Goal: Task Accomplishment & Management: Use online tool/utility

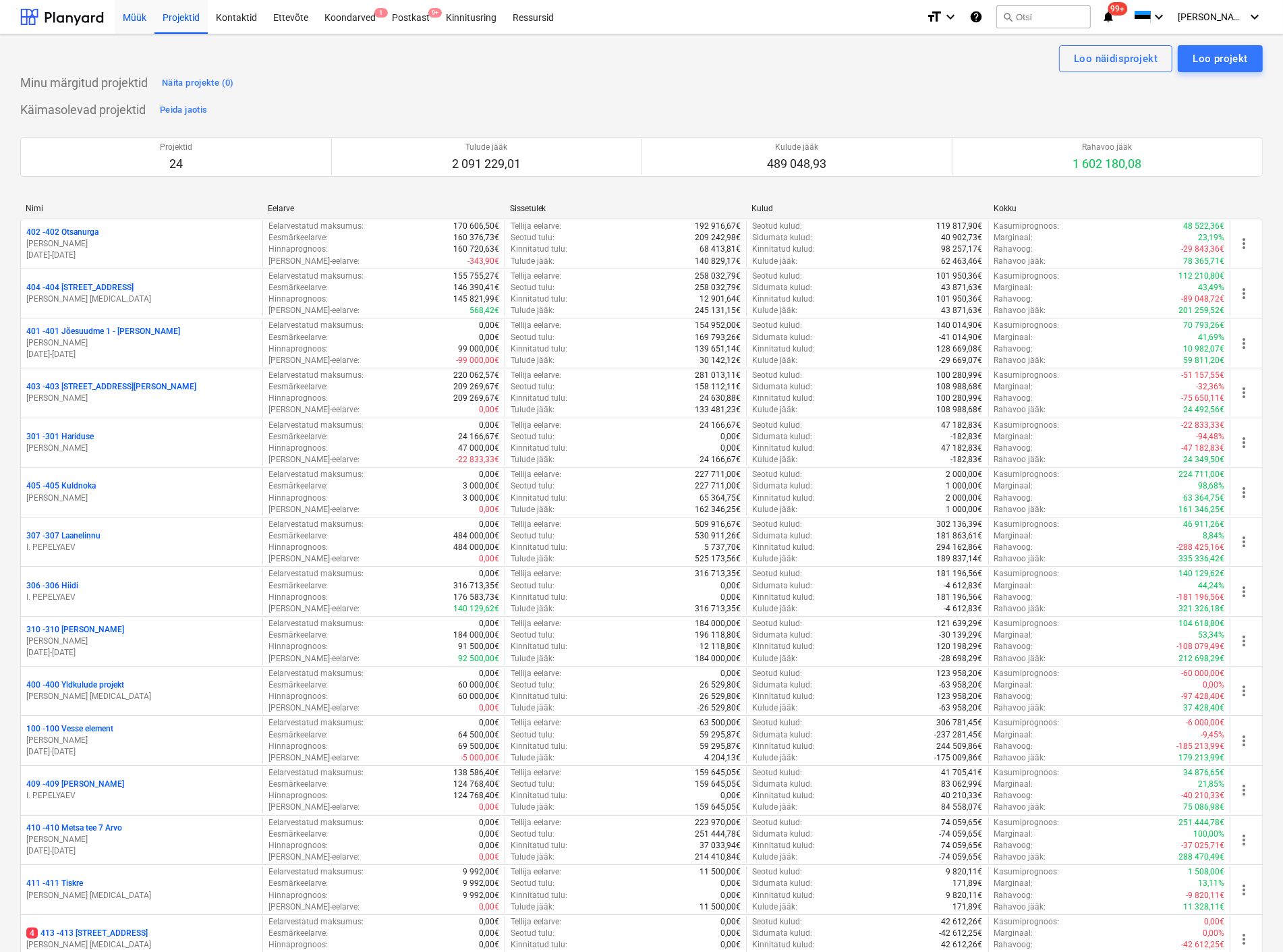
click at [125, 15] on div "Müük" at bounding box center [134, 16] width 39 height 34
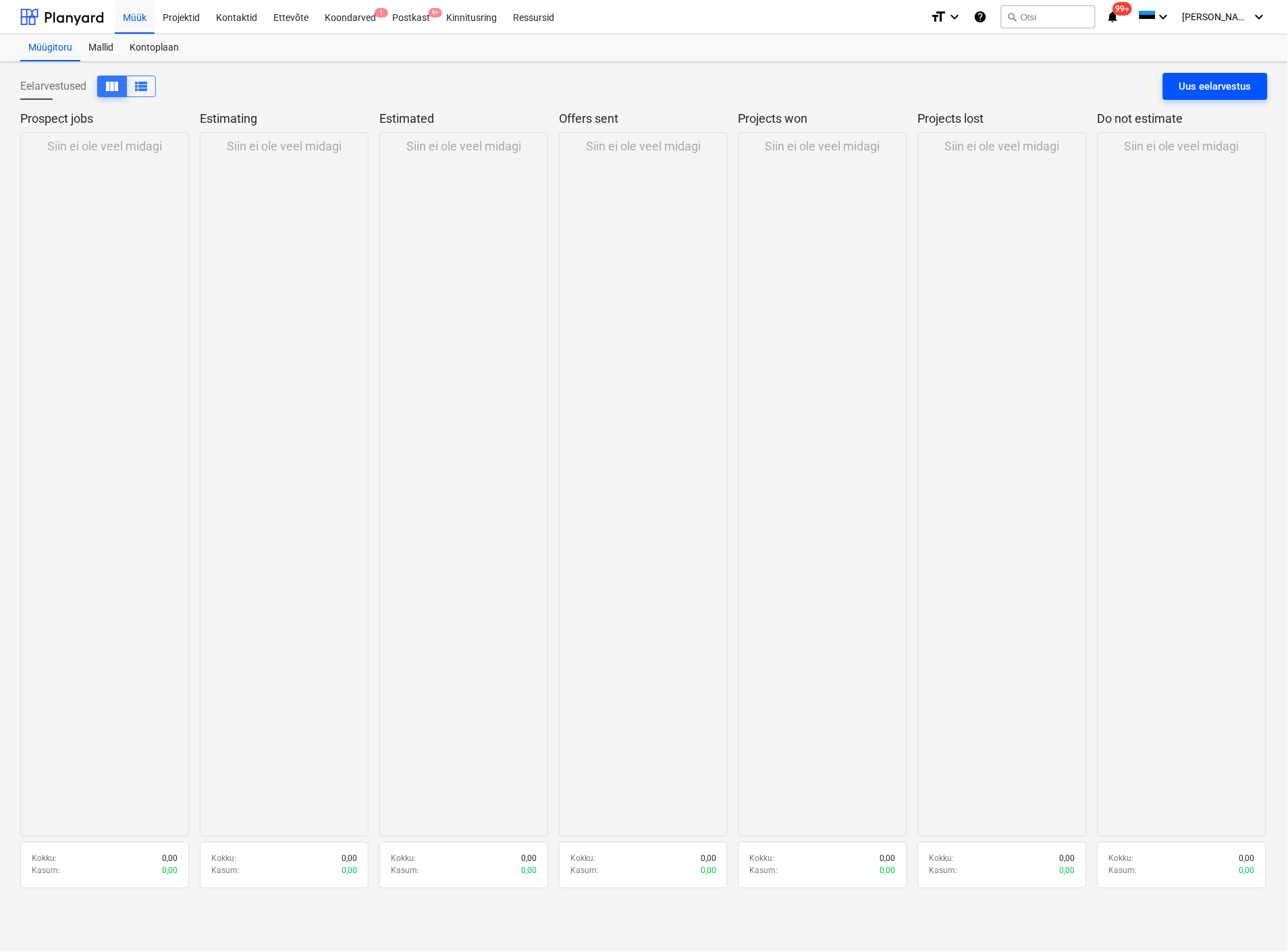
click at [1225, 81] on div "Uus eelarvestus" at bounding box center [1215, 86] width 72 height 18
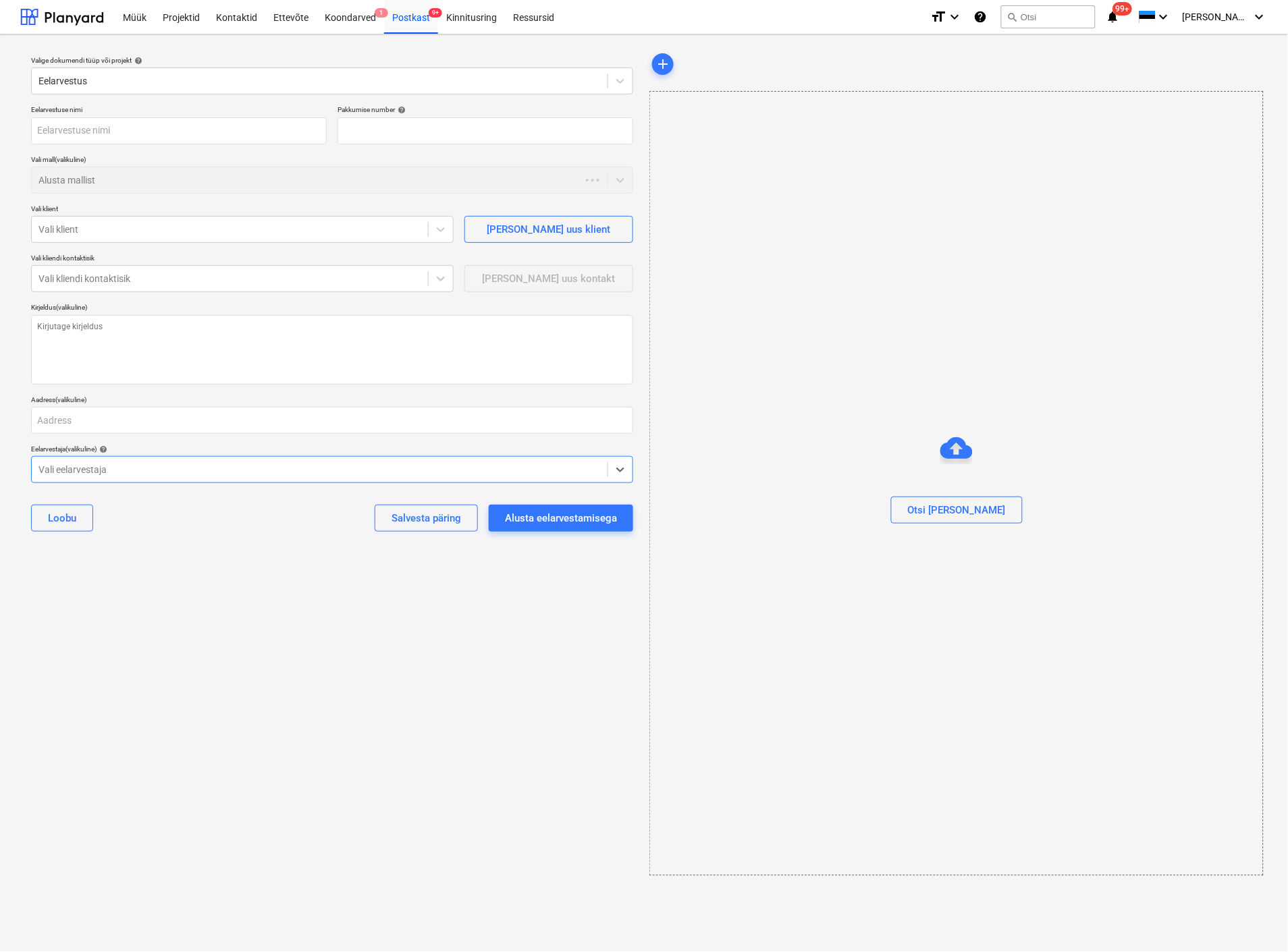
type textarea "x"
type input "QU-0001"
click at [115, 131] on input "text" at bounding box center [179, 131] width 296 height 27
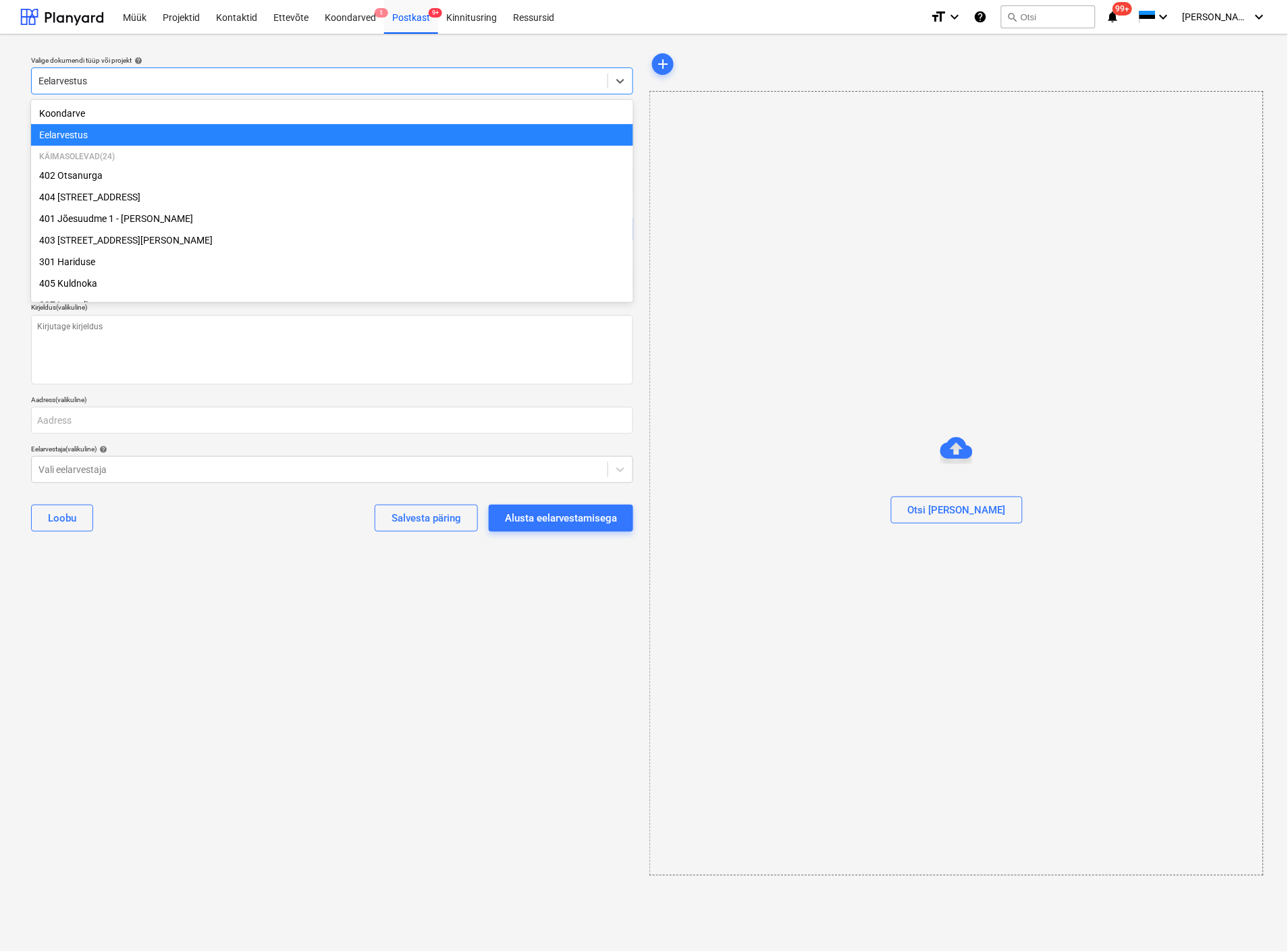
click at [108, 79] on div at bounding box center [319, 80] width 562 height 13
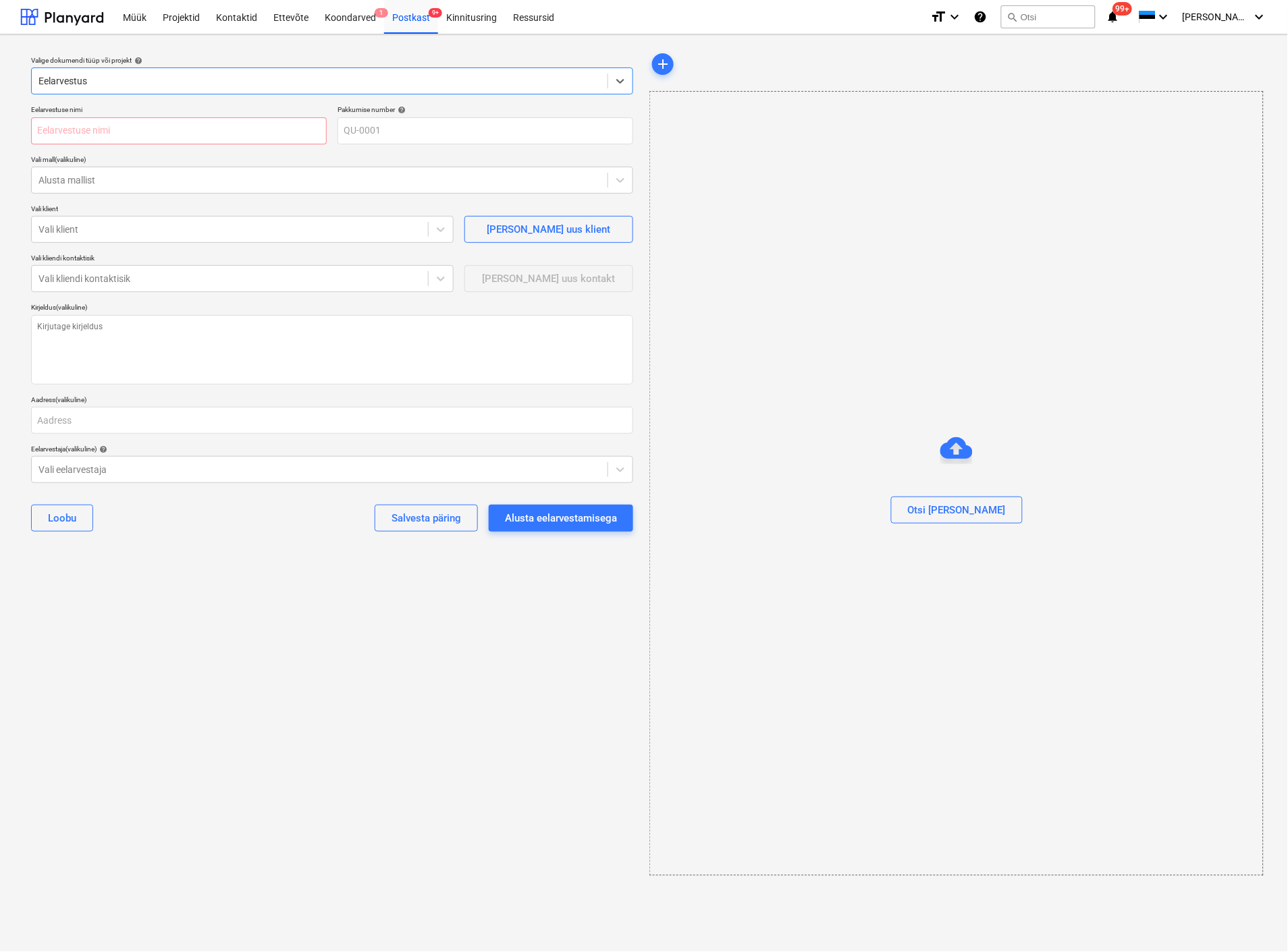
click at [108, 79] on div at bounding box center [319, 80] width 562 height 13
click at [118, 128] on input "text" at bounding box center [179, 131] width 296 height 27
type textarea "x"
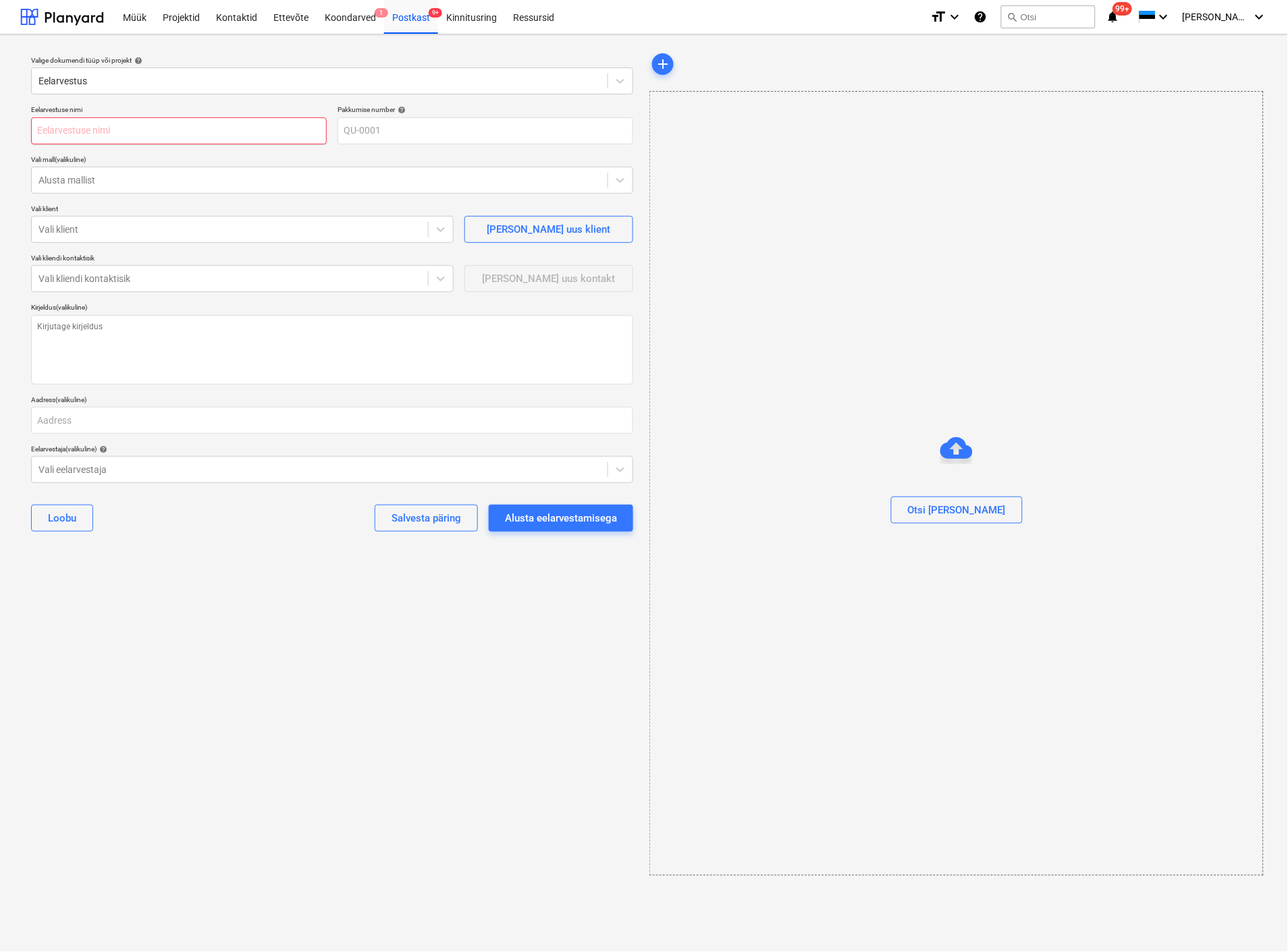
type input "T"
type textarea "x"
type input "Ta"
type textarea "x"
type input "Tav"
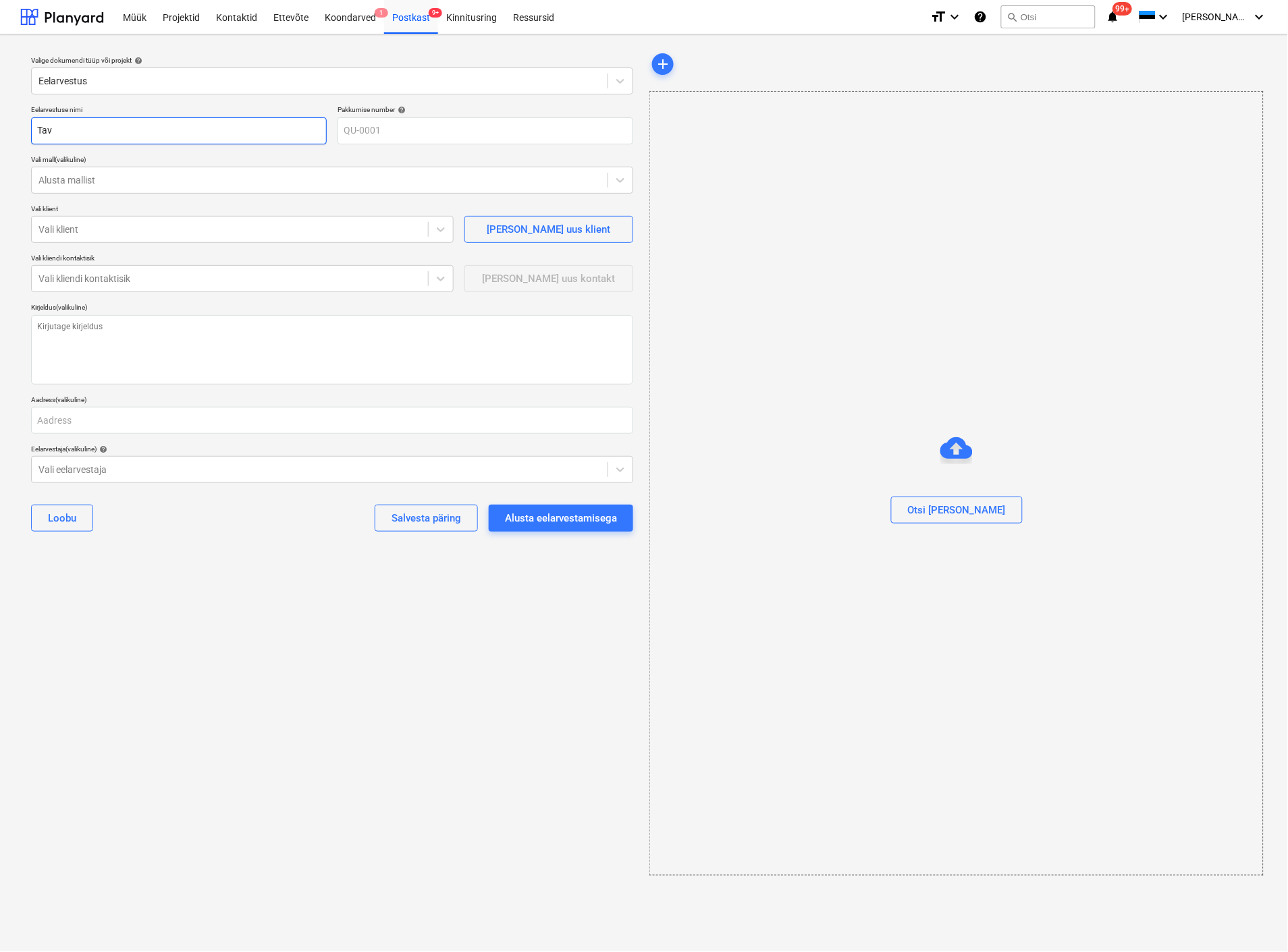
type textarea "x"
type input "Tavo"
type textarea "x"
type input "Tav"
type textarea "x"
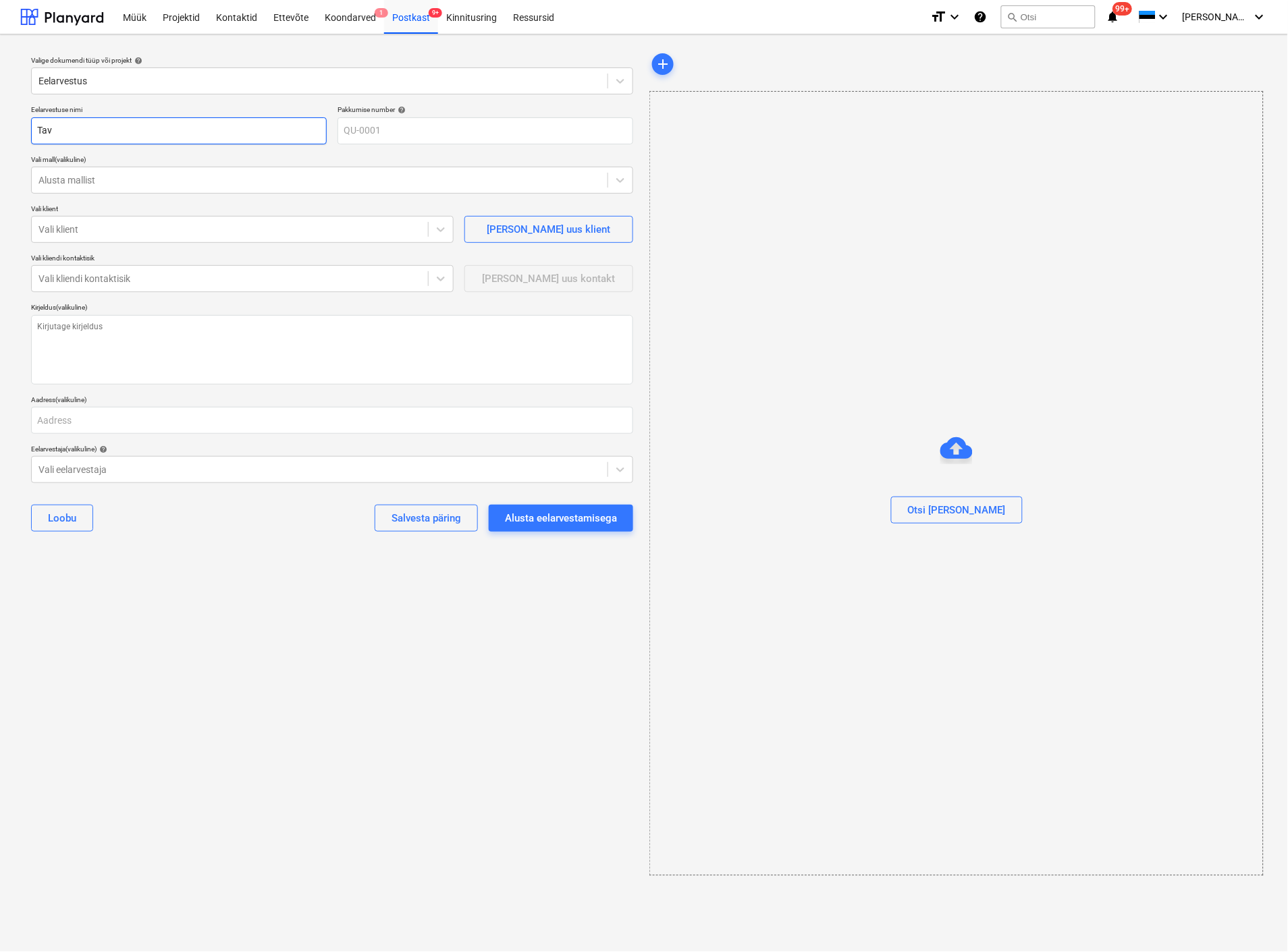
type input "Ta"
type textarea "x"
type input "Tar"
type textarea "x"
type input "Tarv"
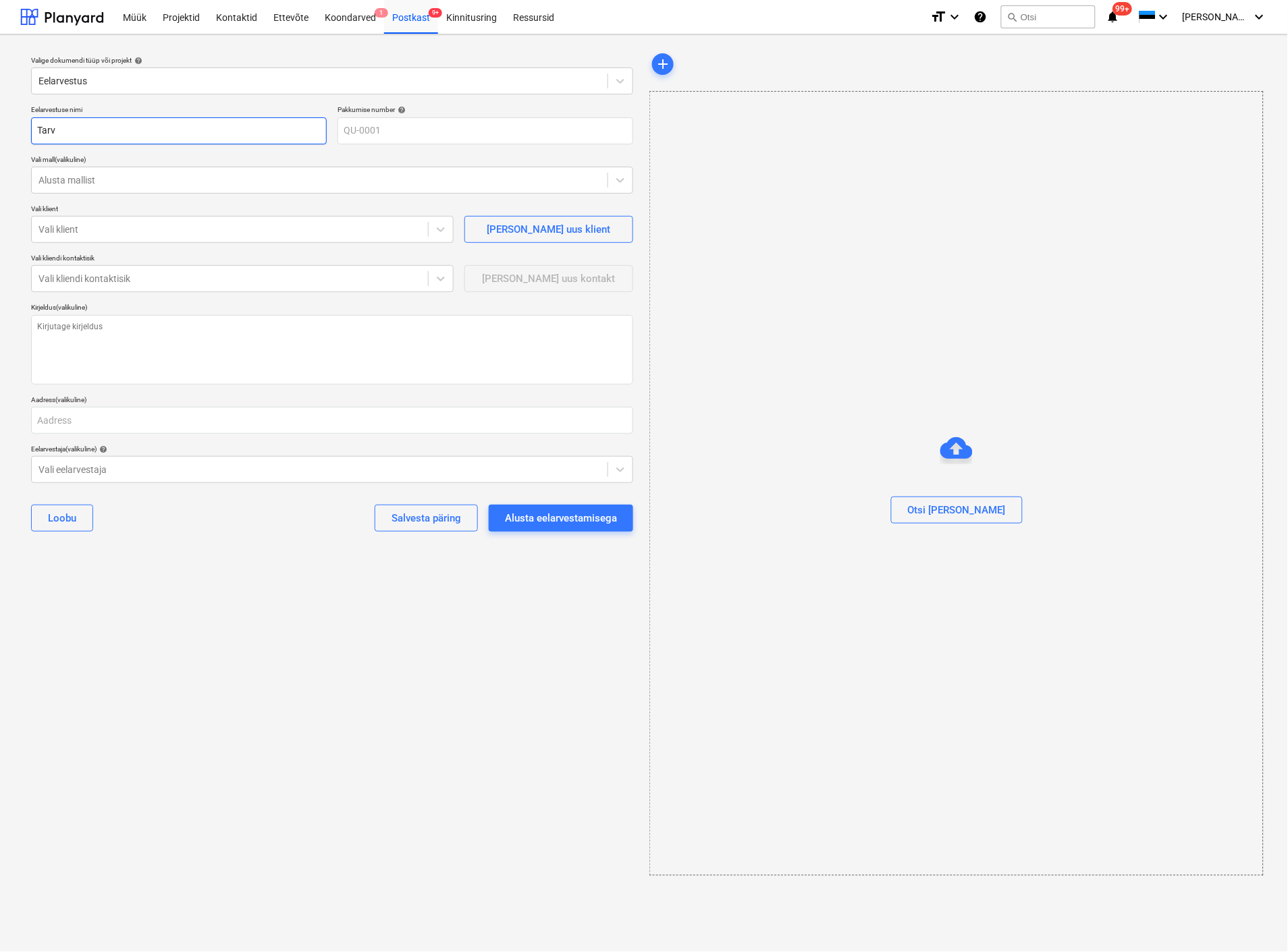
type textarea "x"
type input "Tarvo"
type textarea "x"
type input "Tarvo"
type textarea "x"
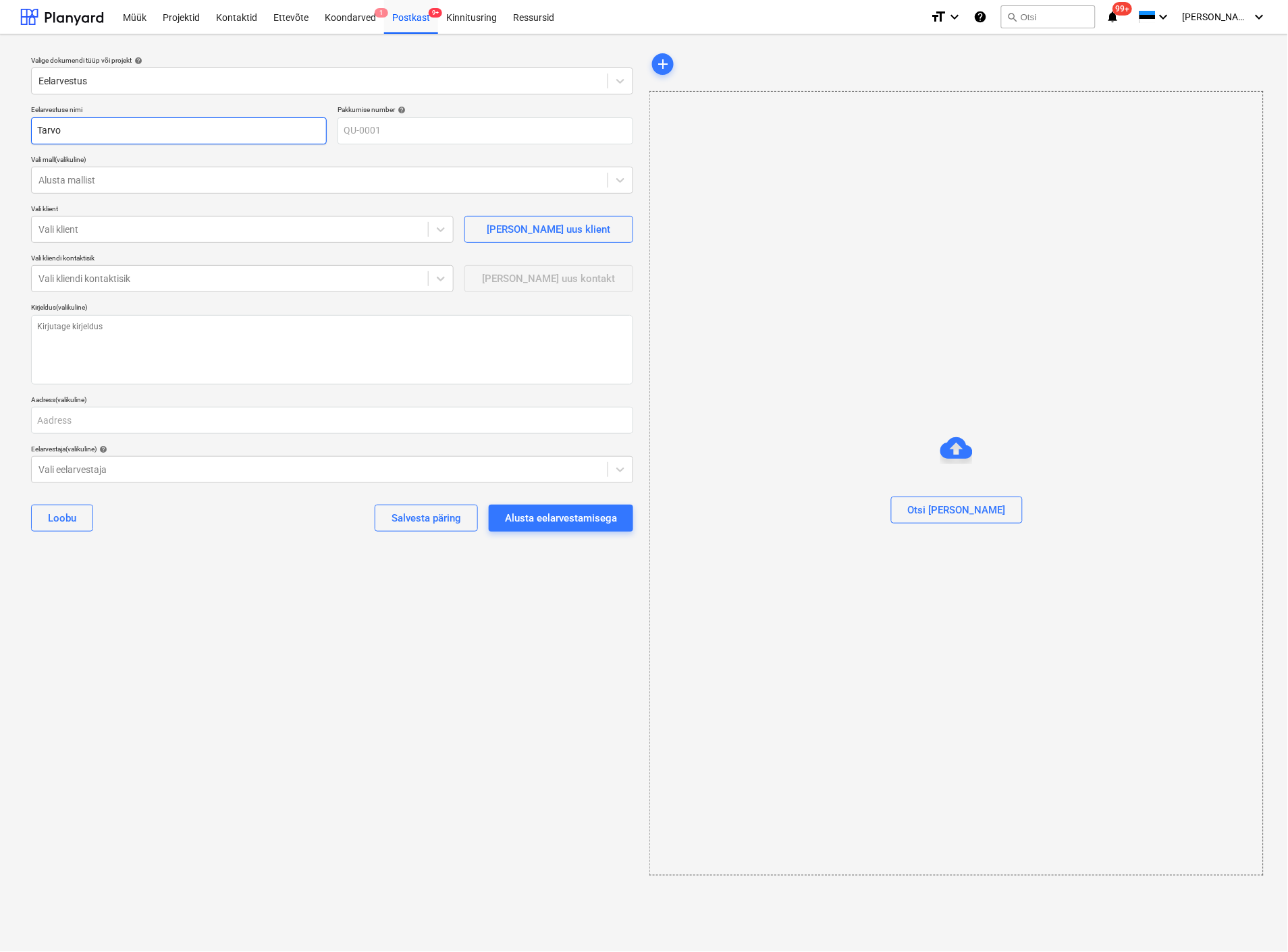
type input "Tarvo t"
type textarea "x"
type input "Tarvo tü"
type textarea "x"
type input "Tarvo tüü"
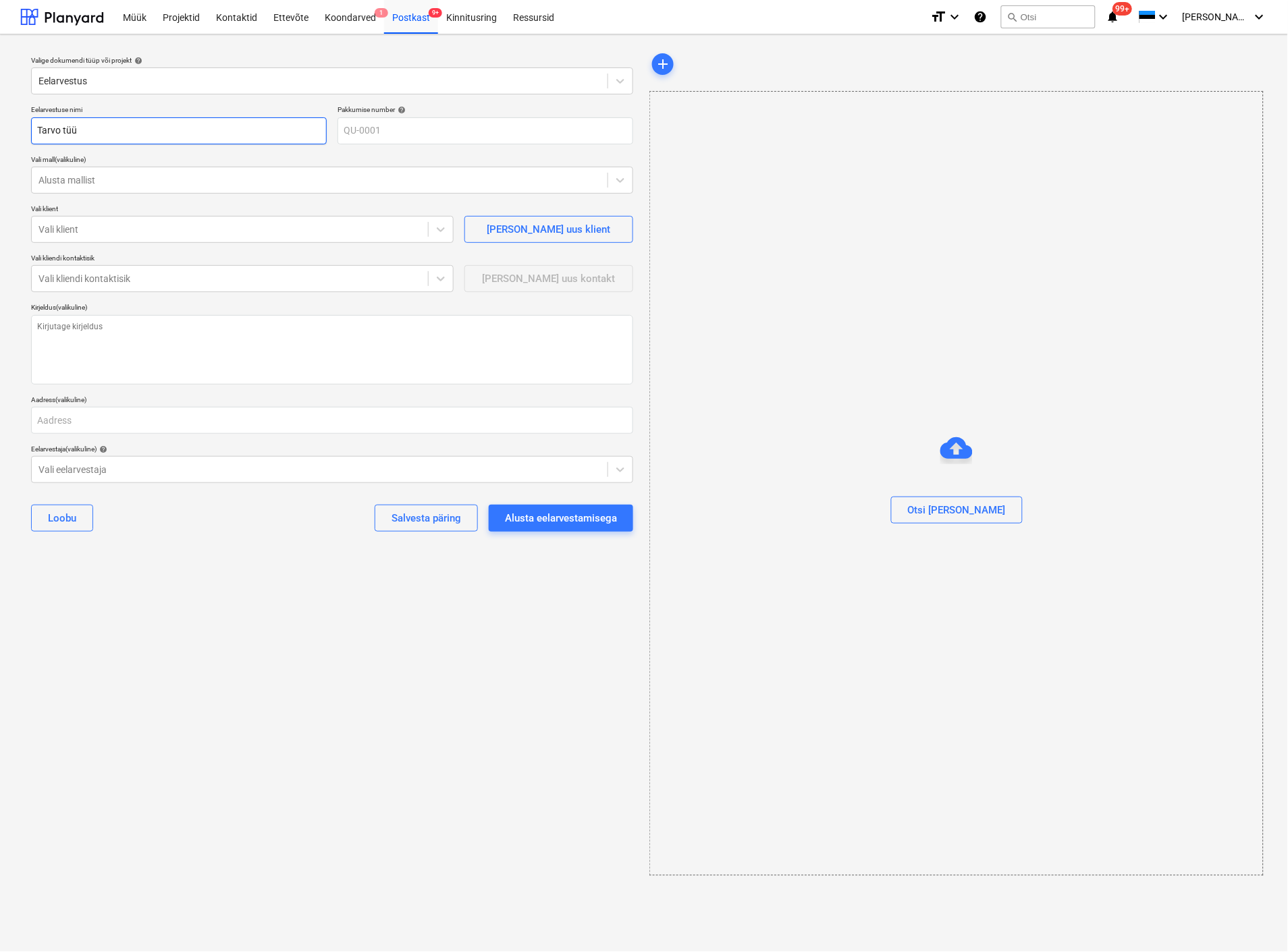
type textarea "x"
type input "Tarvo tüüp"
type textarea "x"
type input "Tarvo tüüpp"
type textarea "x"
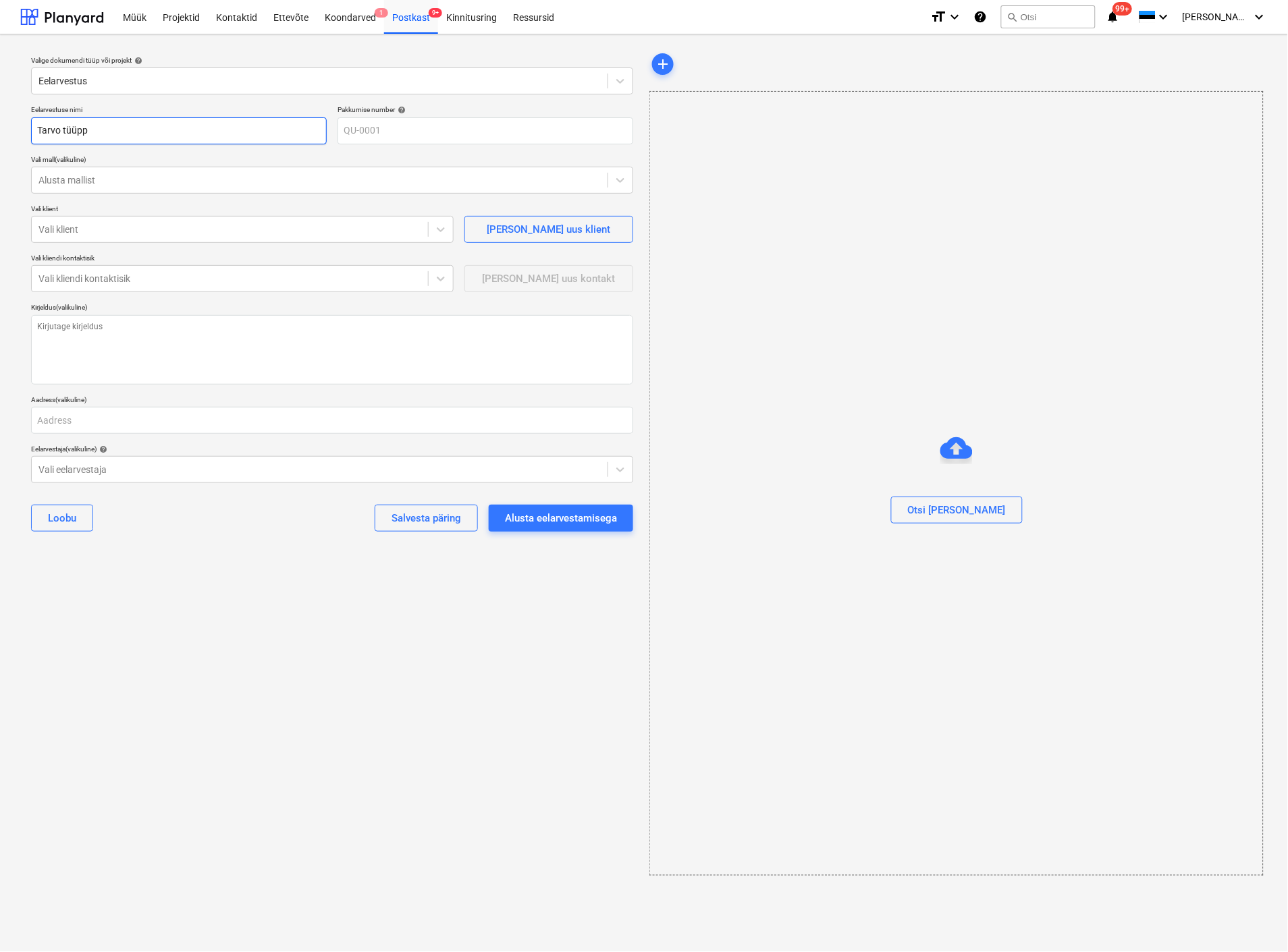
type input "Tarvo tüüppr"
type textarea "x"
type input "Tarvo tüüppro"
type textarea "x"
type input "Tarvo tüüpproj"
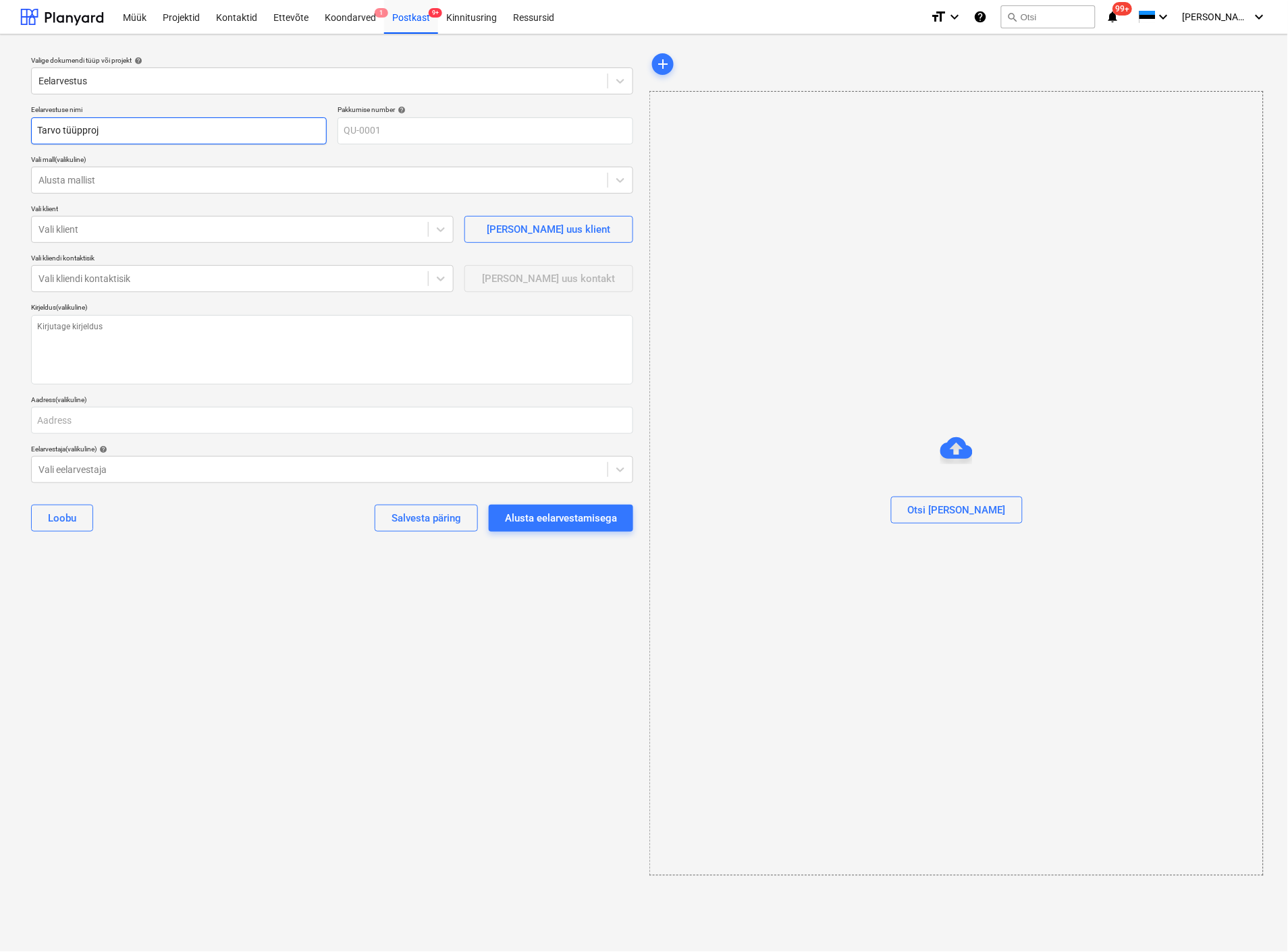
type textarea "x"
type input "Tarvo tüüpproje"
type textarea "x"
type input "Tarvo tüüpprojek"
type textarea "x"
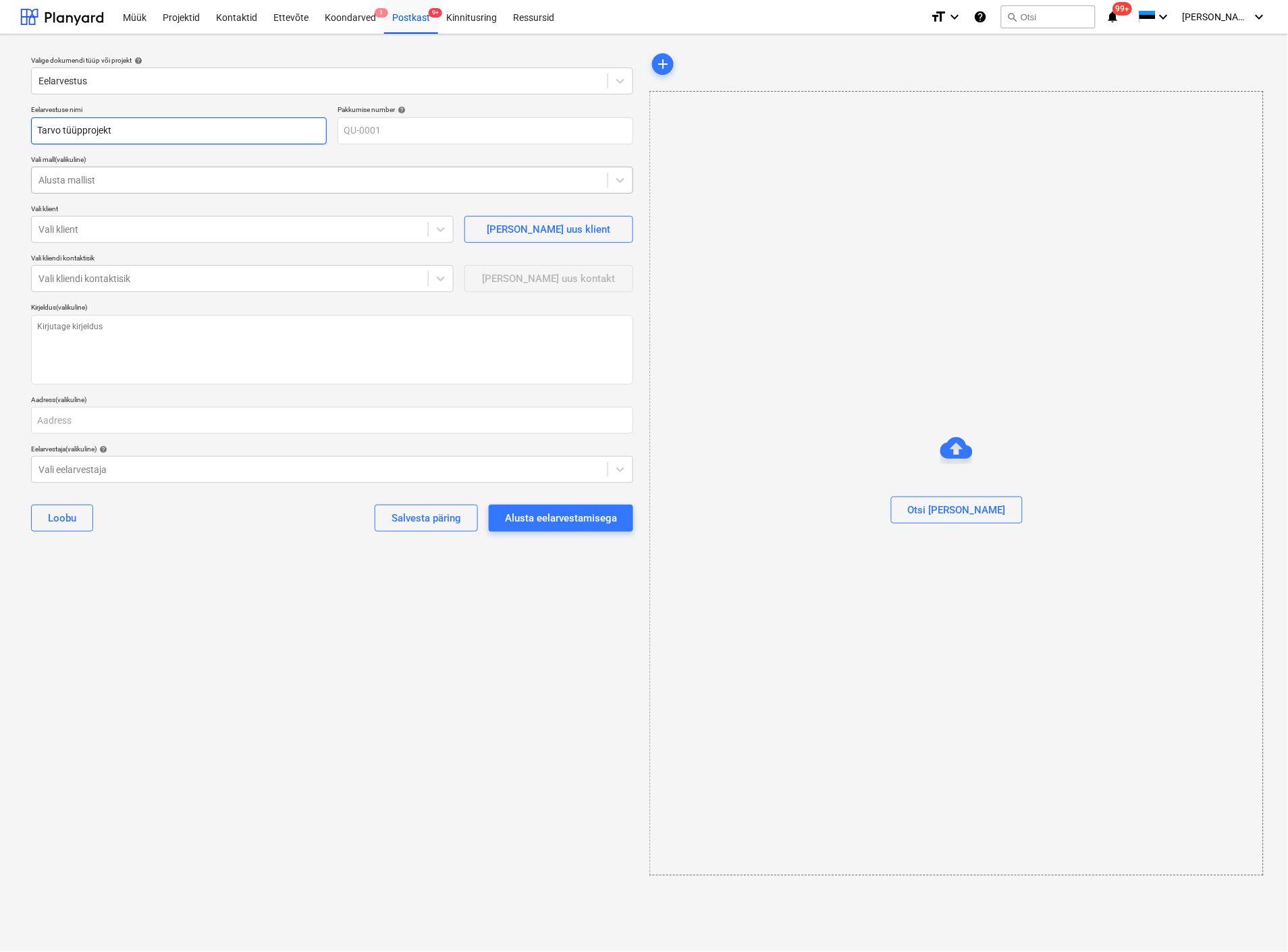
type input "Tarvo tüüpprojekt"
click at [253, 183] on div at bounding box center [319, 179] width 562 height 13
click at [283, 230] on div at bounding box center [230, 229] width 383 height 13
click at [112, 281] on div at bounding box center [230, 278] width 383 height 13
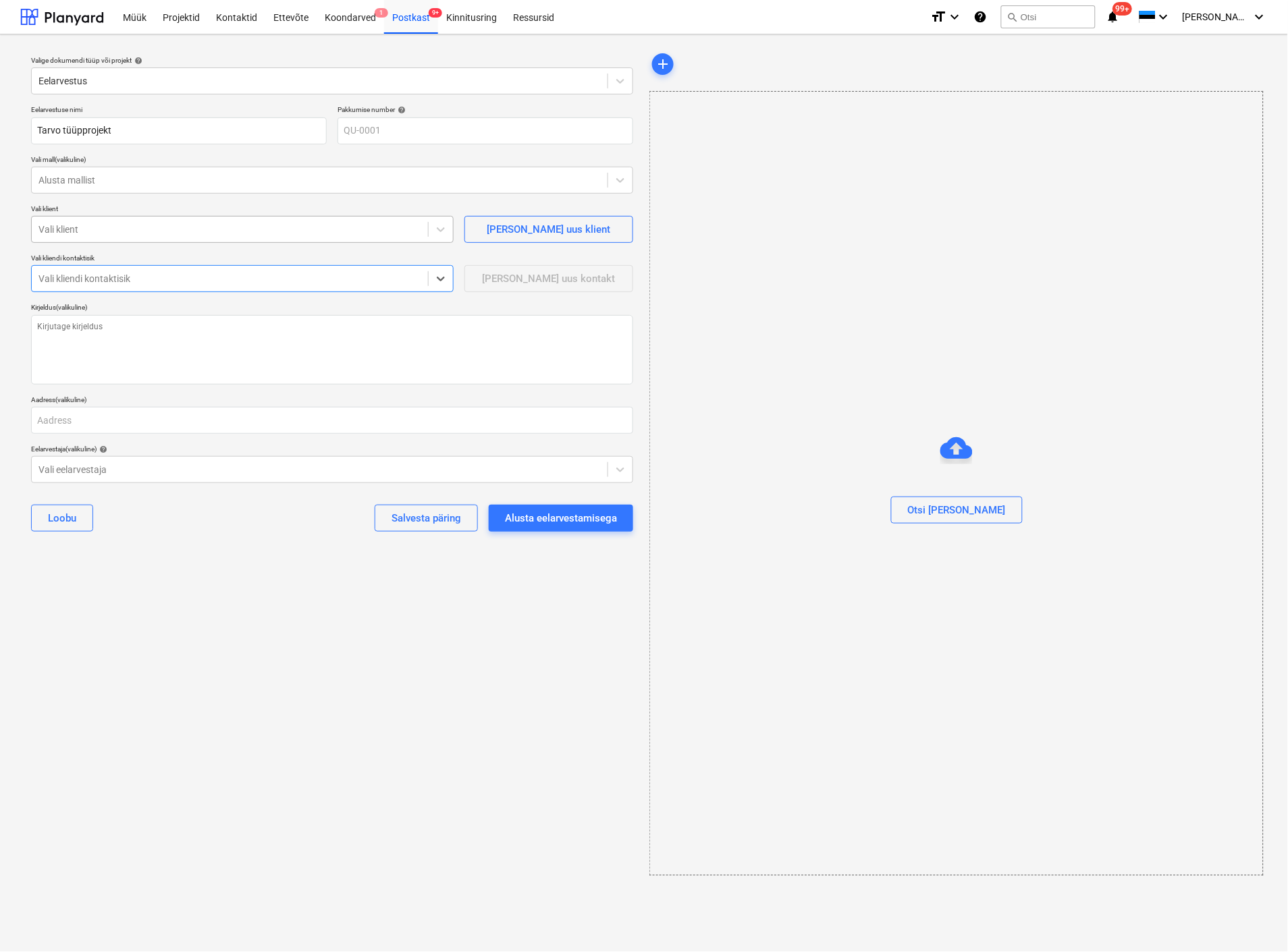
type textarea "x"
click at [398, 230] on div at bounding box center [230, 229] width 383 height 13
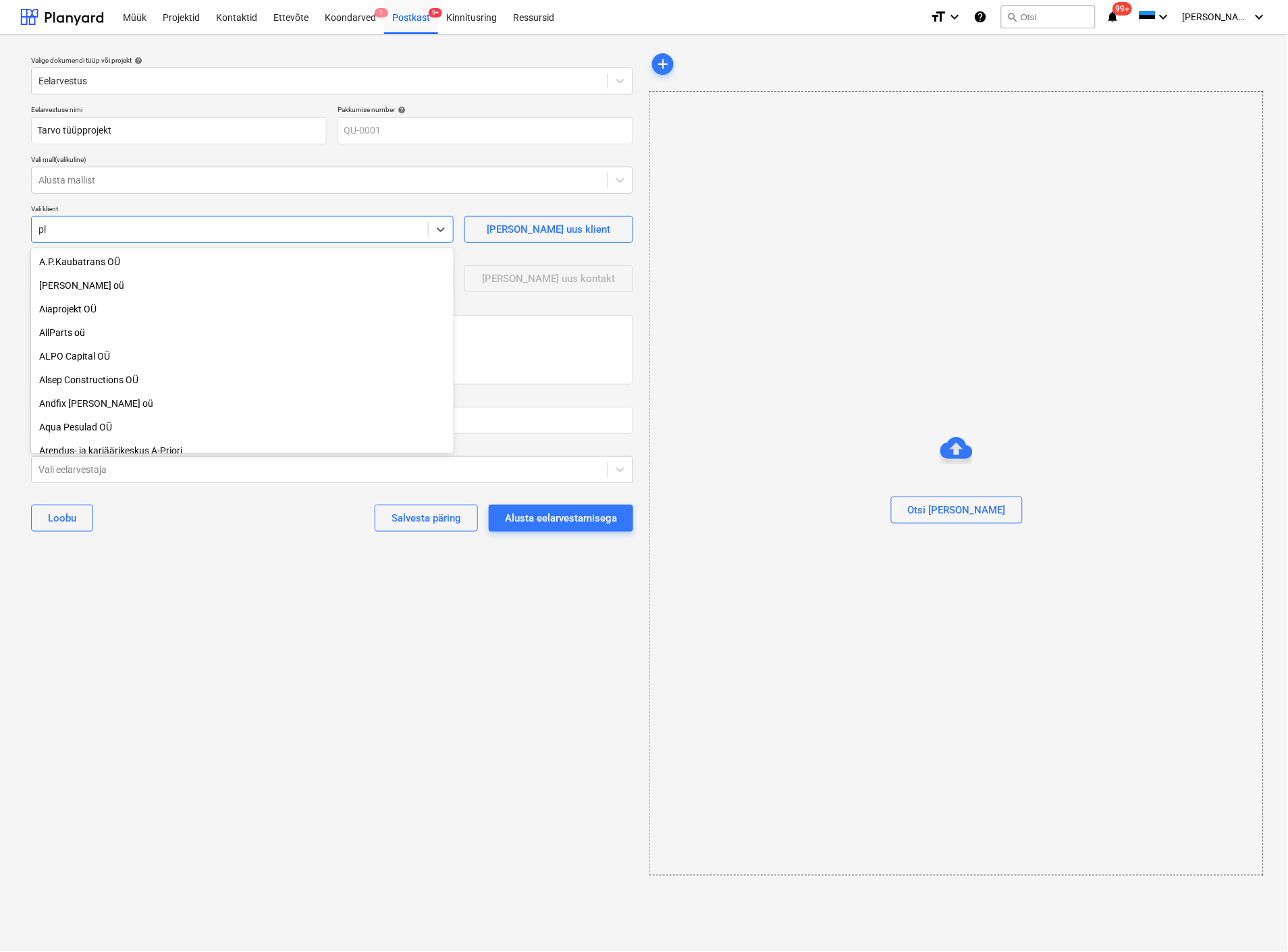
type input "p"
type textarea "x"
click at [441, 201] on div "Eelarvestuse nimi Tarvo tüüpprojekt Pakkumise number help QU-0001 Vali mall (va…" at bounding box center [332, 323] width 613 height 448
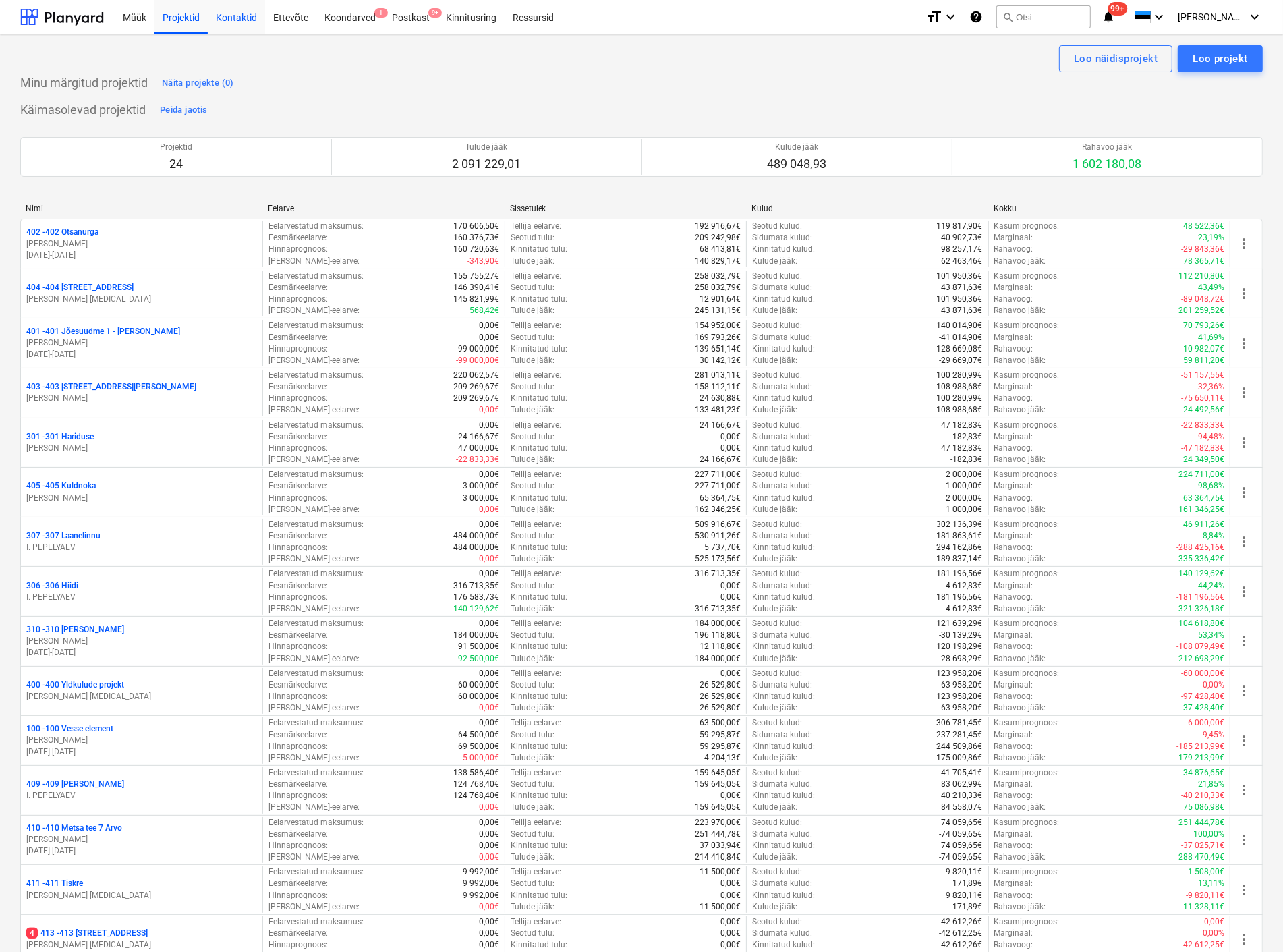
click at [237, 9] on div "Kontaktid" at bounding box center [237, 16] width 57 height 34
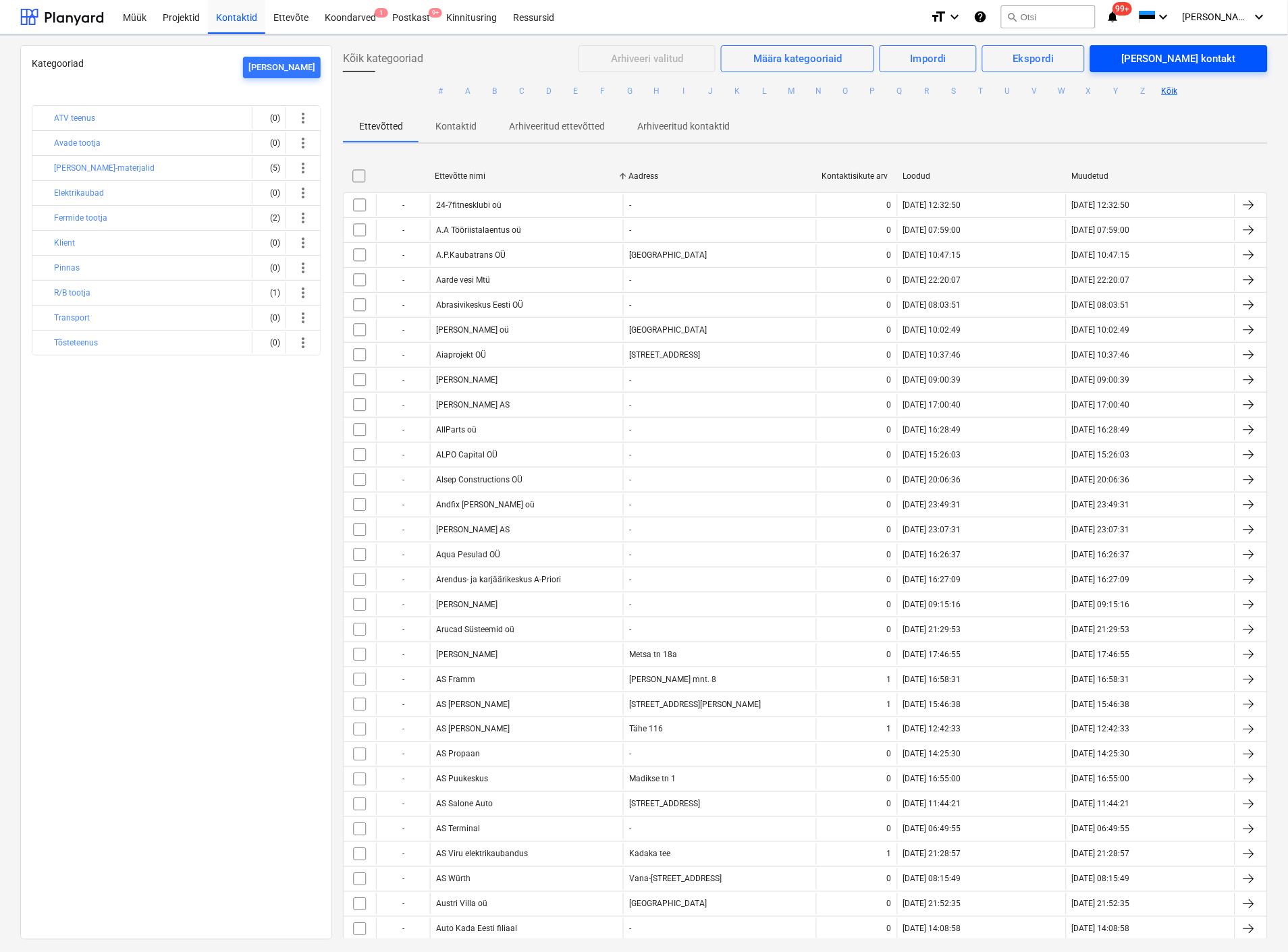
click at [1175, 53] on div "Lisa kontakt" at bounding box center [1178, 59] width 114 height 18
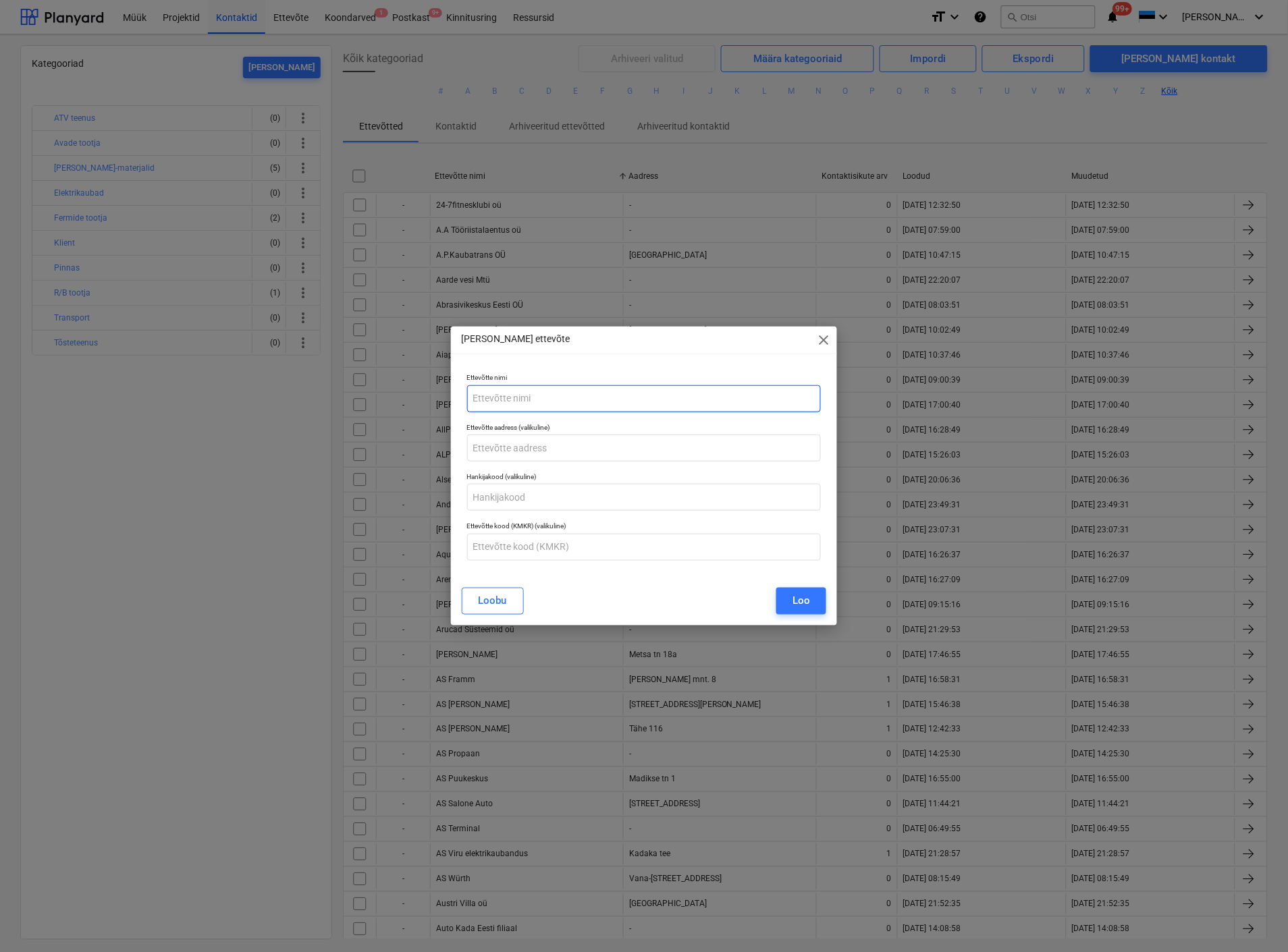
click at [563, 403] on input "text" at bounding box center [644, 398] width 354 height 27
type input "Plus kinnisvara"
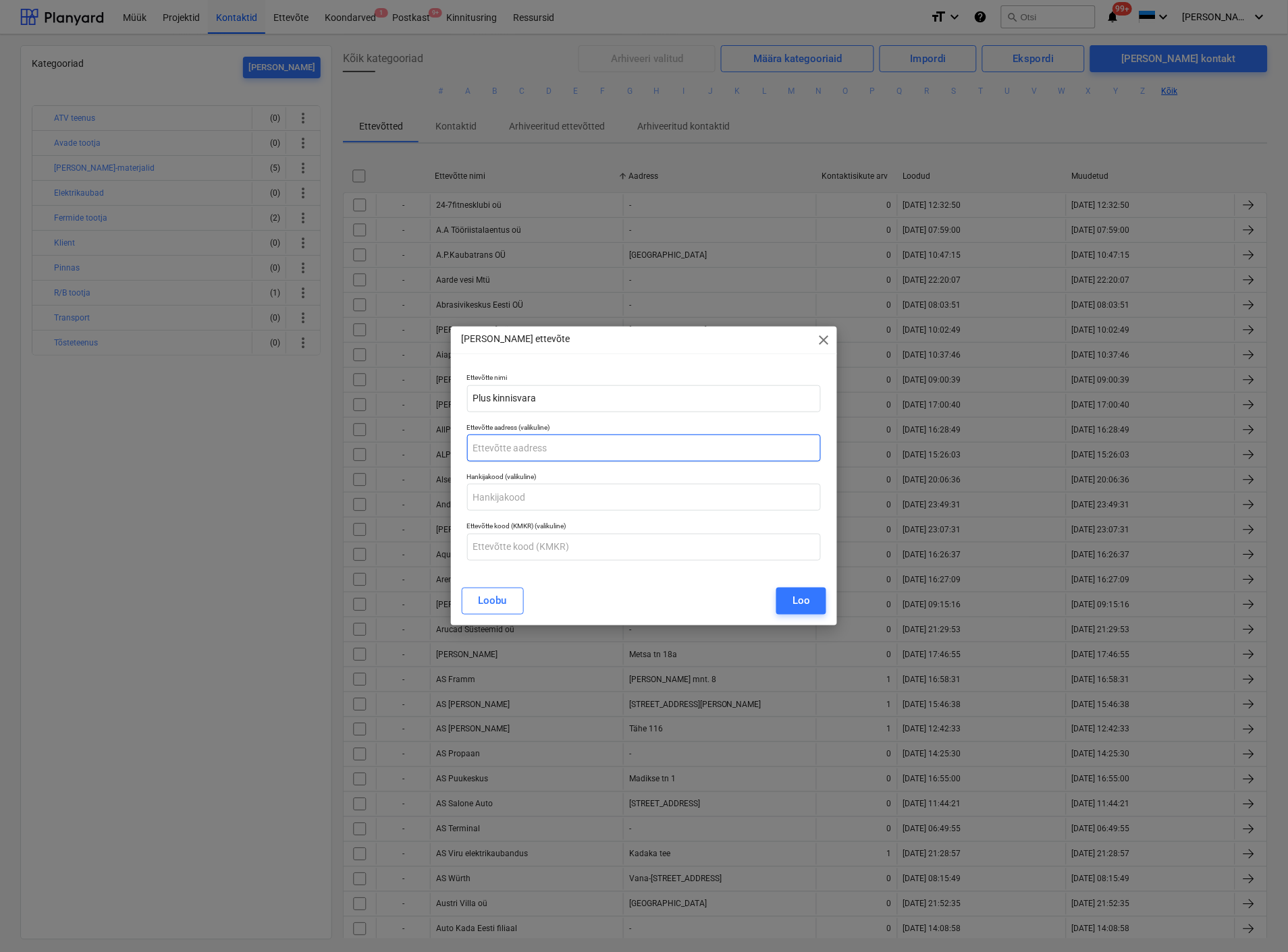
click at [533, 449] on input "text" at bounding box center [644, 448] width 354 height 27
type input "Tallinn"
click at [815, 607] on button "Loo" at bounding box center [801, 601] width 50 height 27
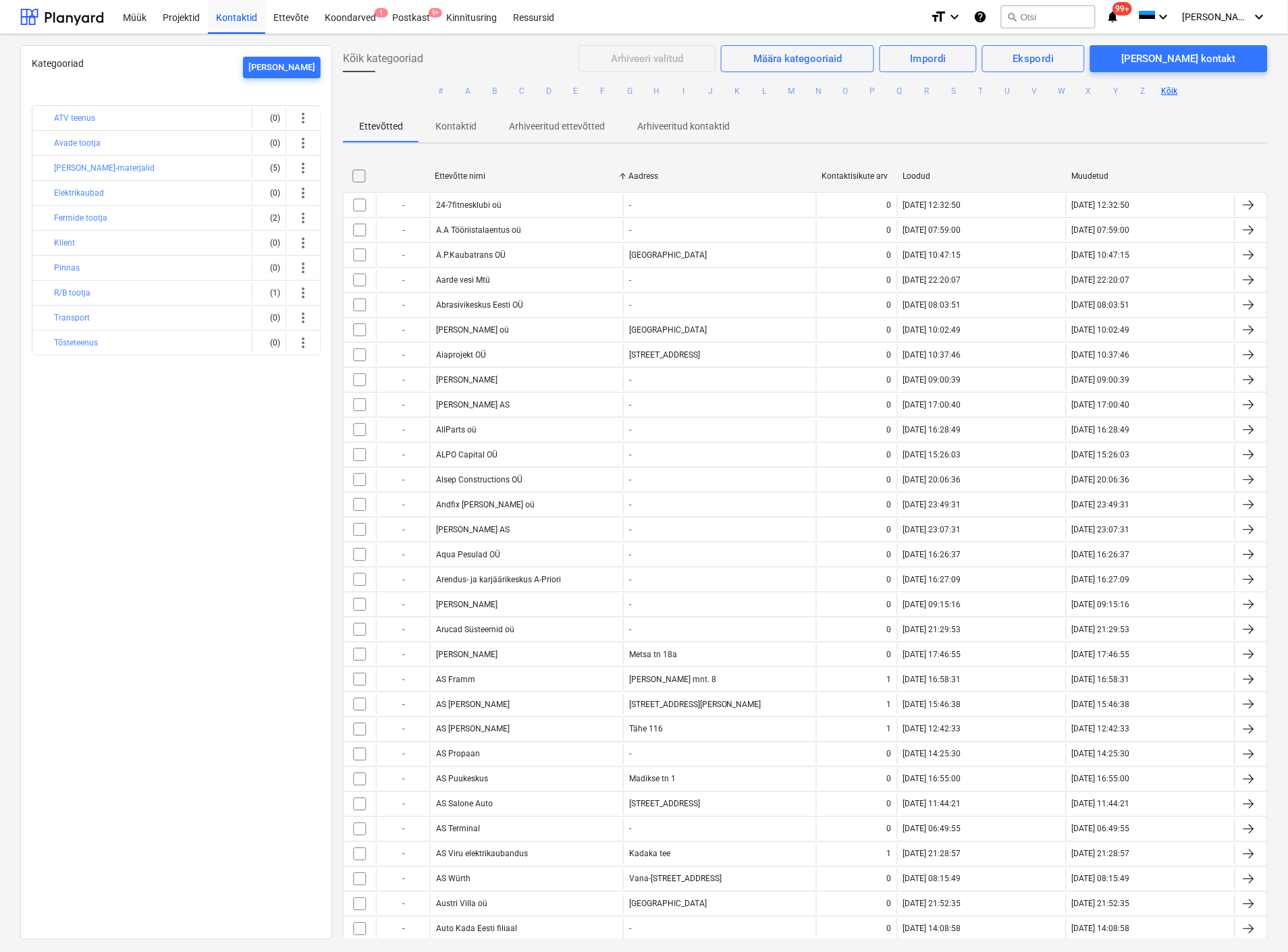
click at [487, 174] on div "Ettevõtte nimi" at bounding box center [526, 176] width 183 height 9
checkbox input "false"
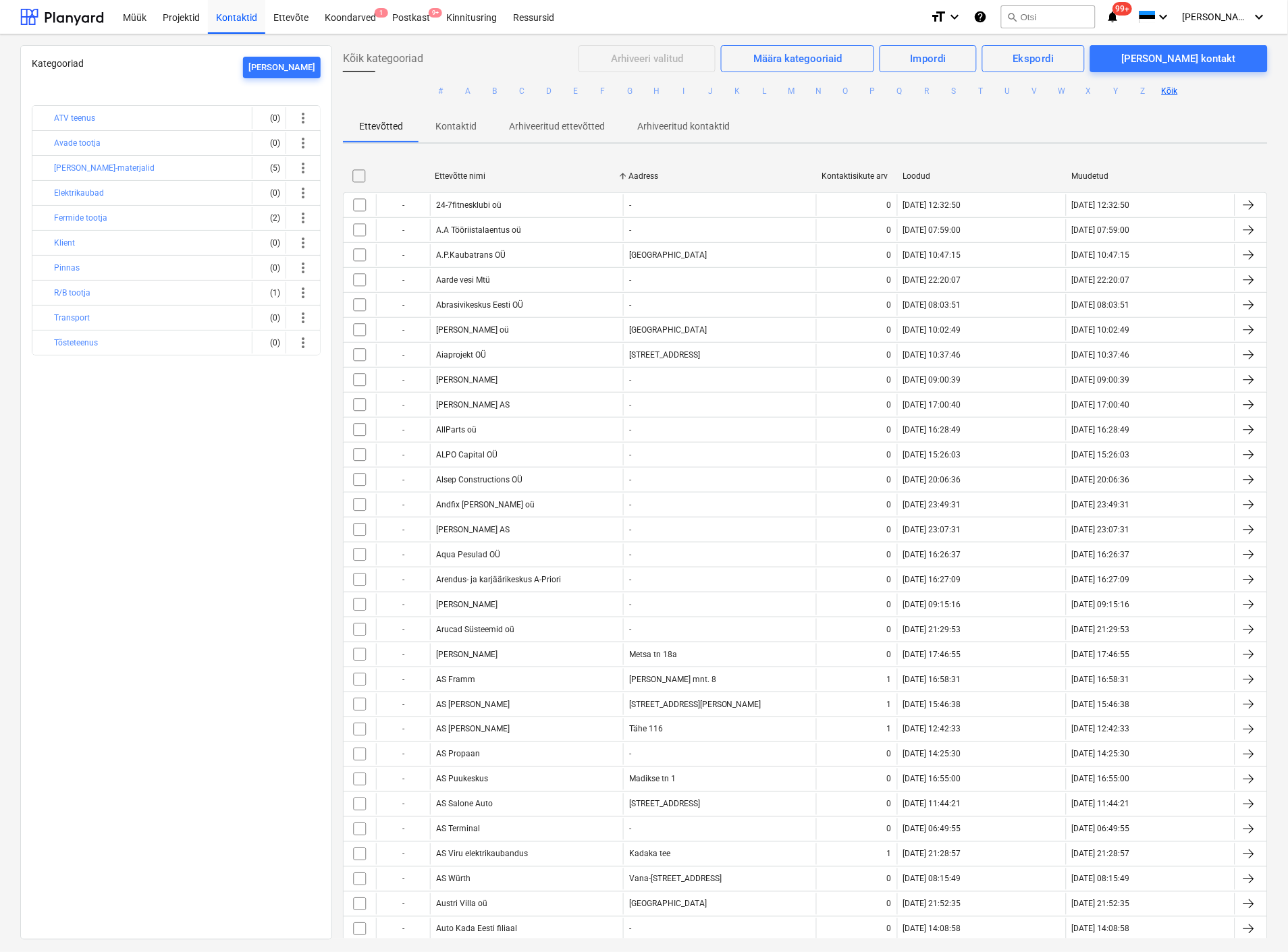
checkbox input "false"
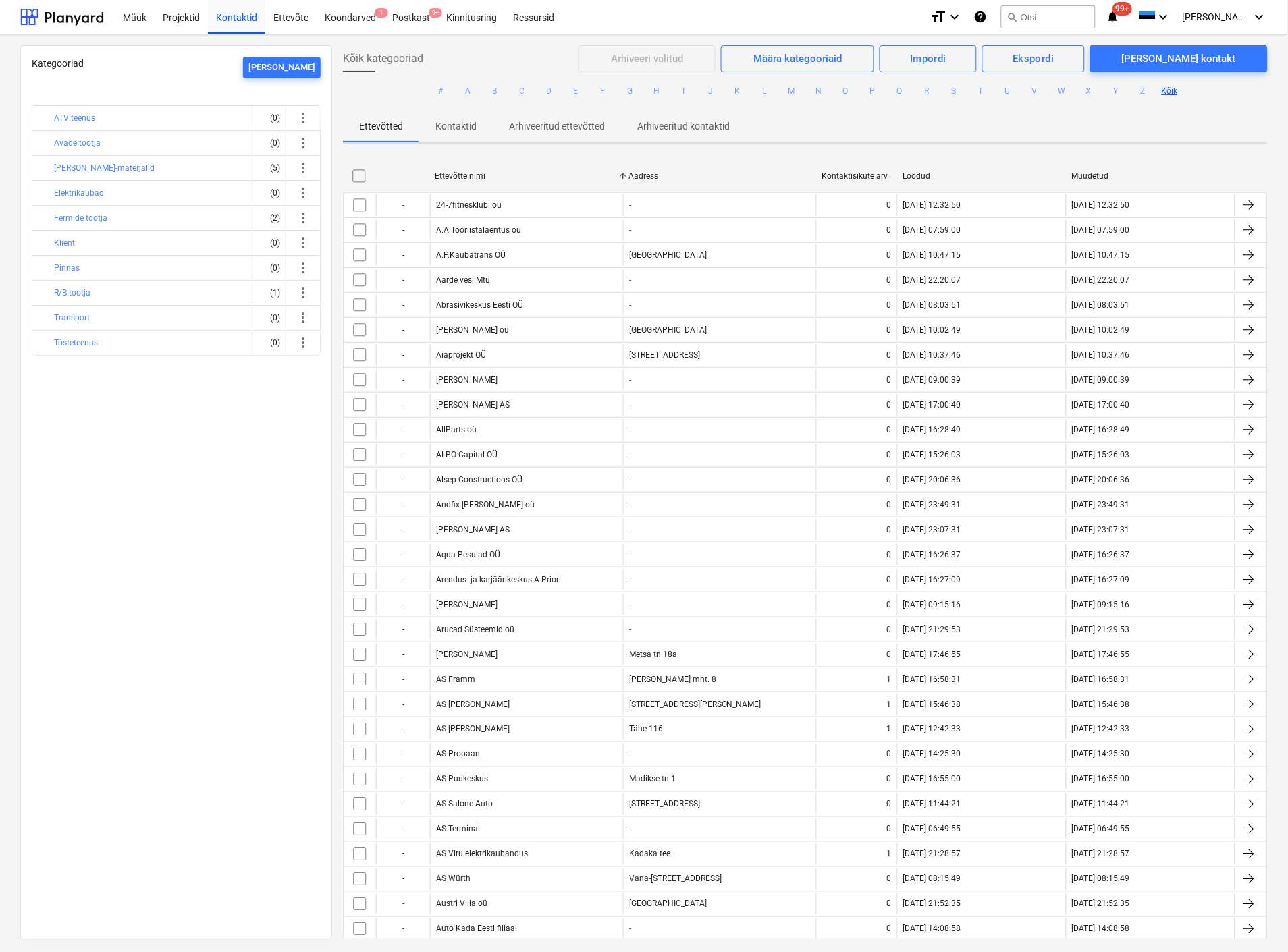
checkbox input "false"
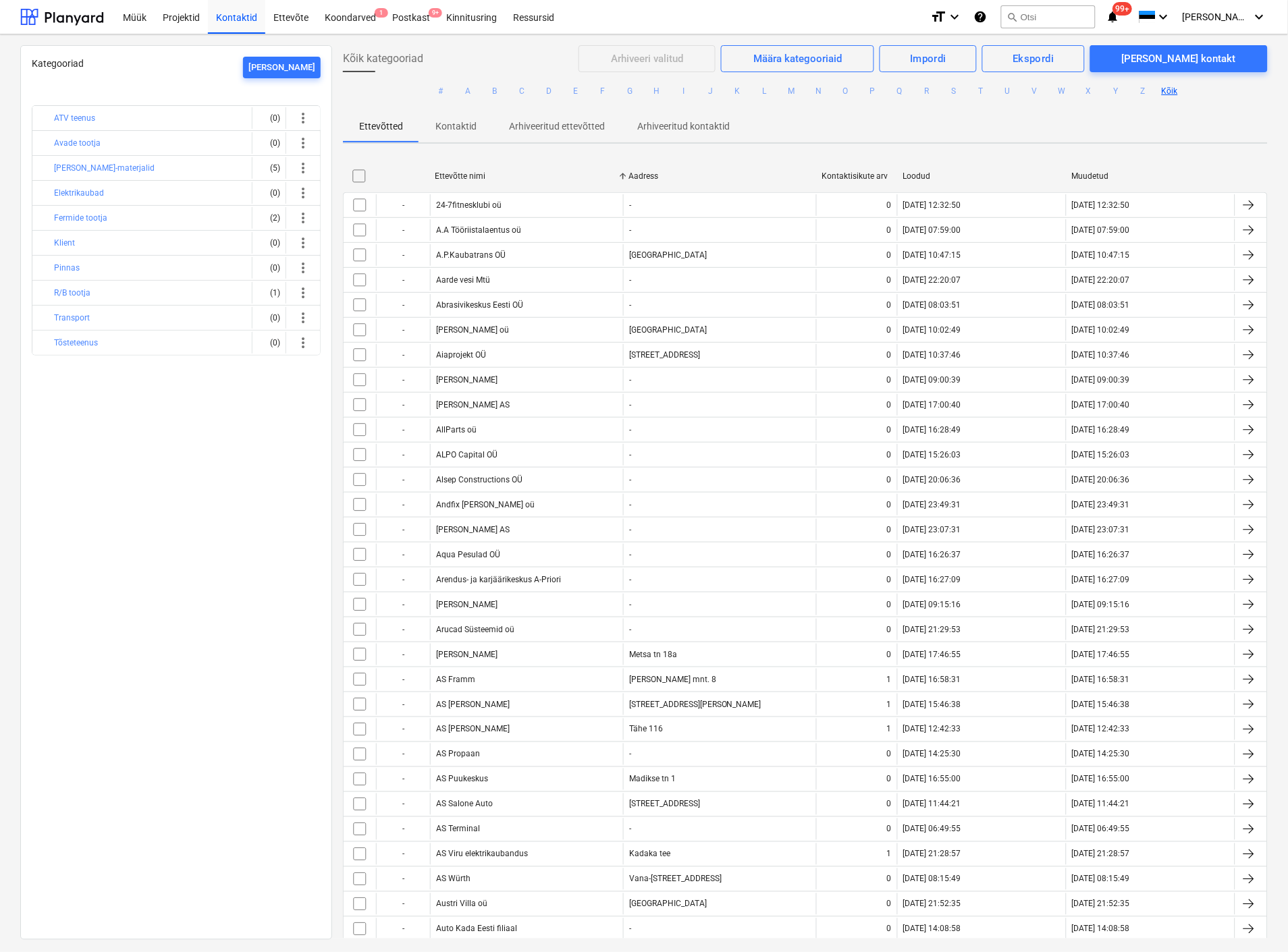
checkbox input "false"
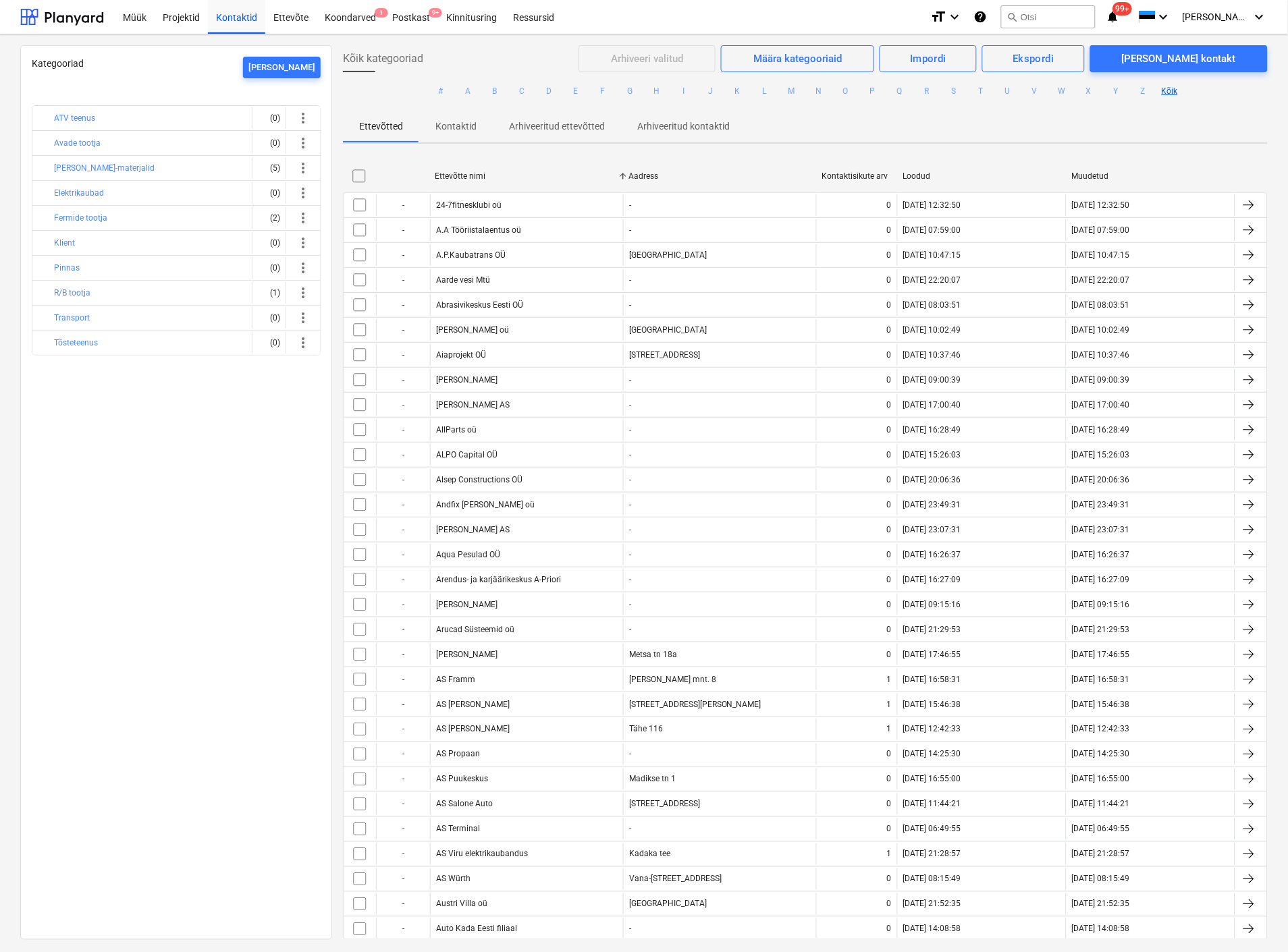
checkbox input "false"
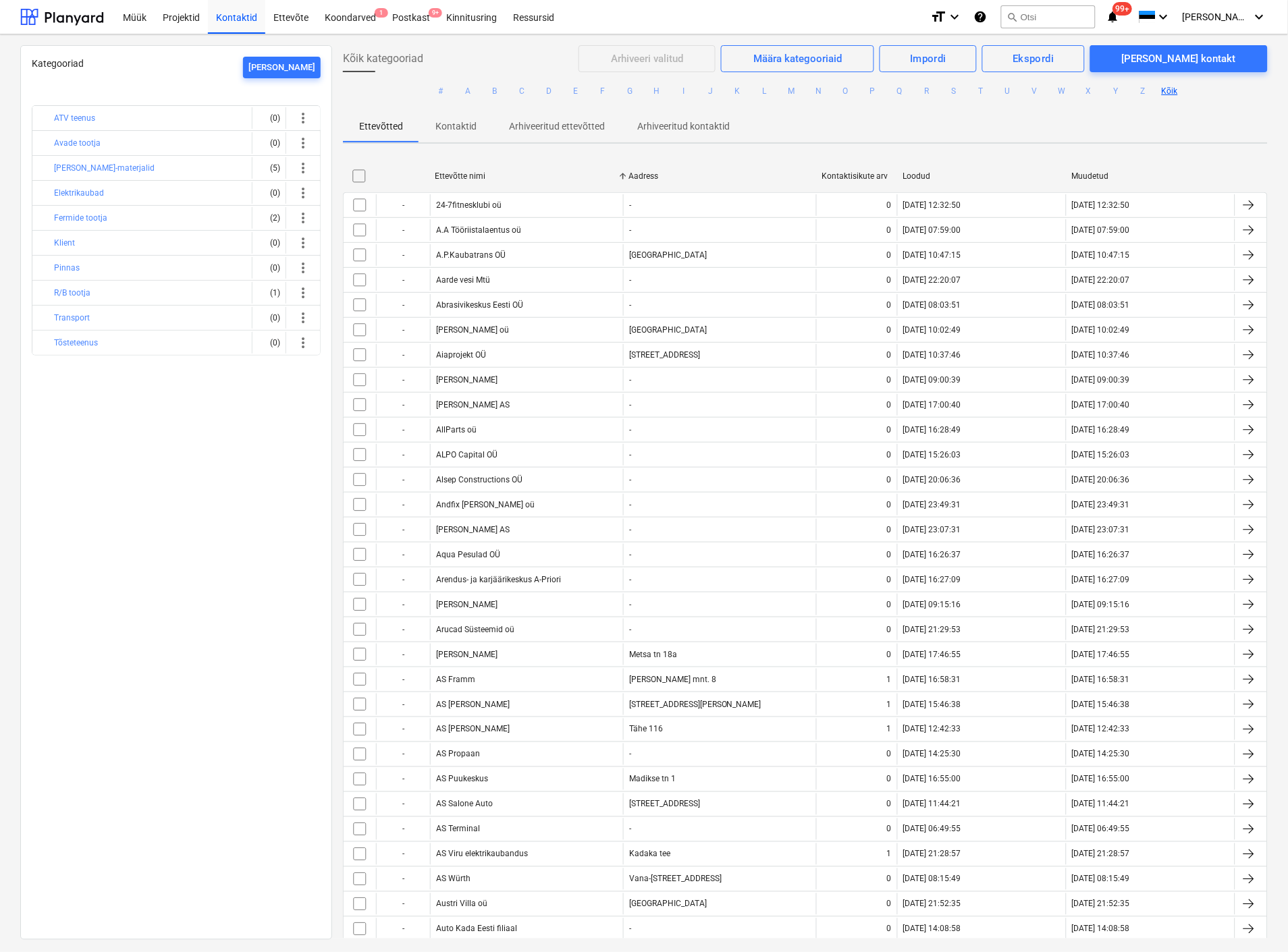
checkbox input "false"
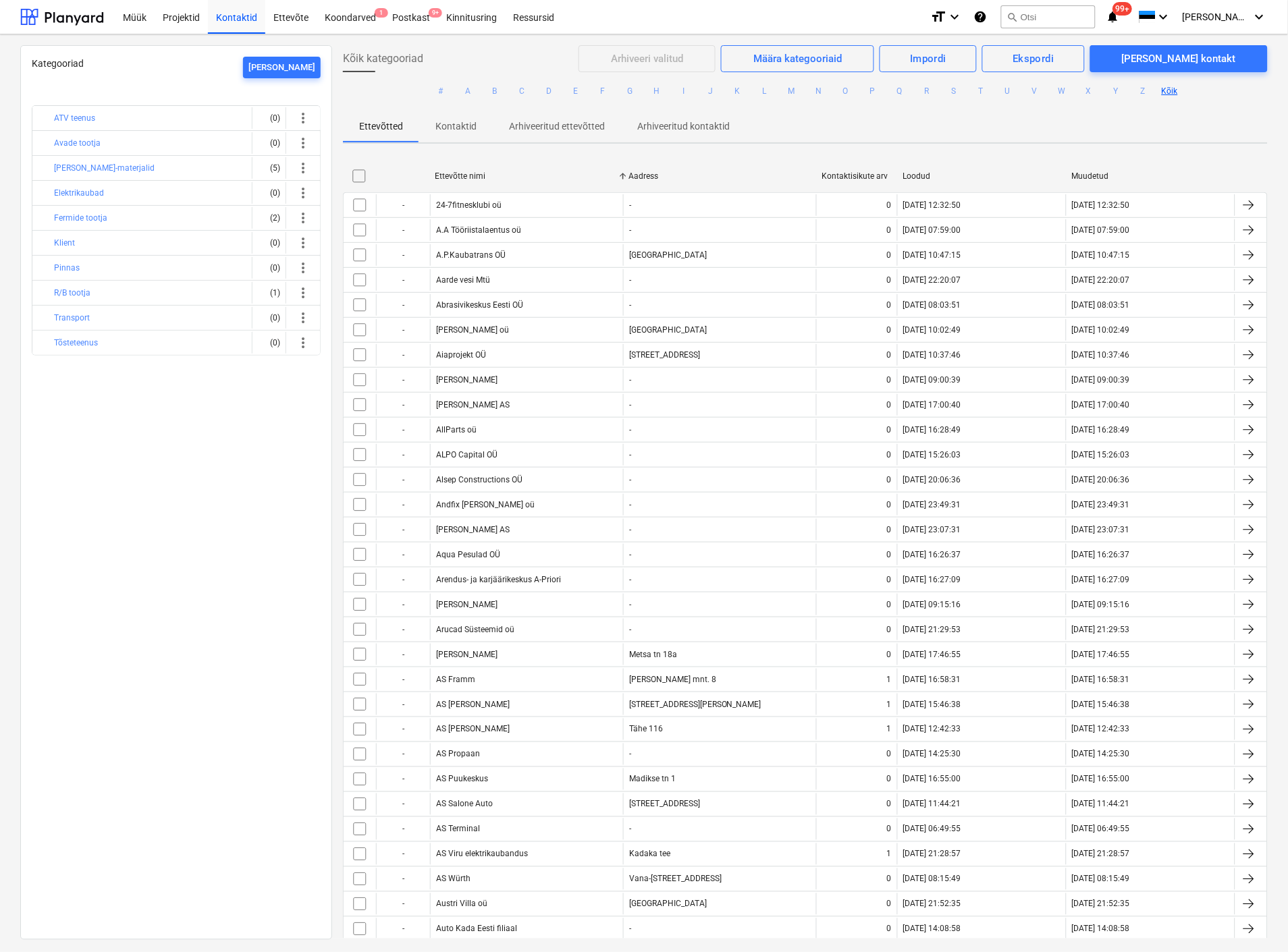
checkbox input "false"
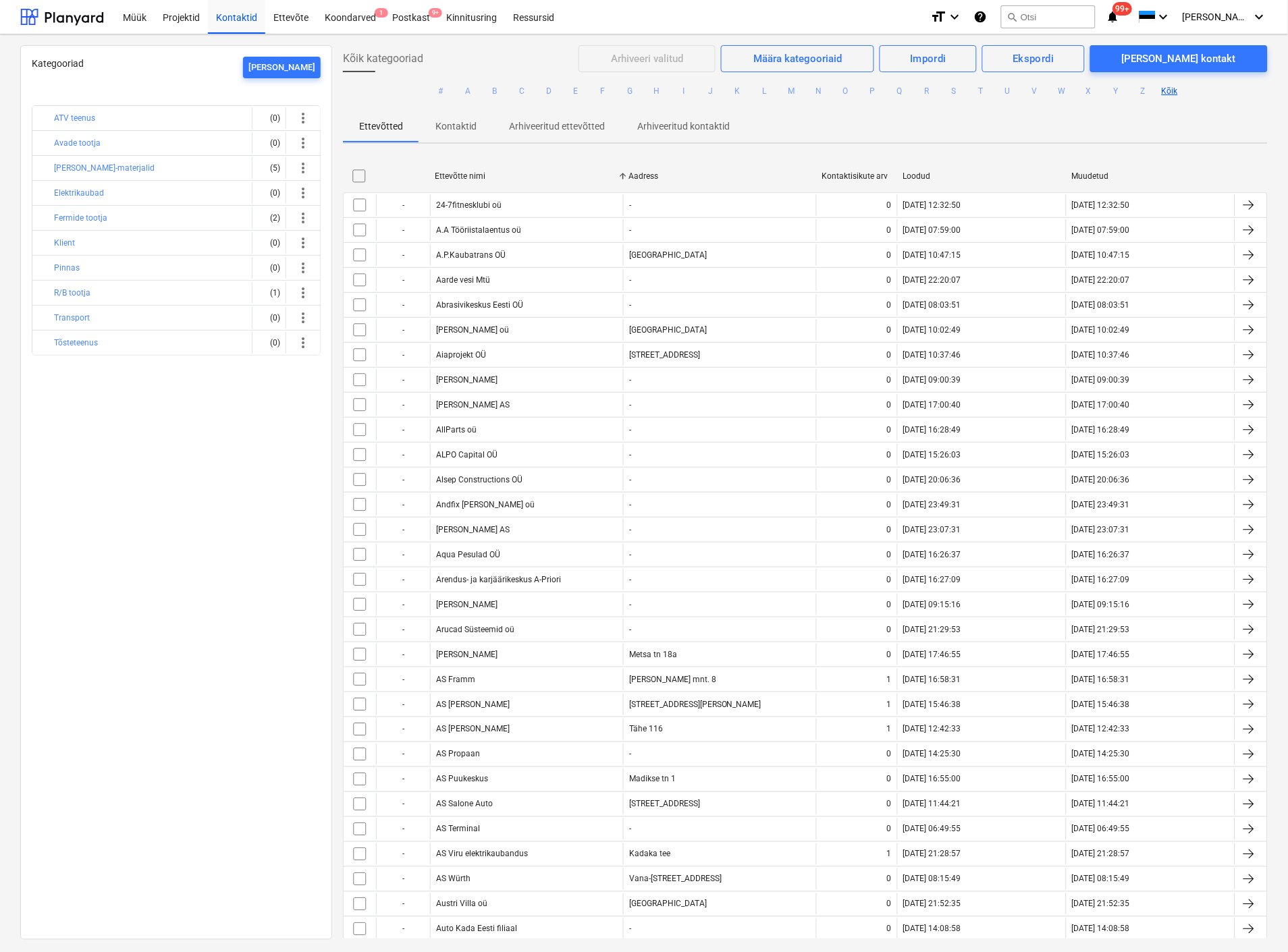
checkbox input "false"
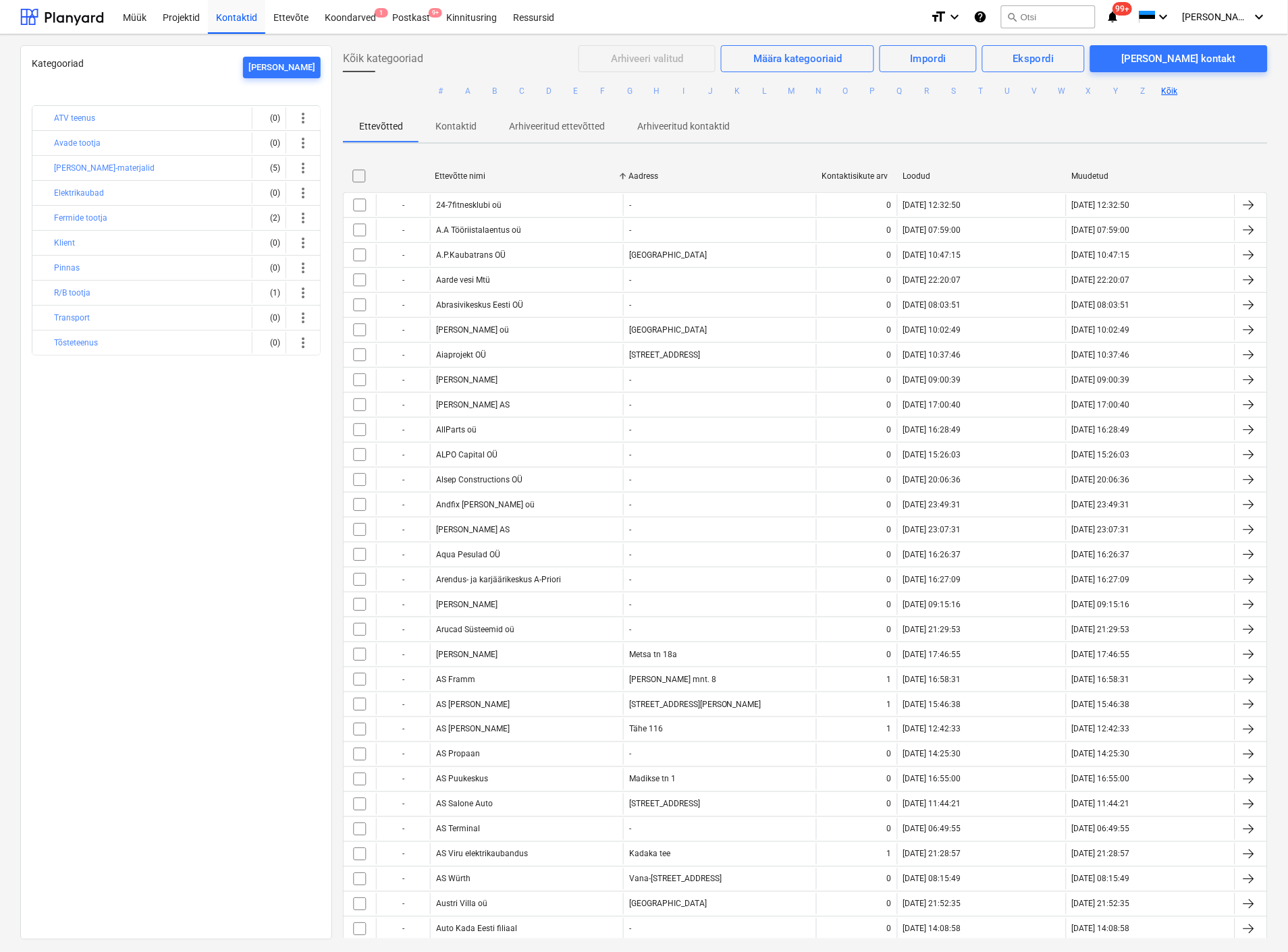
checkbox input "false"
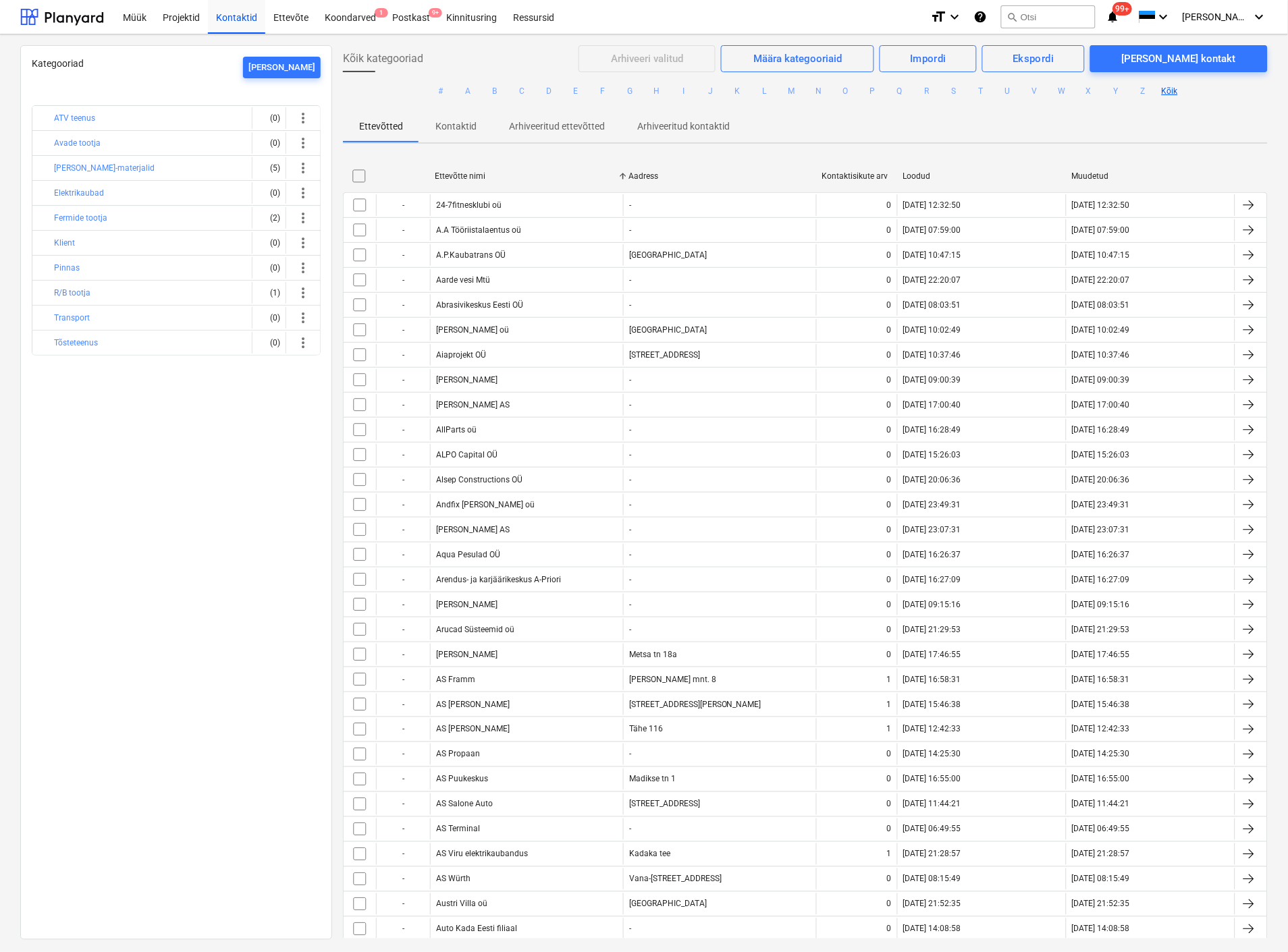
checkbox input "false"
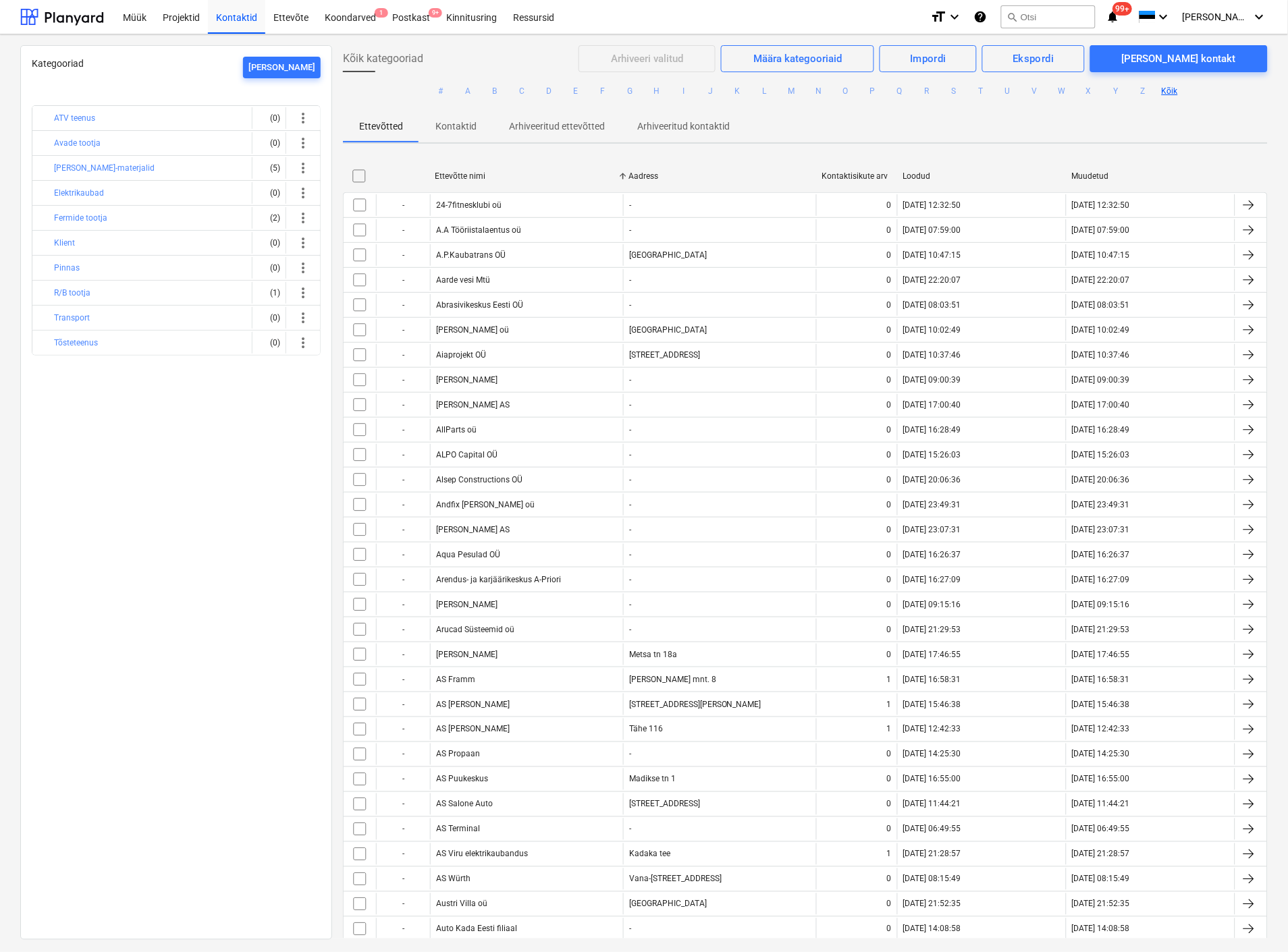
checkbox input "false"
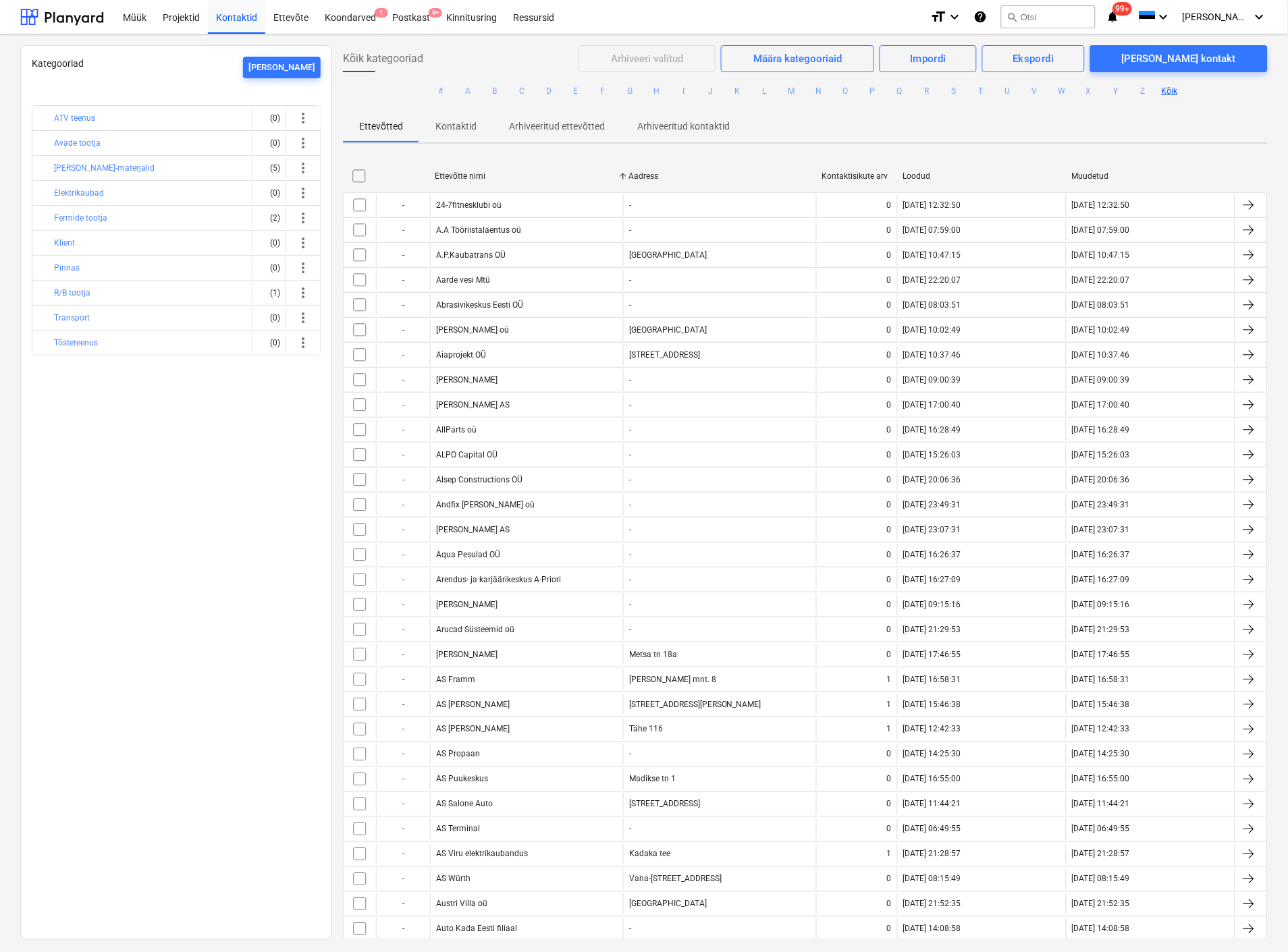
checkbox input "false"
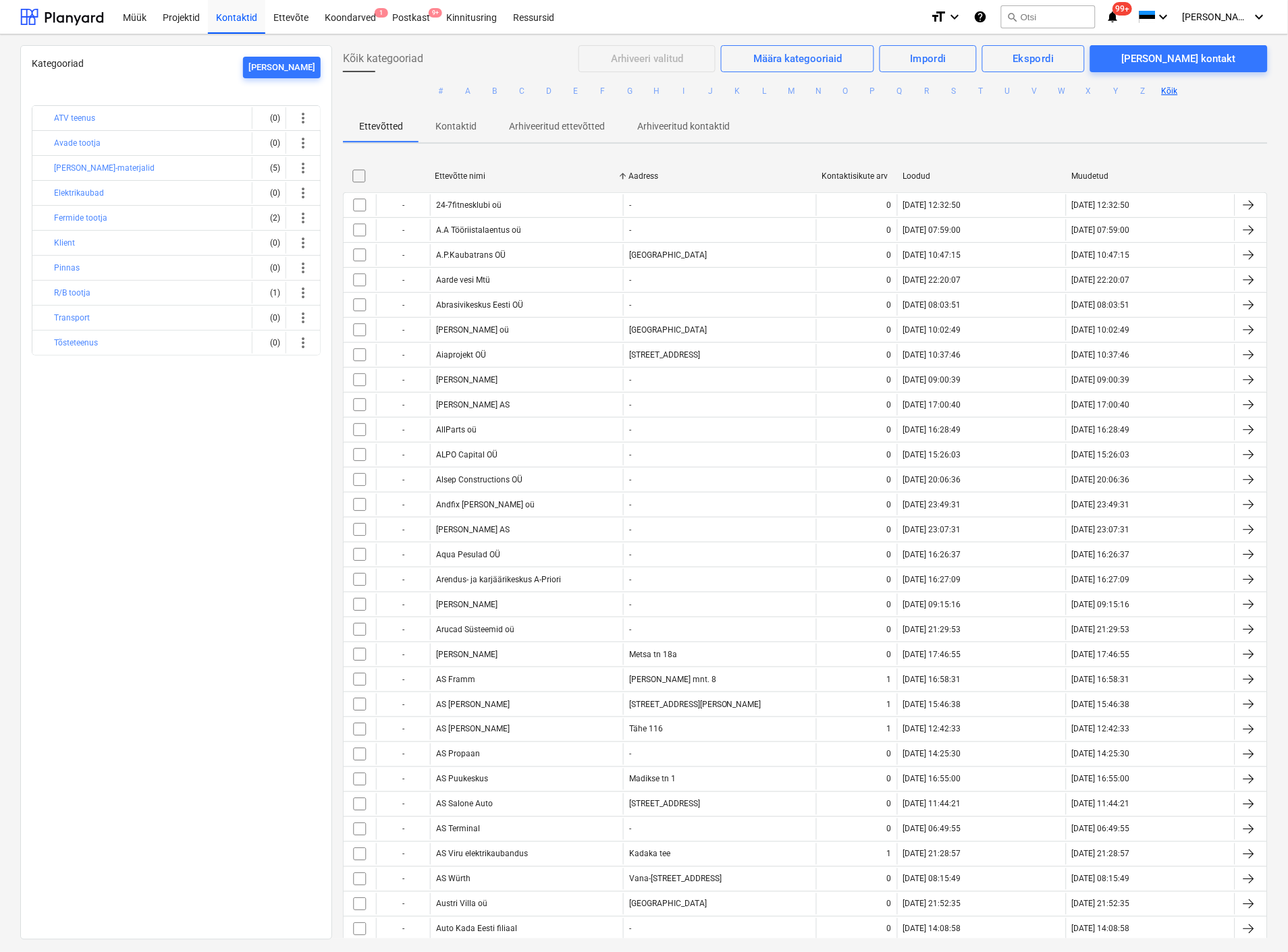
checkbox input "false"
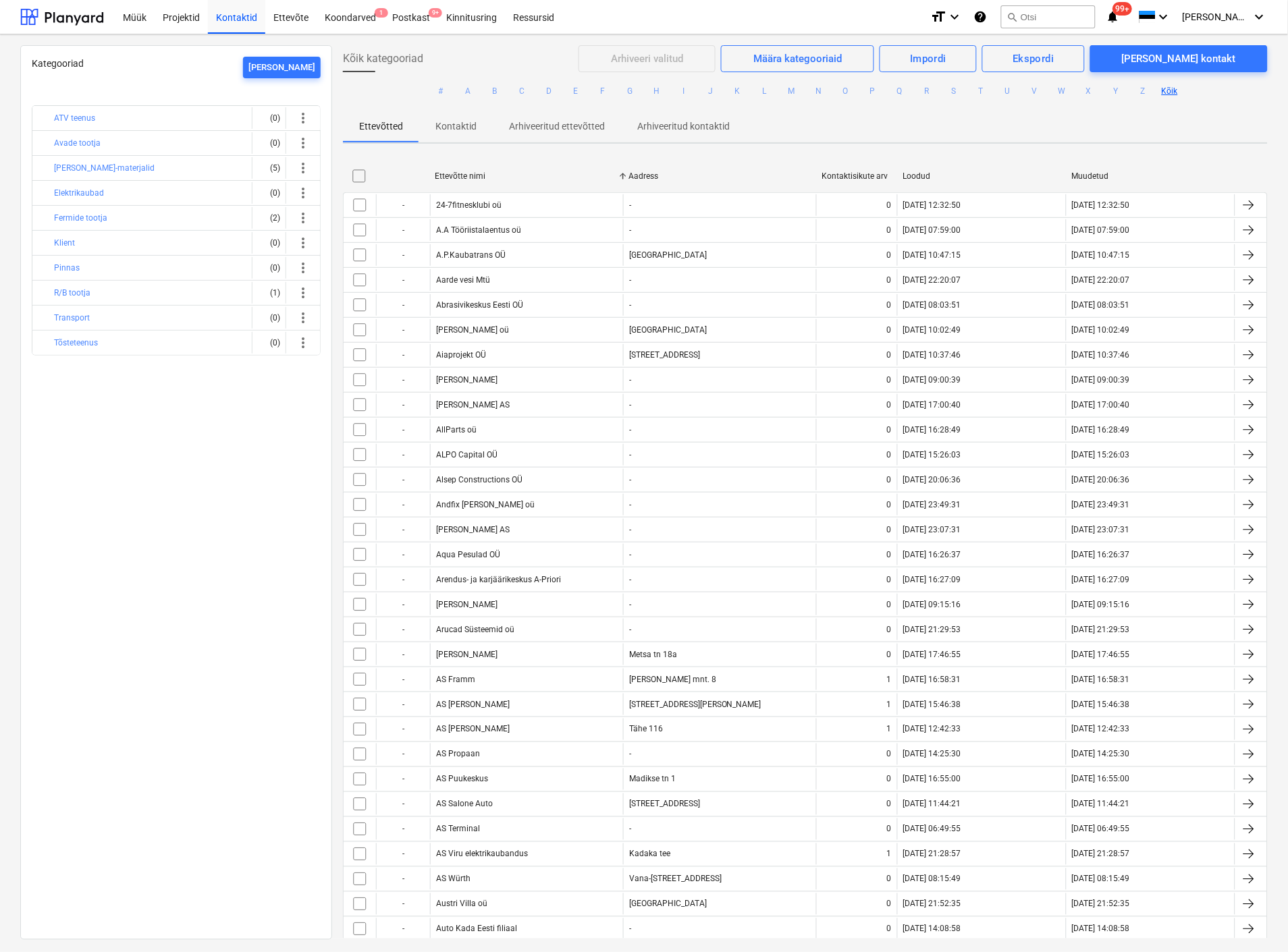
checkbox input "false"
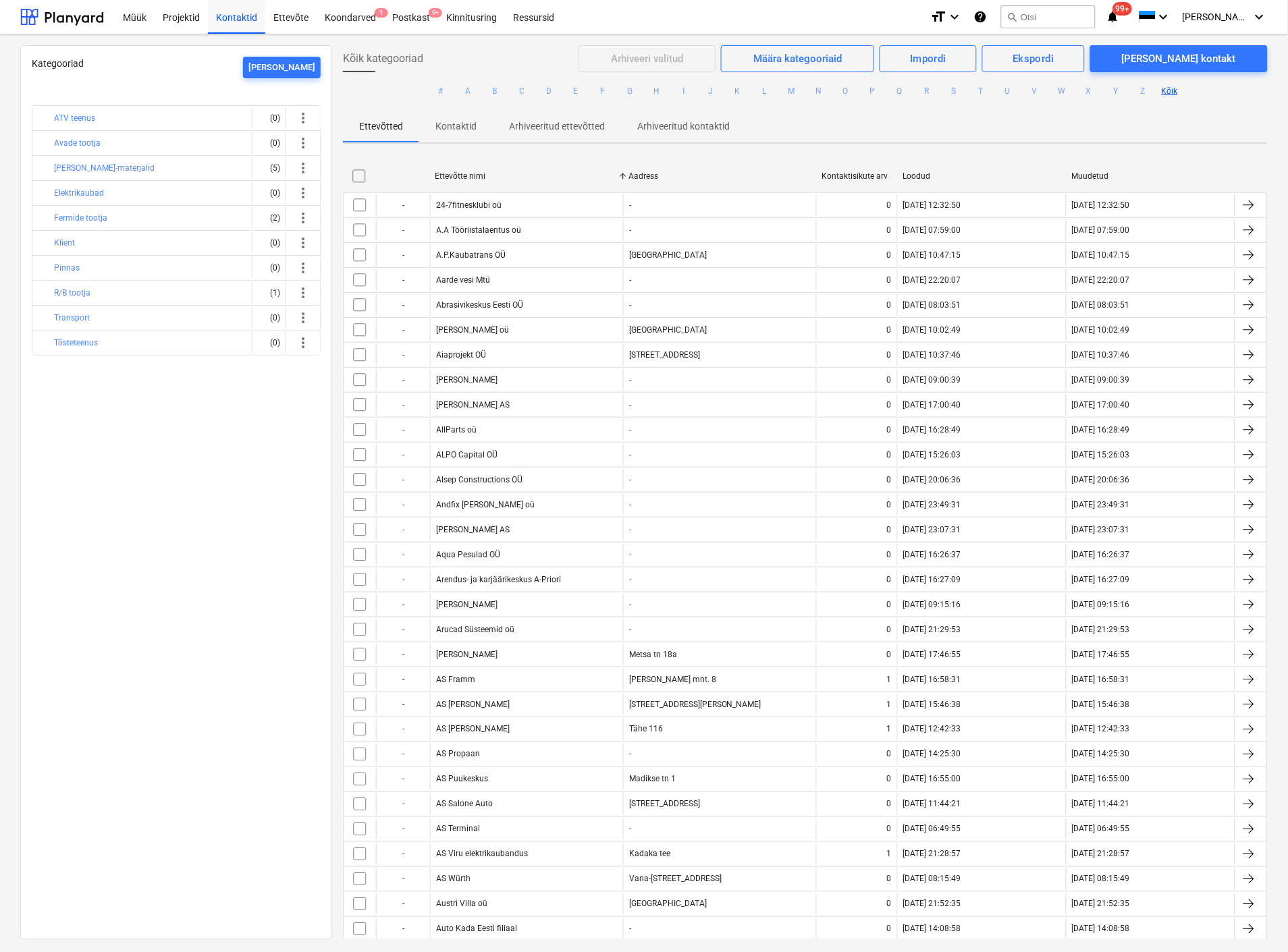
checkbox input "false"
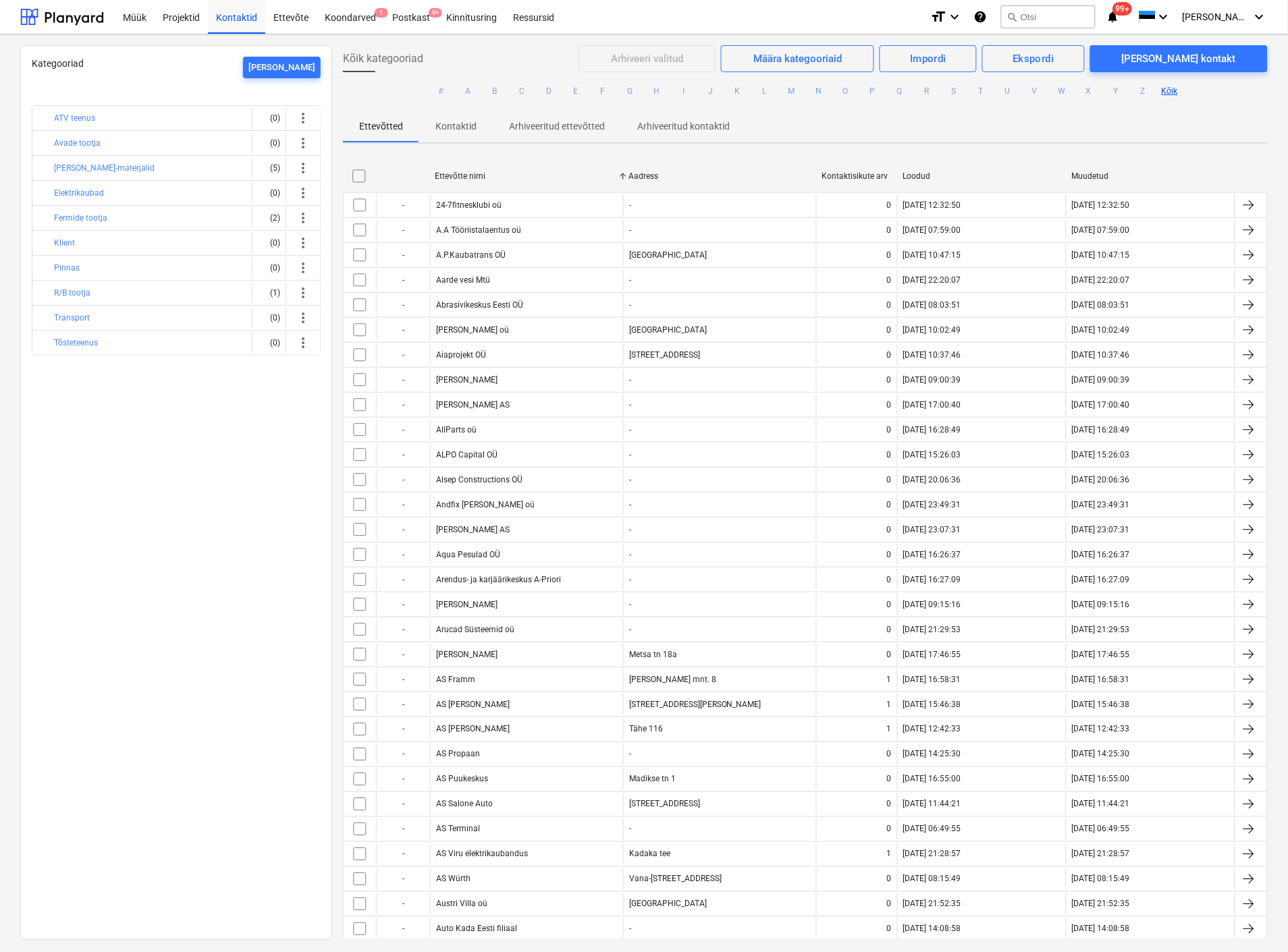
checkbox input "false"
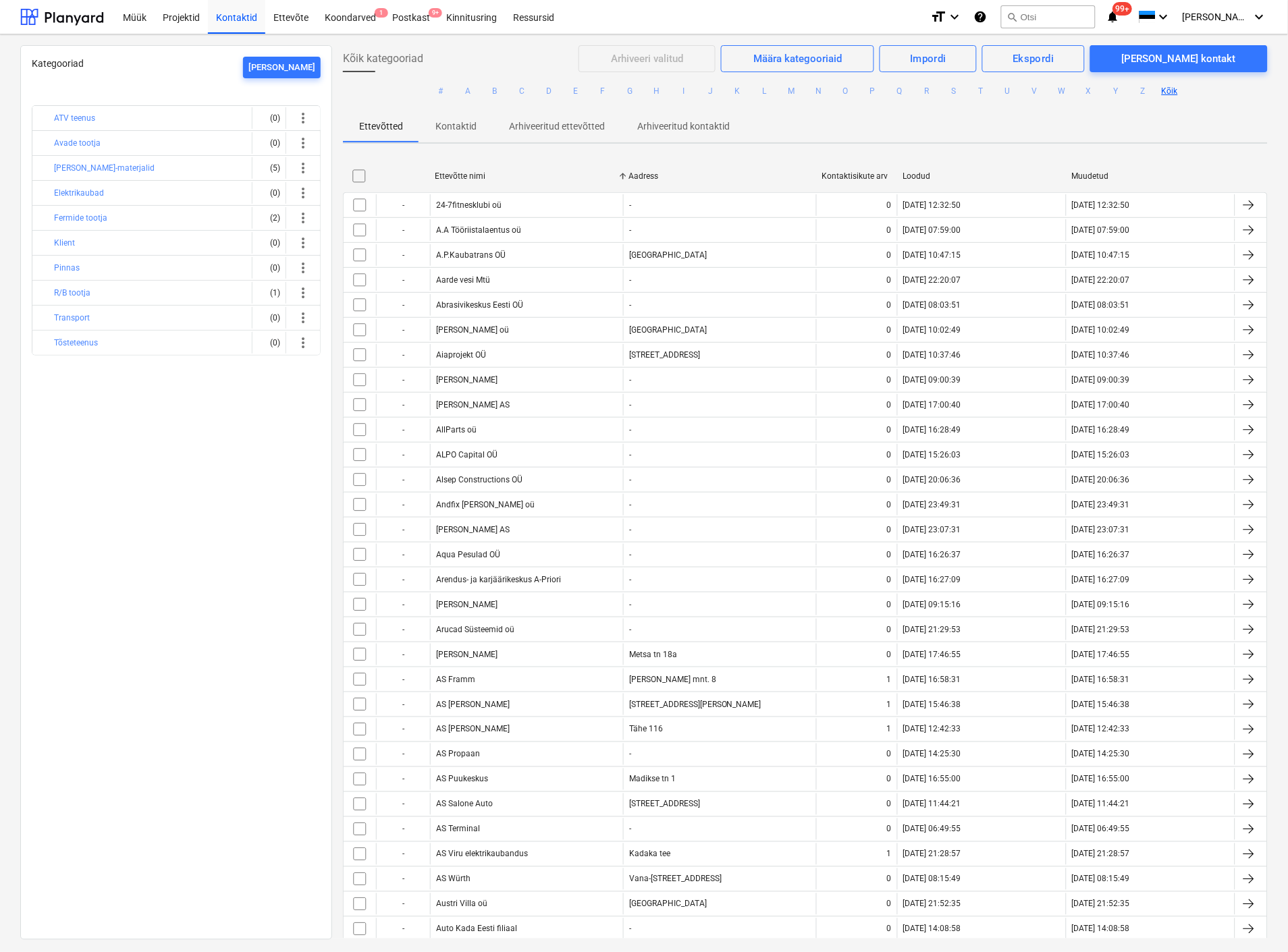
checkbox input "false"
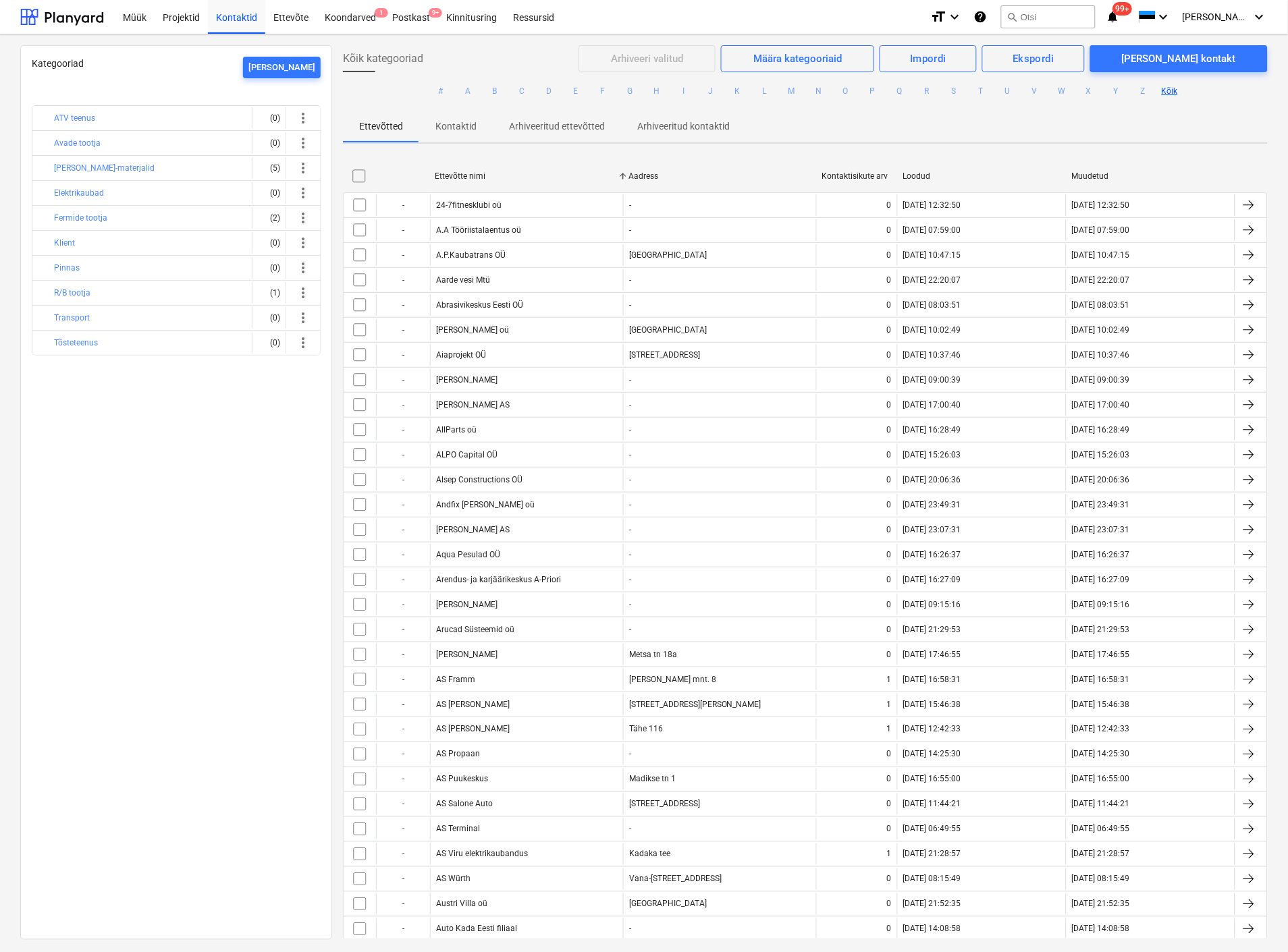
checkbox input "false"
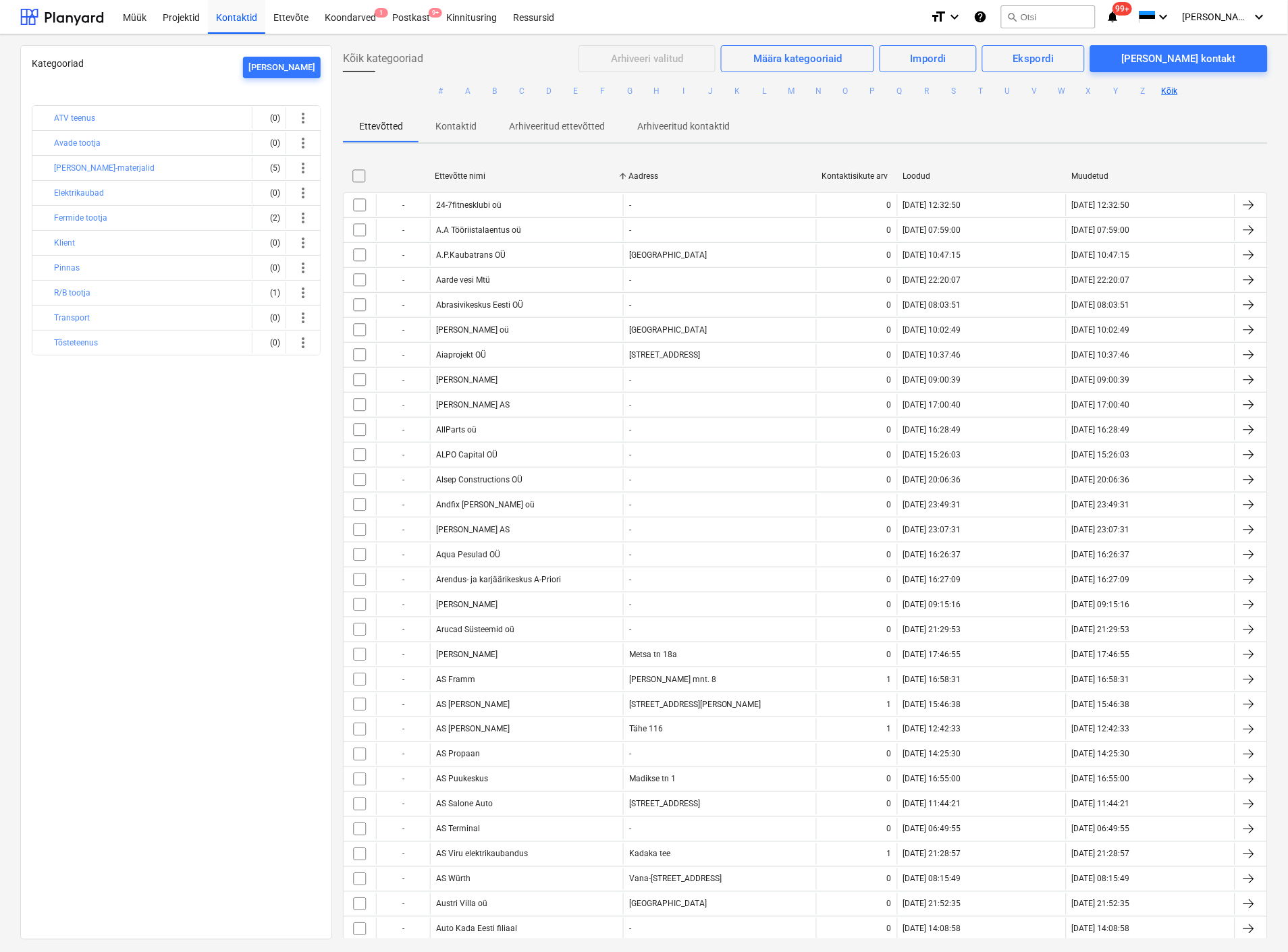
checkbox input "false"
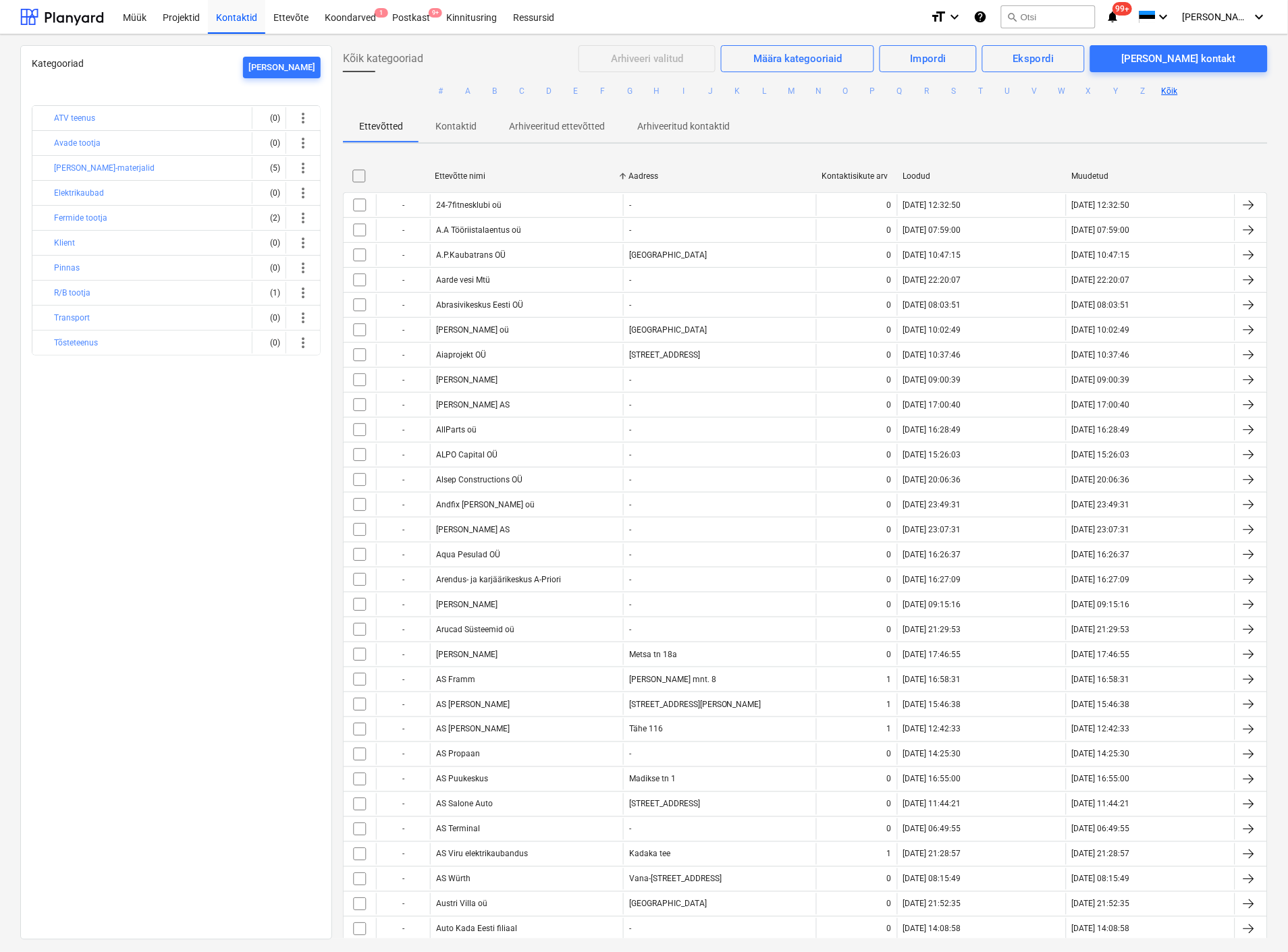
checkbox input "false"
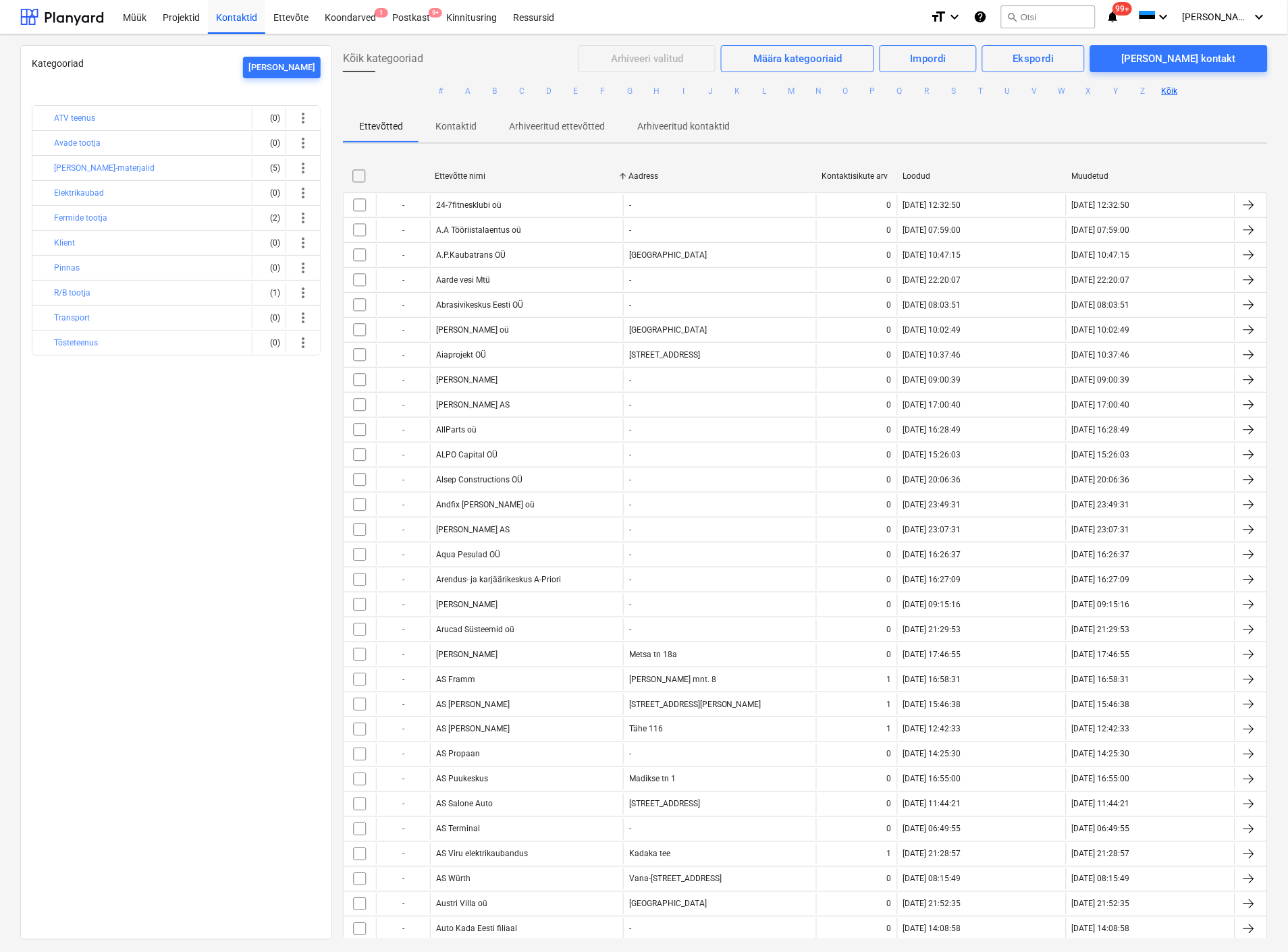
checkbox input "false"
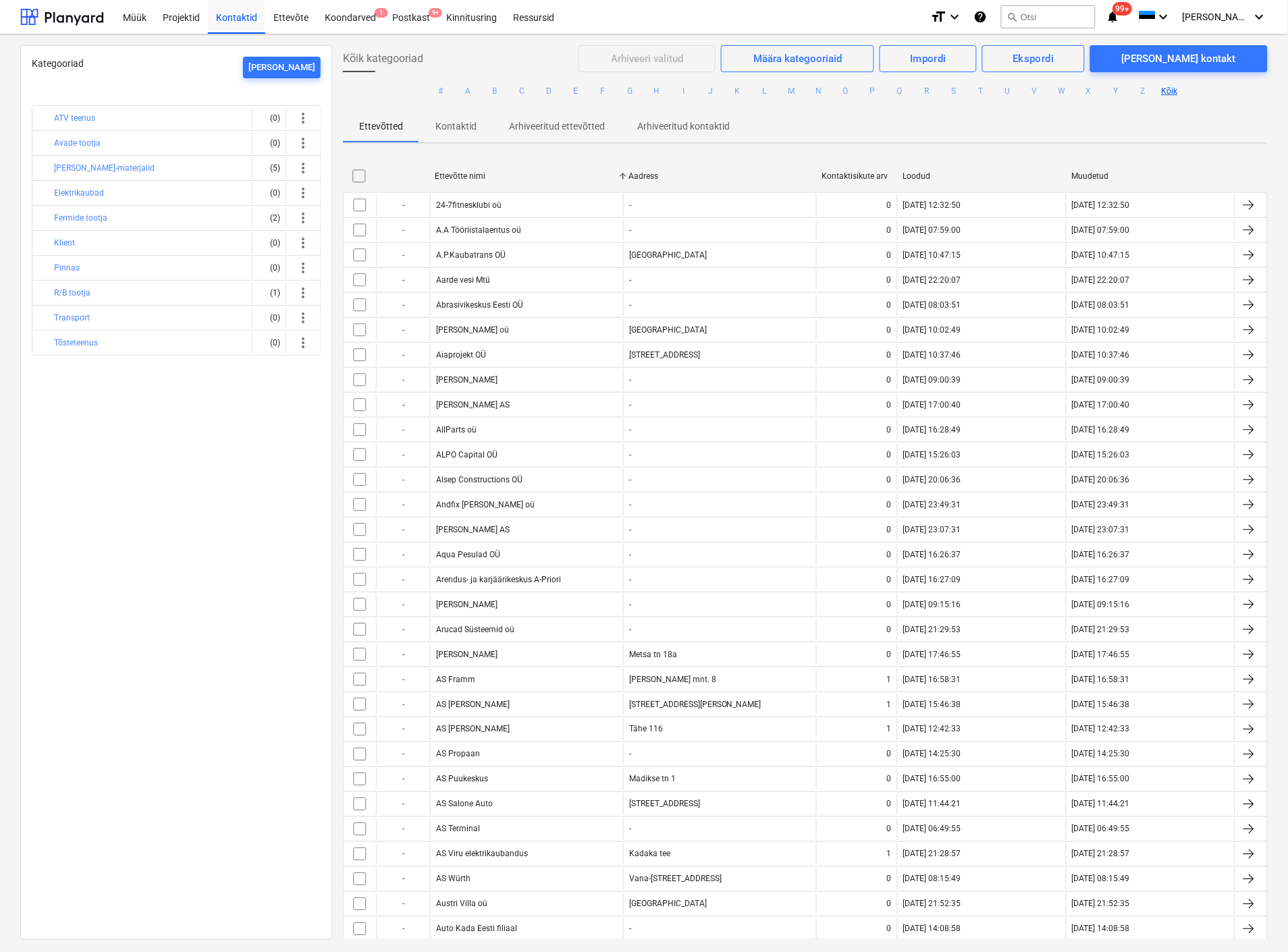
checkbox input "false"
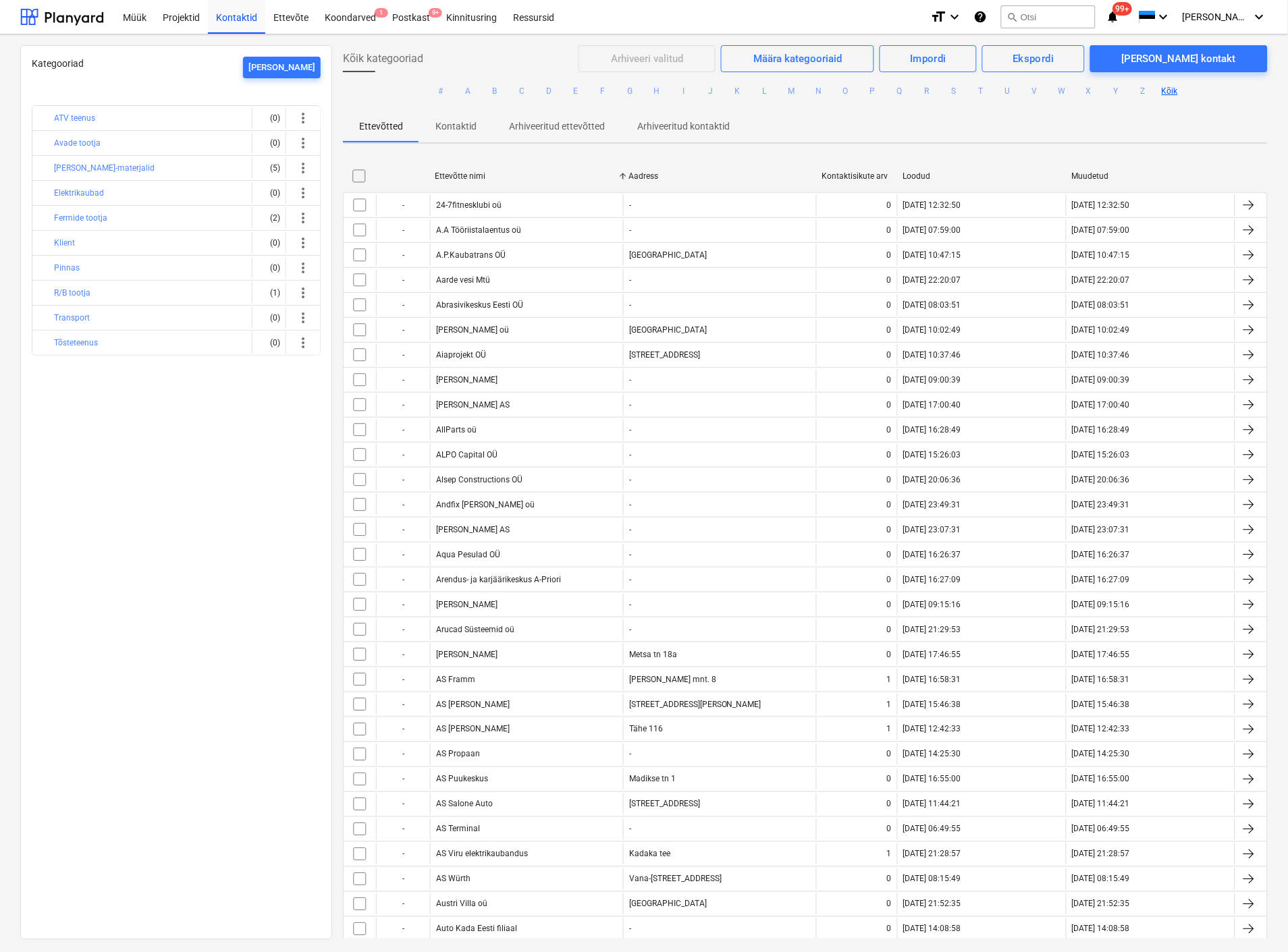
checkbox input "false"
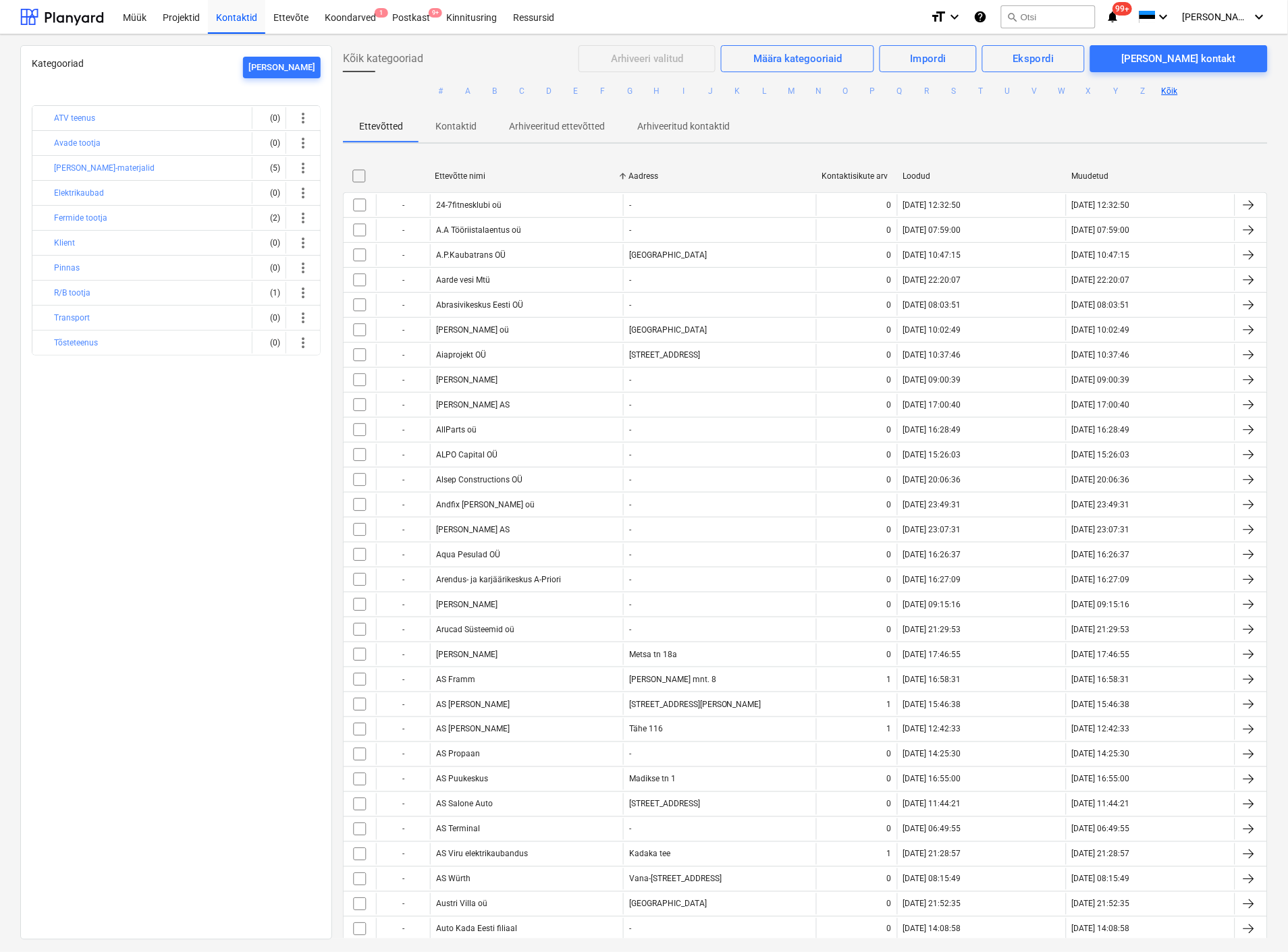
checkbox input "false"
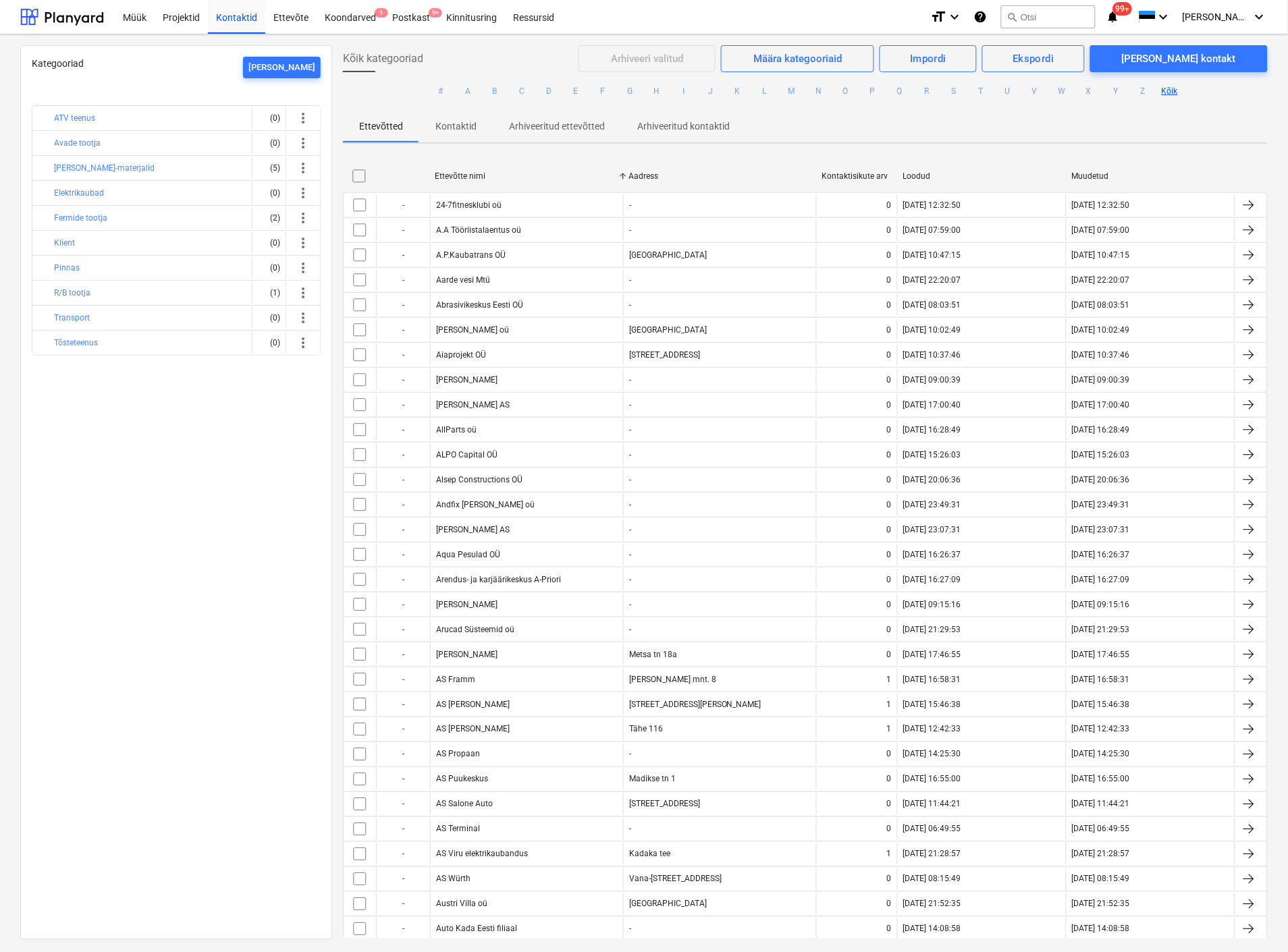
checkbox input "false"
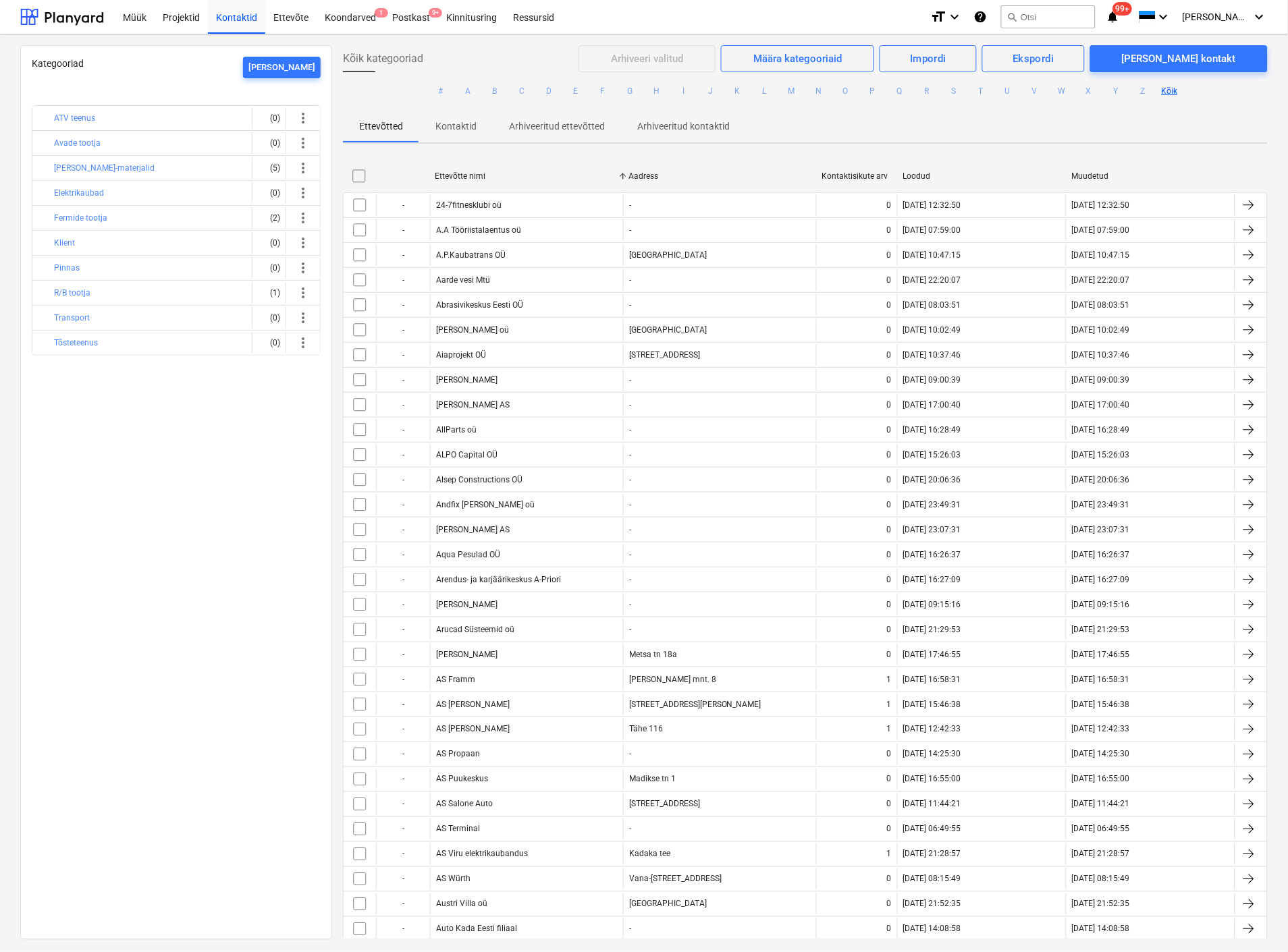
checkbox input "false"
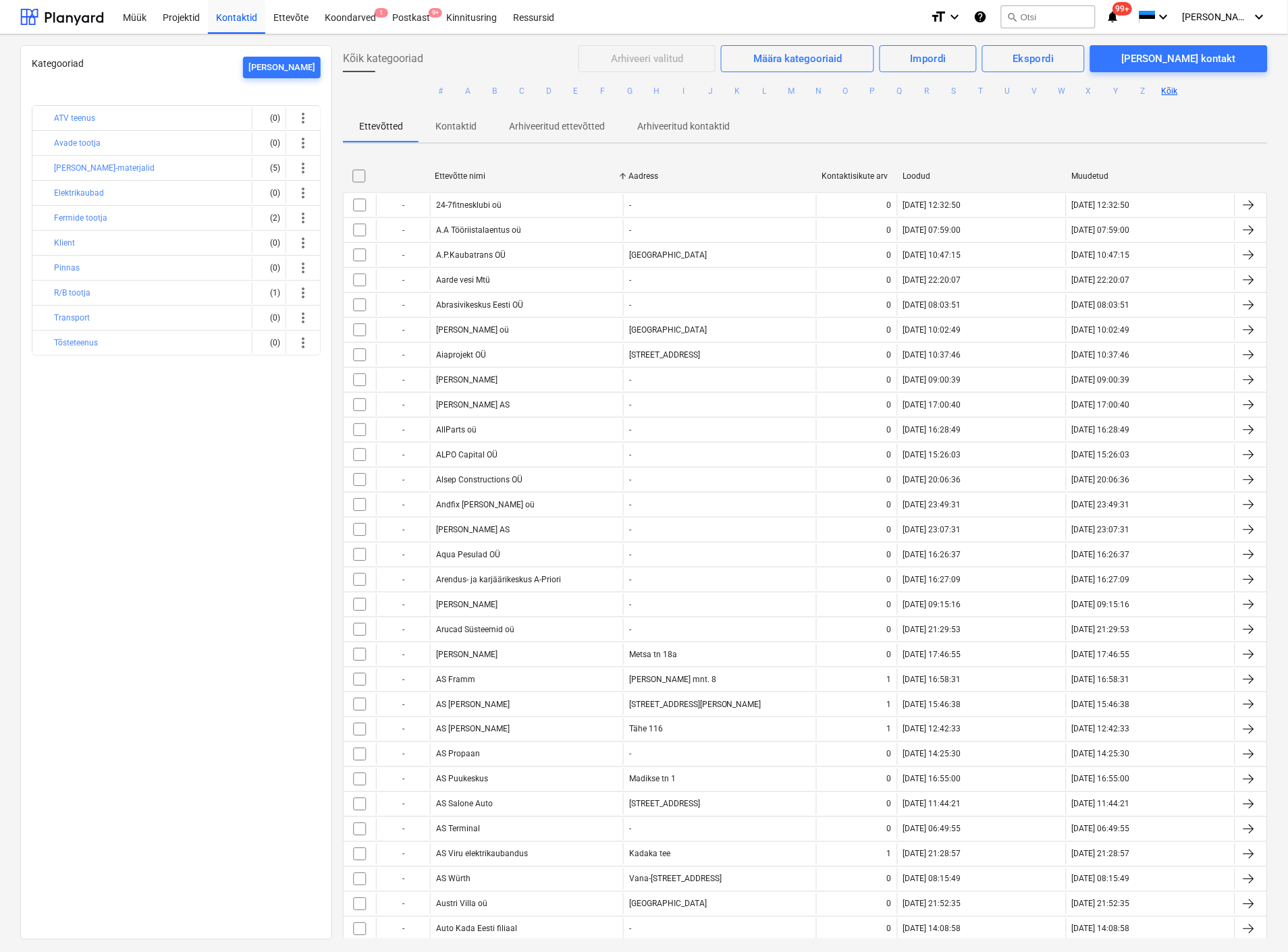
checkbox input "false"
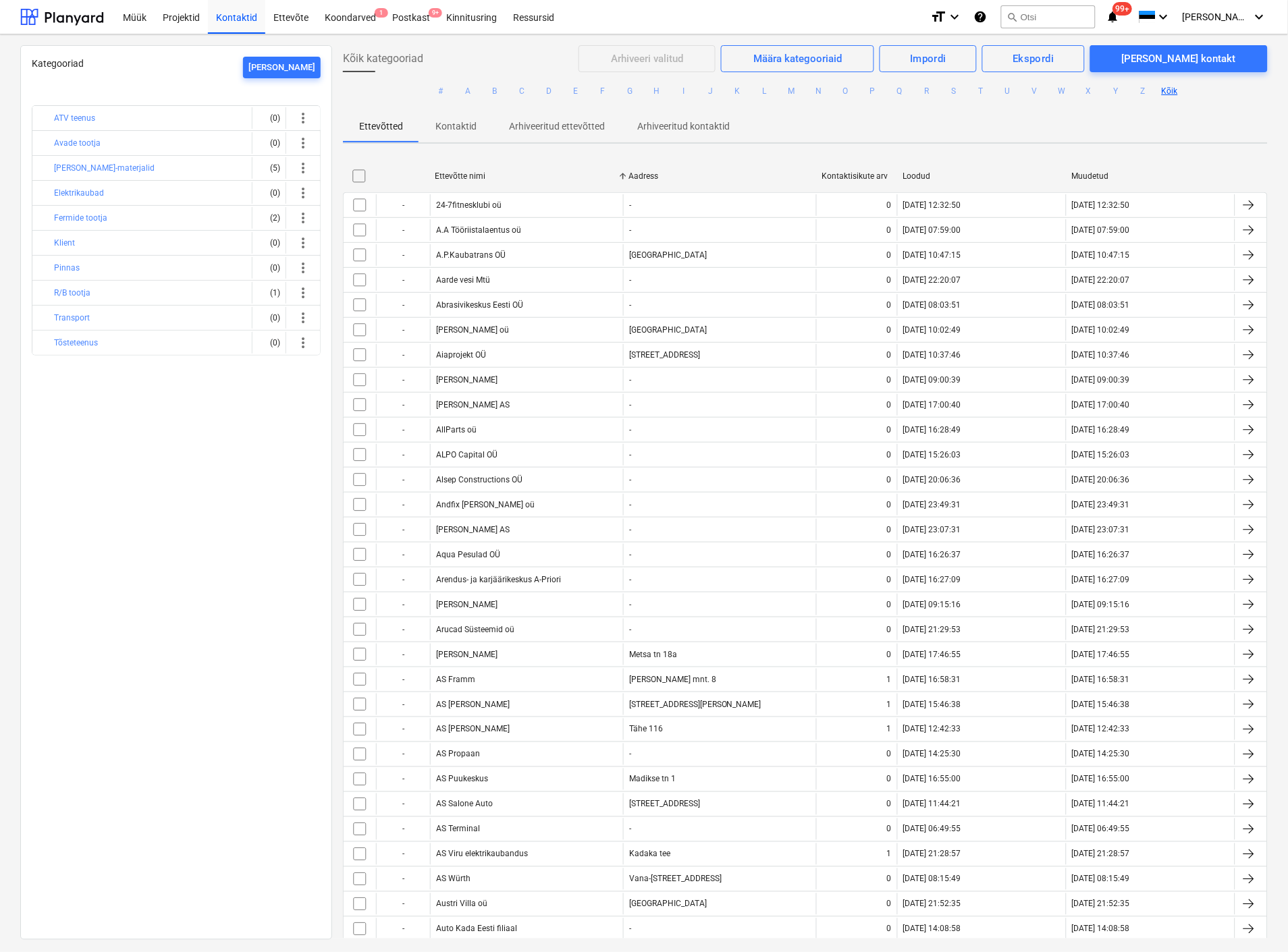
checkbox input "false"
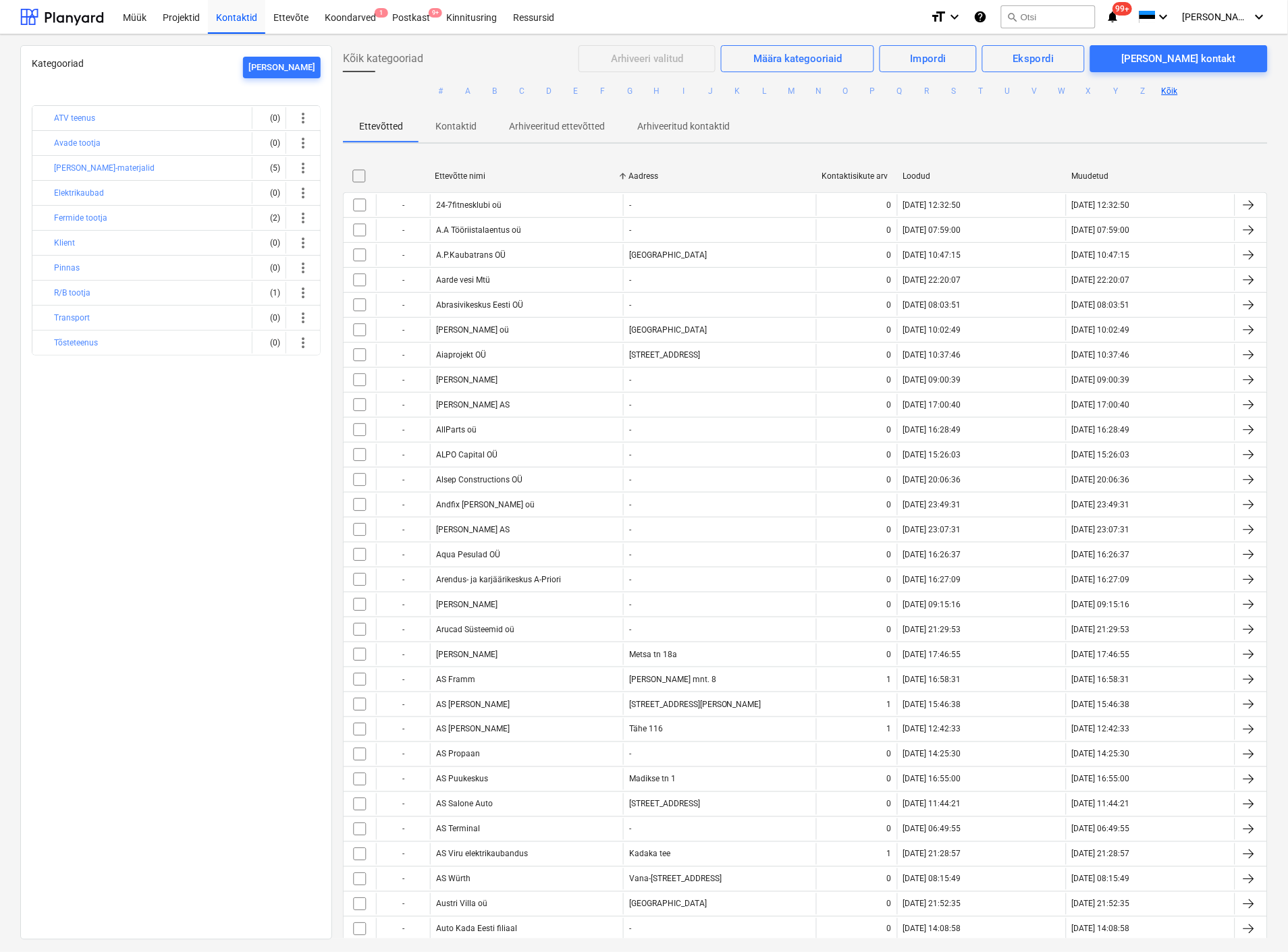
checkbox input "false"
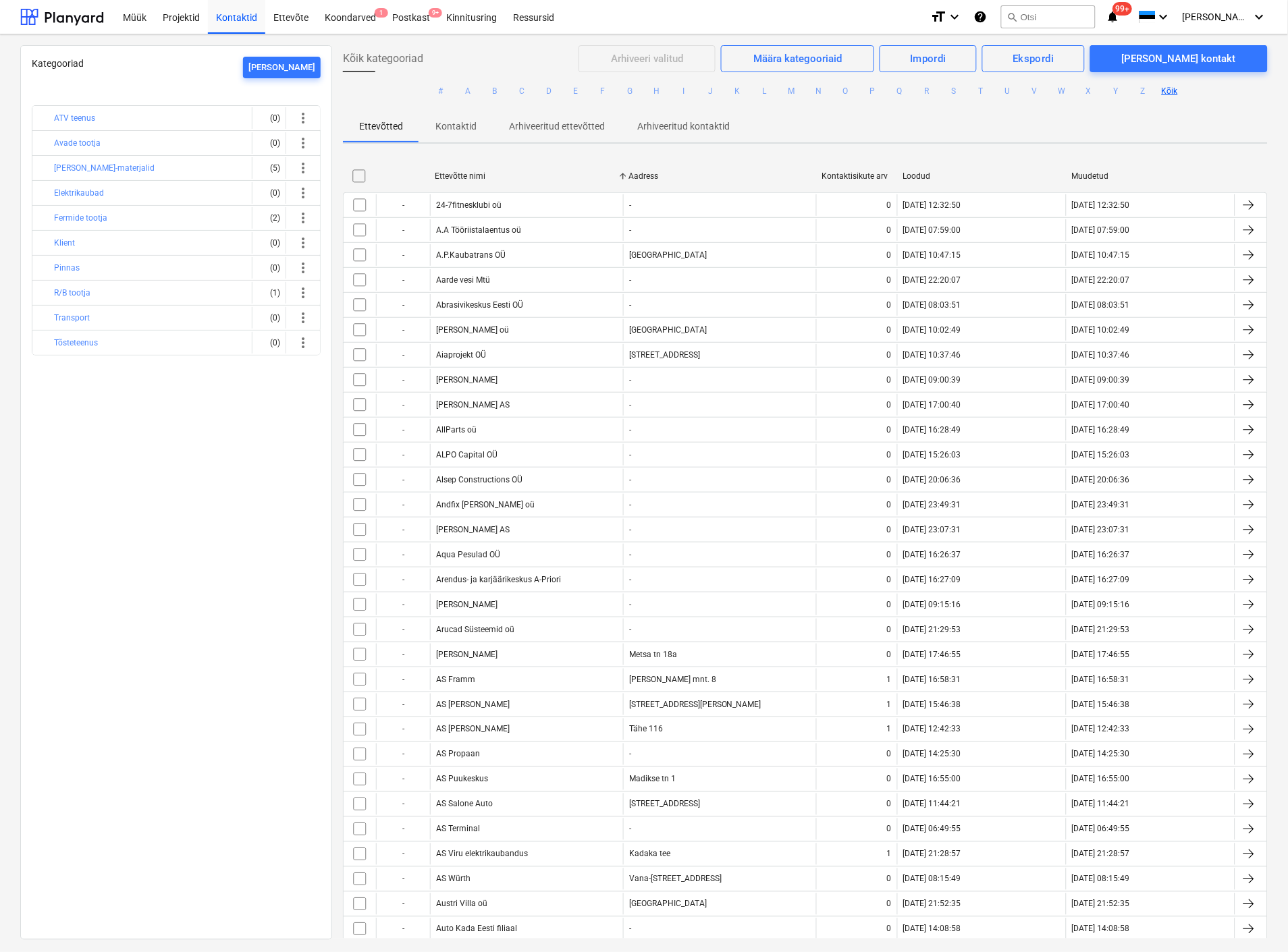
checkbox input "false"
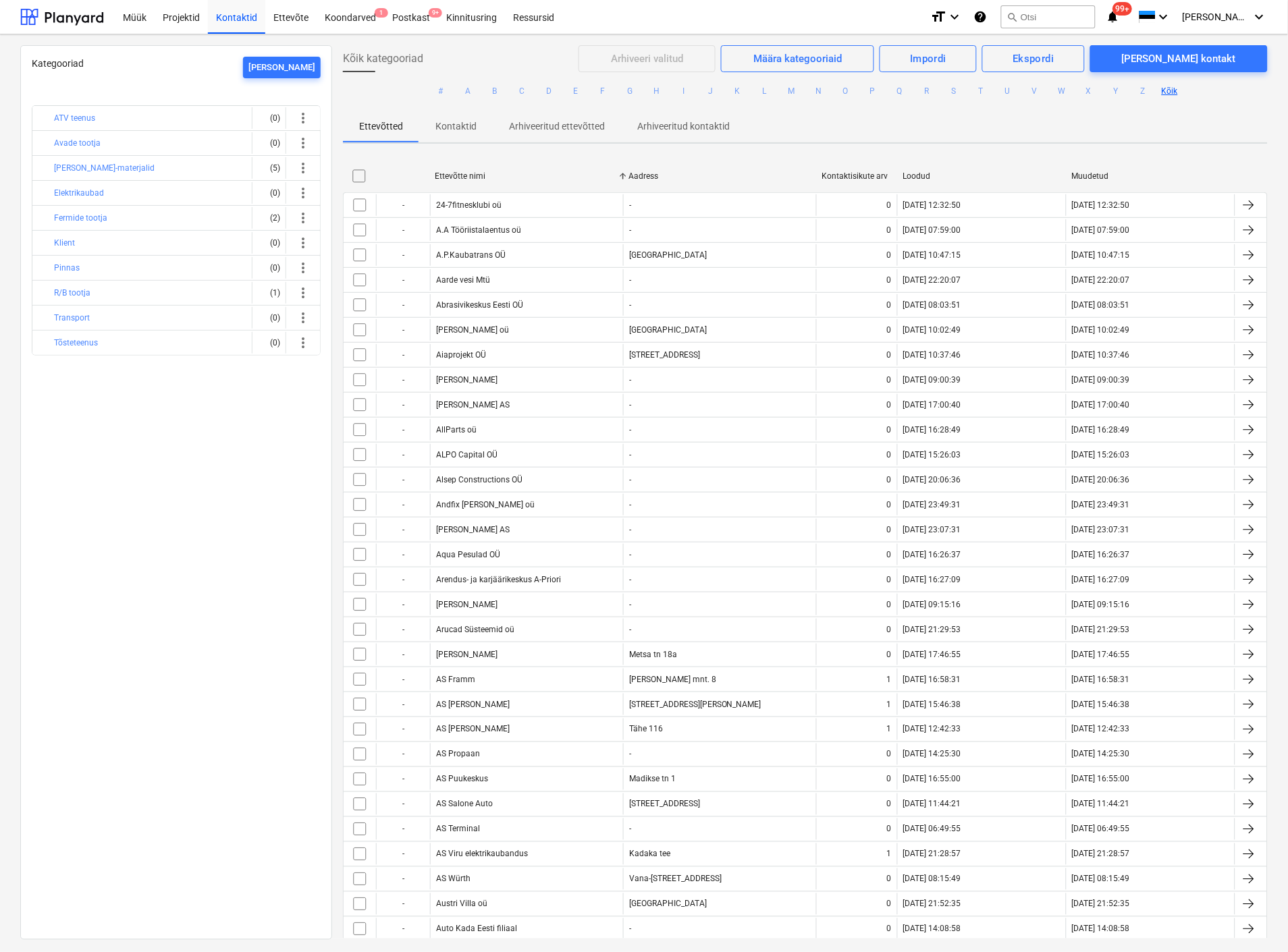
checkbox input "false"
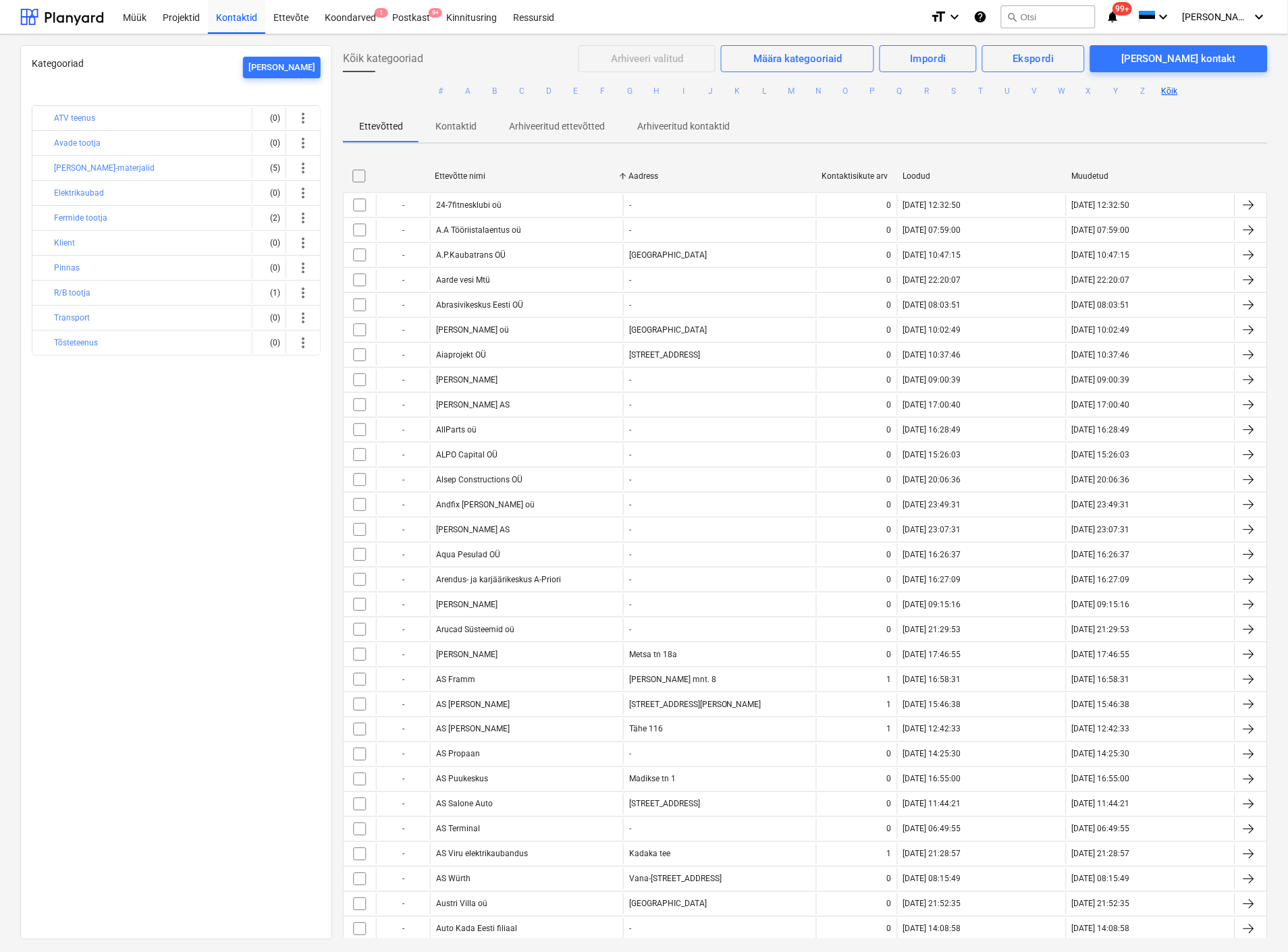
checkbox input "false"
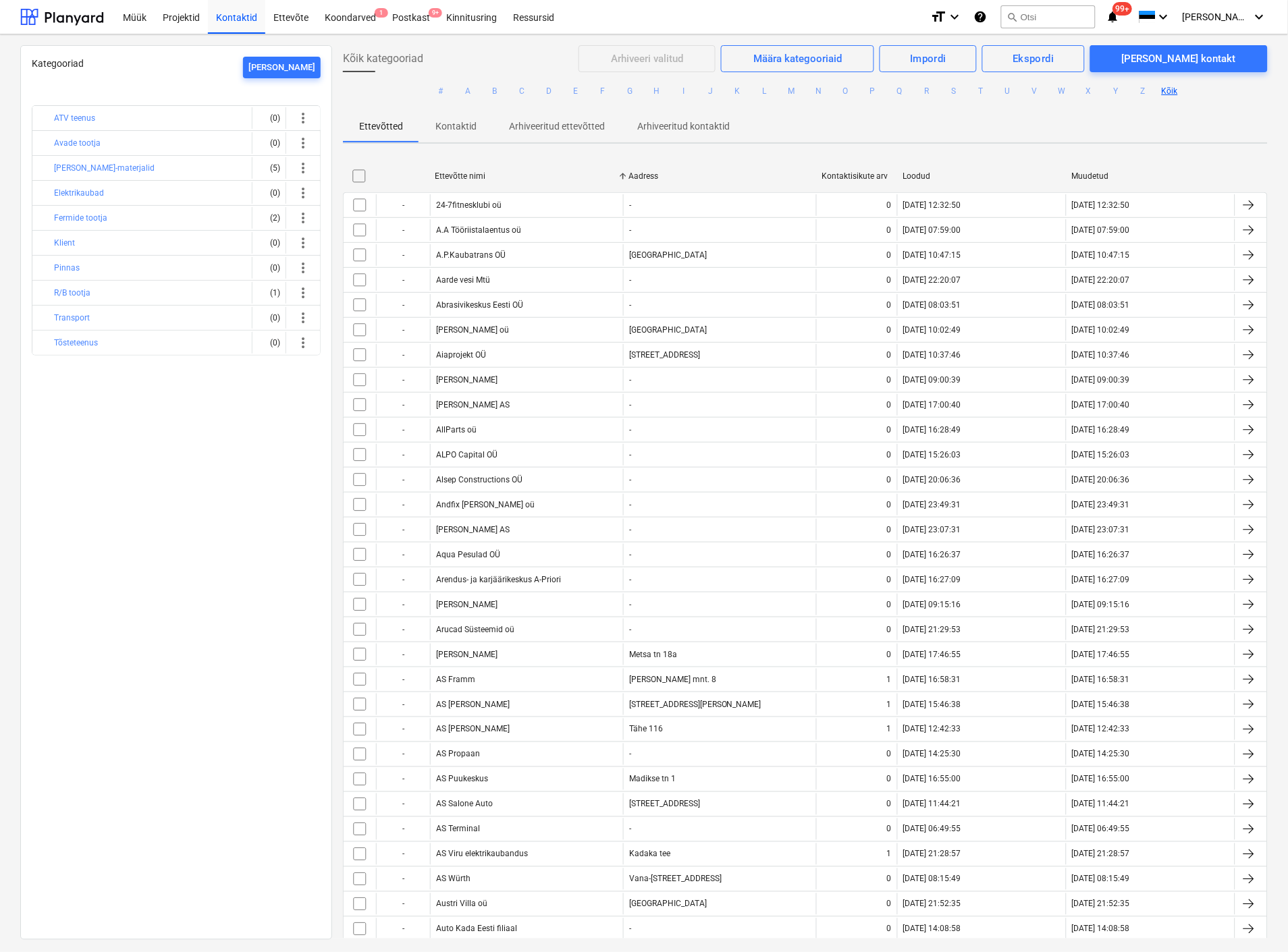
checkbox input "false"
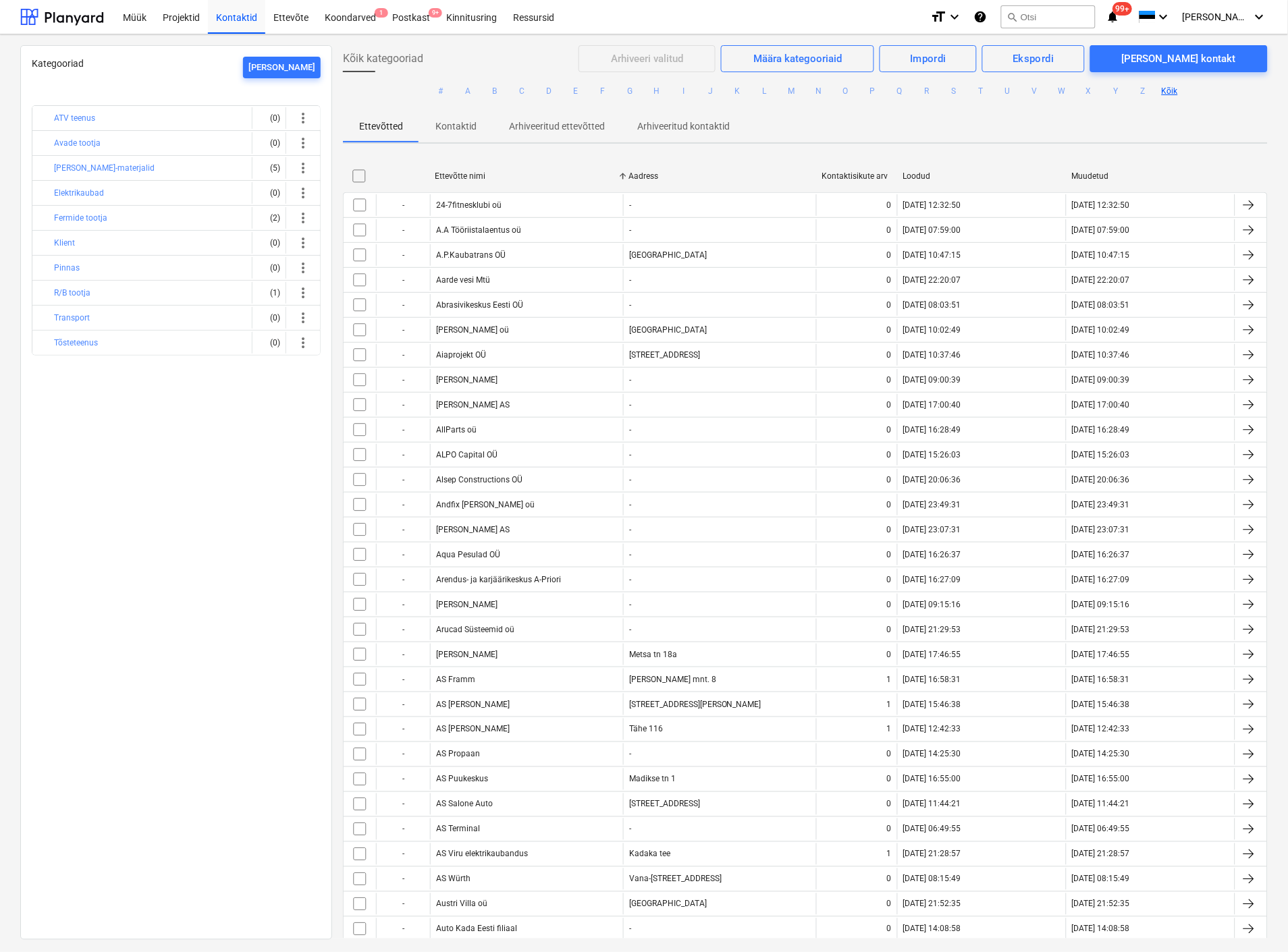
checkbox input "false"
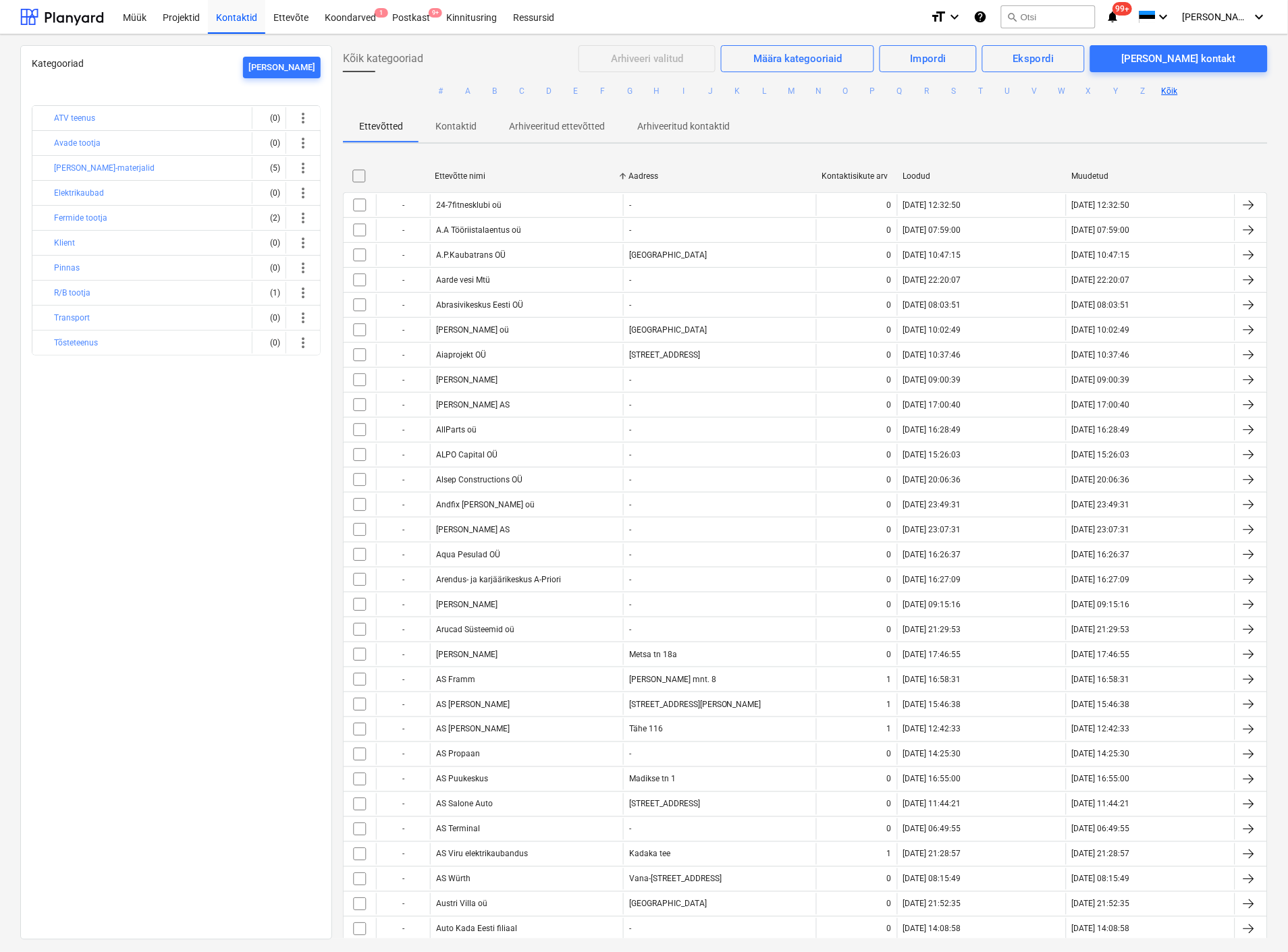
checkbox input "false"
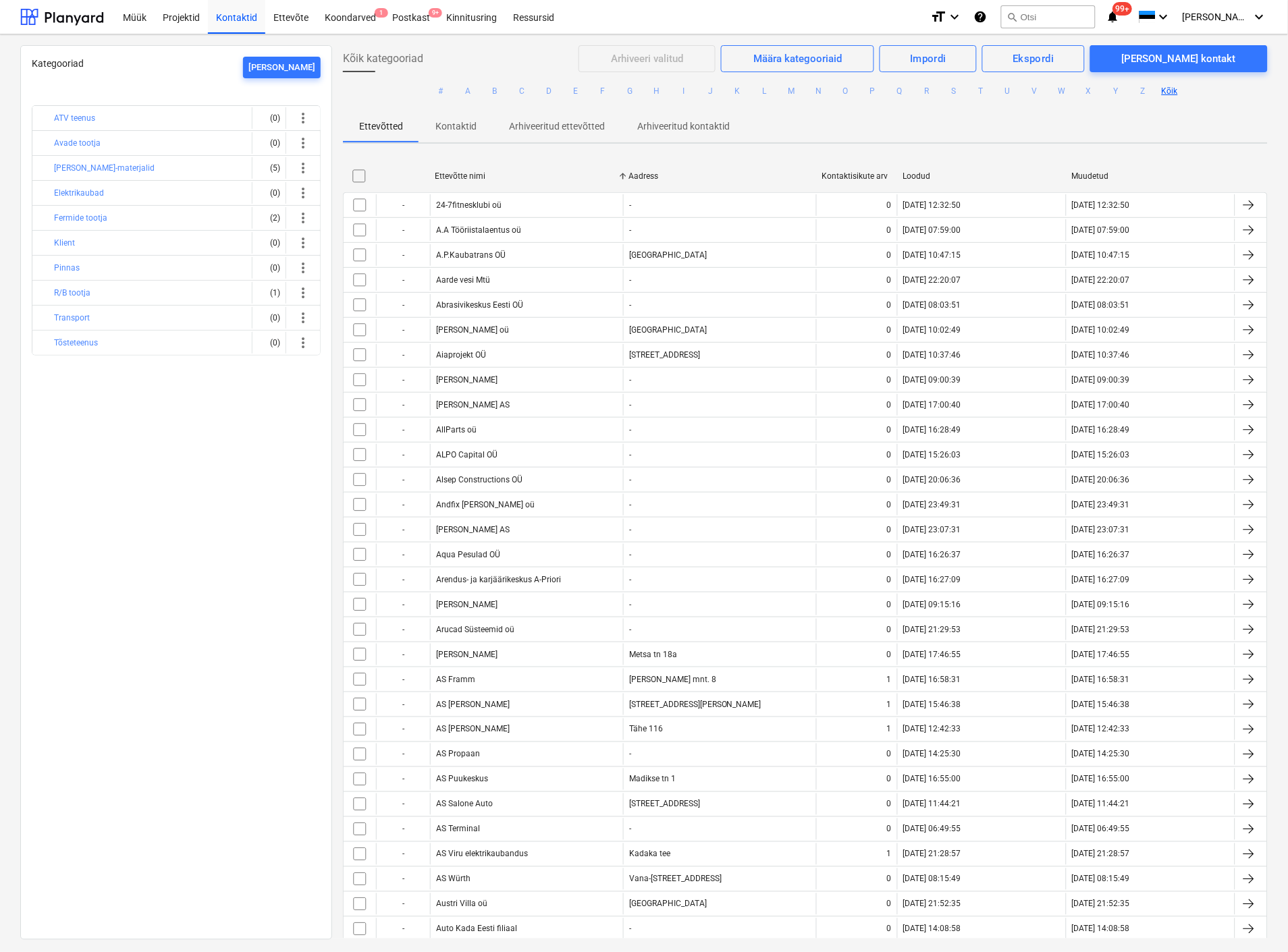
checkbox input "false"
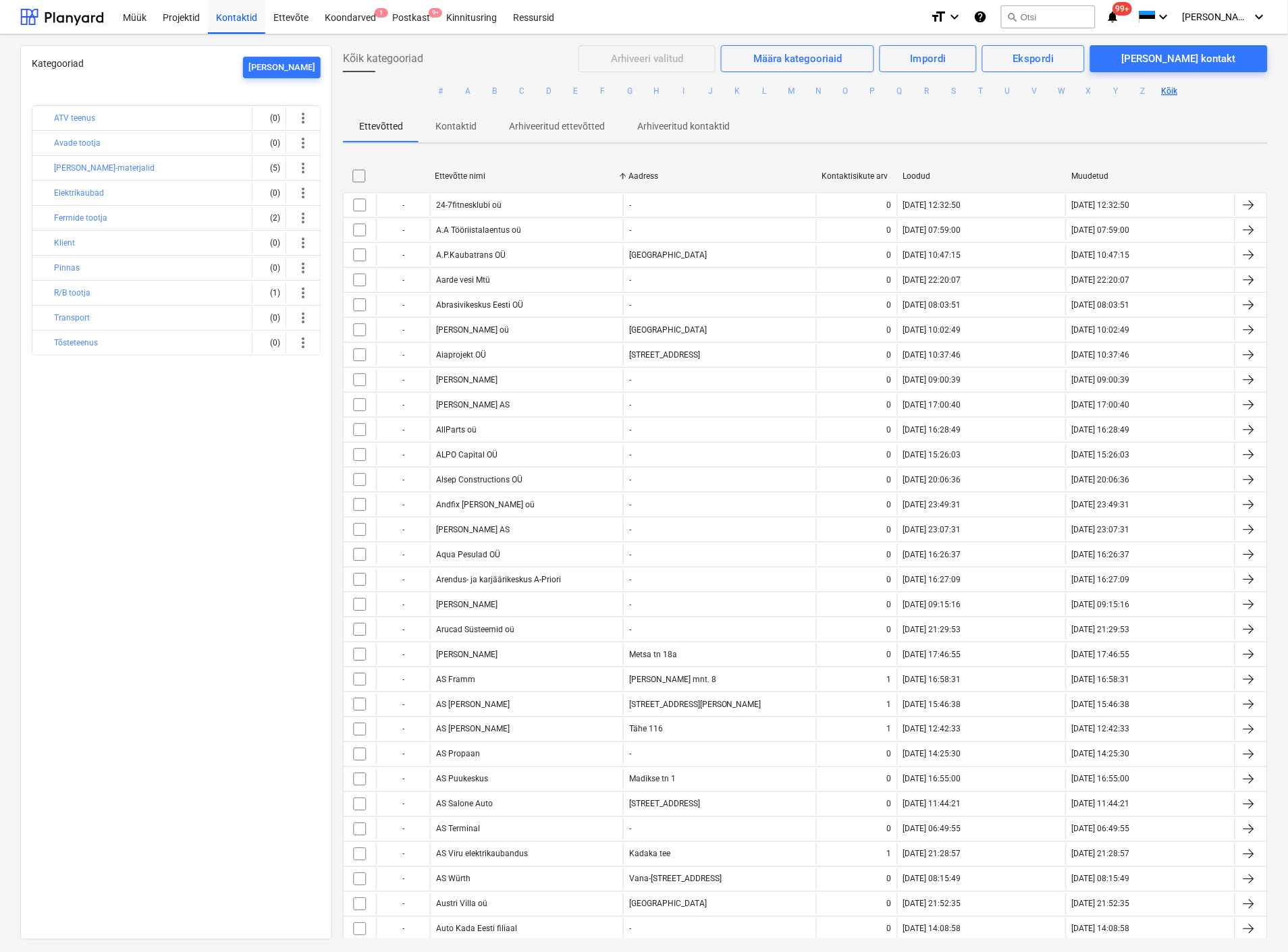
checkbox input "false"
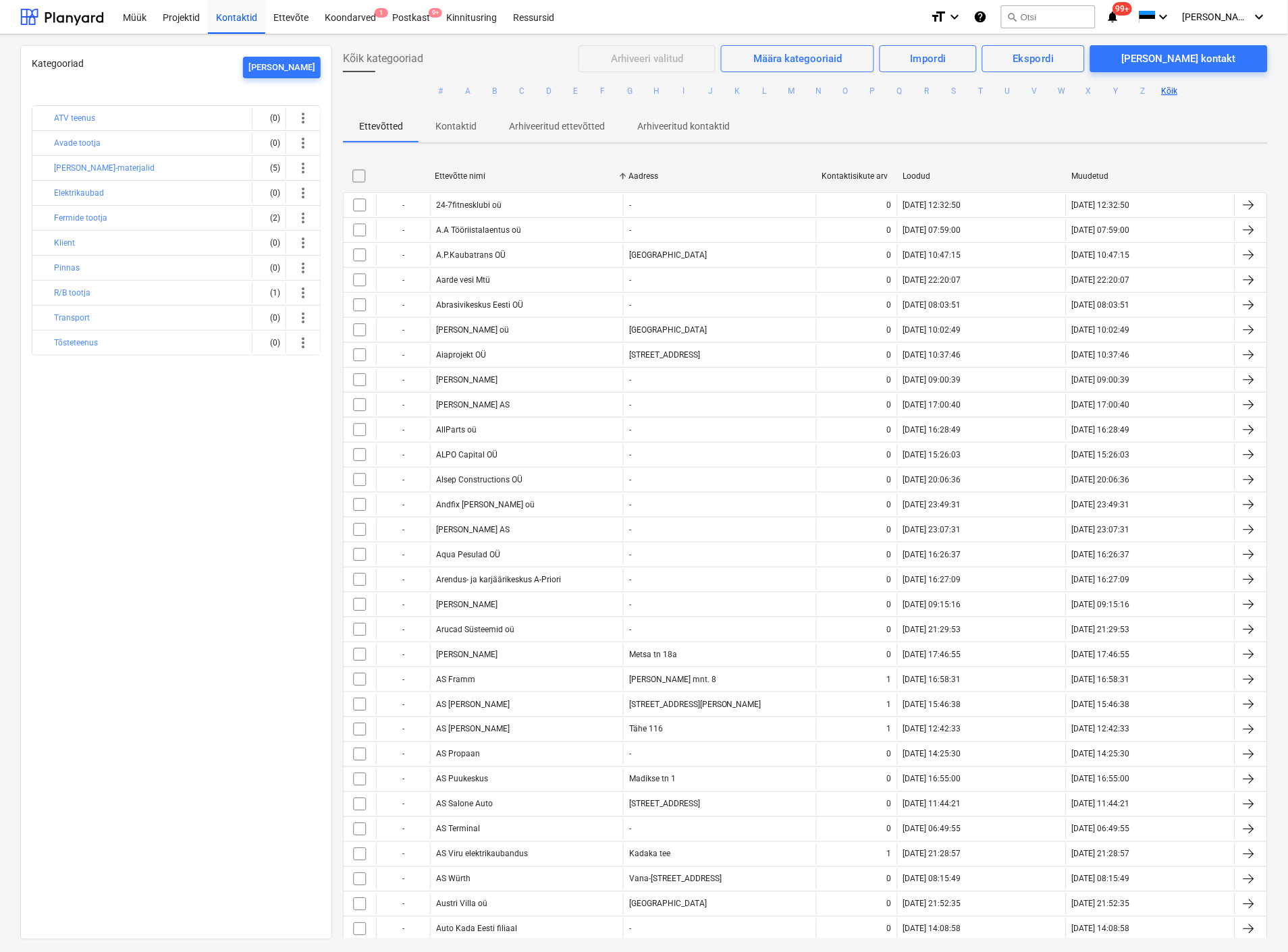
checkbox input "false"
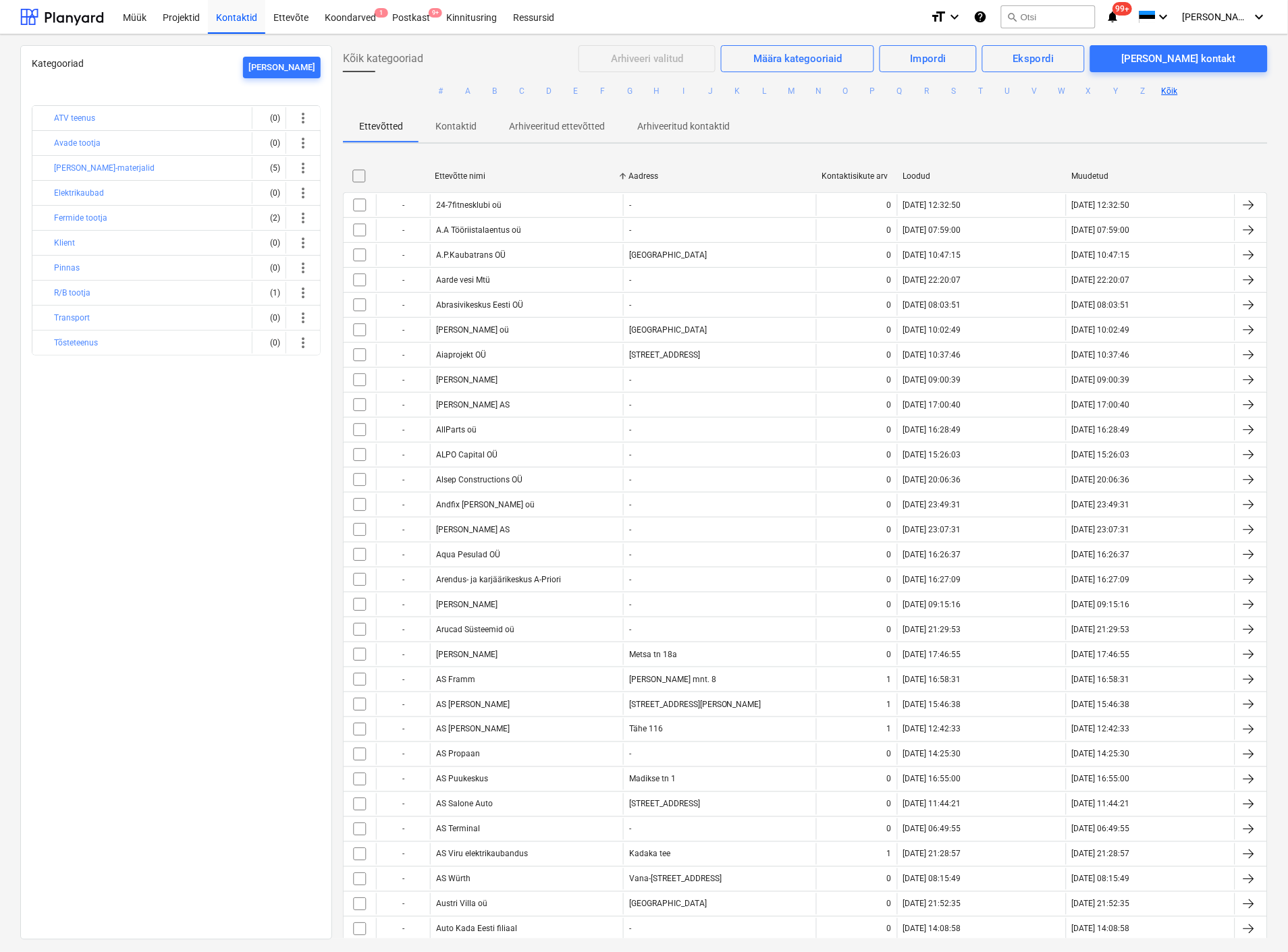
checkbox input "false"
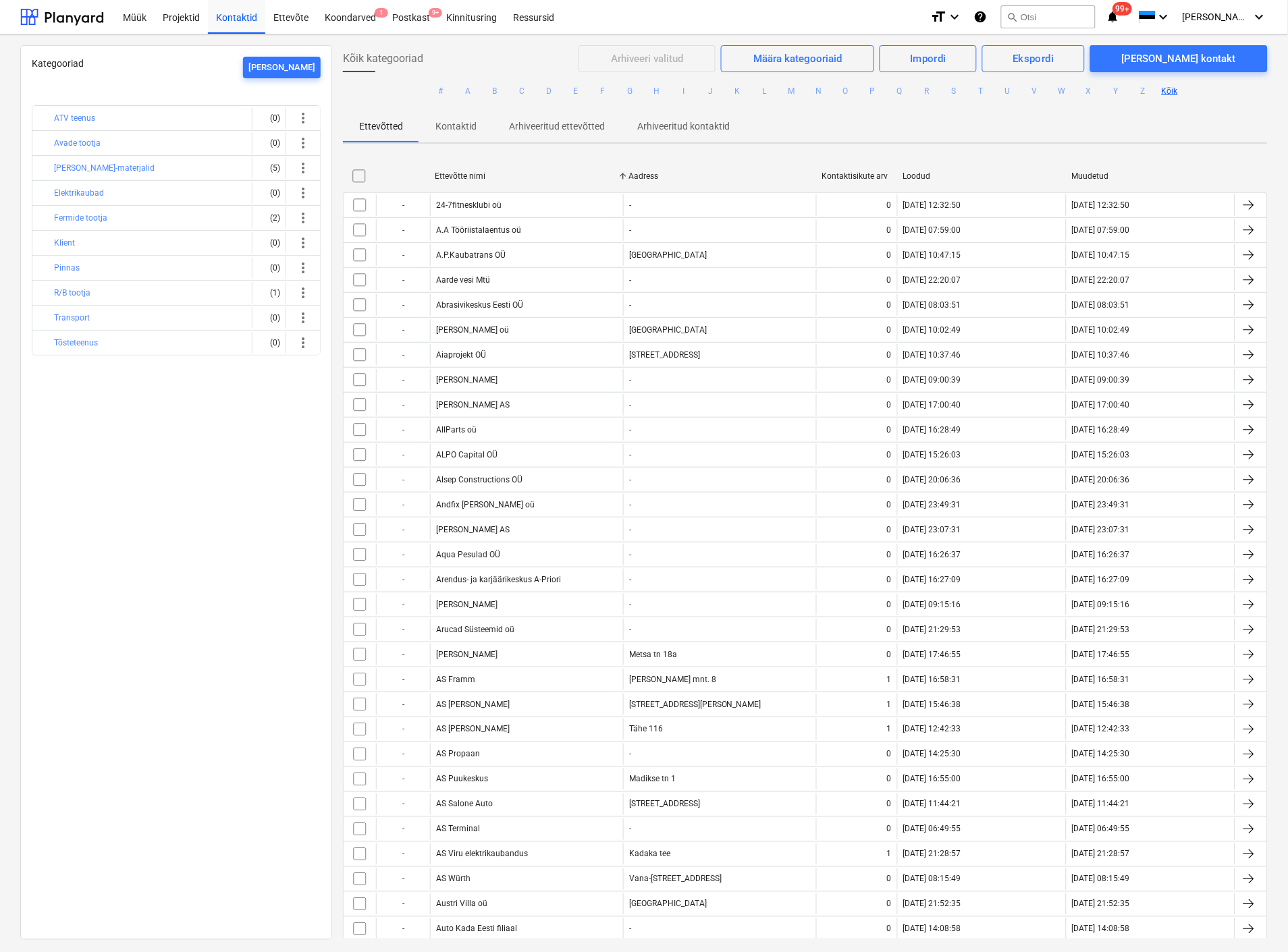
checkbox input "false"
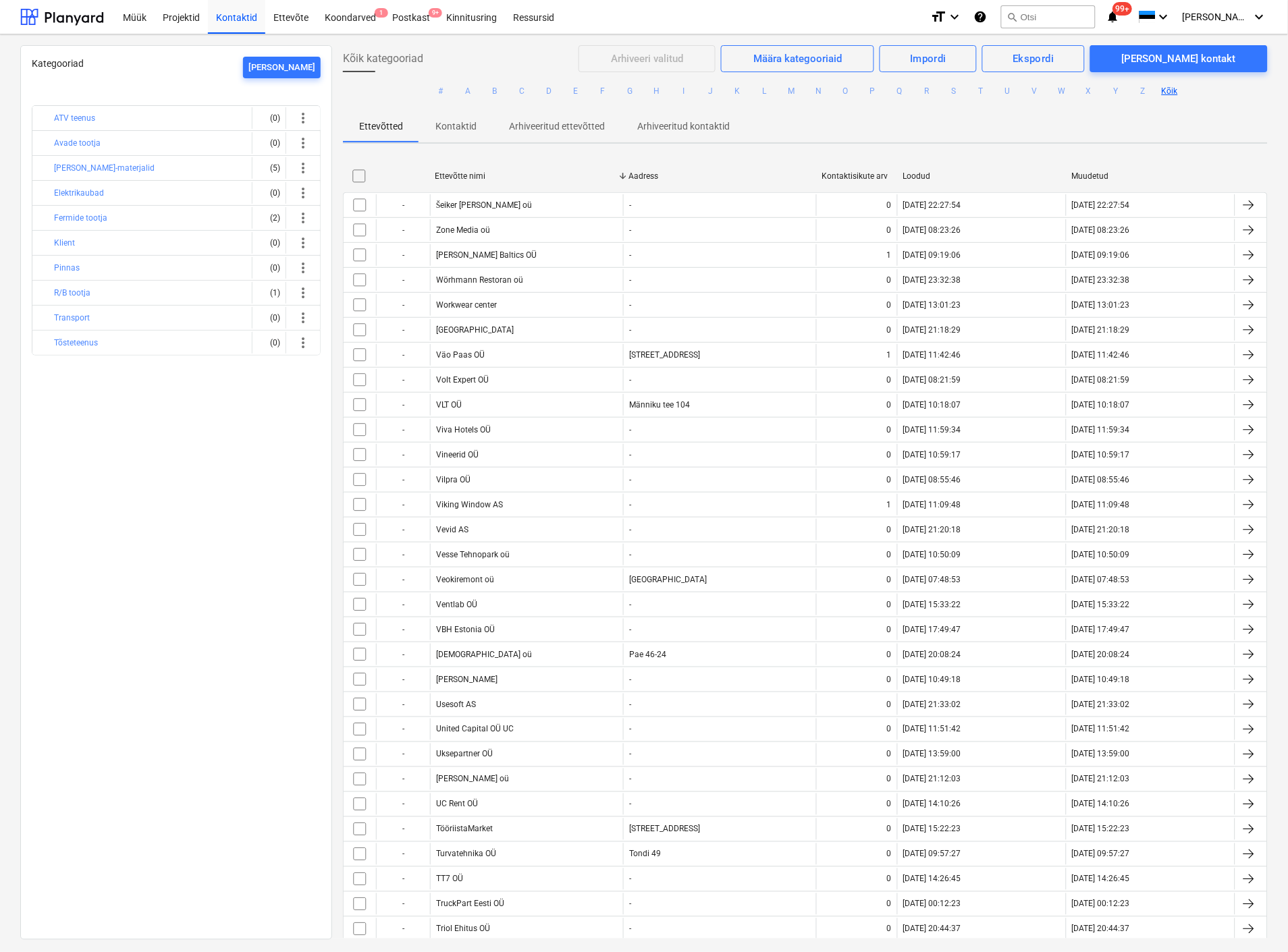
click at [521, 179] on div "Ettevõtte nimi" at bounding box center [526, 176] width 183 height 9
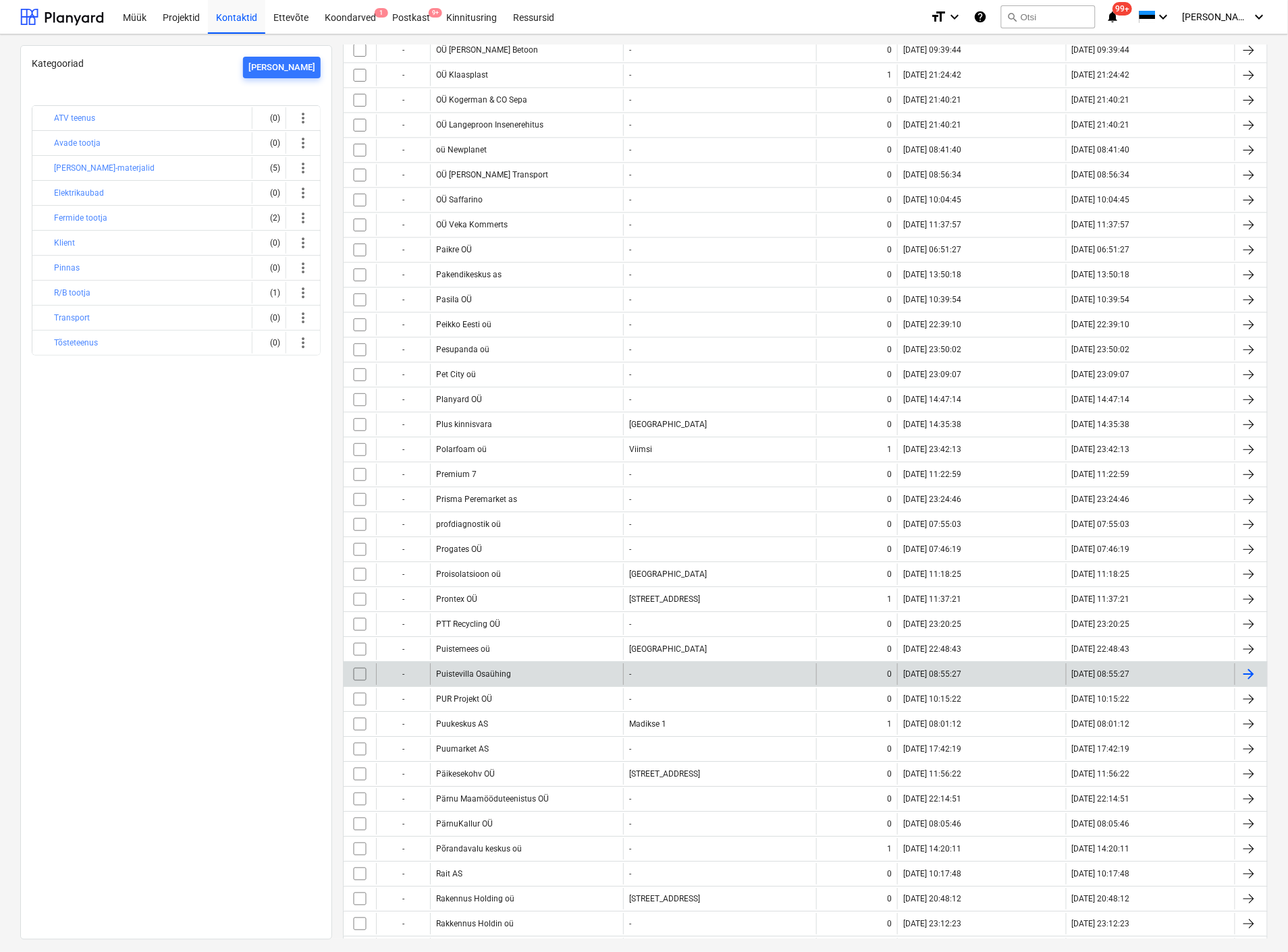
scroll to position [5172, 0]
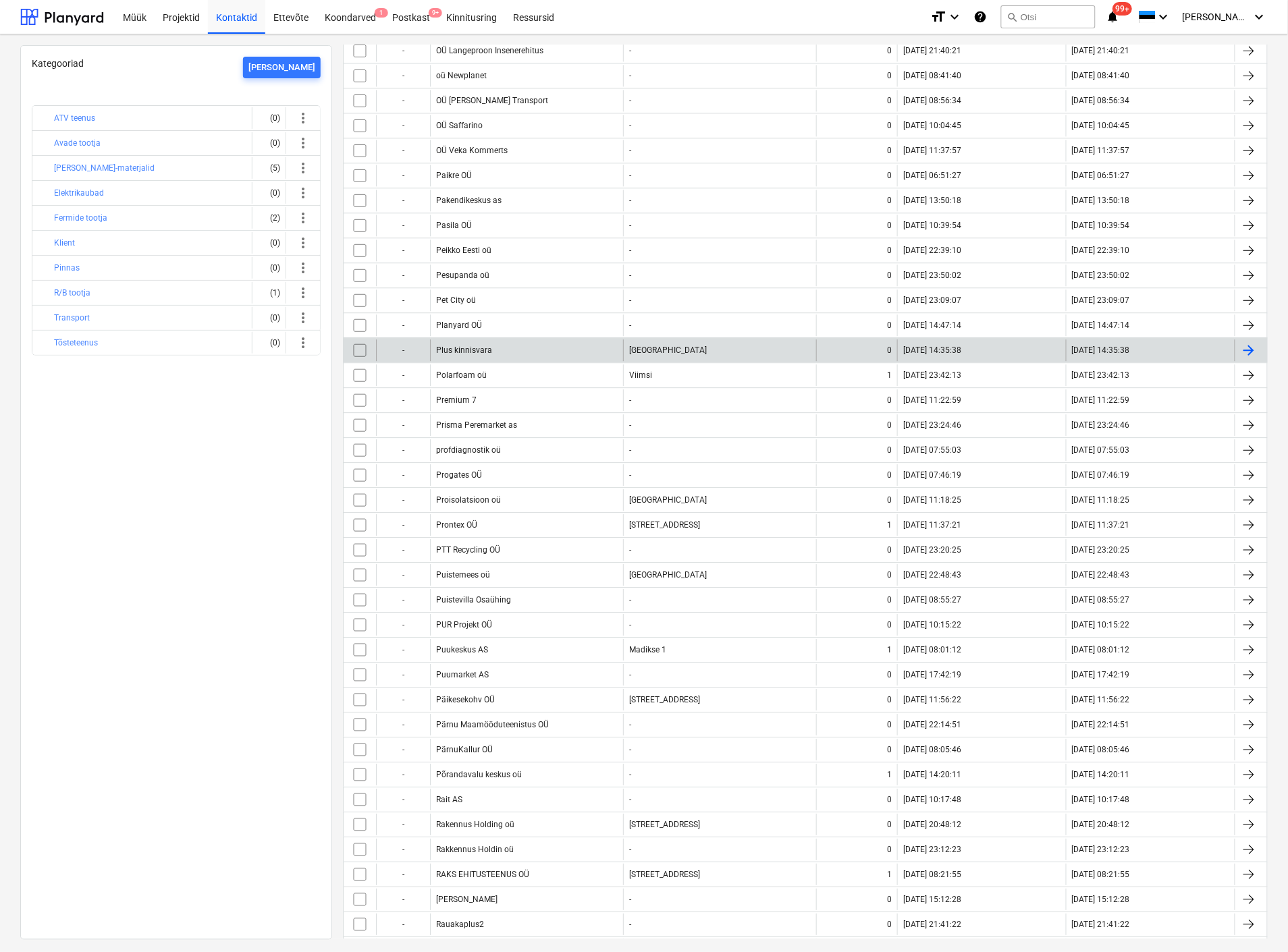
click at [497, 361] on div "Plus kinnisvara" at bounding box center [527, 350] width 193 height 22
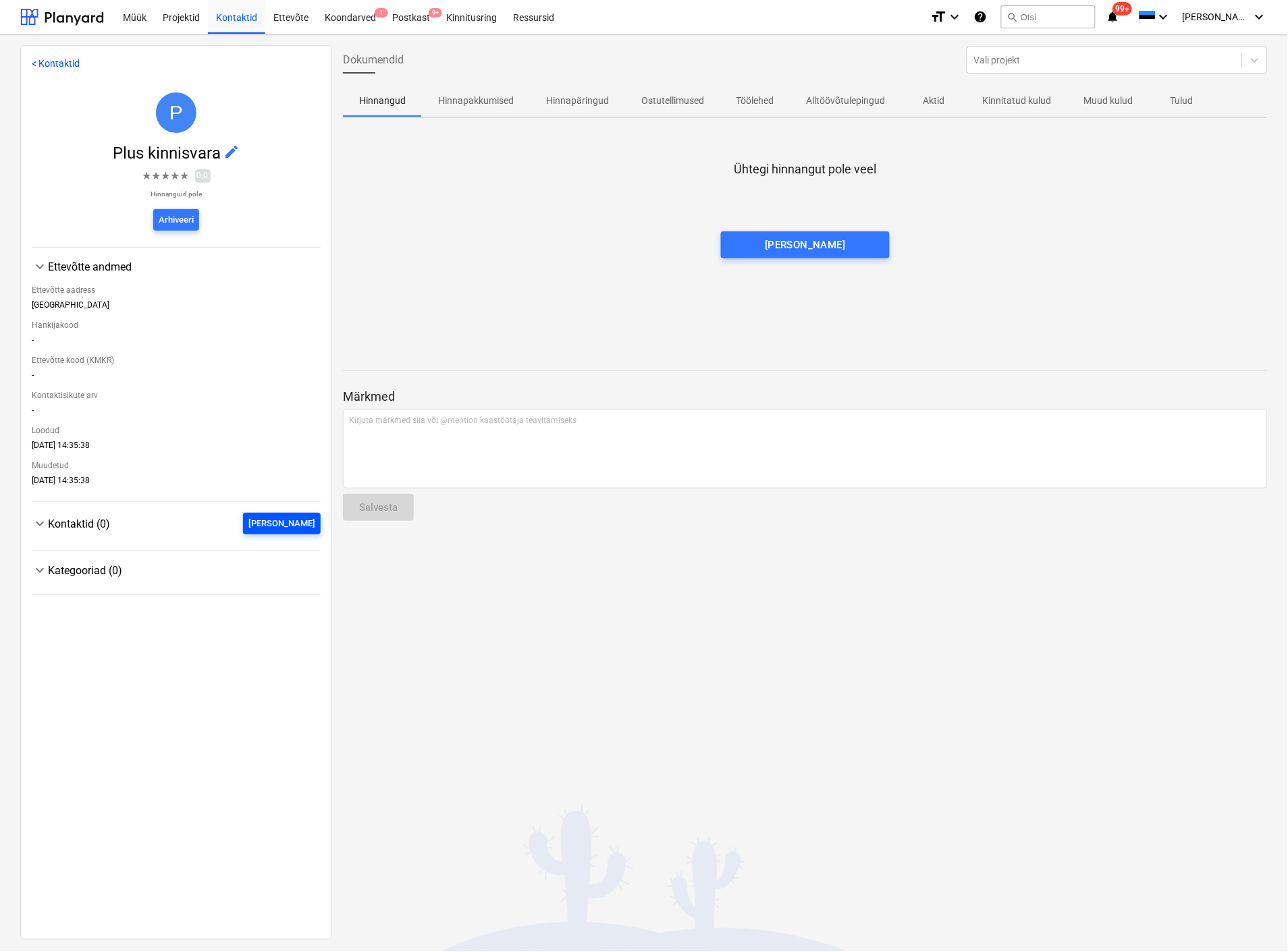
click at [293, 520] on div "Lisa uus" at bounding box center [282, 524] width 67 height 15
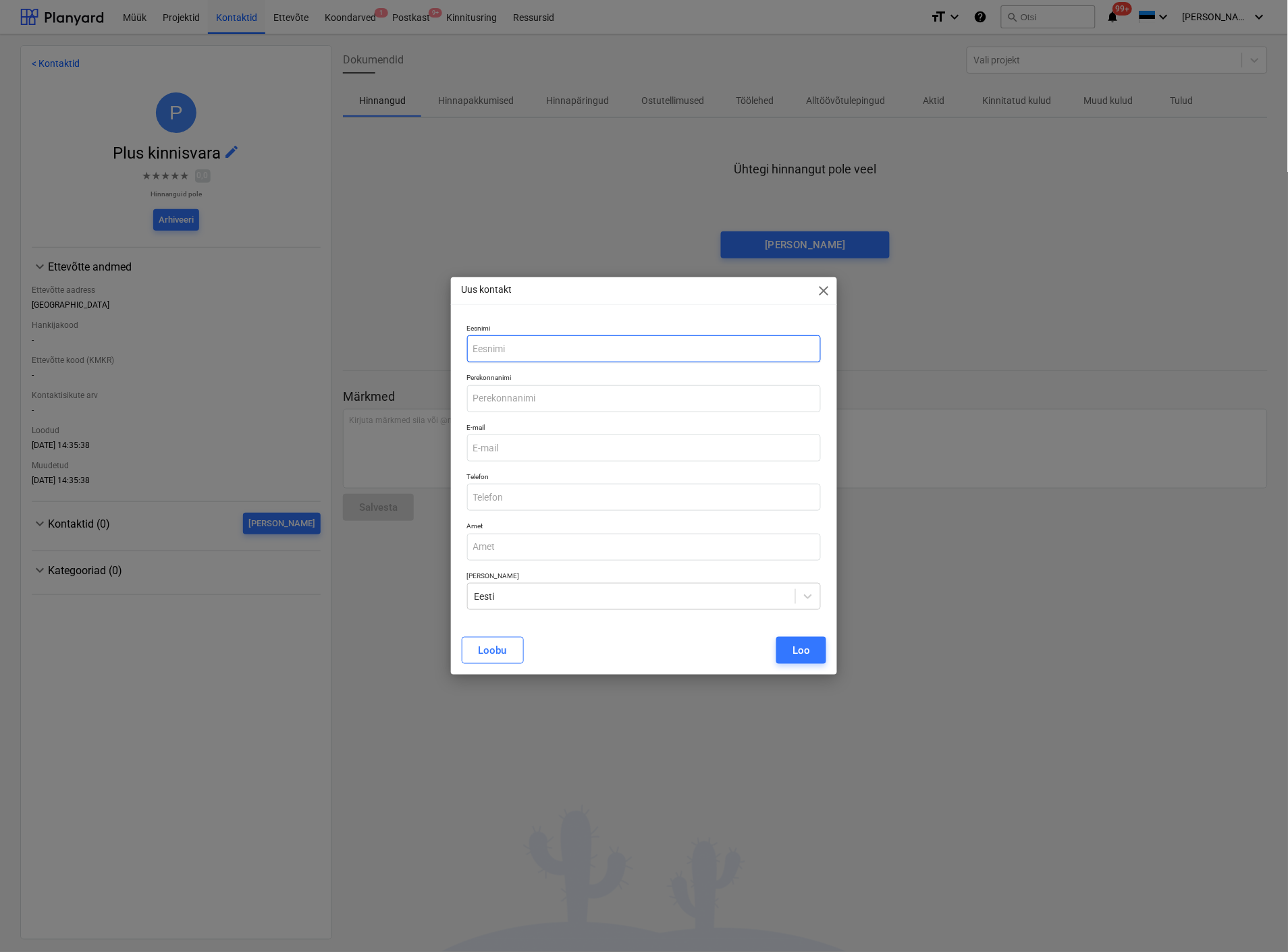
click at [518, 344] on input "text" at bounding box center [644, 349] width 354 height 27
click at [555, 397] on input "text" at bounding box center [644, 398] width 354 height 27
click at [542, 489] on input "text" at bounding box center [644, 497] width 354 height 27
click at [798, 648] on div "Loo" at bounding box center [801, 650] width 18 height 18
click at [578, 449] on input "email" at bounding box center [644, 448] width 354 height 27
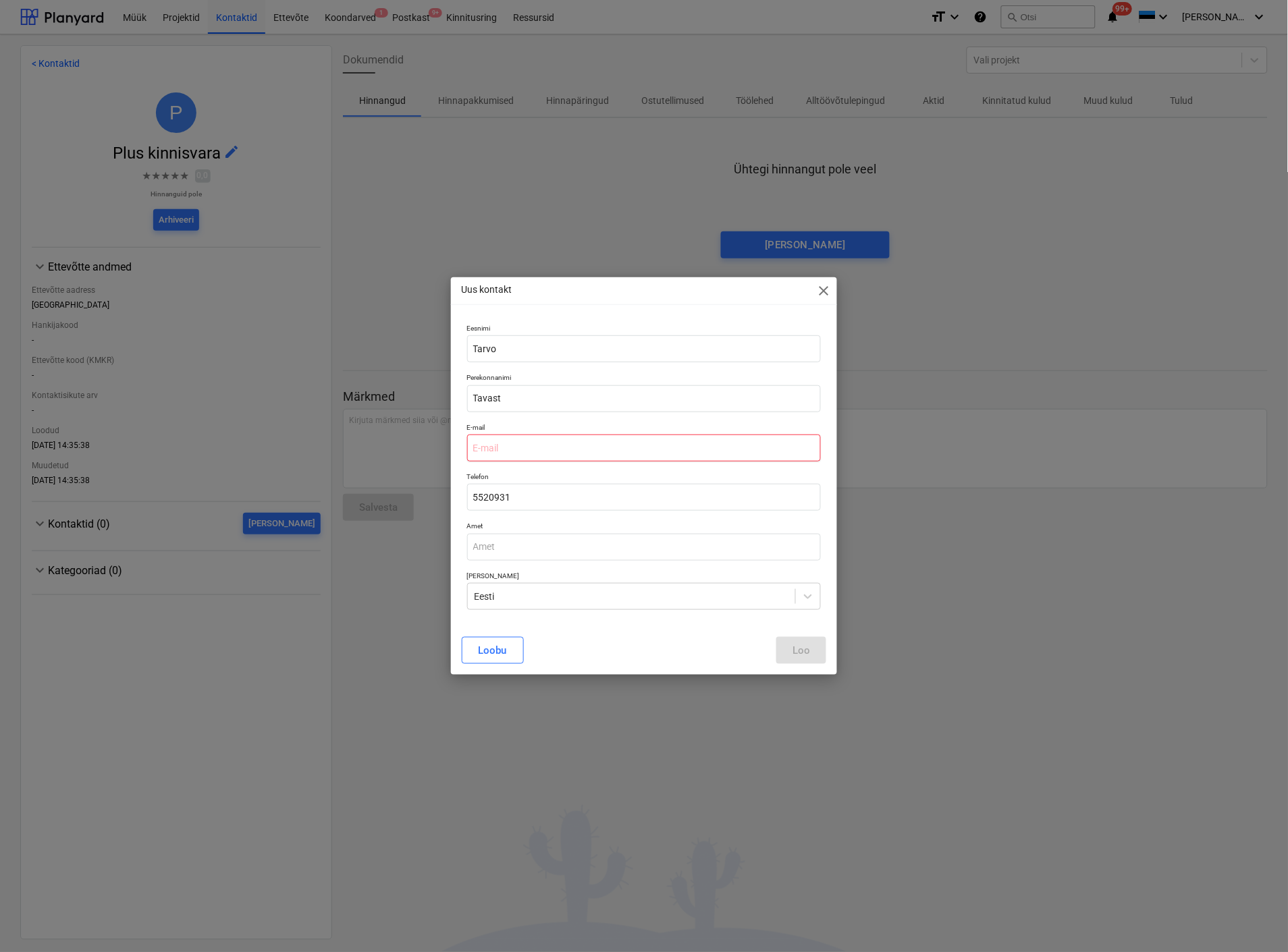
click at [682, 459] on input "email" at bounding box center [644, 448] width 354 height 27
click at [794, 647] on div "Loo" at bounding box center [801, 650] width 18 height 18
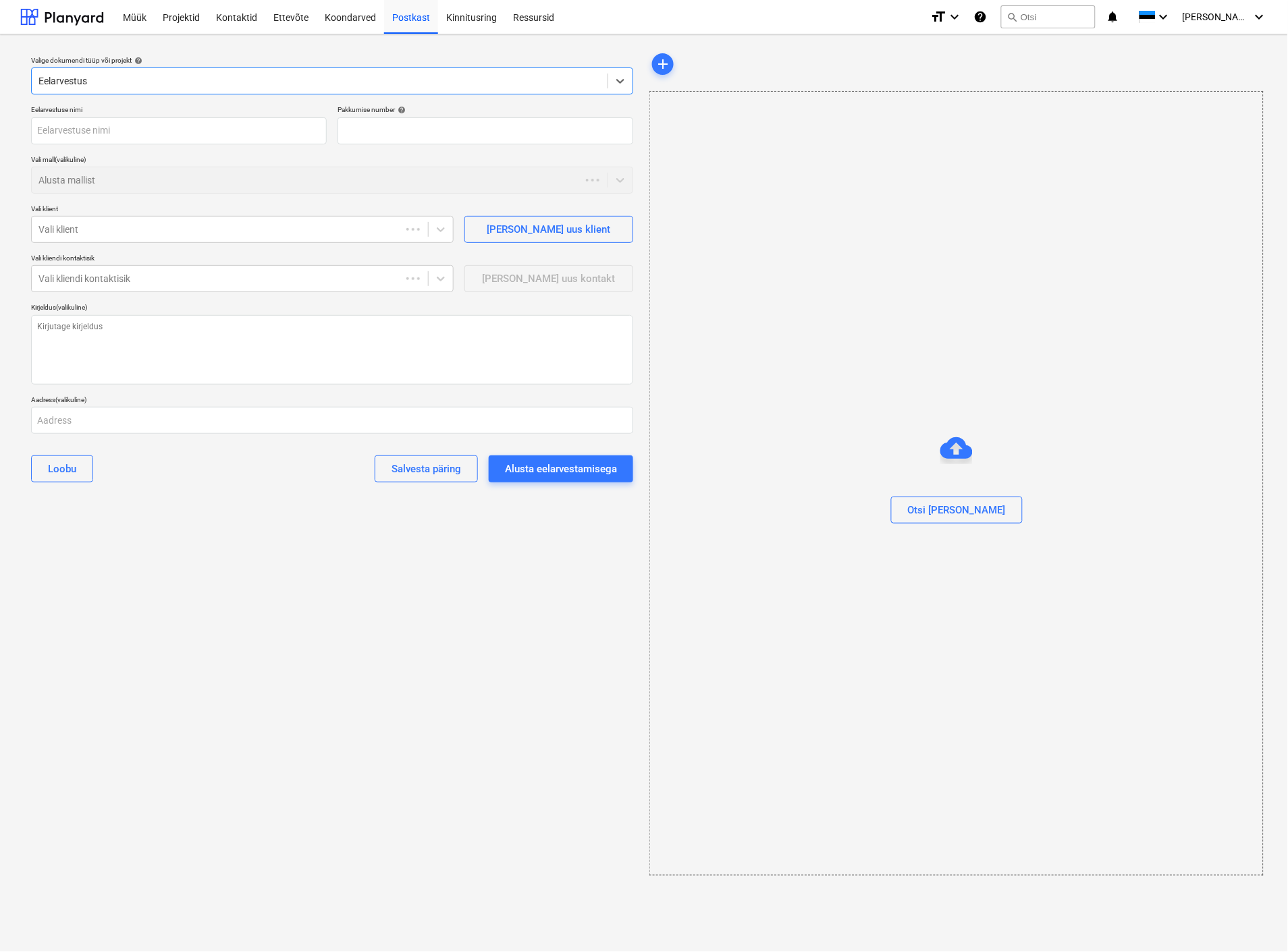
type textarea "x"
type input "QU-0002"
type textarea "x"
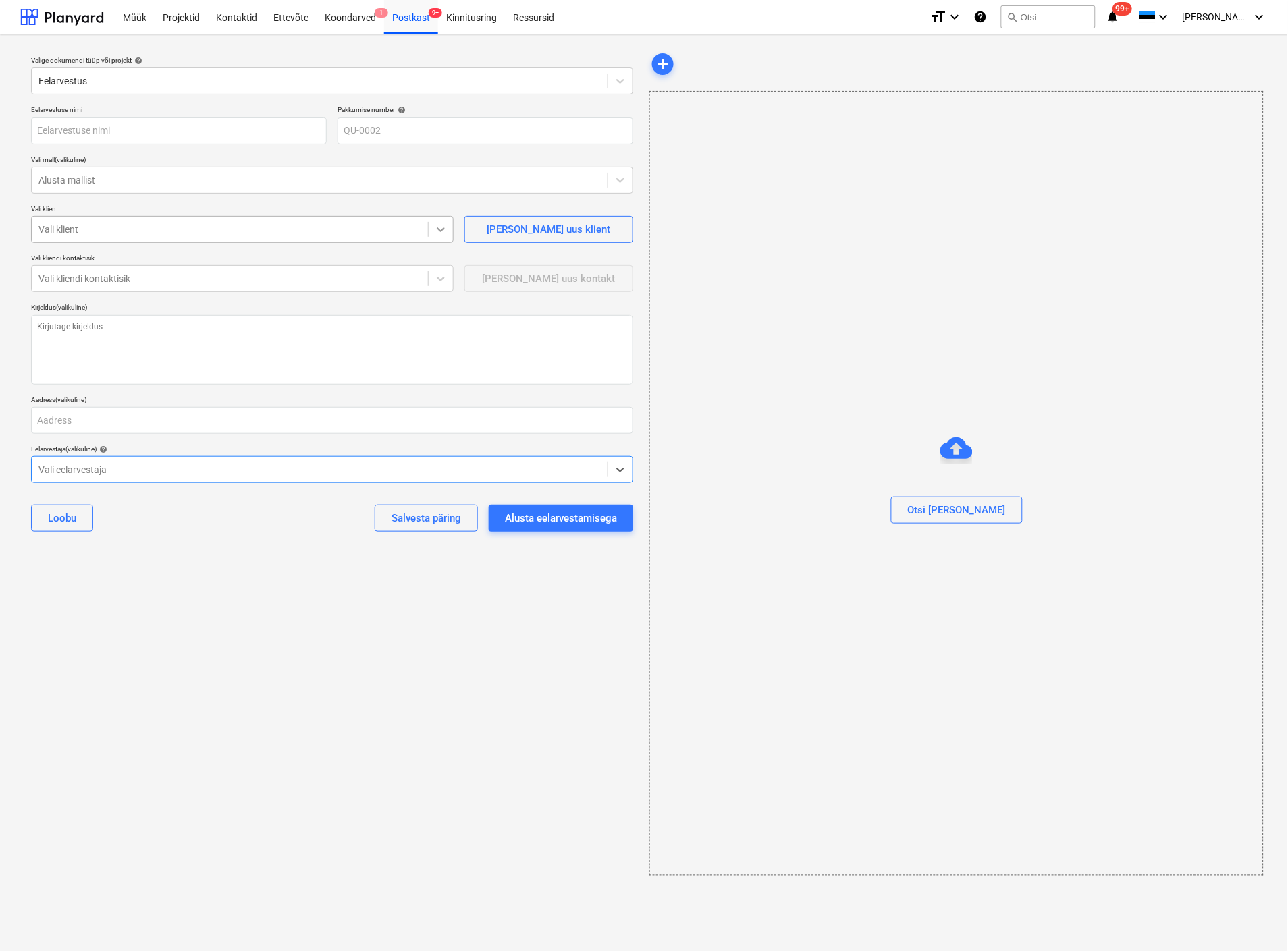
click at [446, 232] on icon at bounding box center [440, 229] width 13 height 13
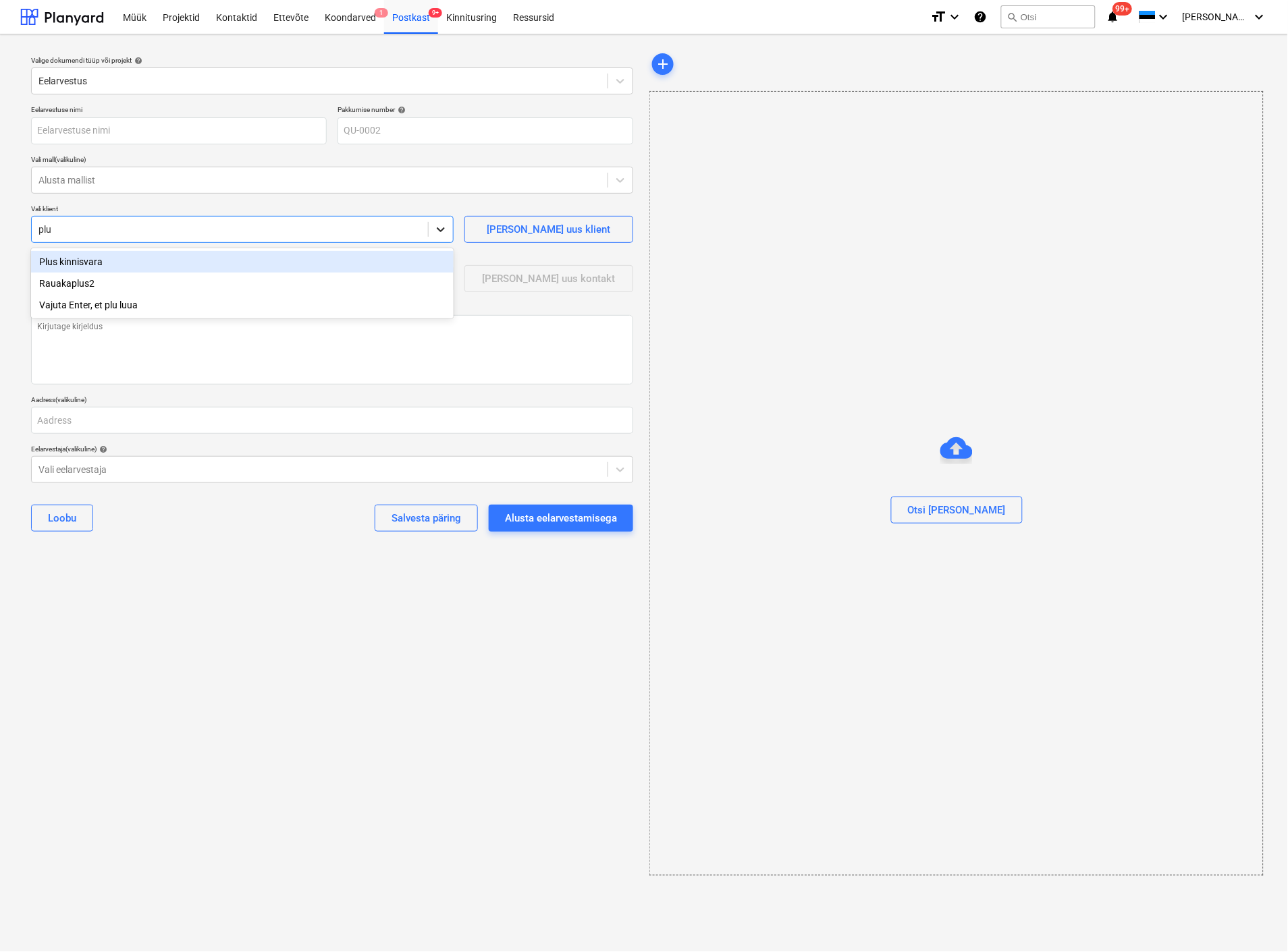
type input "plus"
click at [170, 257] on div "Plus kinnisvara" at bounding box center [242, 262] width 423 height 22
type textarea "x"
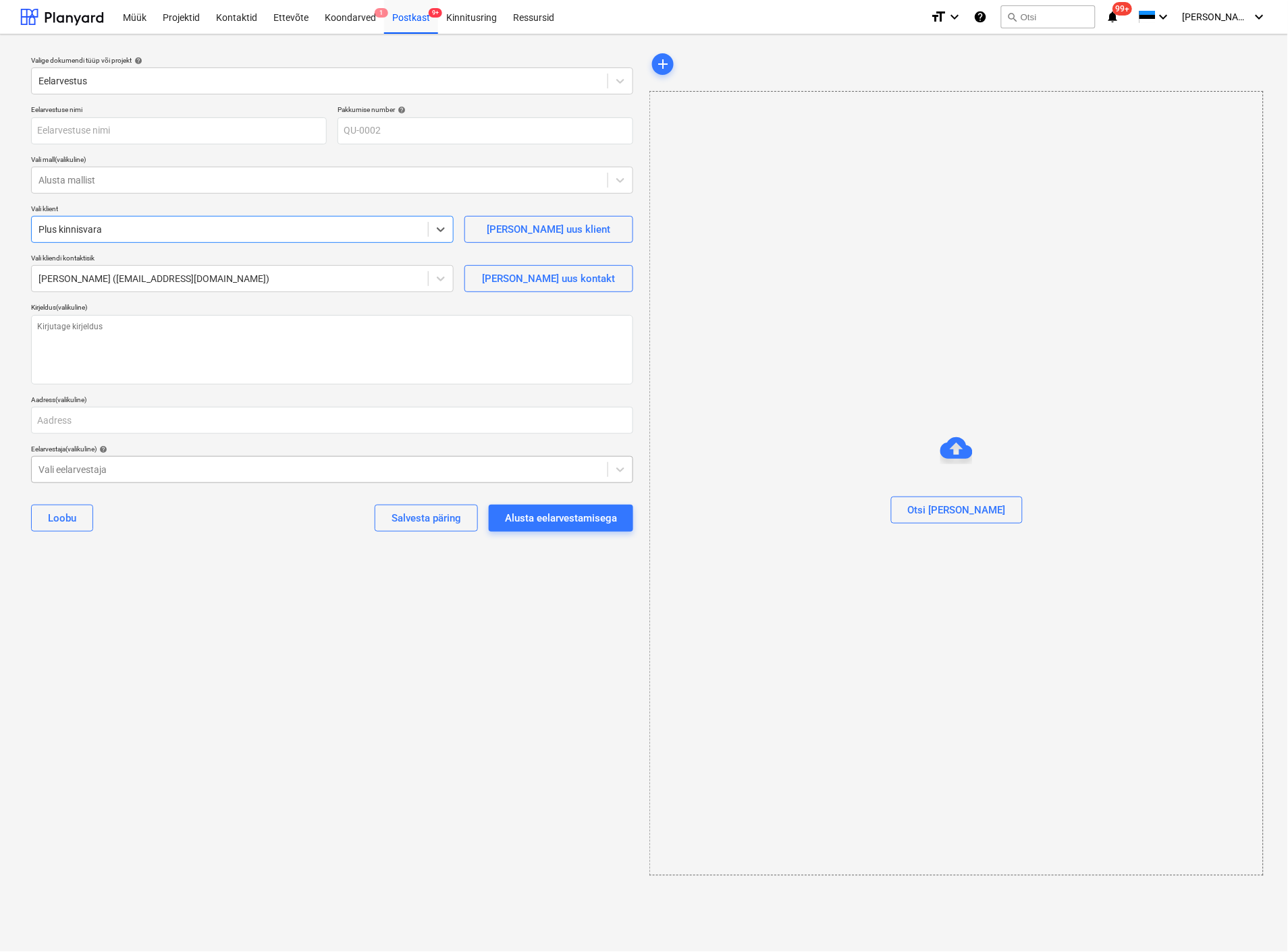
click at [179, 473] on div at bounding box center [319, 469] width 562 height 13
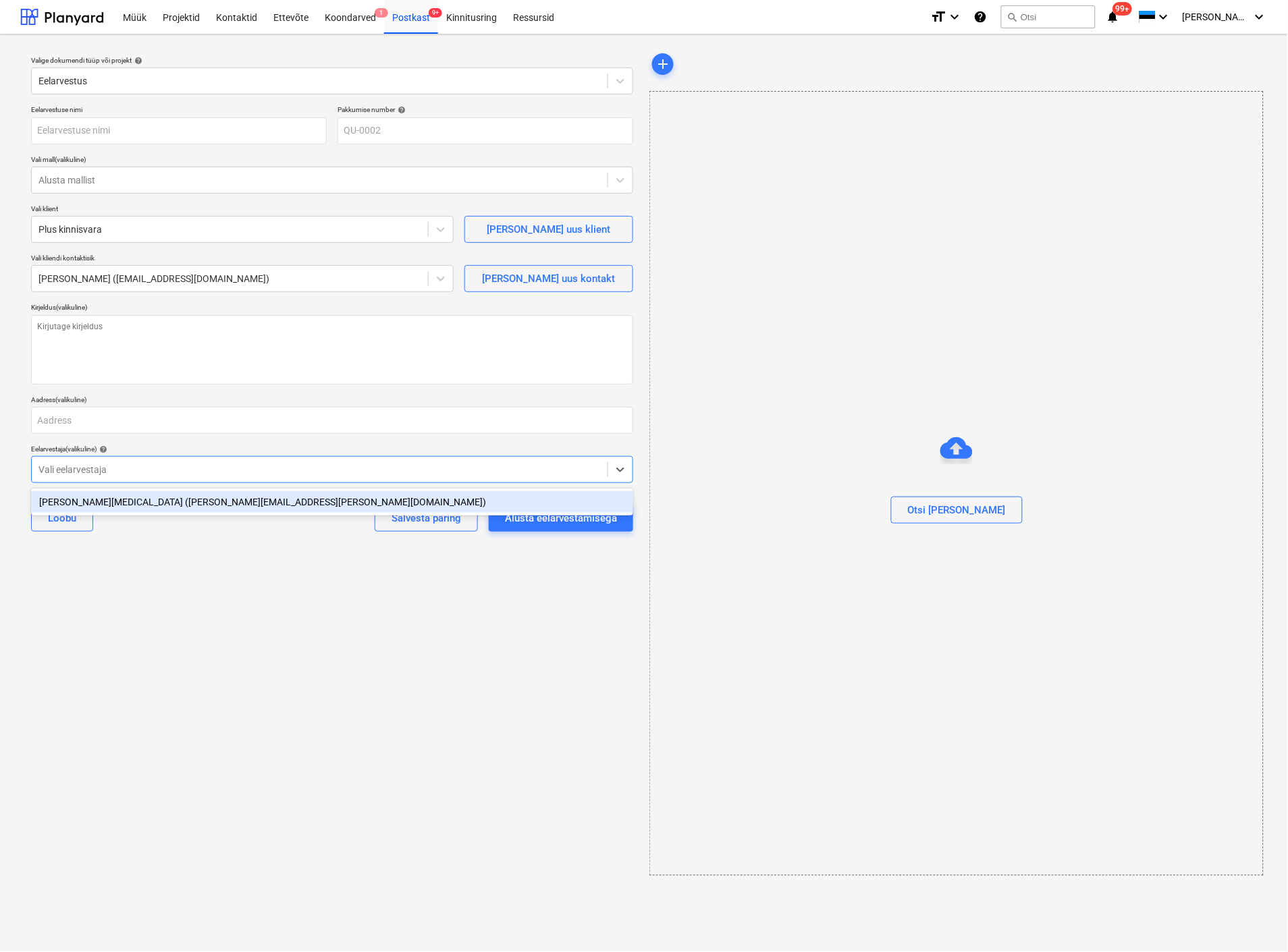
click at [166, 503] on div "[PERSON_NAME][MEDICAL_DATA] ([PERSON_NAME][EMAIL_ADDRESS][PERSON_NAME][DOMAIN_N…" at bounding box center [332, 502] width 603 height 22
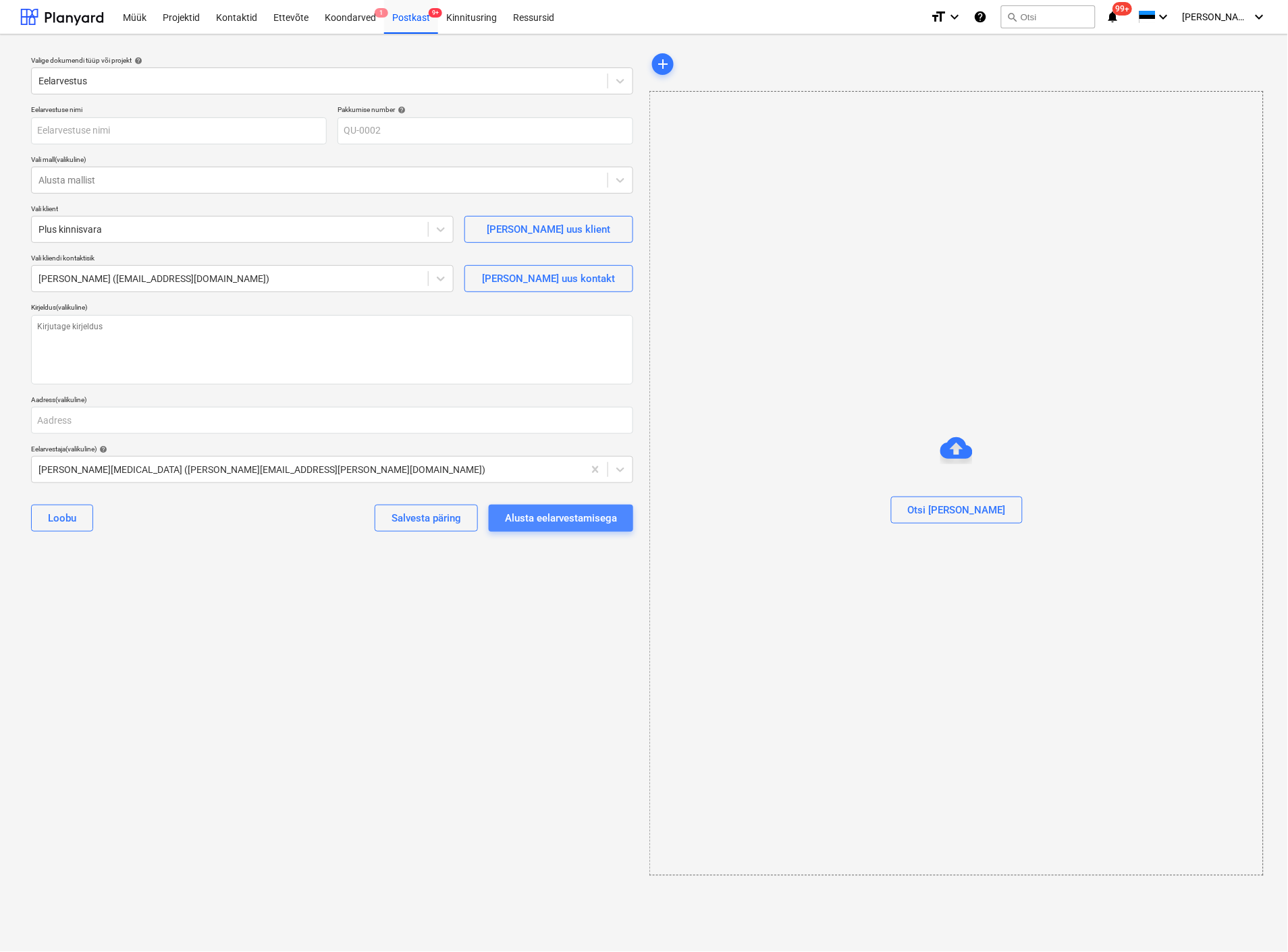
click at [574, 517] on div "Alusta eelarvestamisega" at bounding box center [561, 518] width 112 height 18
click at [227, 123] on input "text" at bounding box center [179, 131] width 296 height 27
type textarea "x"
type input "T"
type textarea "x"
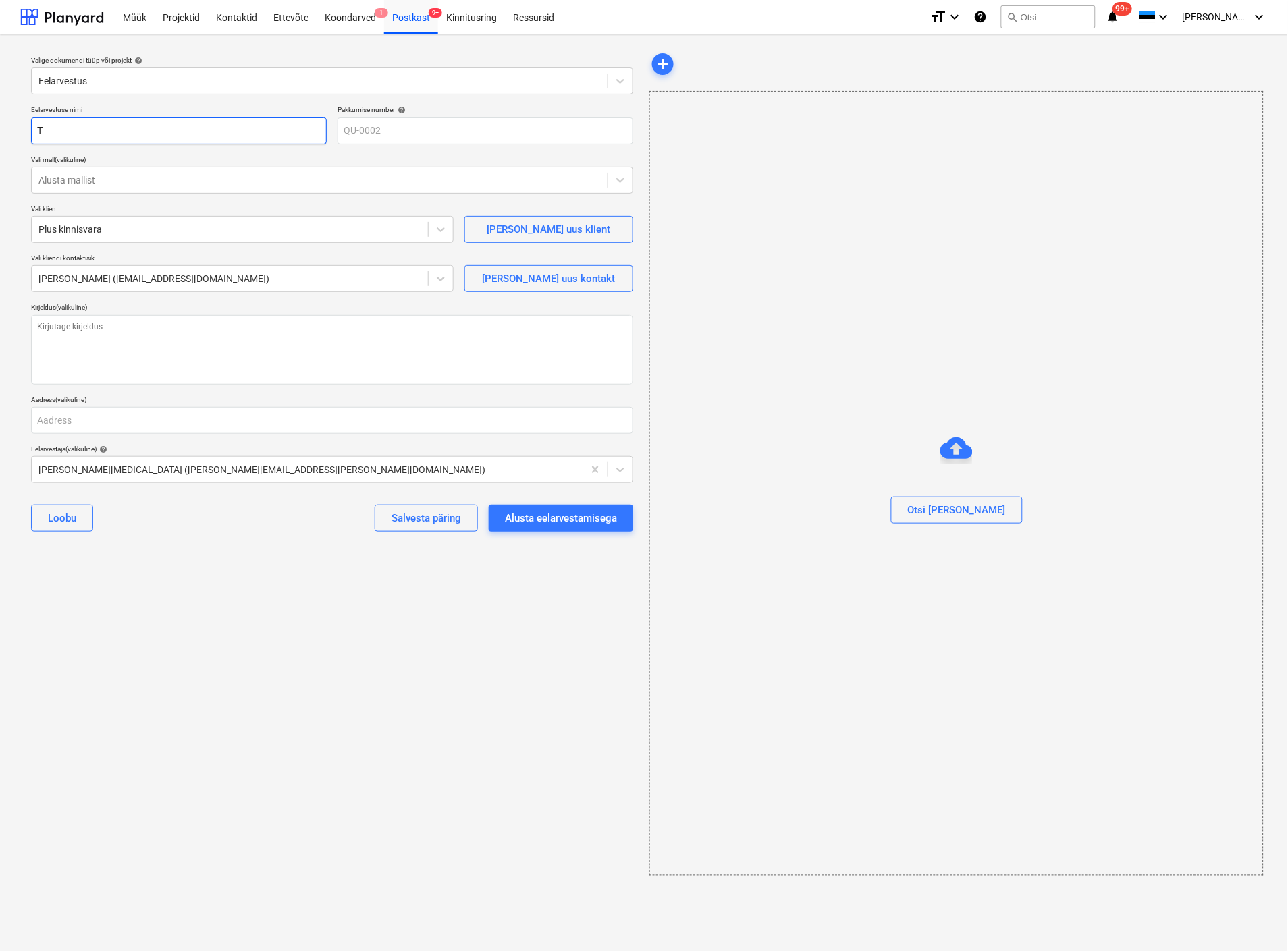
type input "Ta"
type textarea "x"
type input "Tar"
type textarea "x"
type input "Tarv"
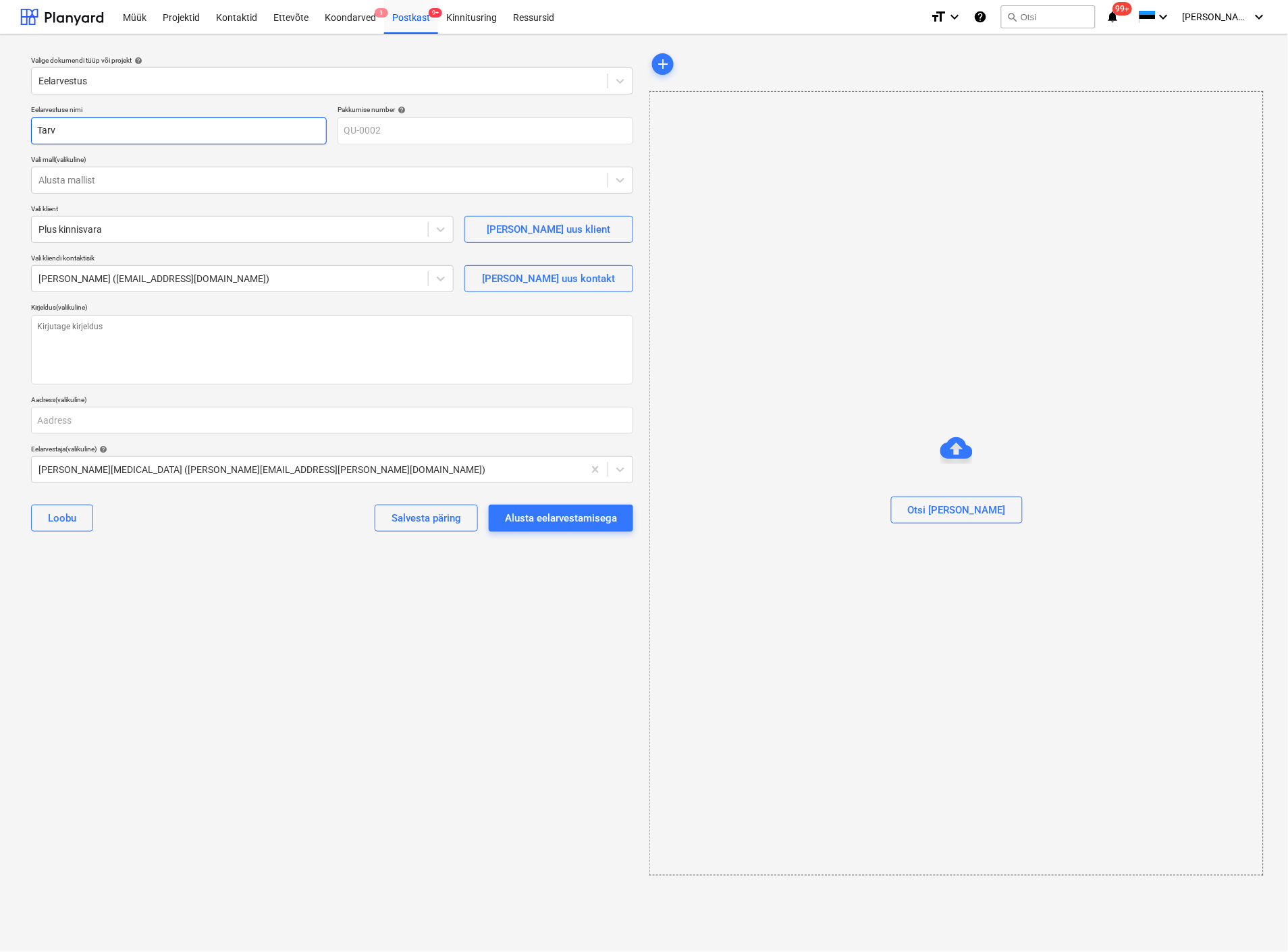
type textarea "x"
type input "Tar"
type textarea "x"
type input "Ta"
type textarea "x"
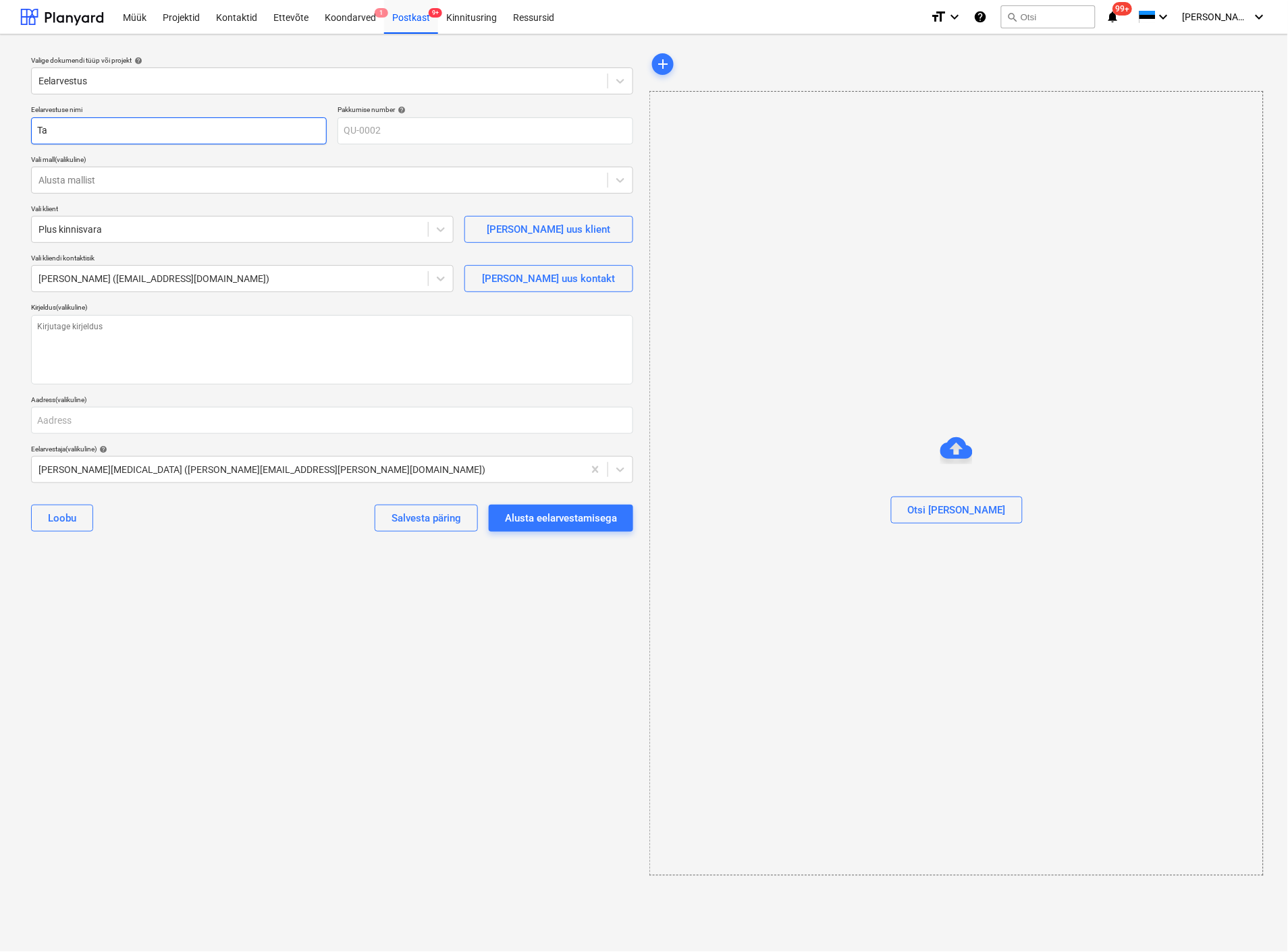
type input "T"
type textarea "x"
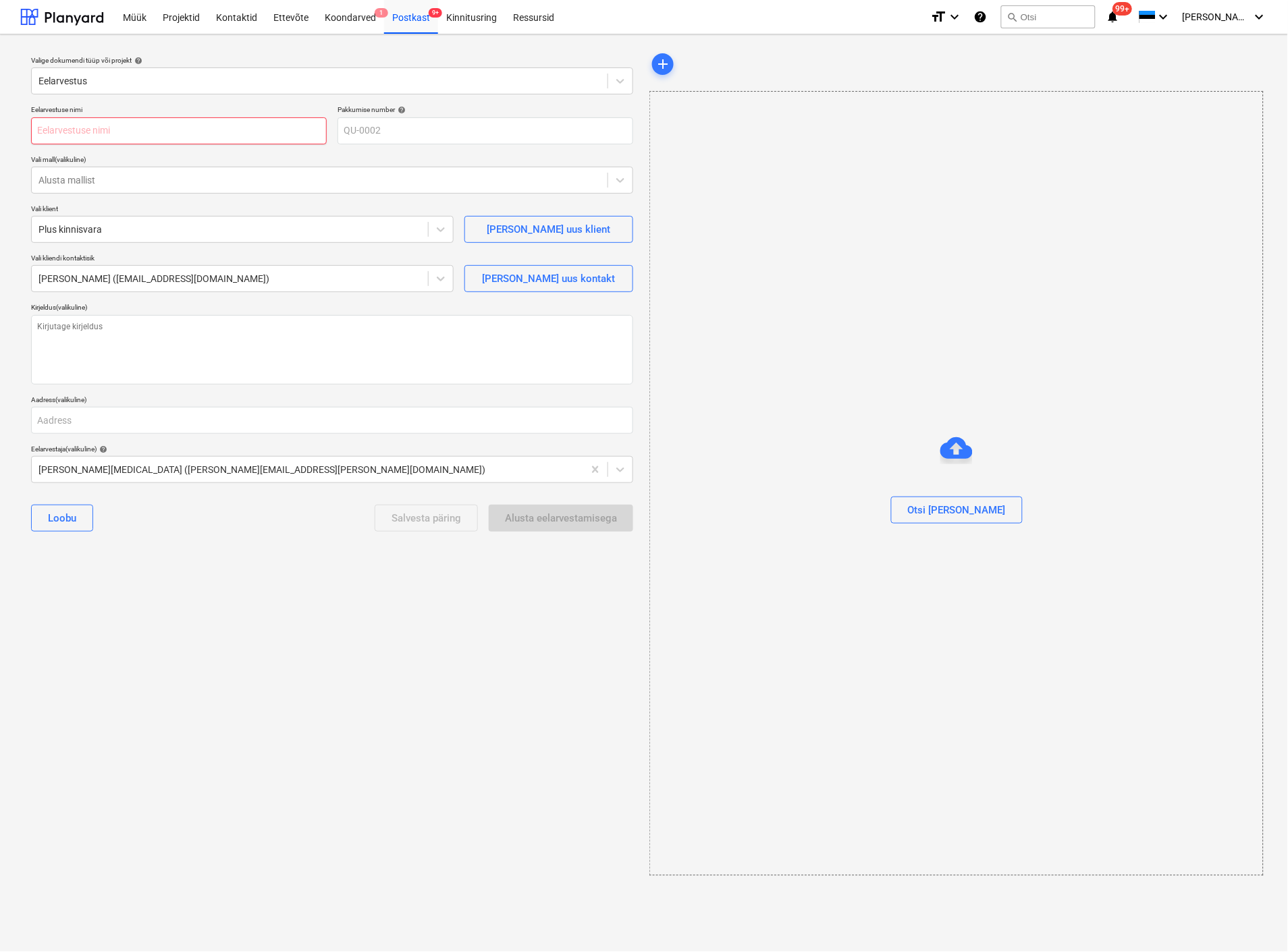
type textarea "x"
type input "P"
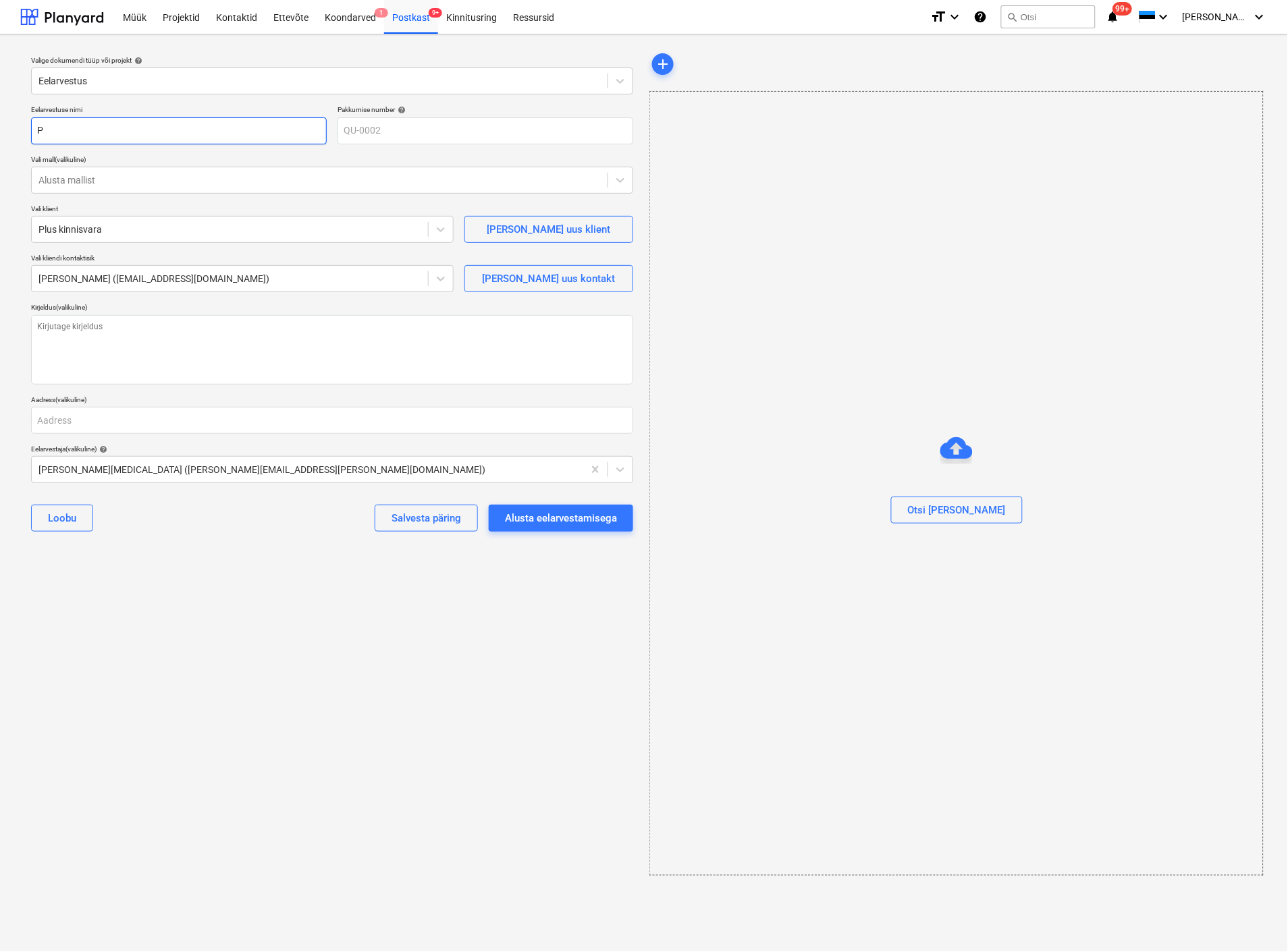
type textarea "x"
type input "Pl"
type textarea "x"
type input "Plu"
type textarea "x"
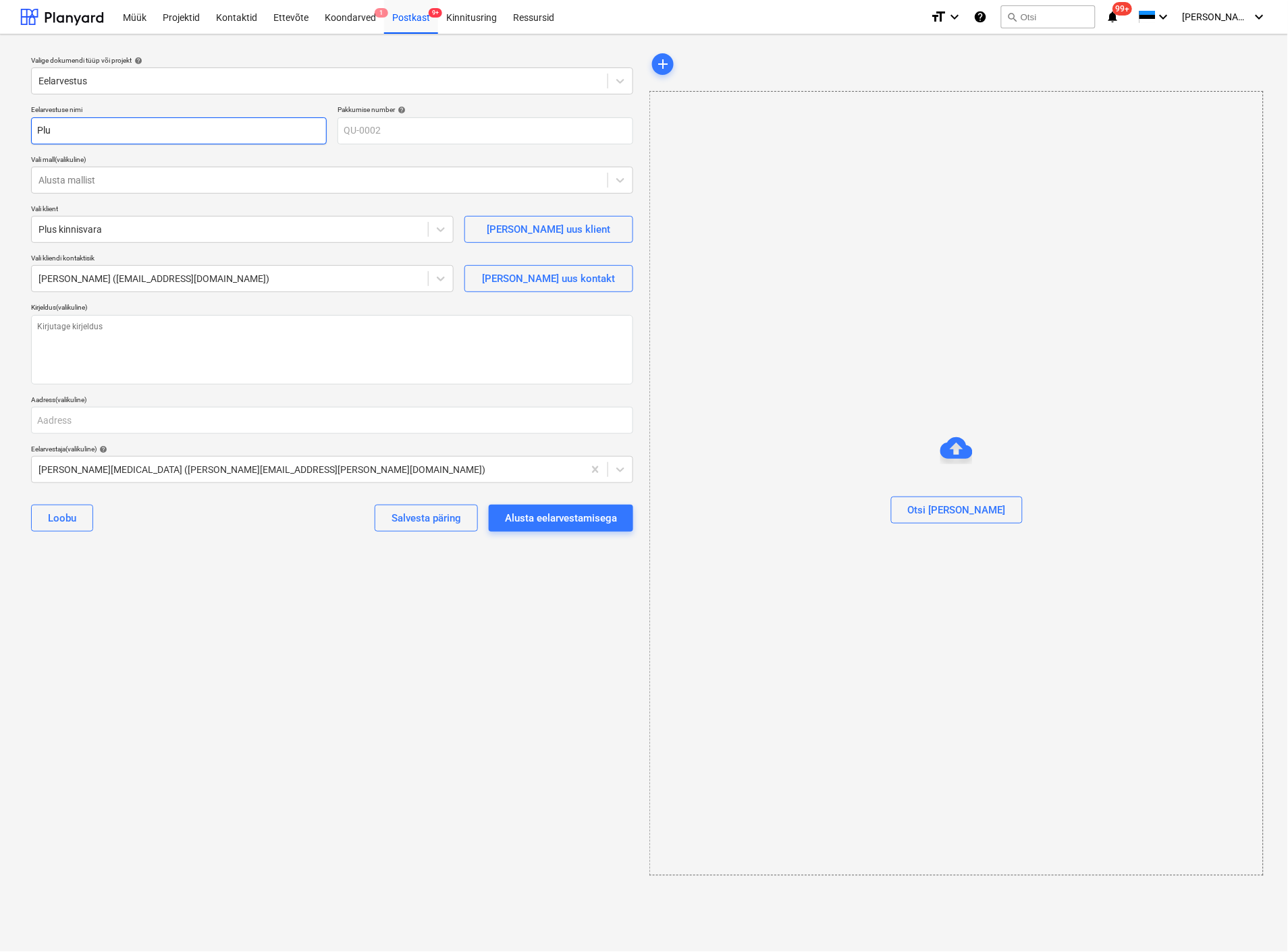
type input "Pl"
type textarea "x"
type input "P"
type textarea "x"
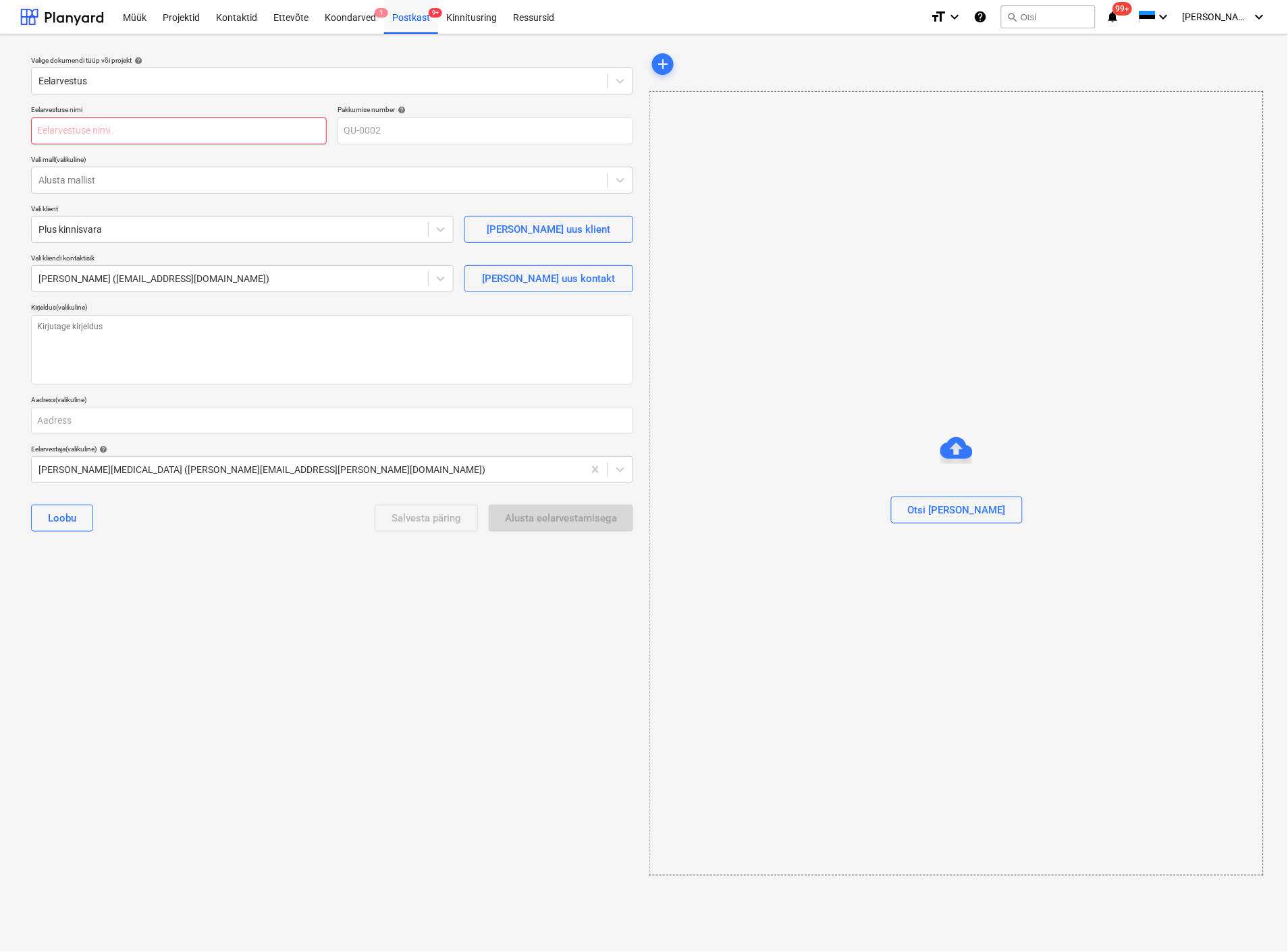
type textarea "x"
type input "P"
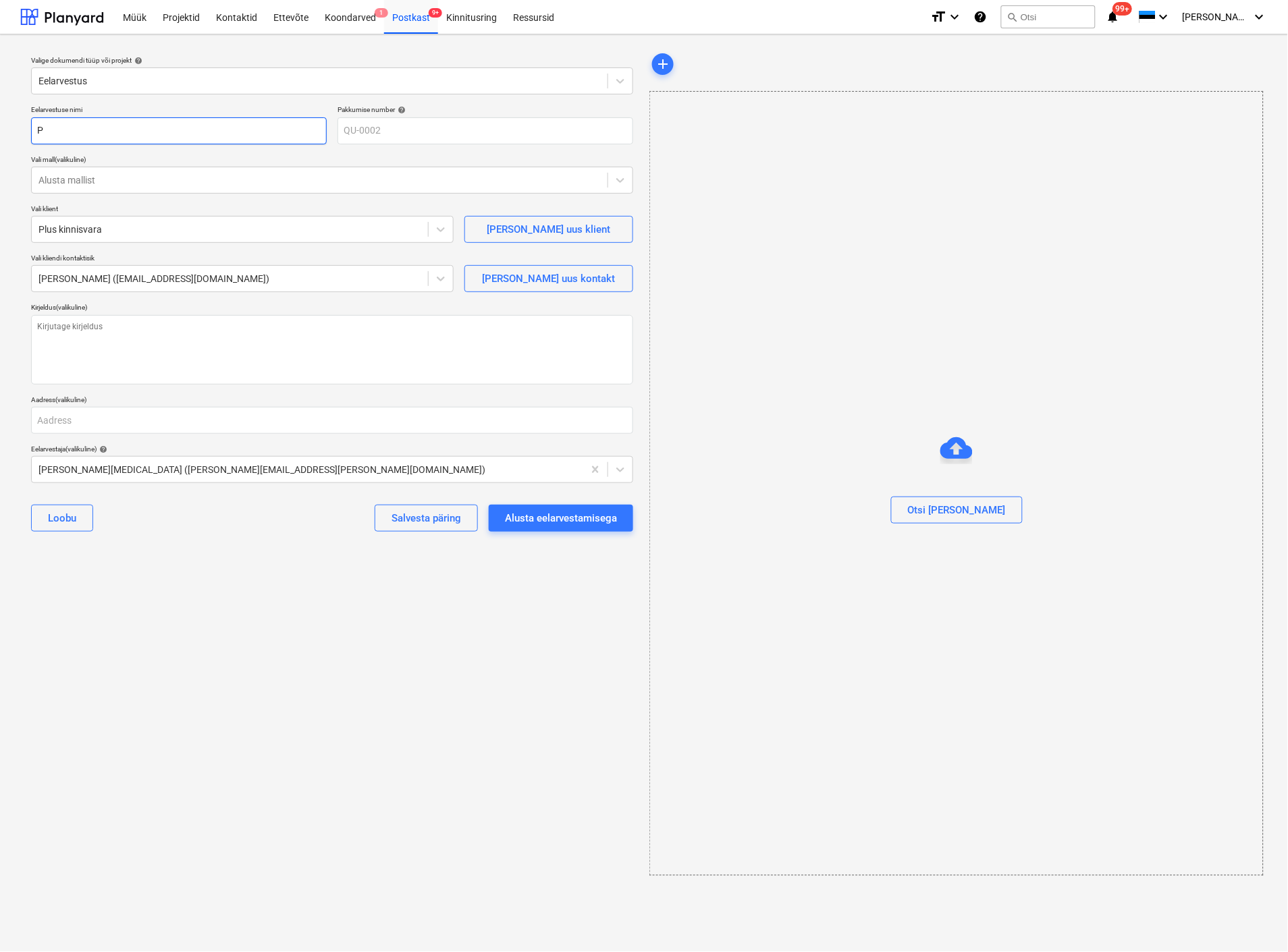
type textarea "x"
type input "Pl"
type textarea "x"
type input "Plu"
type textarea "x"
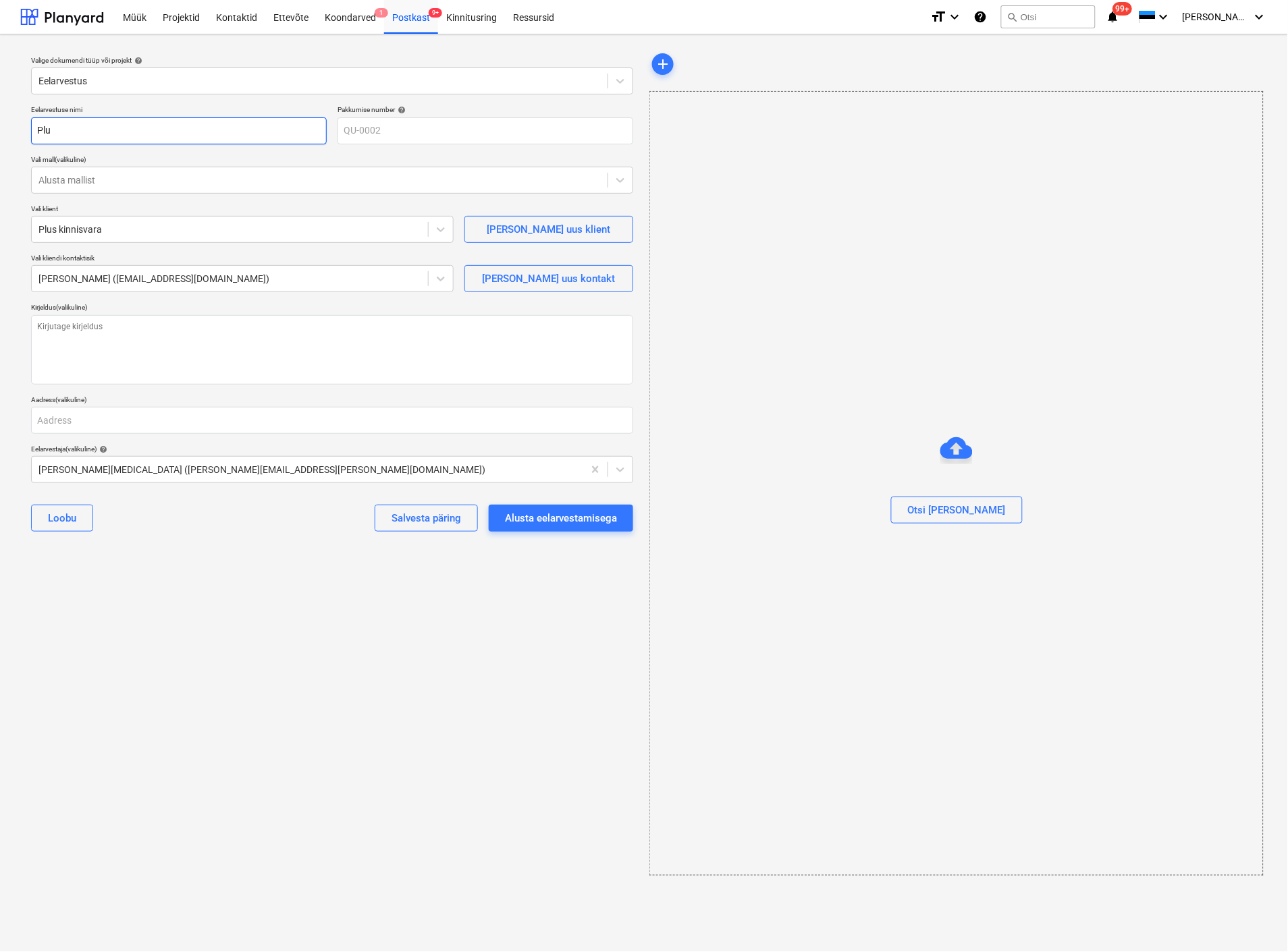
type input "Plus"
type textarea "x"
type input "Plus y"
type textarea "x"
type input "Plus yt"
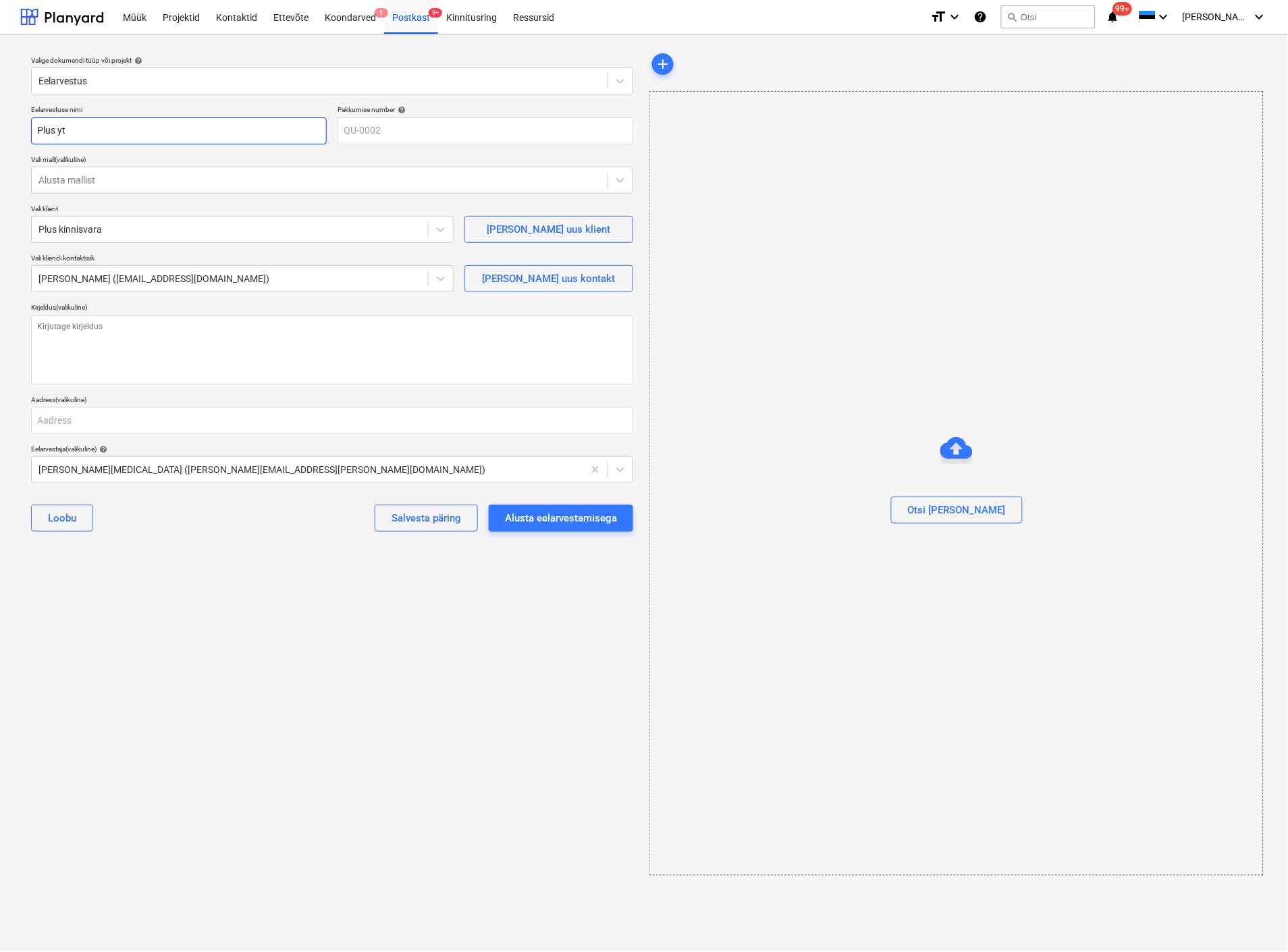
type textarea "x"
type input "Plus y"
type textarea "x"
type input "Plus"
type textarea "x"
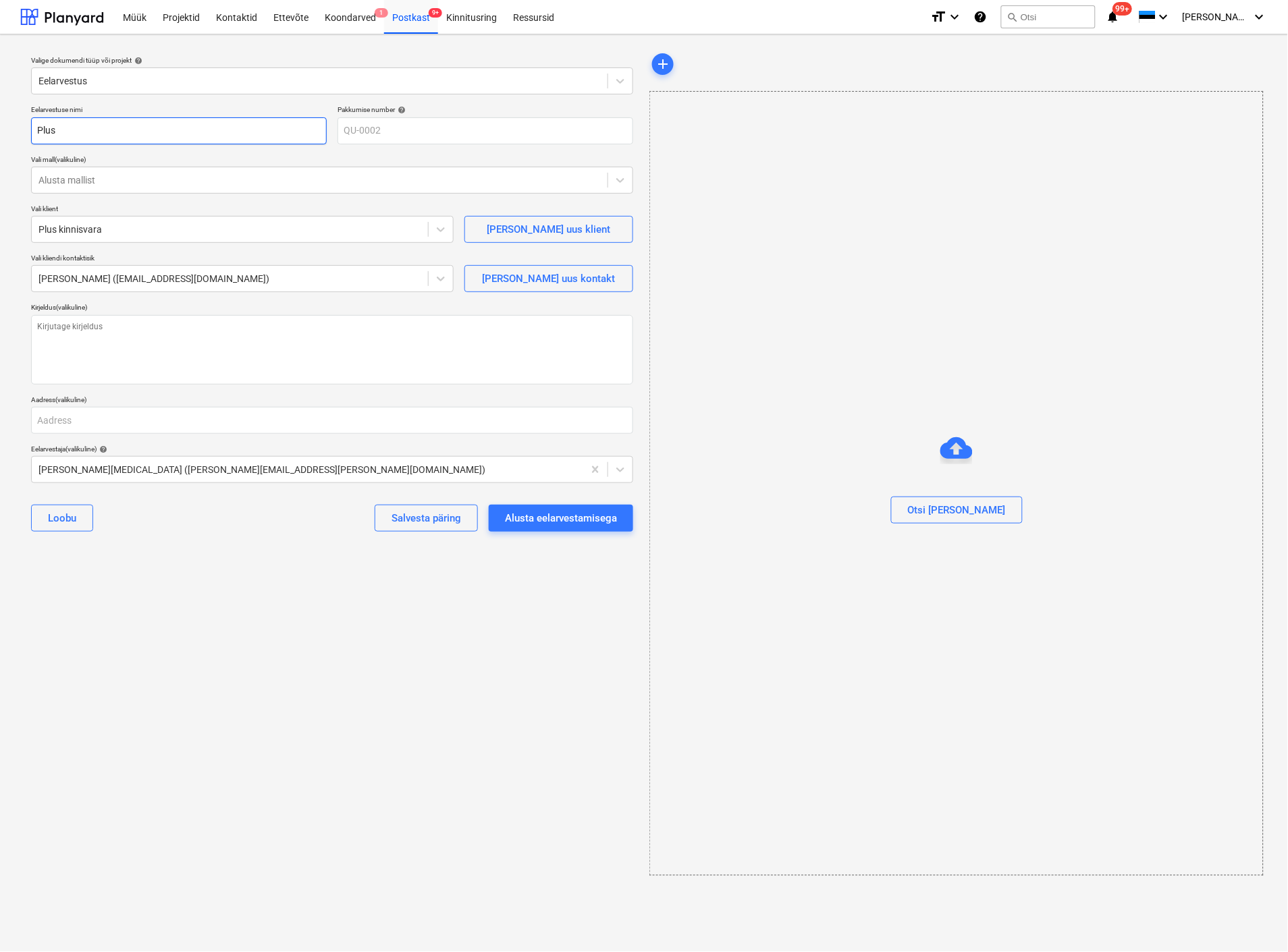
type input "Plus t"
type textarea "x"
type input "Plus tü"
type textarea "x"
type input "Plus tüü"
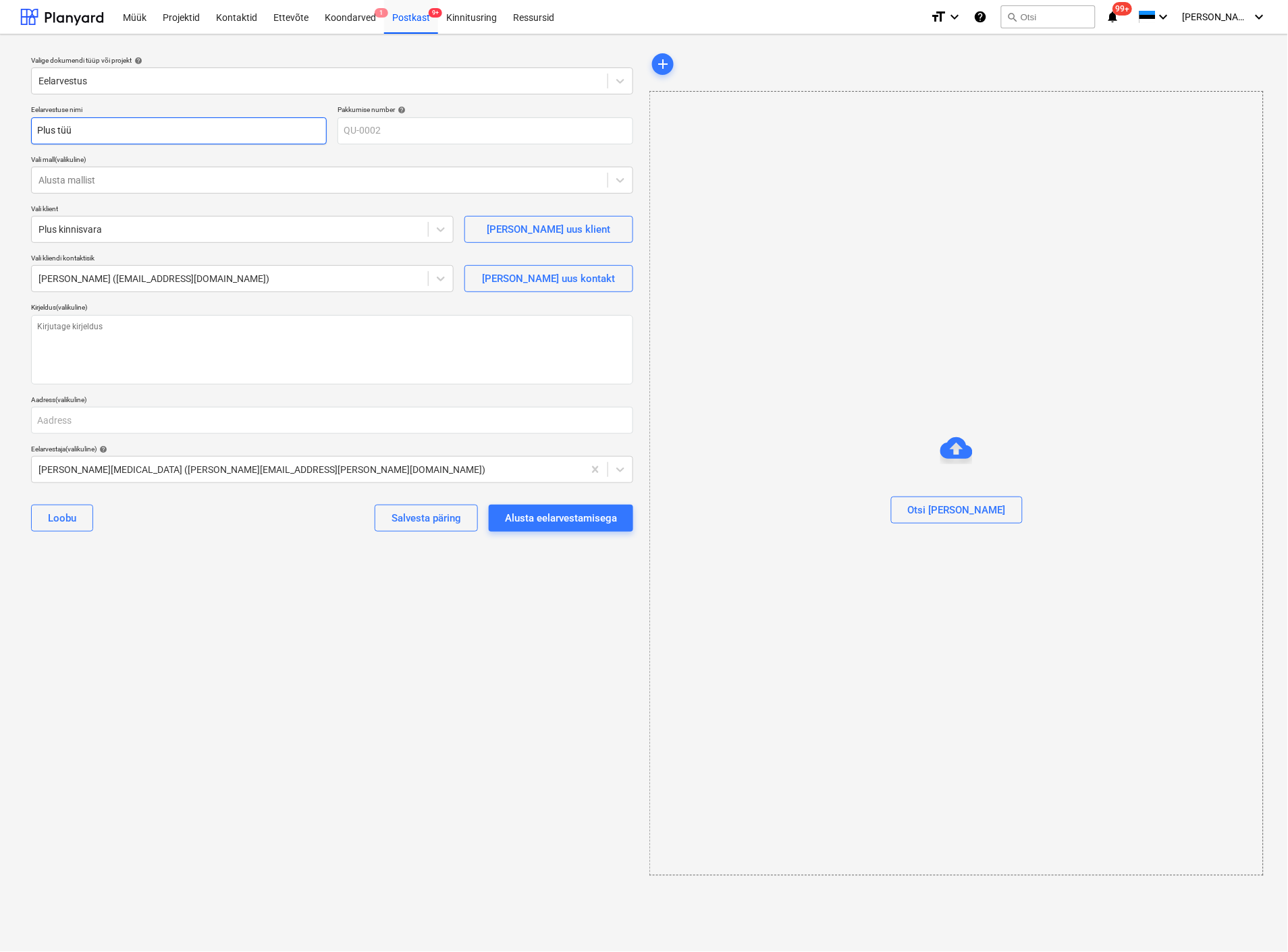
type textarea "x"
type input "Plus tüüp"
type textarea "x"
type input "Plus tüü"
type textarea "x"
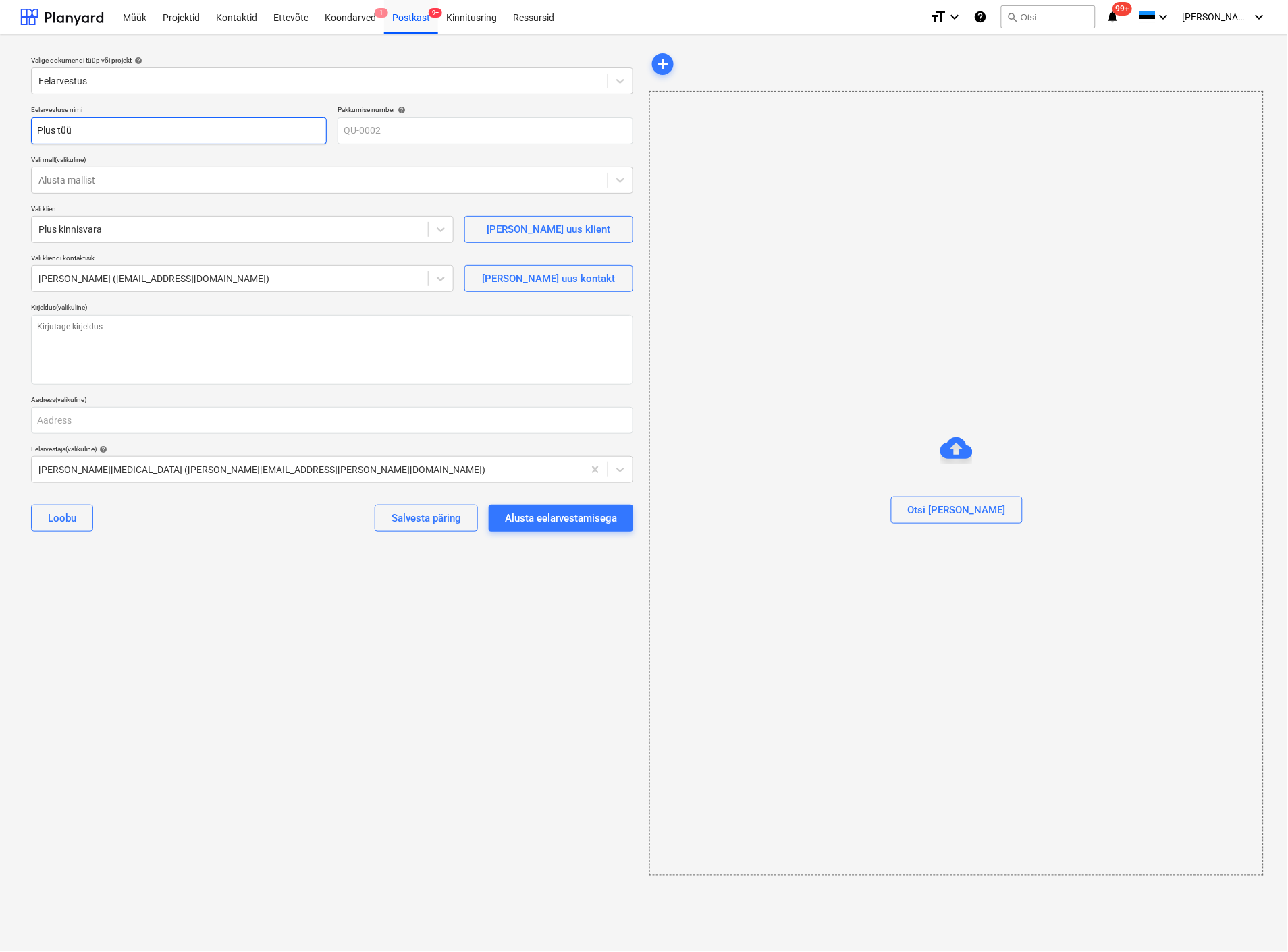
type input "Plus tü"
type textarea "x"
type input "Plus t"
type textarea "x"
type input "Plus"
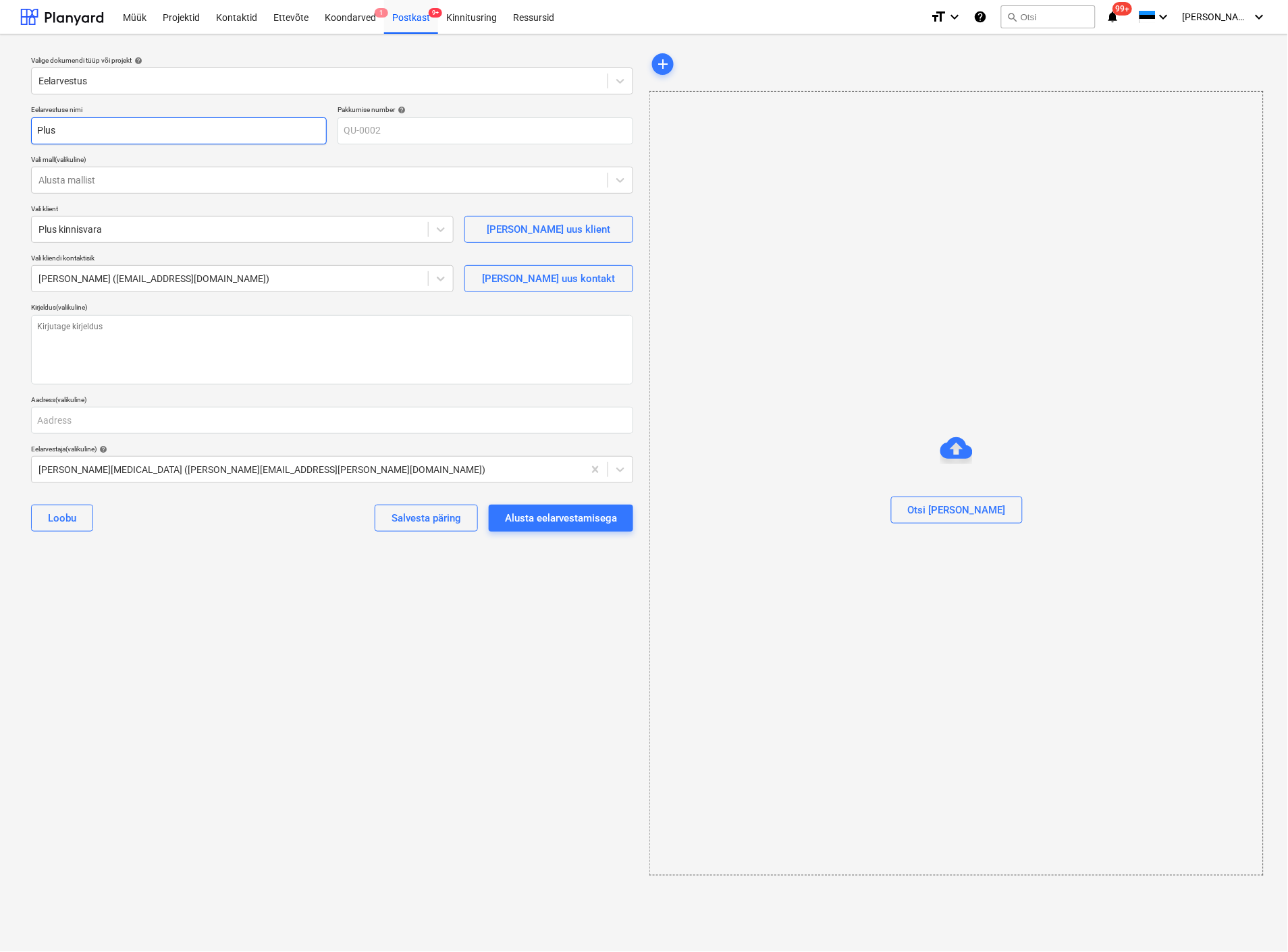
type textarea "x"
type input "Plus p"
type textarea "x"
type input "Plus pr"
type textarea "x"
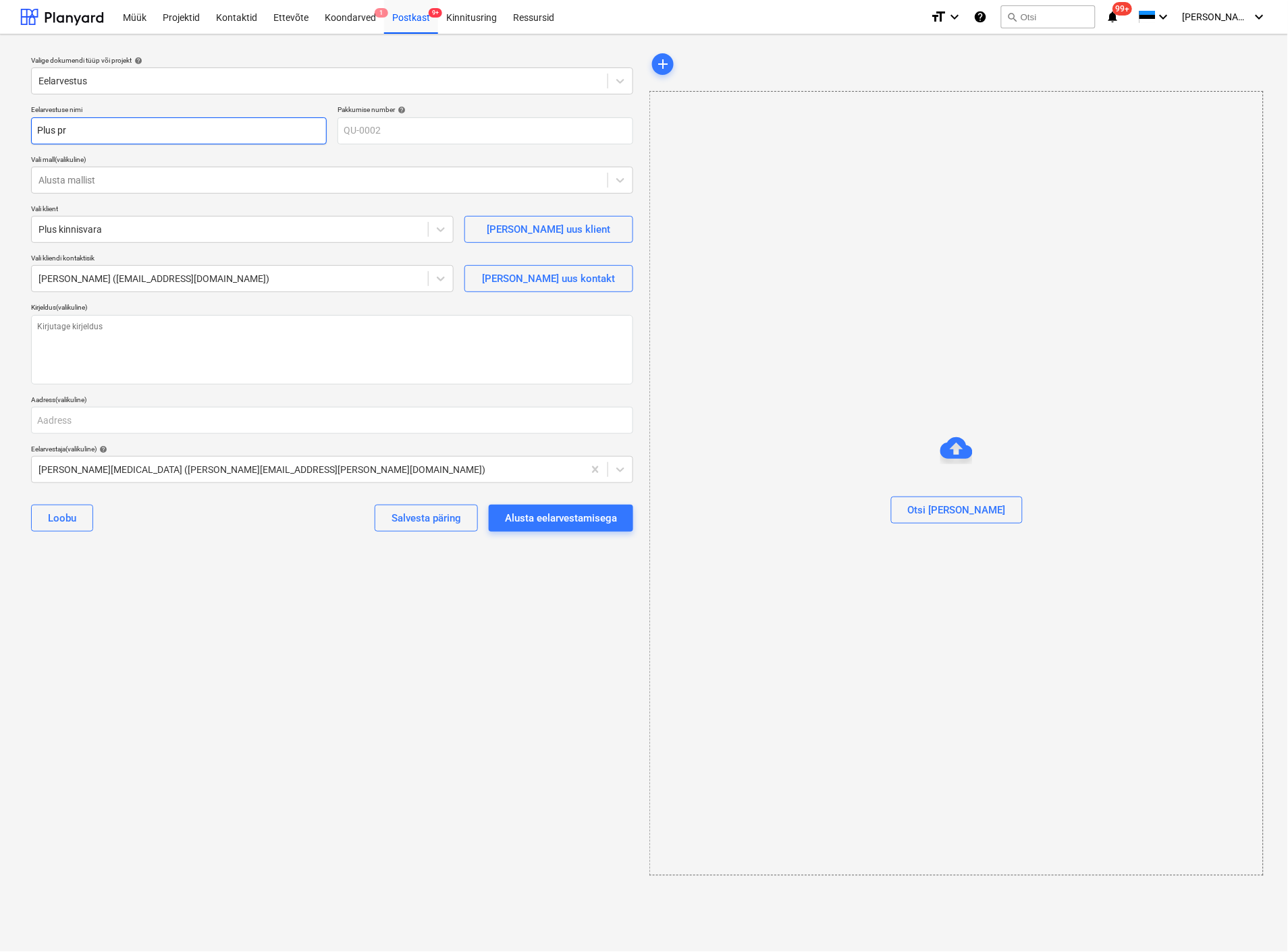
type input "Plus pro"
type textarea "x"
type input "Plus proj"
type textarea "x"
type input "Plus proje"
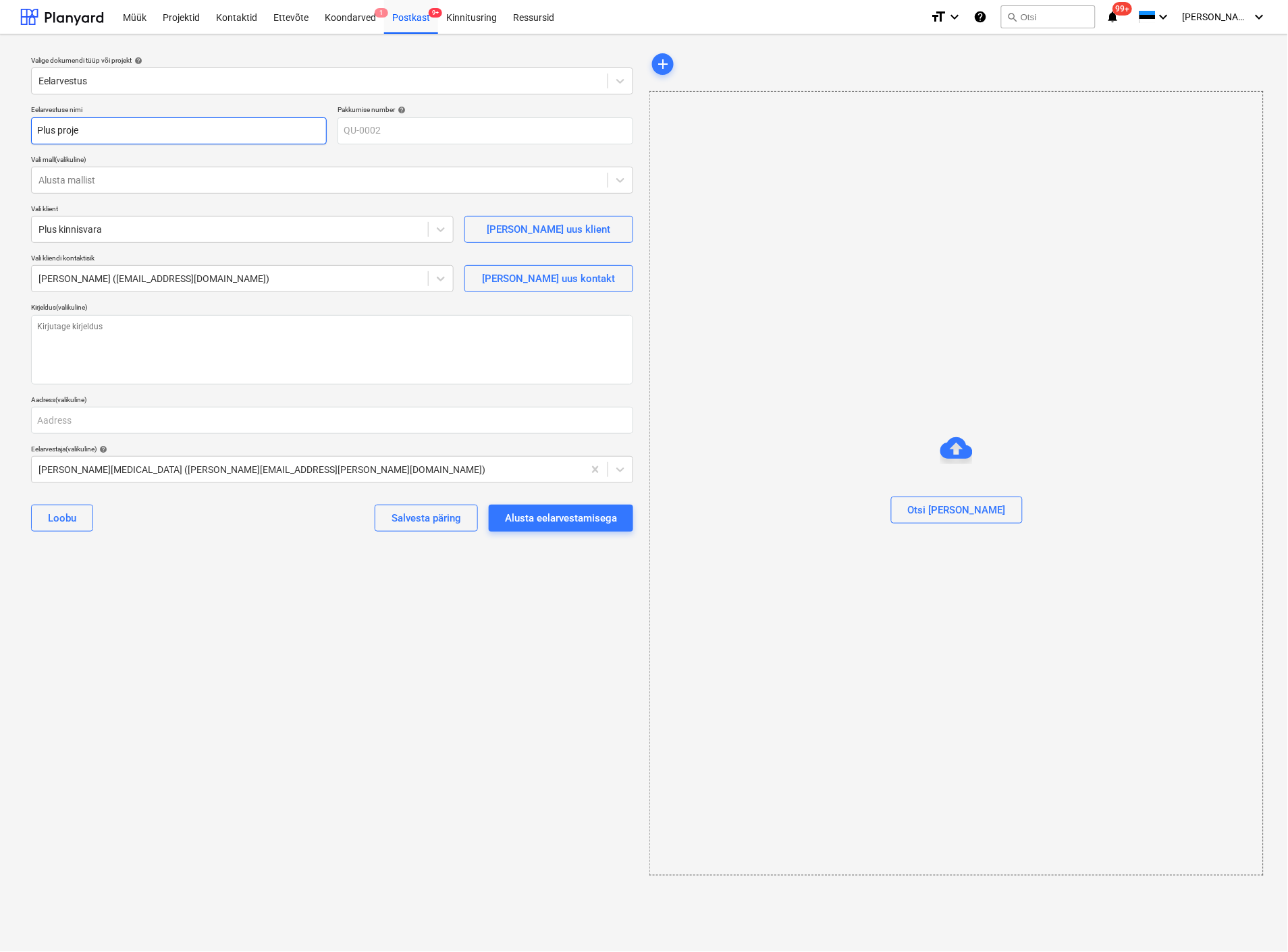
type textarea "x"
type input "Plus projek"
type textarea "x"
type input "Plus projekt"
type textarea "x"
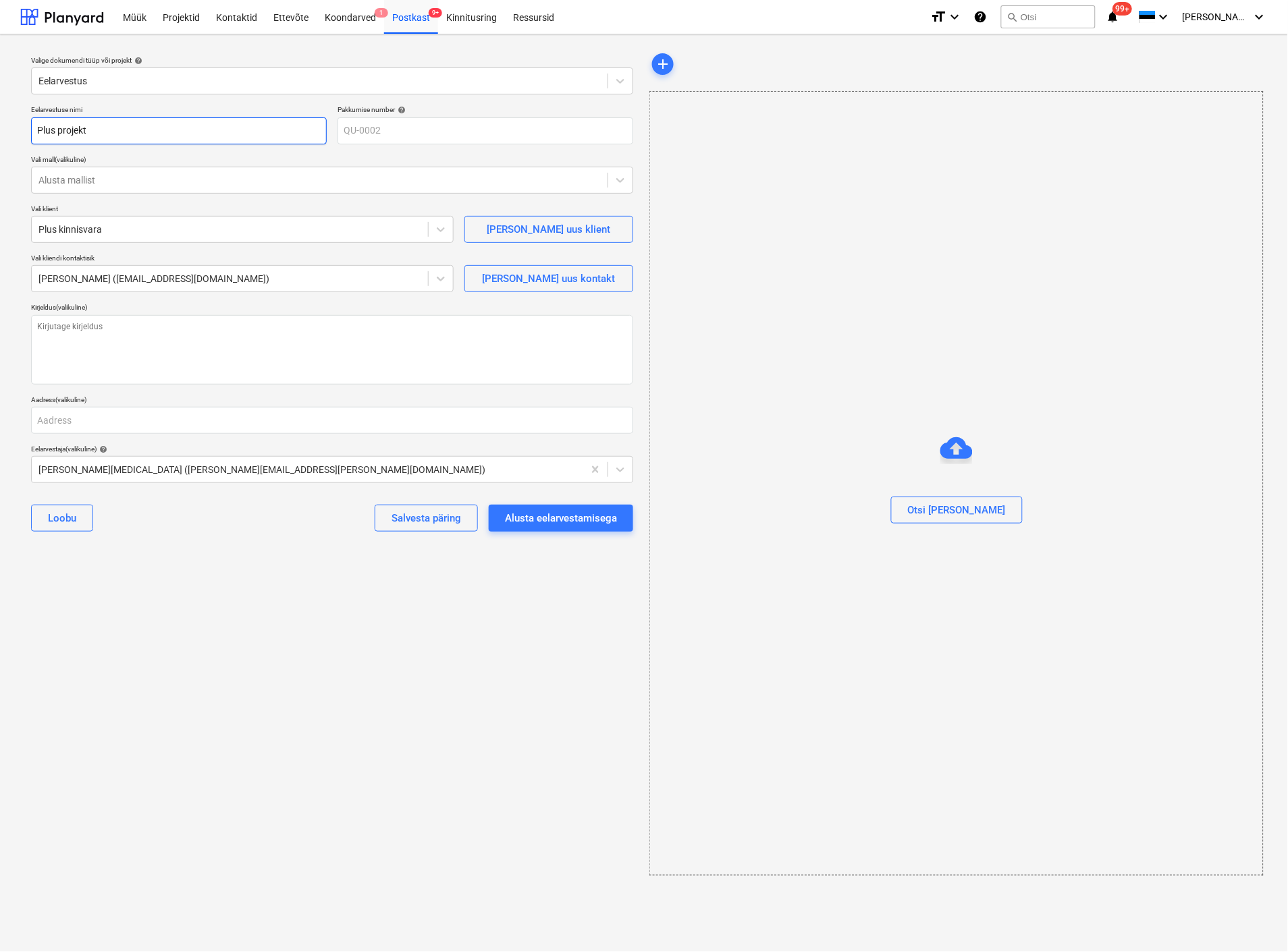
type input "Plus projekt"
type textarea "x"
type input "Plus projekt 1"
type textarea "x"
type input "Plus projekt 10"
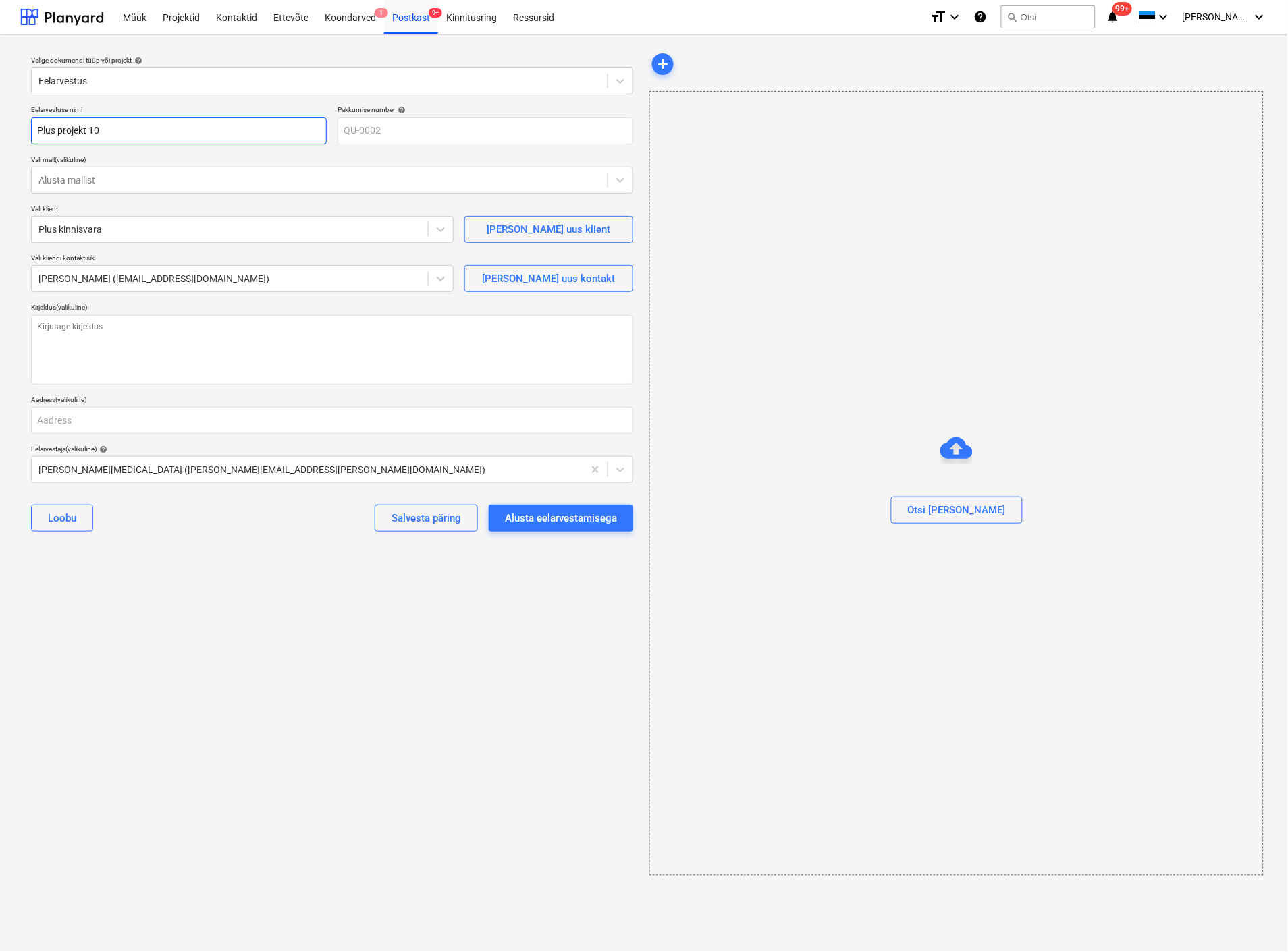
type textarea "x"
type input "Plus projekt 107"
type textarea "x"
type input "Plus projekt 107m"
type textarea "x"
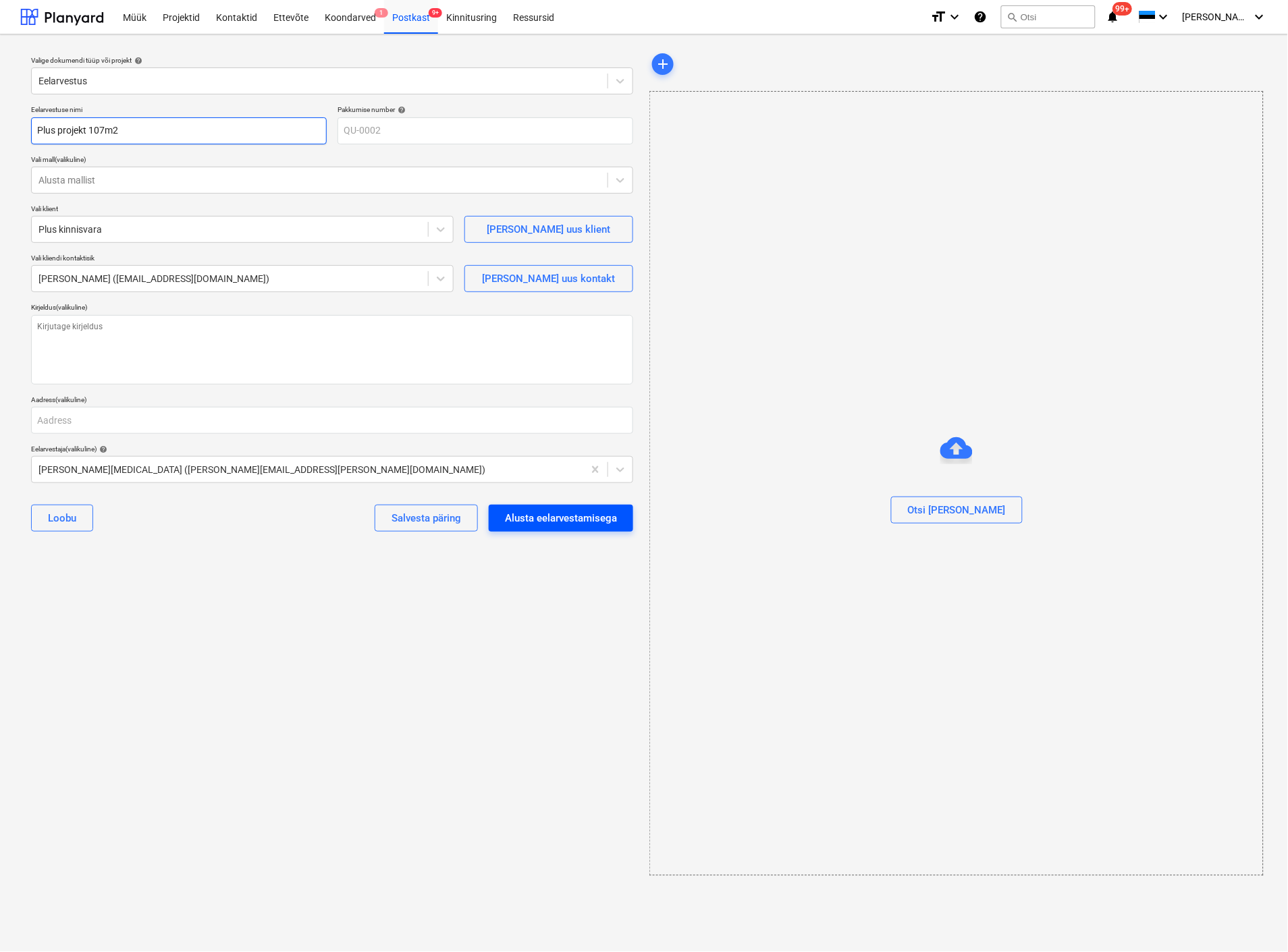
type input "Plus projekt 107m2"
click at [561, 522] on div "Alusta eelarvestamisega" at bounding box center [561, 518] width 112 height 18
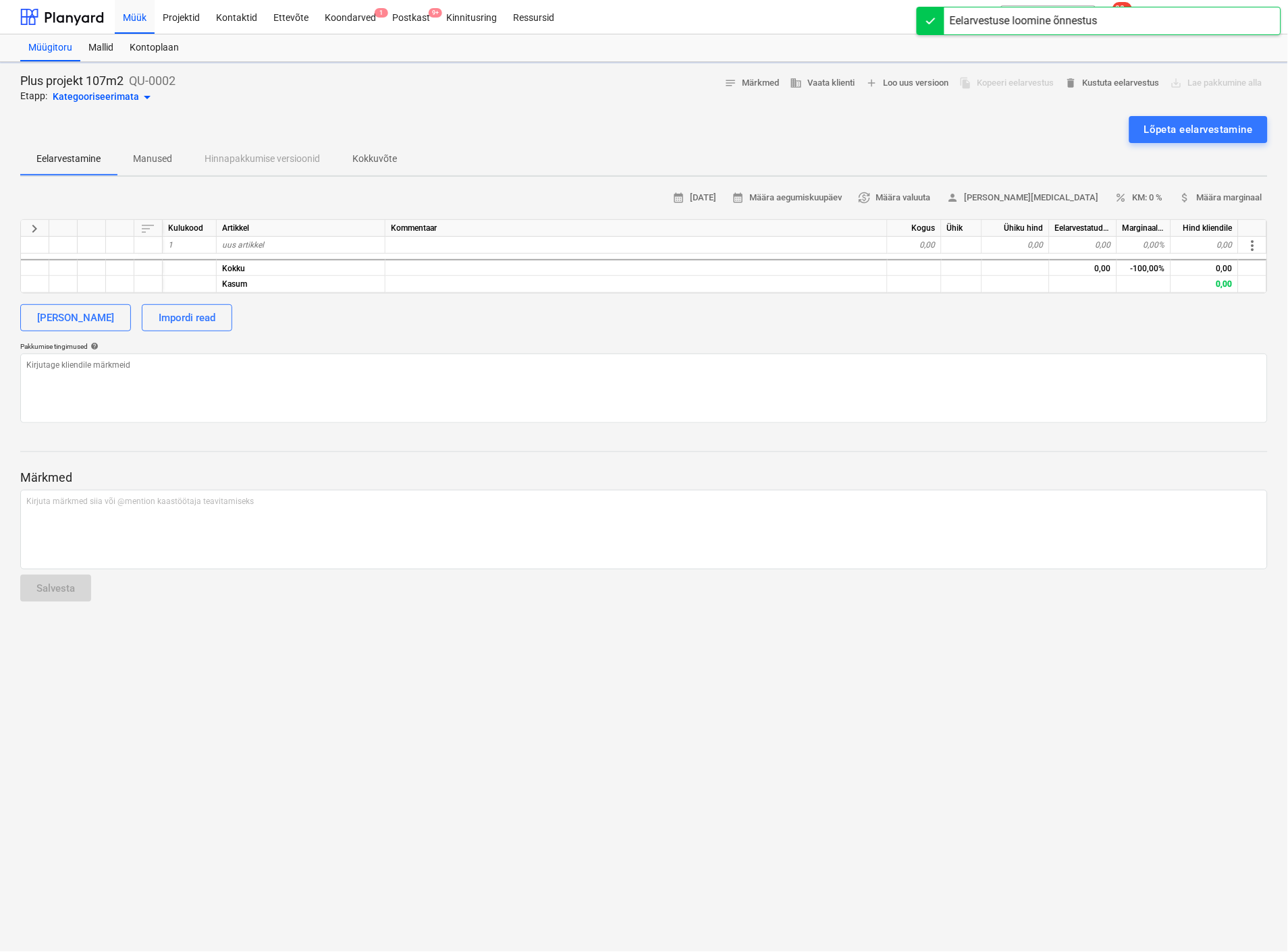
type textarea "x"
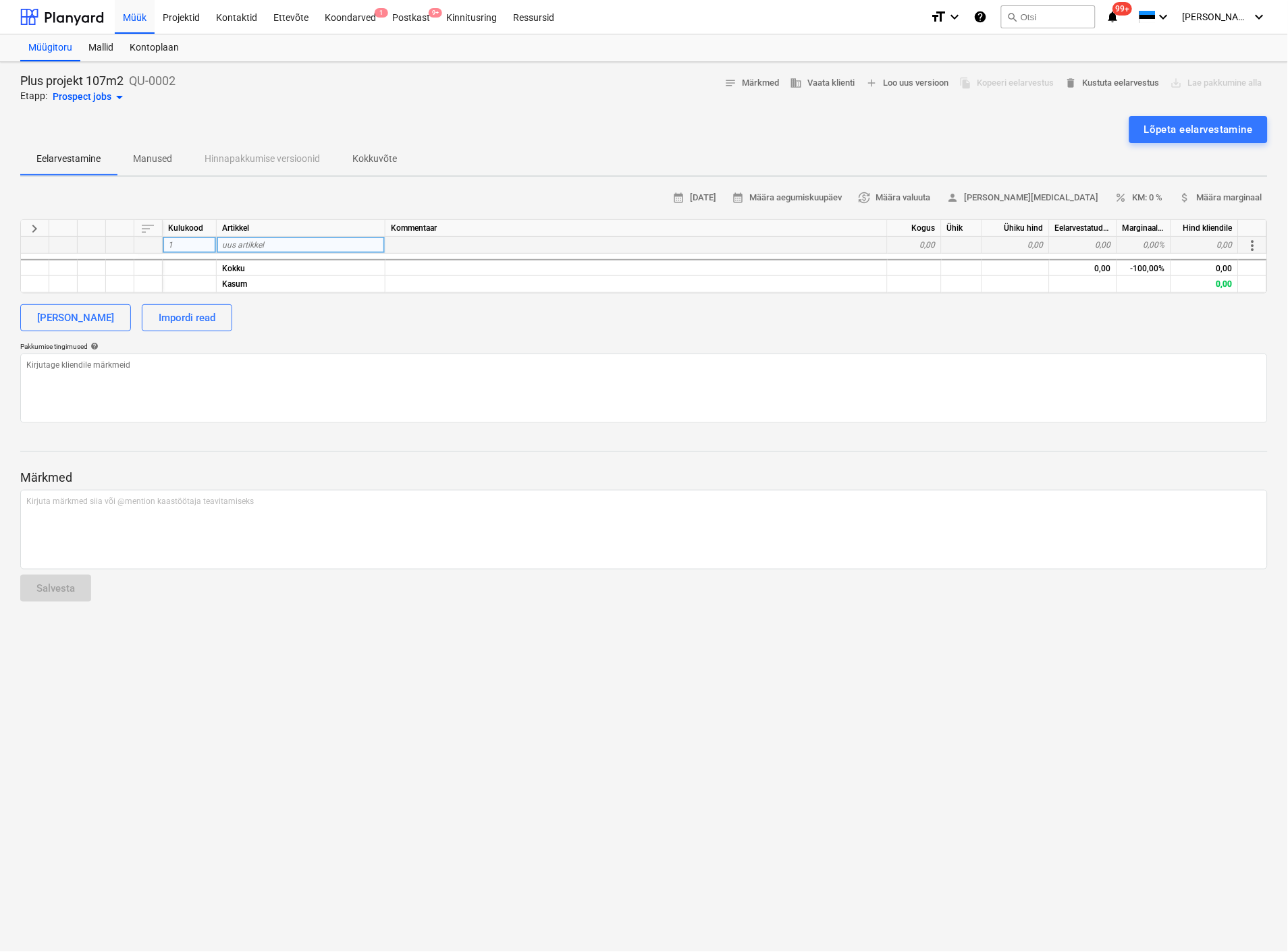
click at [243, 244] on span "uus artikkel" at bounding box center [243, 245] width 42 height 9
type input "Projekteerimine"
click at [909, 244] on div "0,00" at bounding box center [914, 245] width 54 height 17
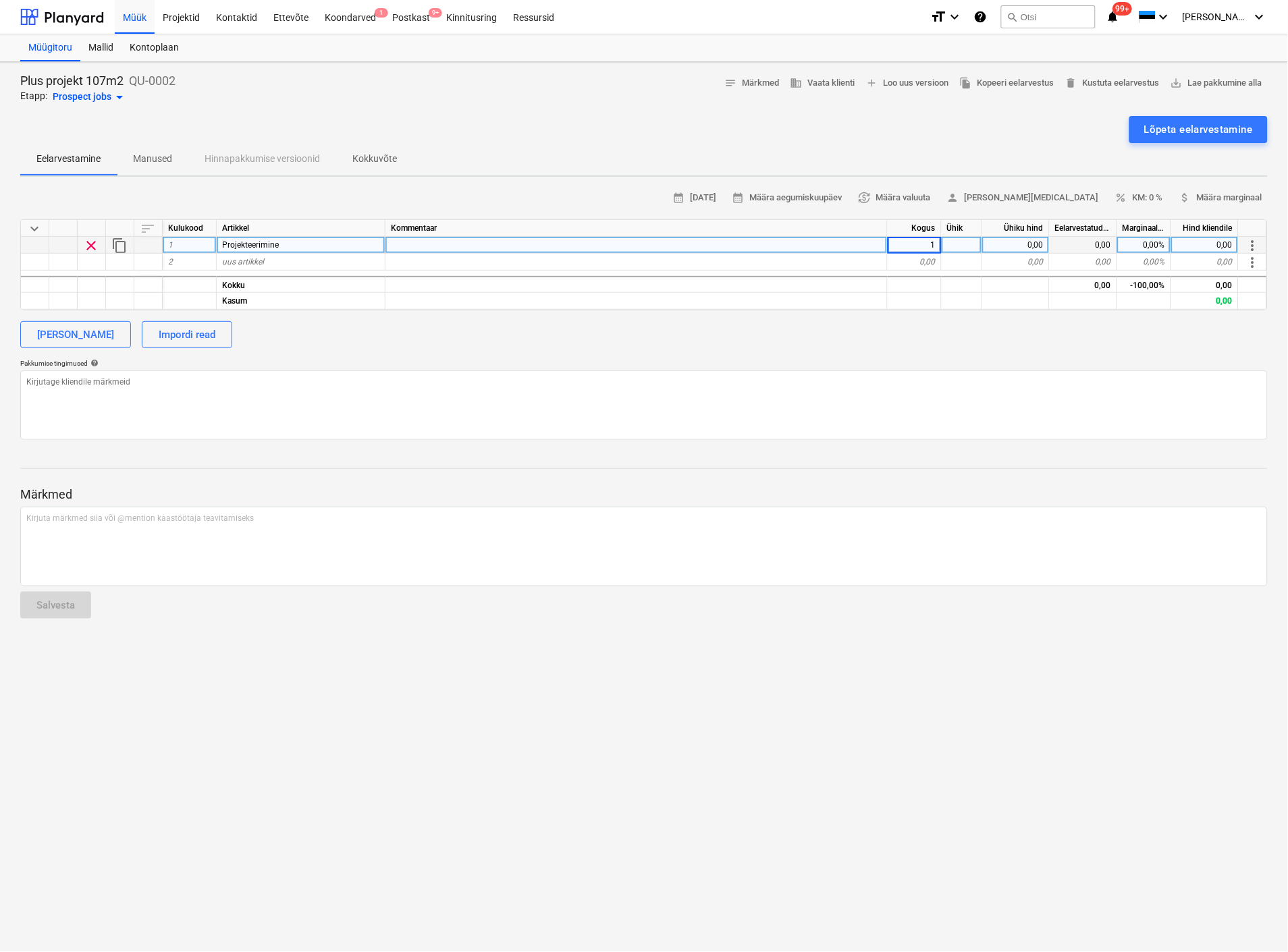
type textarea "x"
click at [1017, 241] on div "0,00" at bounding box center [1015, 245] width 67 height 17
type input "2500"
type textarea "x"
click at [986, 309] on div "calendar_month [DATE] calendar_month Määra aegumiskuupäev currency_exchange Mää…" at bounding box center [644, 314] width 1247 height 252
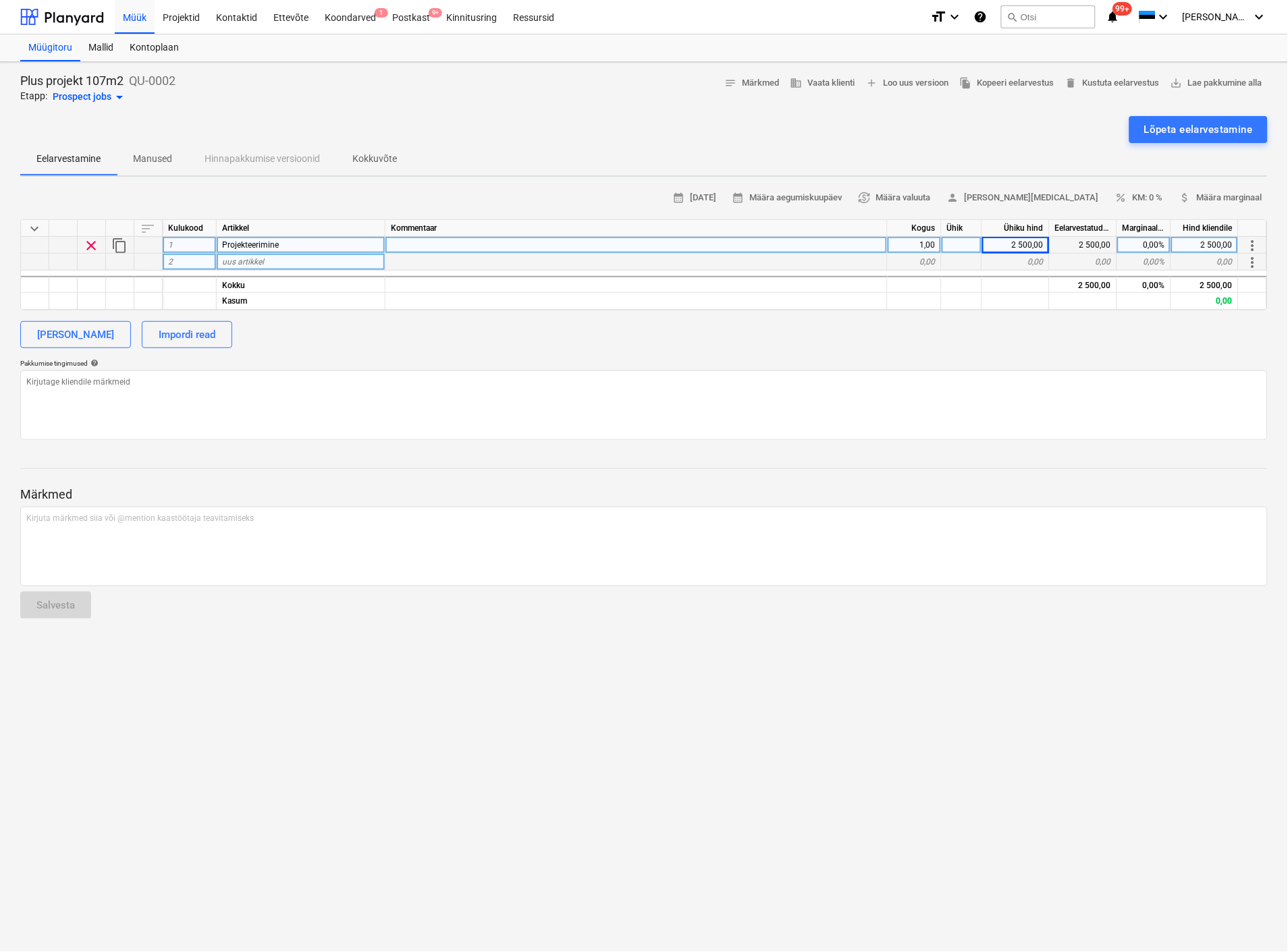
click at [238, 258] on span "uus artikkel" at bounding box center [243, 261] width 42 height 9
type input "Välisseinad"
click at [923, 261] on div "0,00" at bounding box center [914, 262] width 54 height 17
type textarea "x"
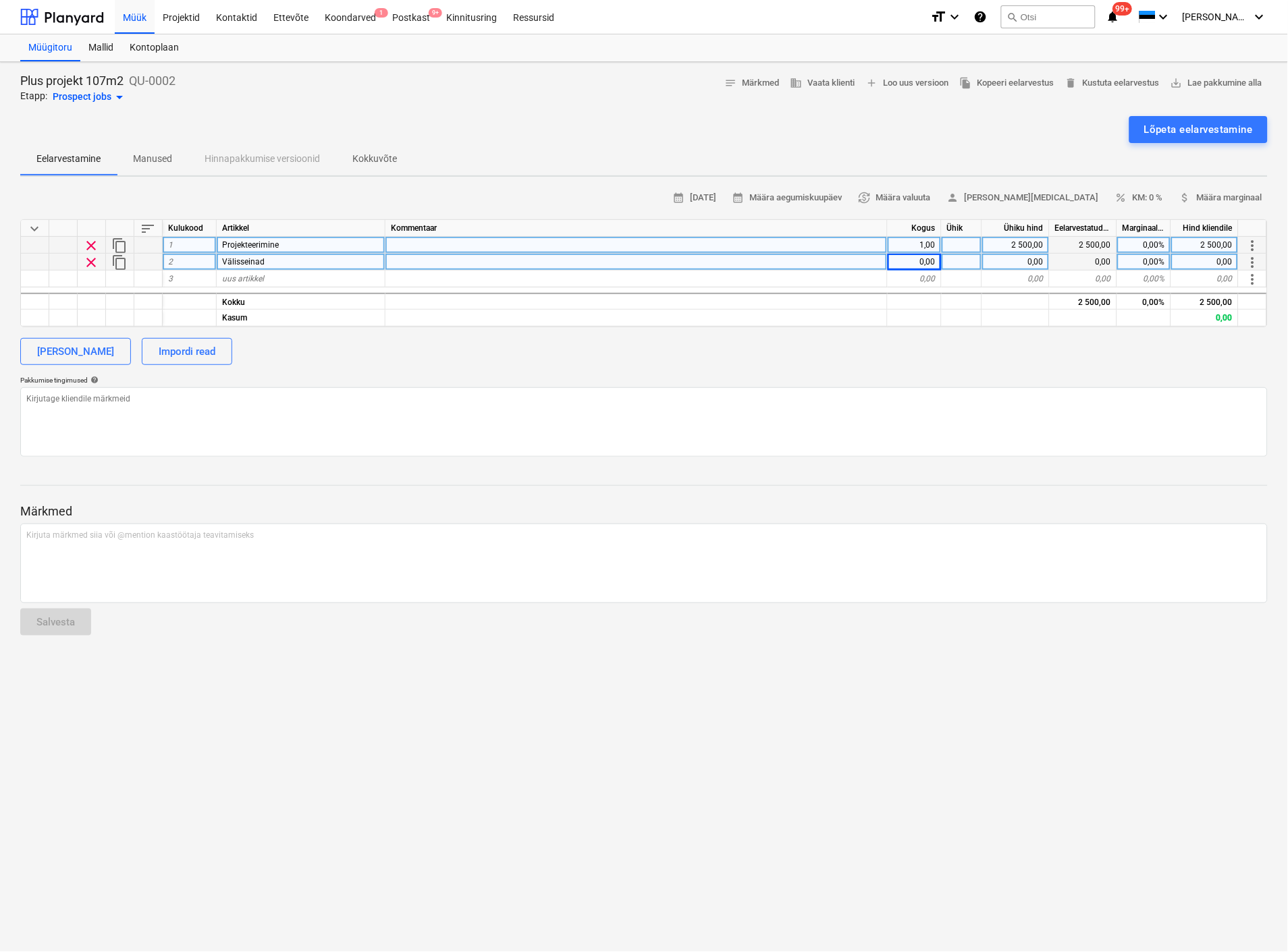
click at [928, 259] on div "0,00" at bounding box center [914, 262] width 54 height 17
click at [965, 234] on div "Ühik" at bounding box center [962, 228] width 40 height 17
click at [966, 241] on div at bounding box center [962, 245] width 40 height 17
type input "tk"
type textarea "x"
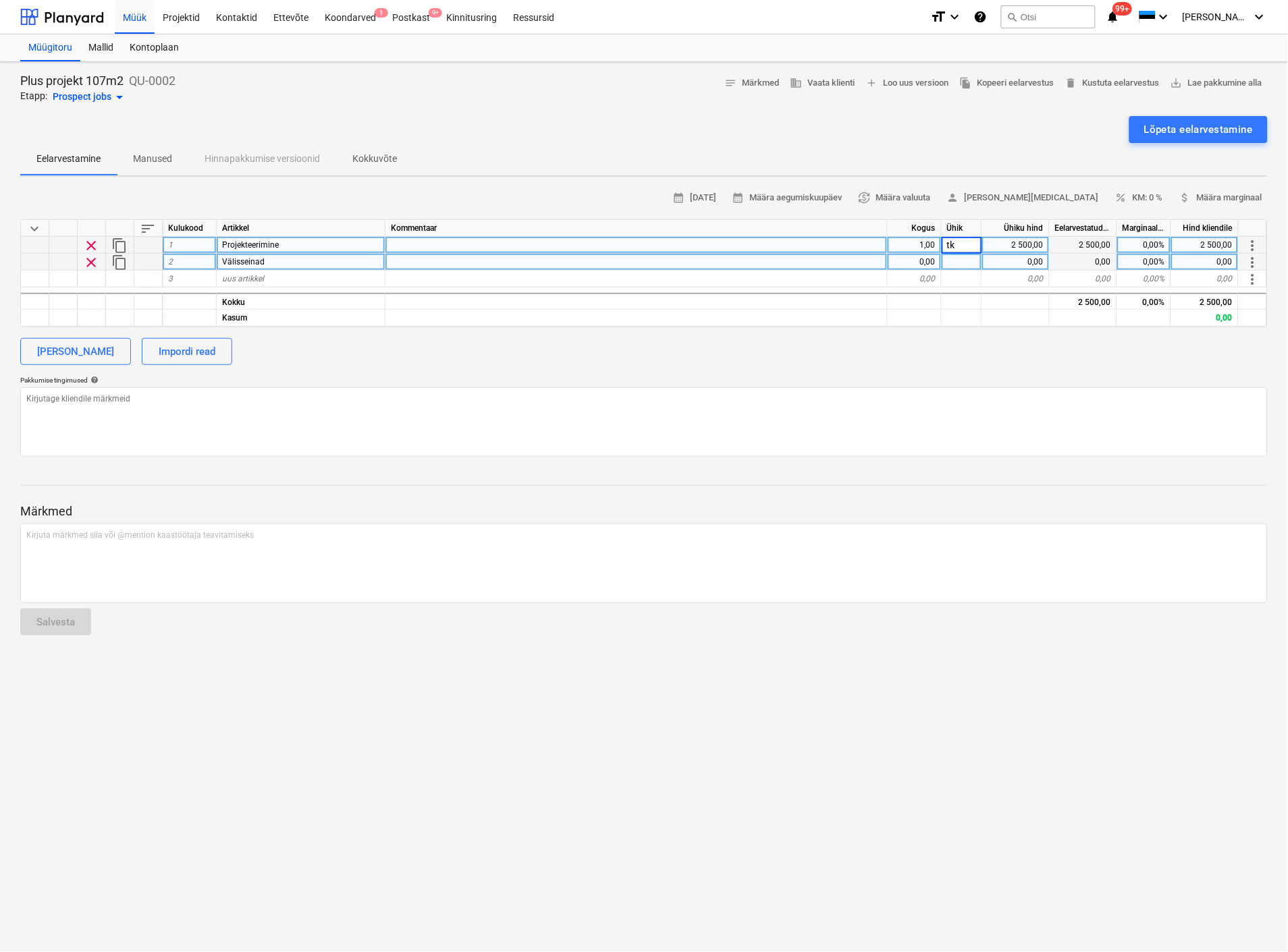
click at [921, 260] on div "0,00" at bounding box center [914, 262] width 54 height 17
type input "119"
type textarea "x"
click at [952, 261] on div at bounding box center [962, 262] width 40 height 17
type input "m2"
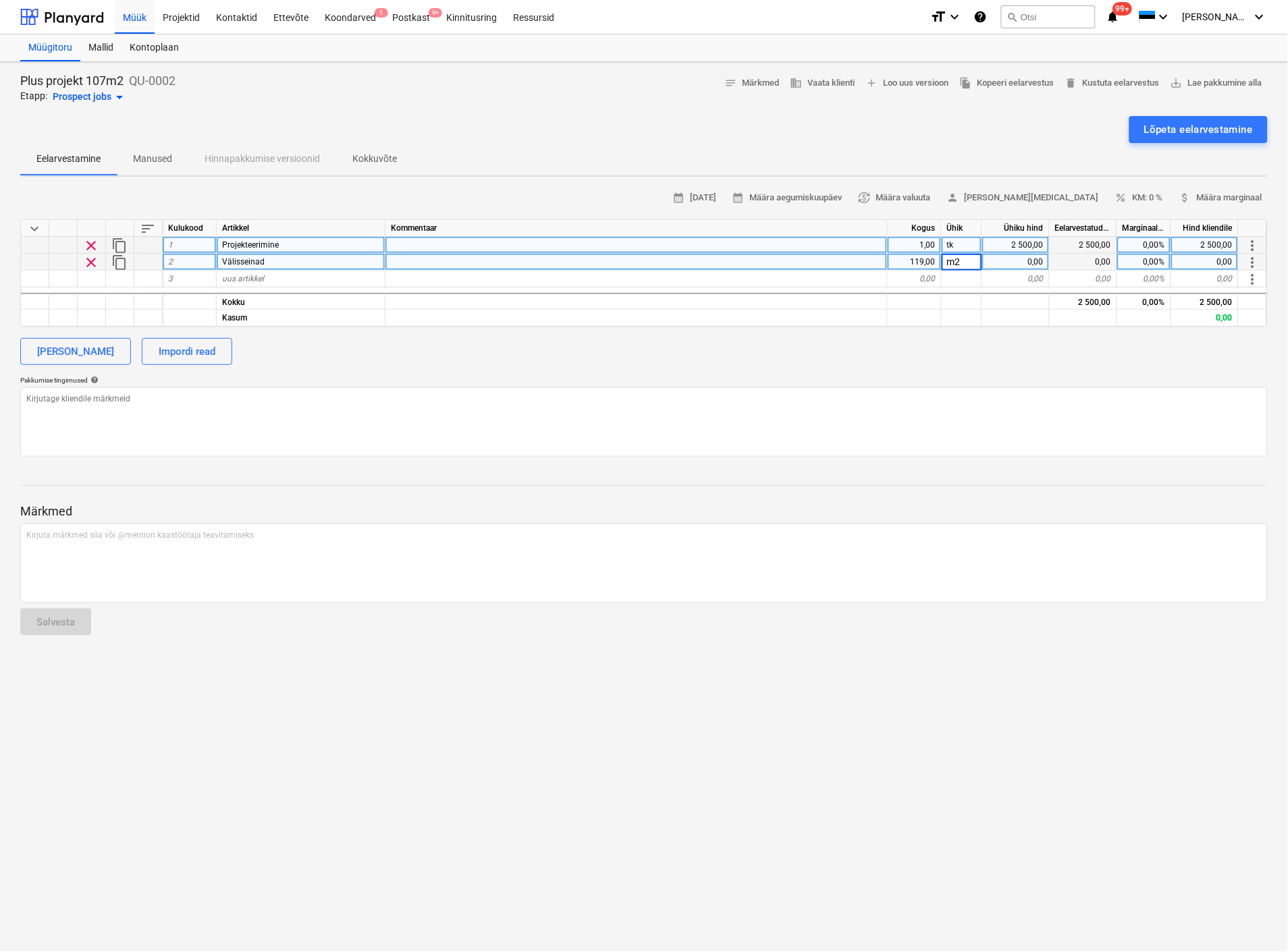
type textarea "x"
click at [1011, 264] on div "0,00" at bounding box center [1015, 262] width 67 height 17
type input "90"
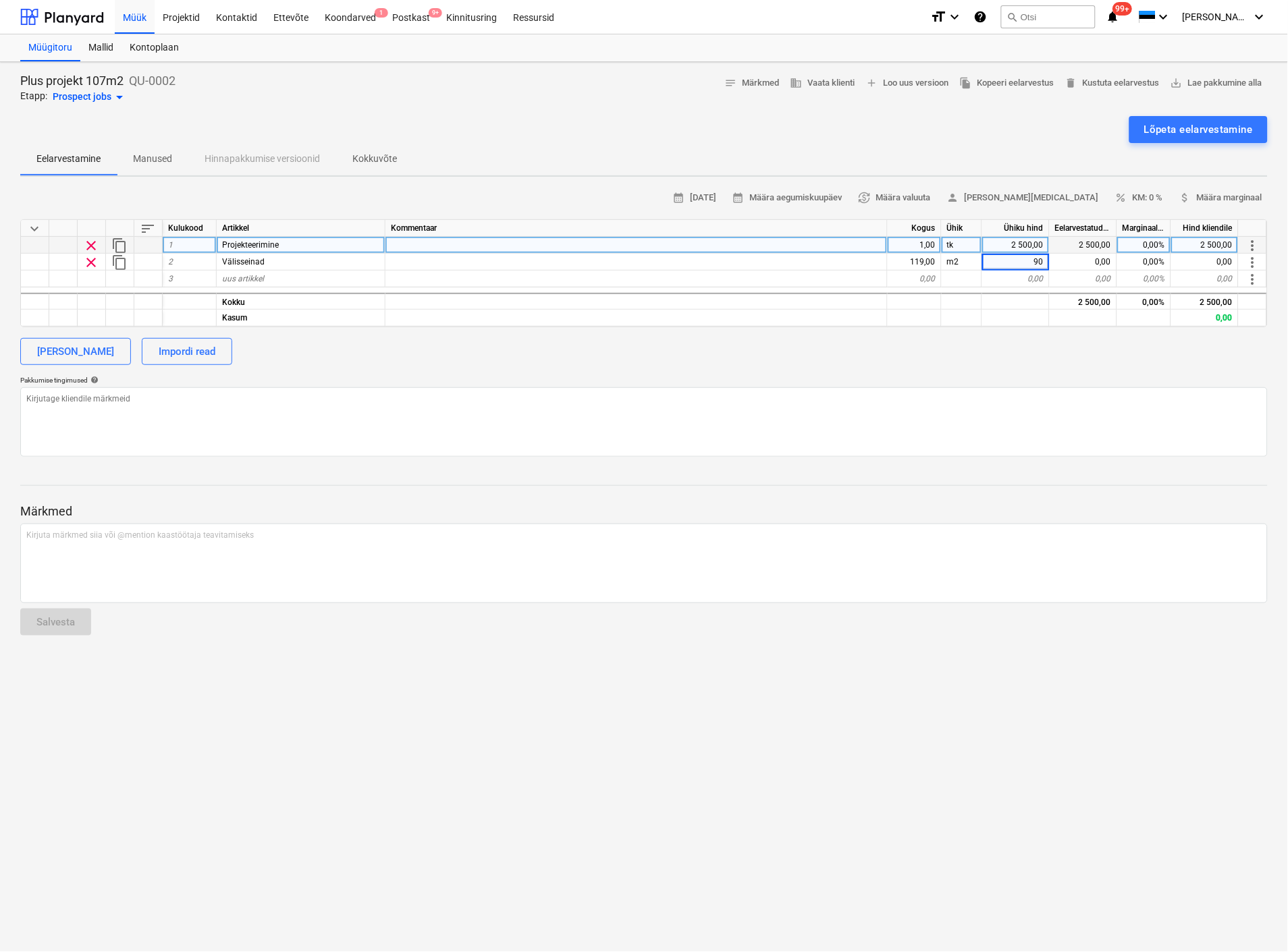
type textarea "x"
click at [960, 380] on div "Pakkumise tingimused help" at bounding box center [644, 380] width 1247 height 9
click at [1151, 241] on div "0,00%" at bounding box center [1144, 245] width 54 height 17
type input "15"
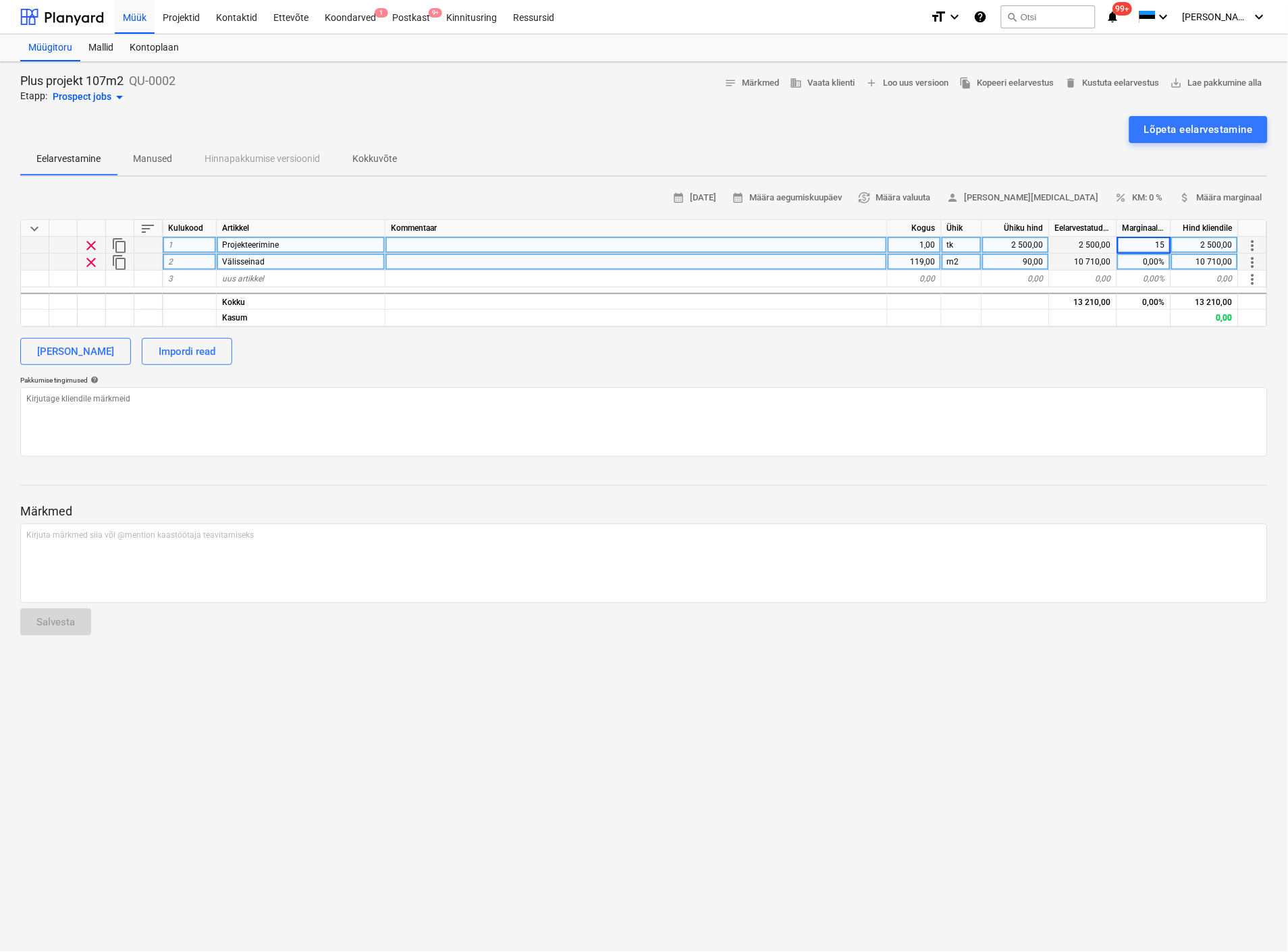
type textarea "x"
click at [1154, 255] on div "0,00%" at bounding box center [1144, 262] width 54 height 17
type input "15"
type textarea "x"
click at [1023, 449] on textarea at bounding box center [644, 422] width 1247 height 70
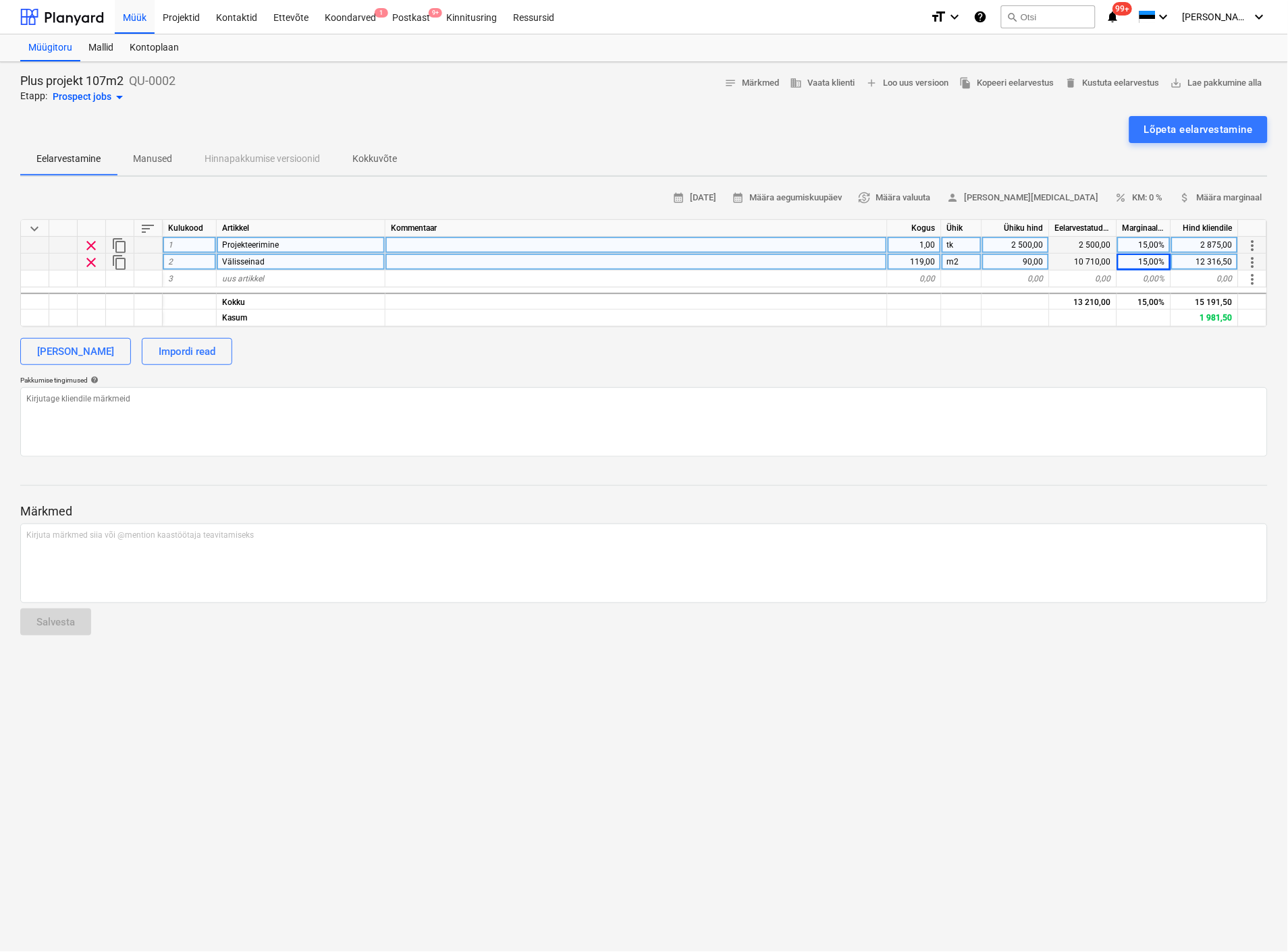
click at [306, 264] on div "Välisseinad" at bounding box center [301, 262] width 169 height 17
click at [306, 264] on input "Välisseinad" at bounding box center [300, 261] width 168 height 16
type input "Välisseinad Banelplus"
type textarea "x"
click at [305, 274] on div "uus artikkel" at bounding box center [301, 279] width 169 height 17
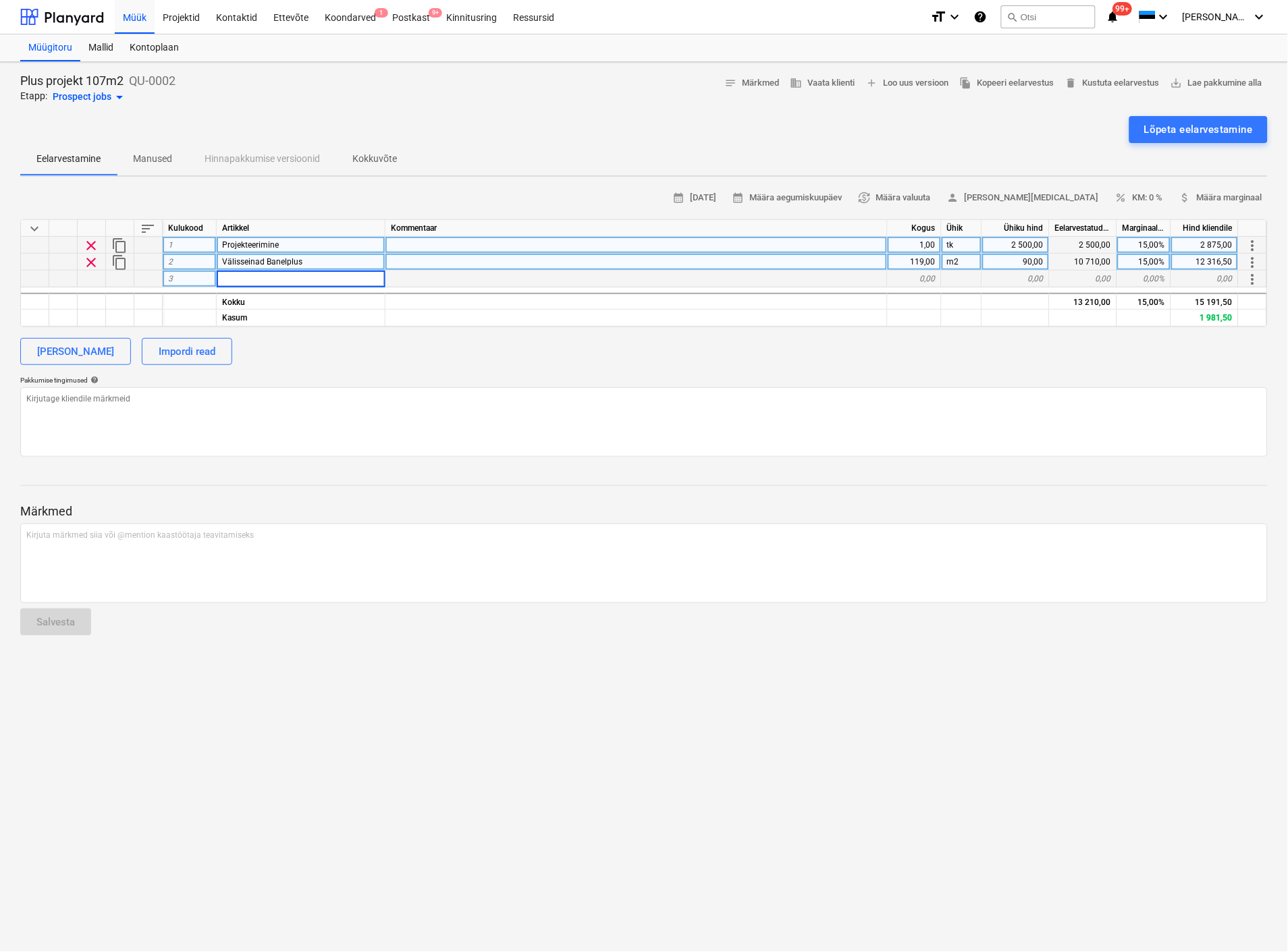
click at [309, 257] on div "Välisseinad Banelplus" at bounding box center [301, 262] width 169 height 17
type input "P"
type input "Banel + (välissein)"
type textarea "x"
click at [408, 264] on div at bounding box center [636, 262] width 502 height 17
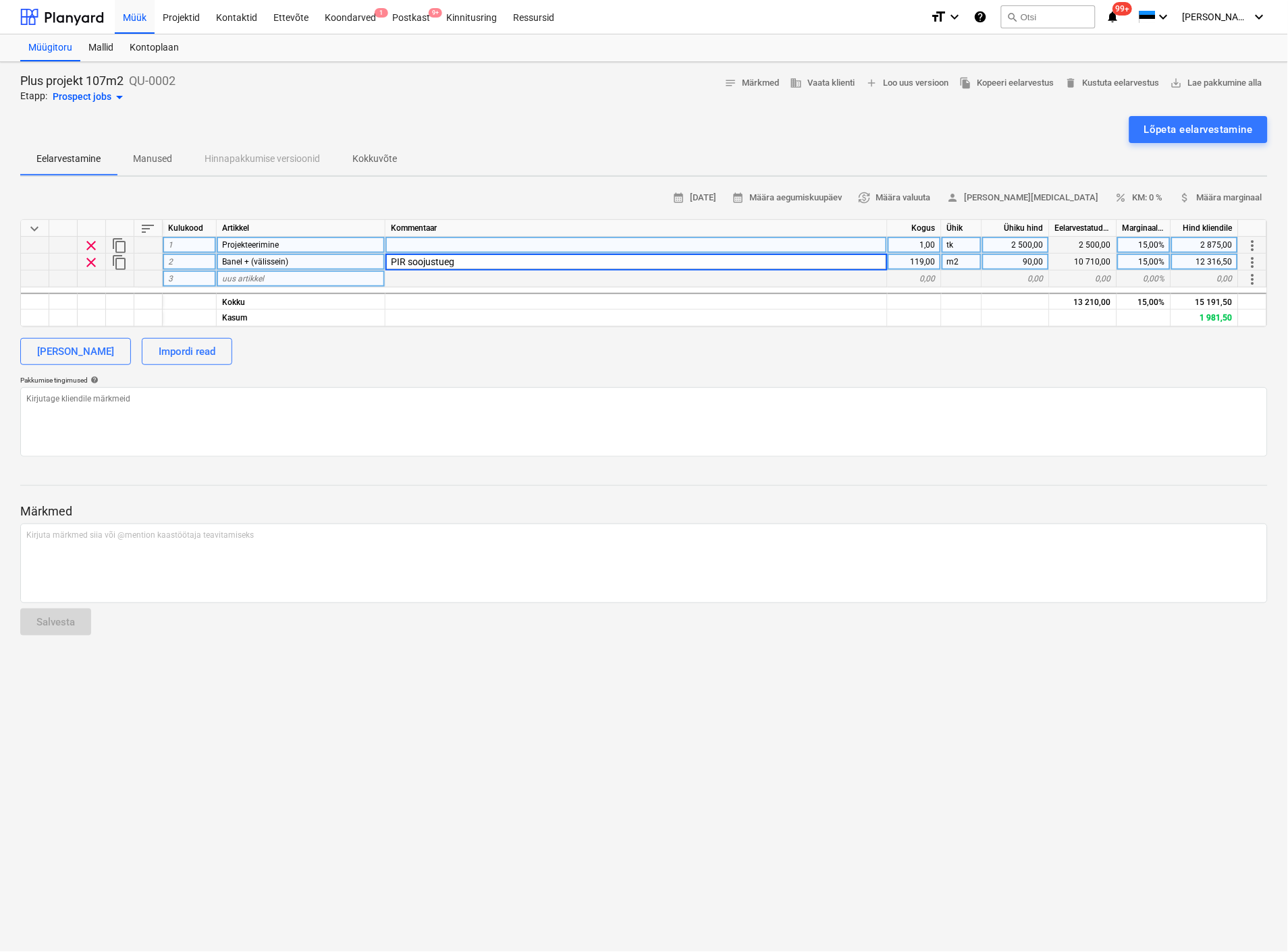
type input "PIR soojustuega"
type textarea "x"
click at [282, 274] on div "uus artikkel" at bounding box center [301, 279] width 169 height 17
type input "S"
type input "1"
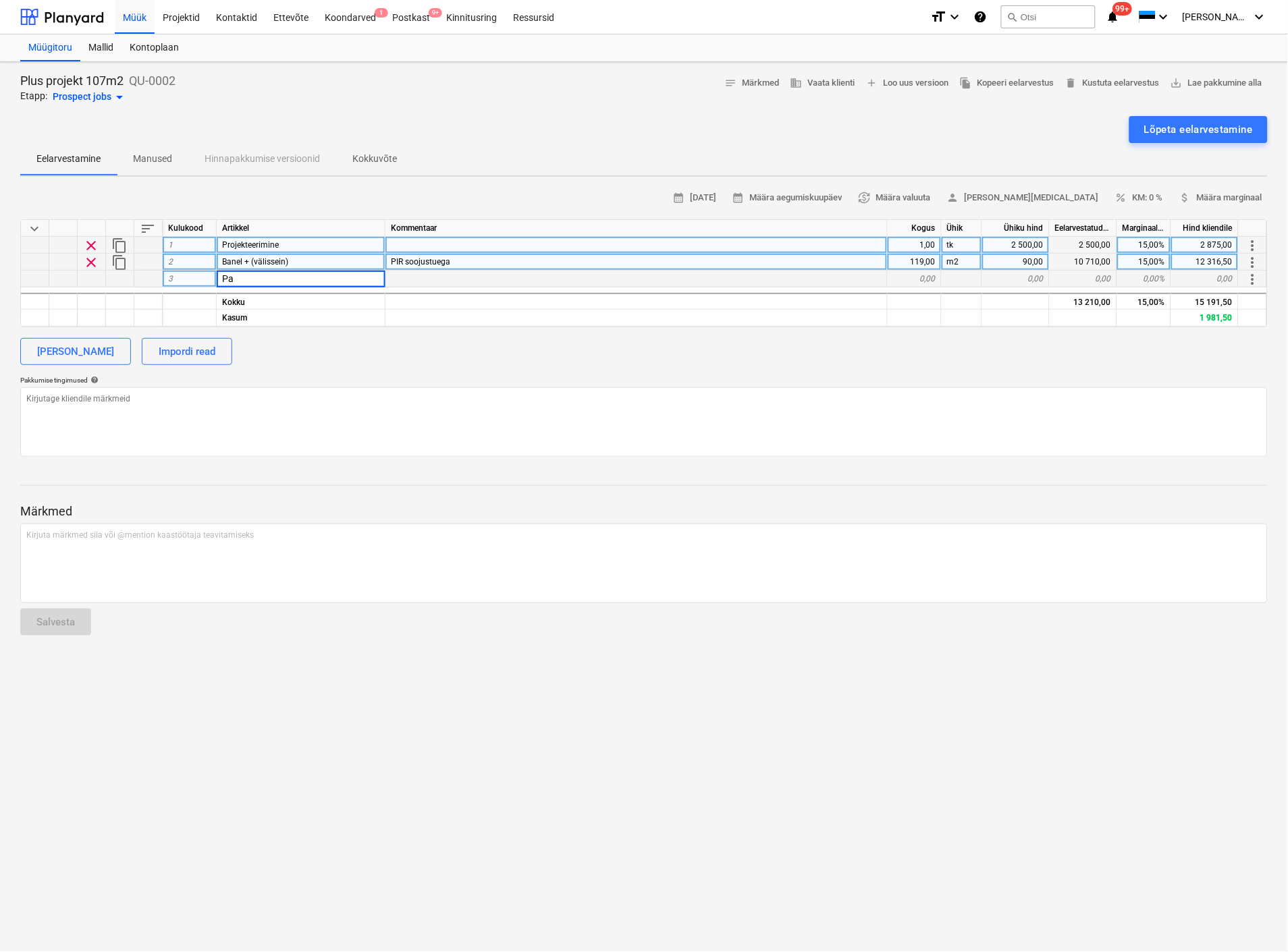
type input "P"
type input "Banel"
type textarea "x"
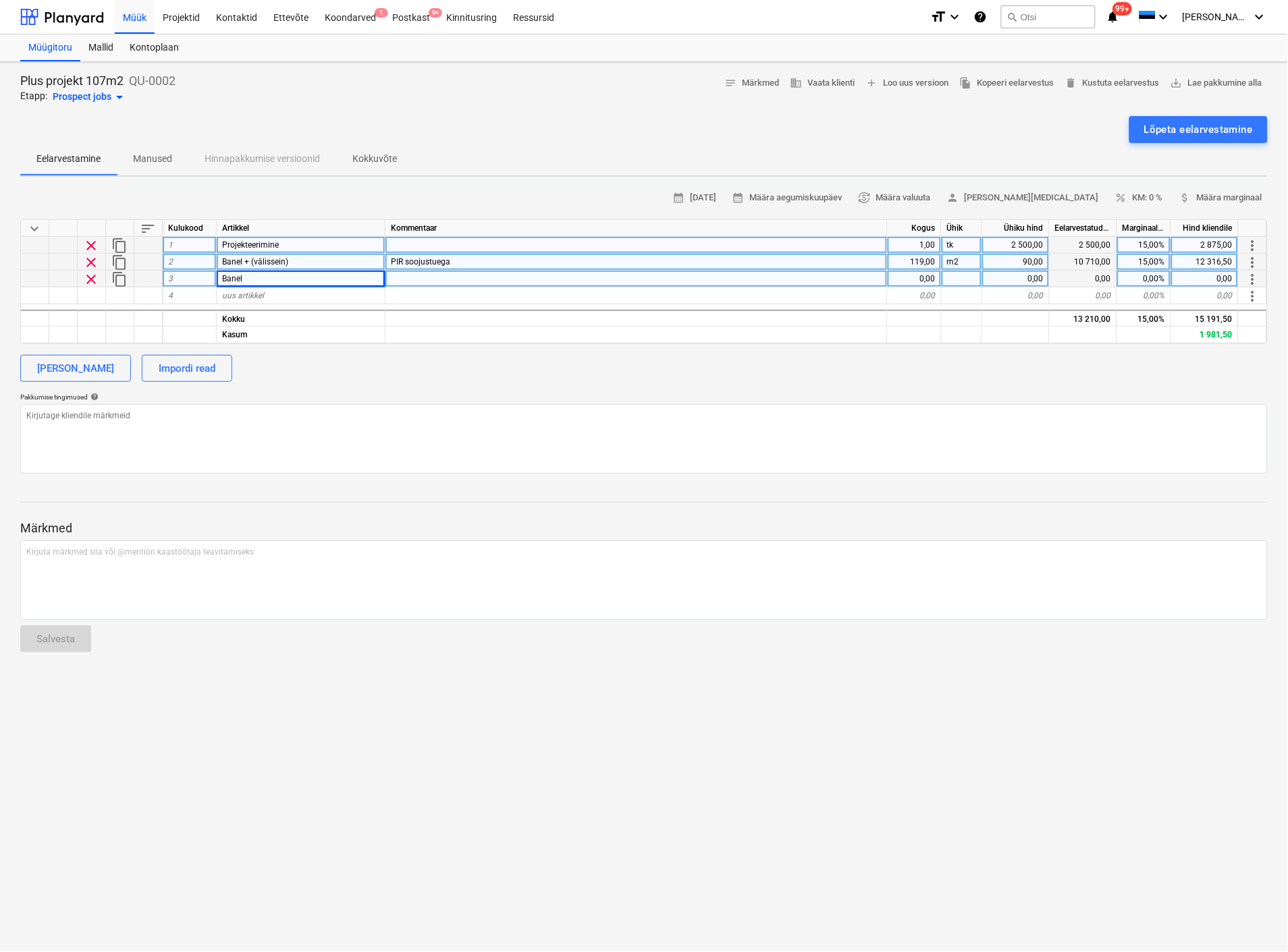
click at [227, 259] on span "Banel + (välissein)" at bounding box center [255, 261] width 66 height 9
click at [227, 259] on input "Banel + (välissein)" at bounding box center [300, 261] width 168 height 16
type input "Panel + (välissein)"
type textarea "x"
click at [228, 274] on span "Banel" at bounding box center [232, 278] width 20 height 9
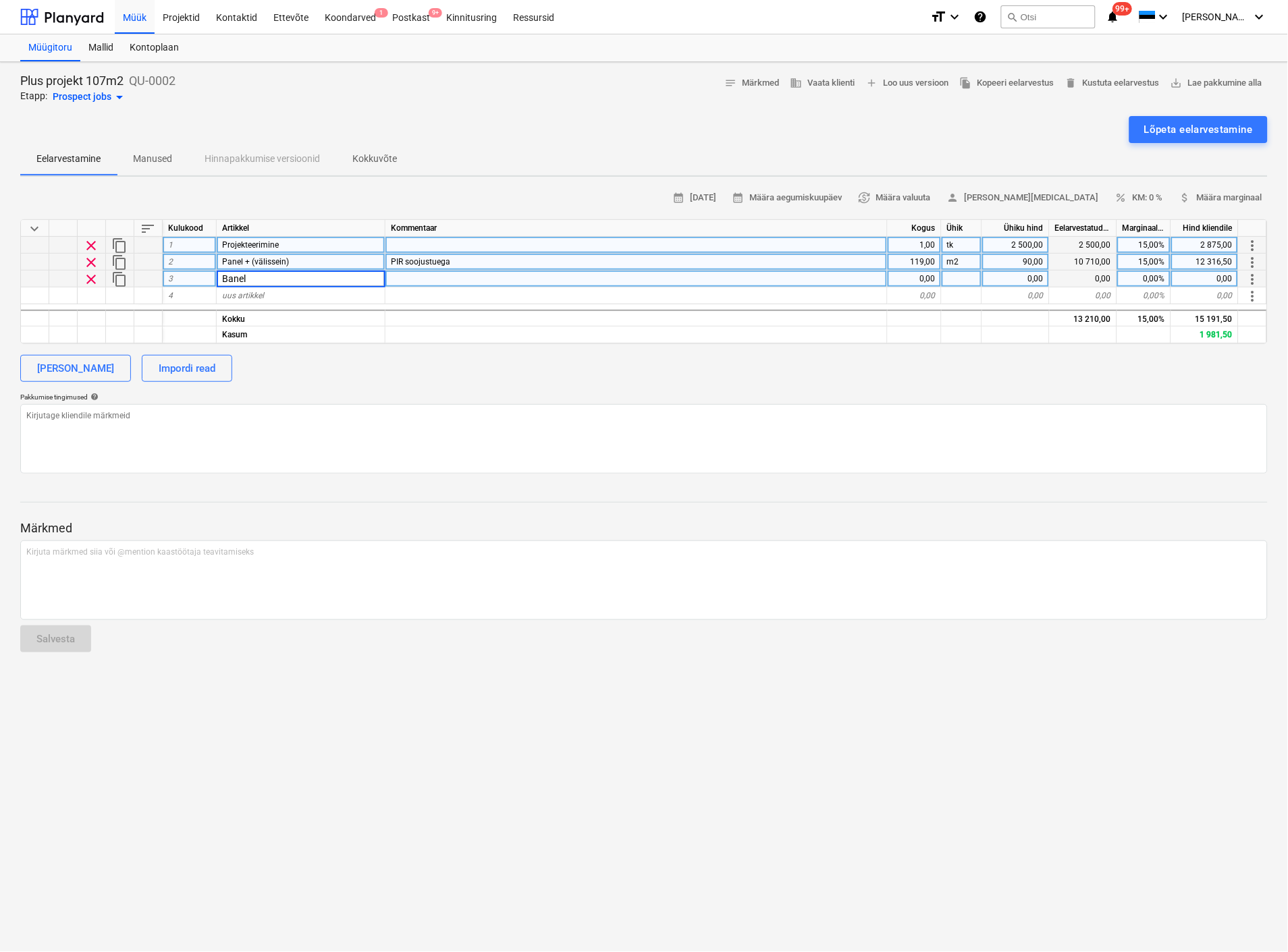
click at [228, 272] on input "Banel" at bounding box center [300, 278] width 168 height 16
click at [253, 278] on input "Panel" at bounding box center [300, 278] width 168 height 16
type input "Panel 100 (vahesein)"
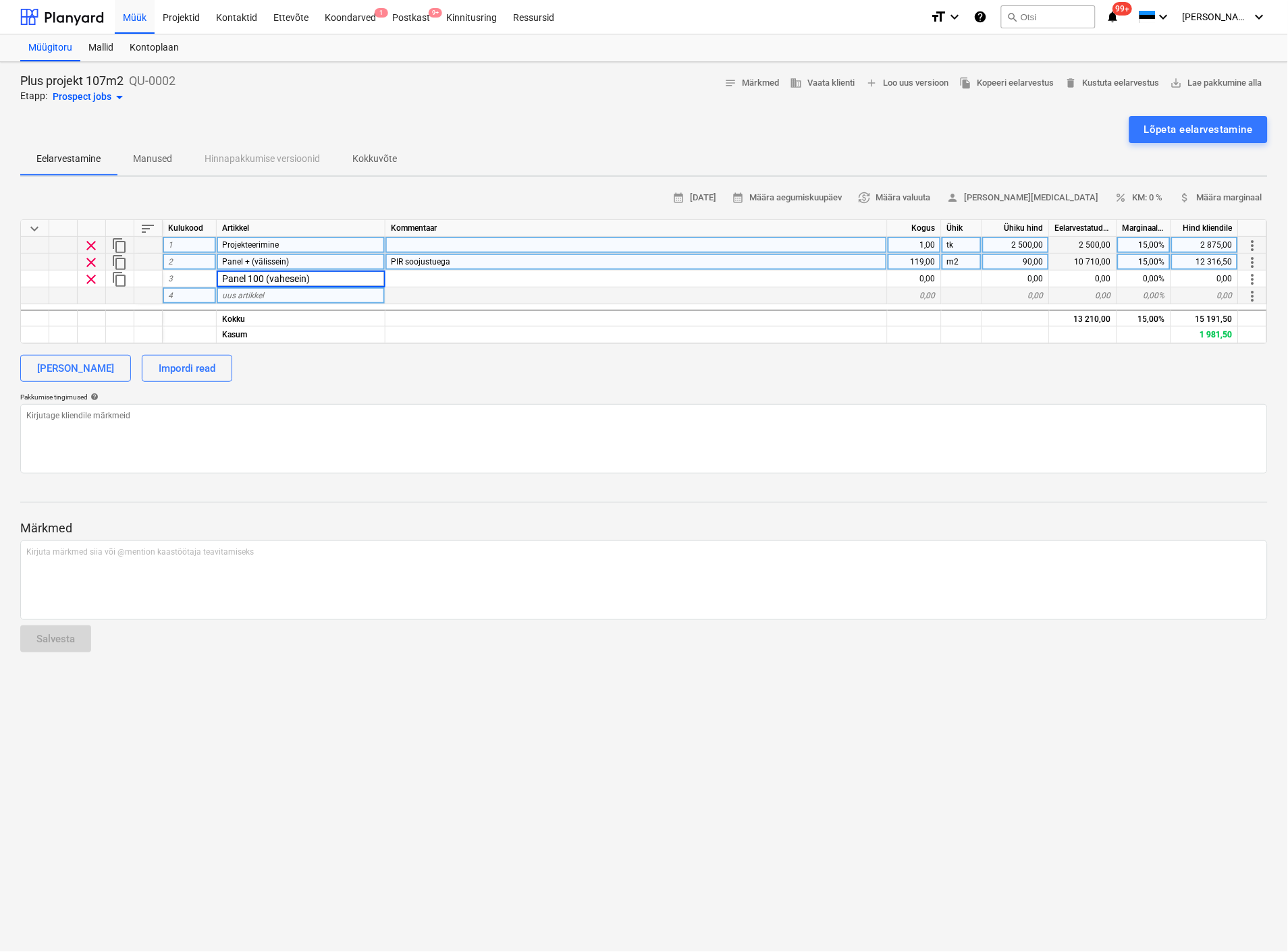
type textarea "x"
type input "Fass"
click at [238, 293] on span "uus artikkel" at bounding box center [243, 295] width 42 height 9
click at [309, 292] on input "Fassaadilaud UYS 18*120" at bounding box center [300, 295] width 168 height 16
type input "Fassaadilaud UYS 22*120"
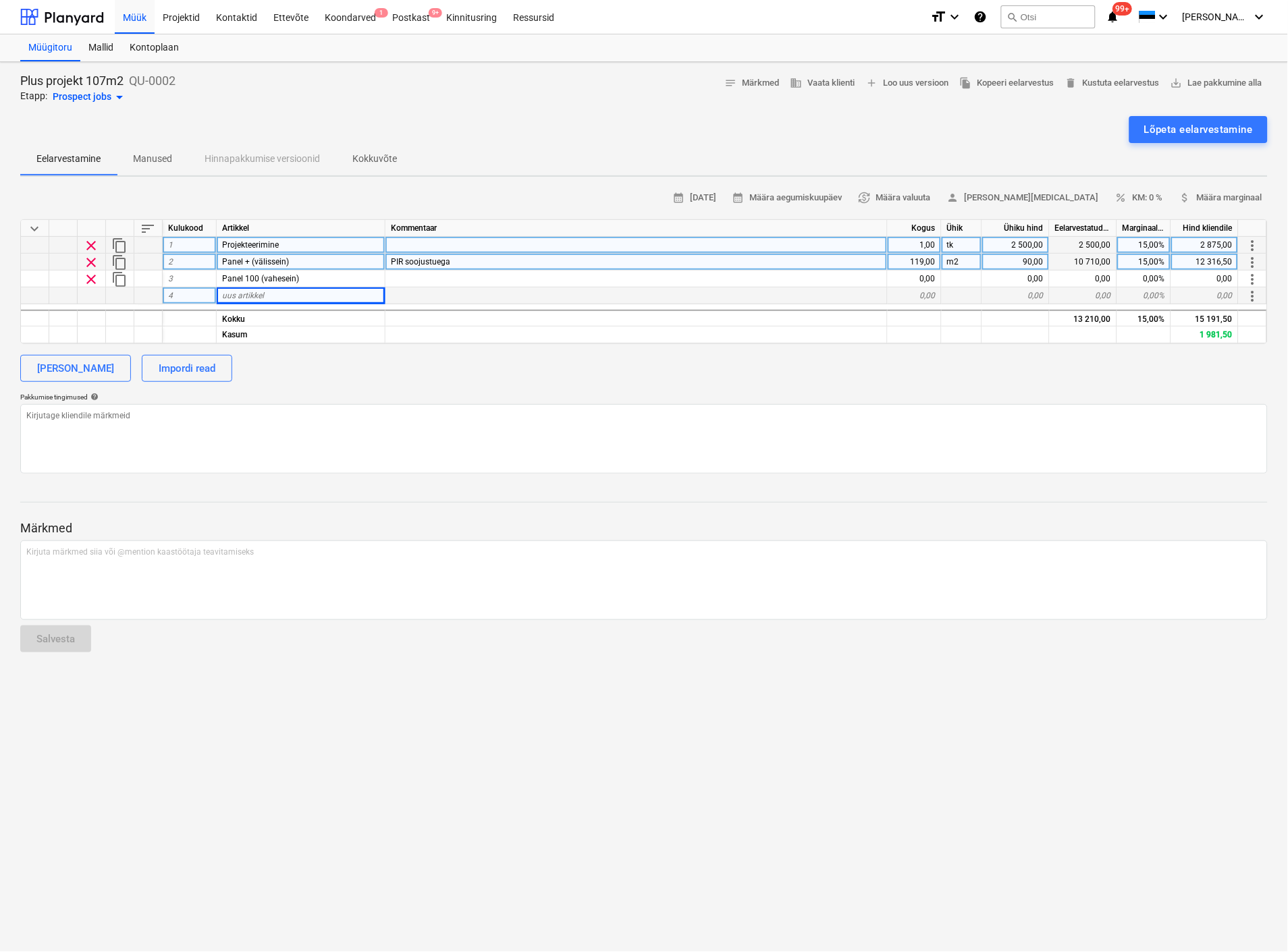
click at [453, 293] on div at bounding box center [636, 296] width 502 height 17
type textarea "x"
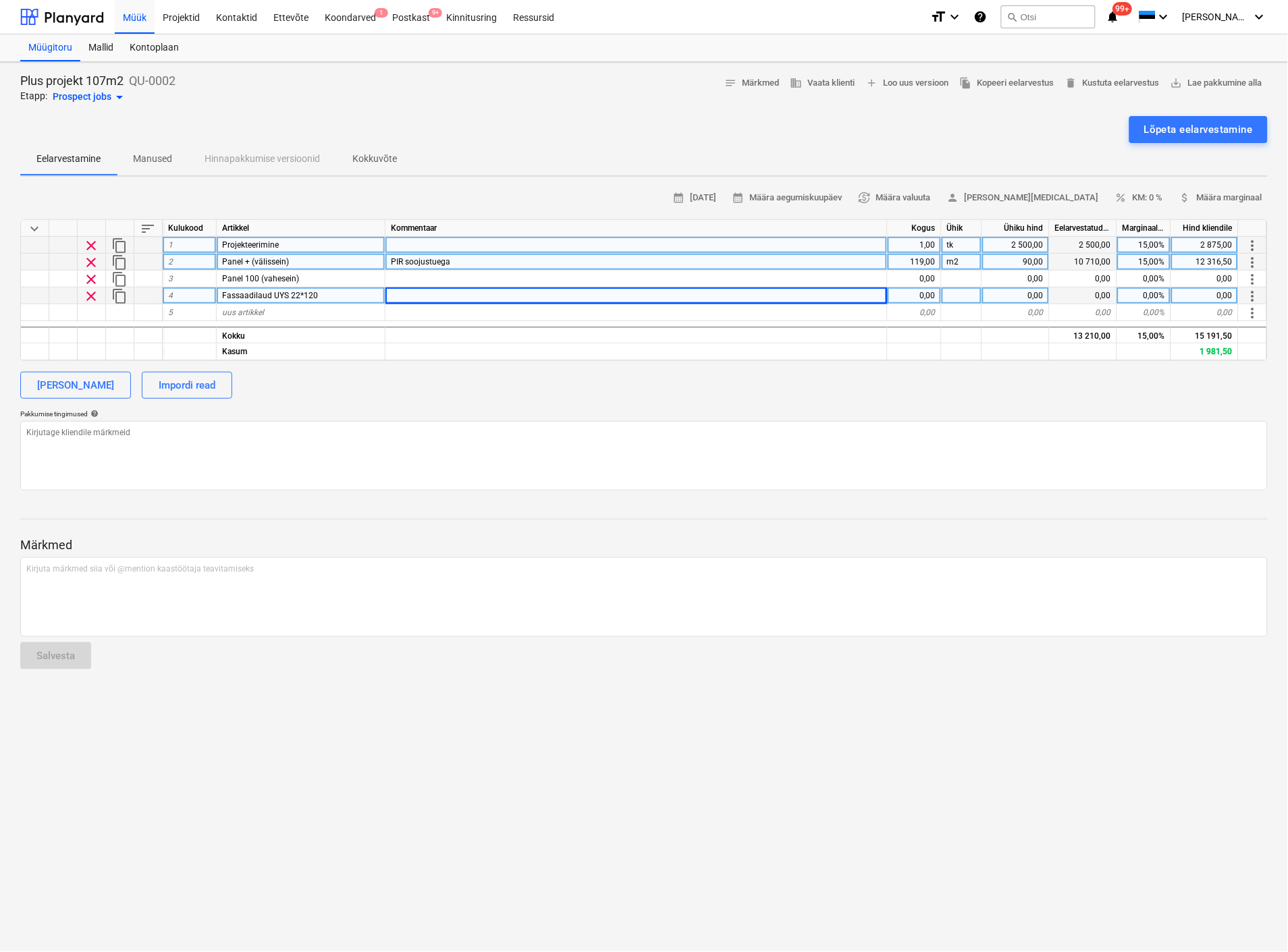
click at [453, 293] on div at bounding box center [636, 296] width 502 height 17
type input "kakskorda eelvärvitud"
type textarea "x"
click at [268, 311] on div "uus artikkel" at bounding box center [301, 312] width 169 height 17
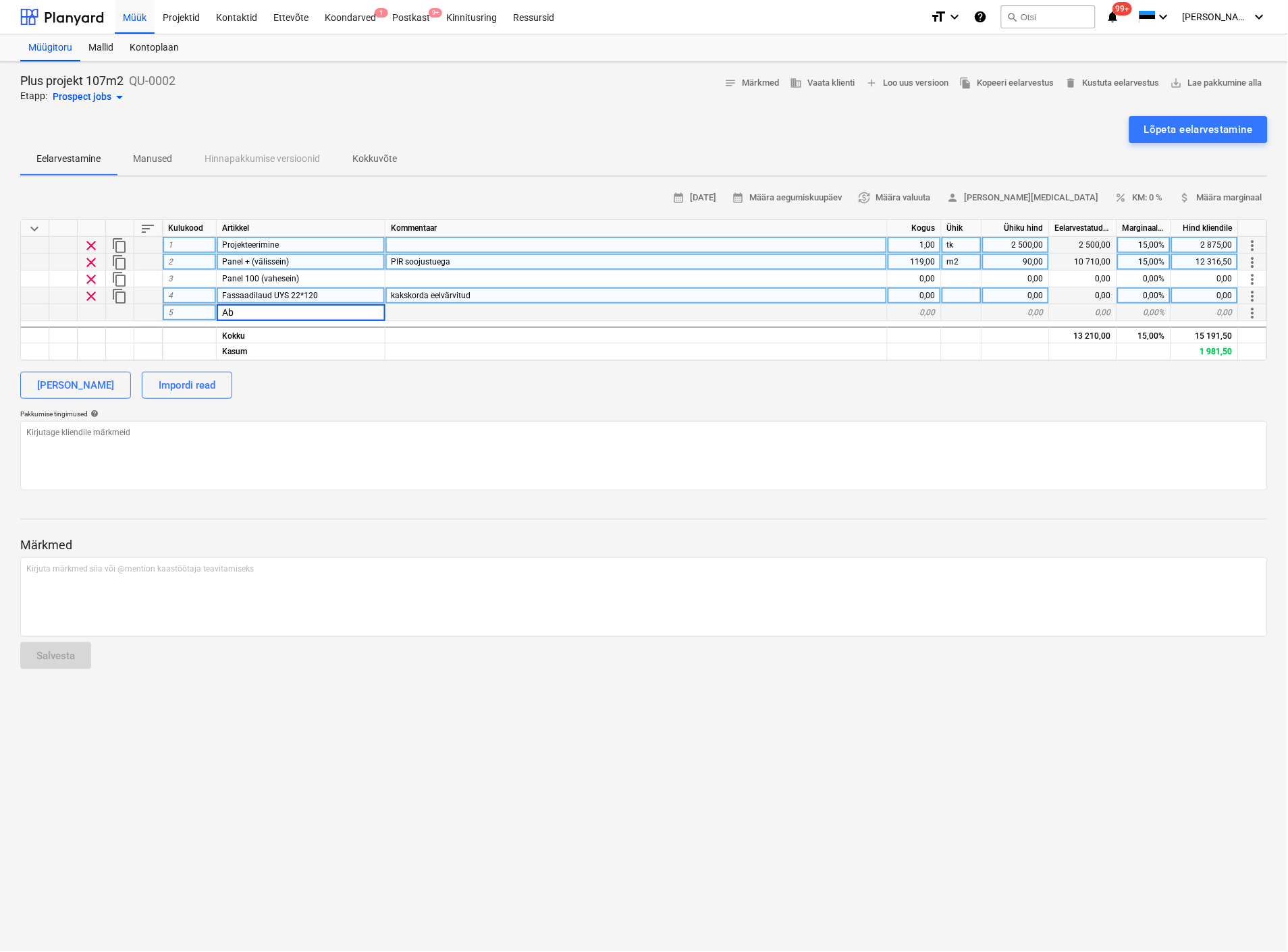
type input "A"
type input "Puitmaterjal"
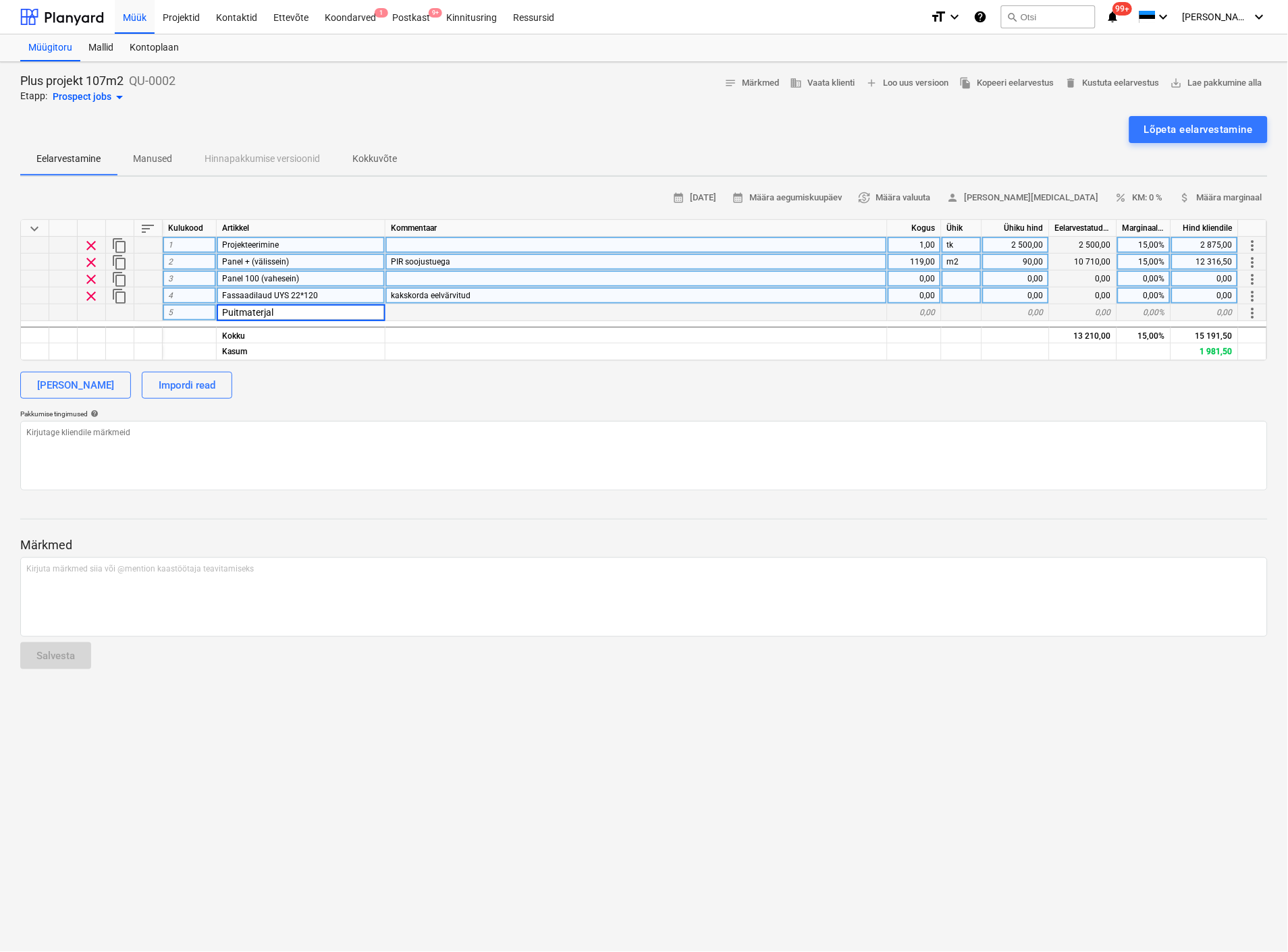
click at [421, 278] on div at bounding box center [636, 279] width 502 height 17
type textarea "x"
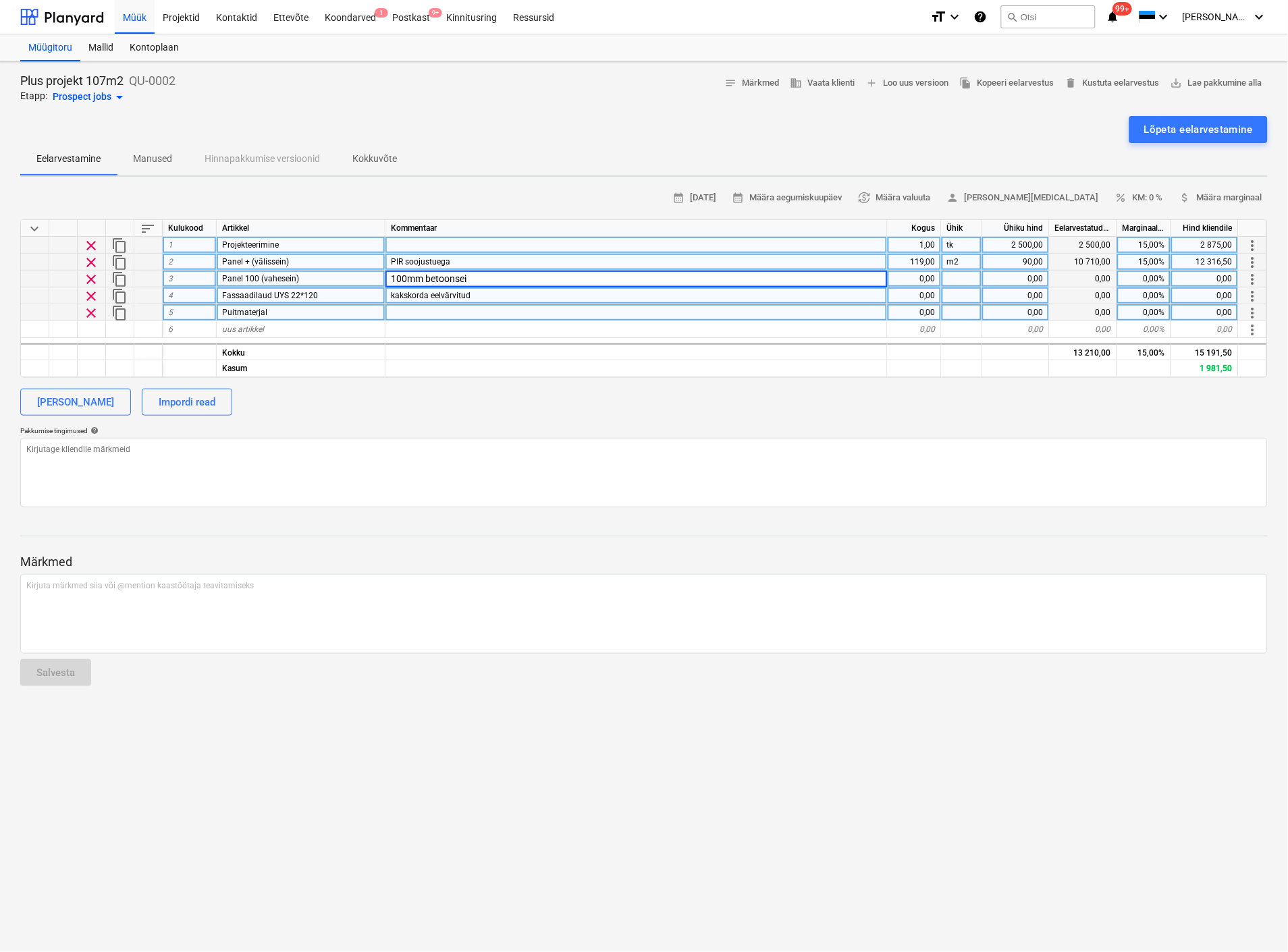
type input "100mm betoonsein"
type textarea "x"
click at [400, 310] on div at bounding box center [636, 312] width 502 height 17
click at [330, 315] on div "Puitmaterjal" at bounding box center [301, 312] width 169 height 17
click at [330, 315] on input "Puitmaterjal" at bounding box center [300, 312] width 168 height 16
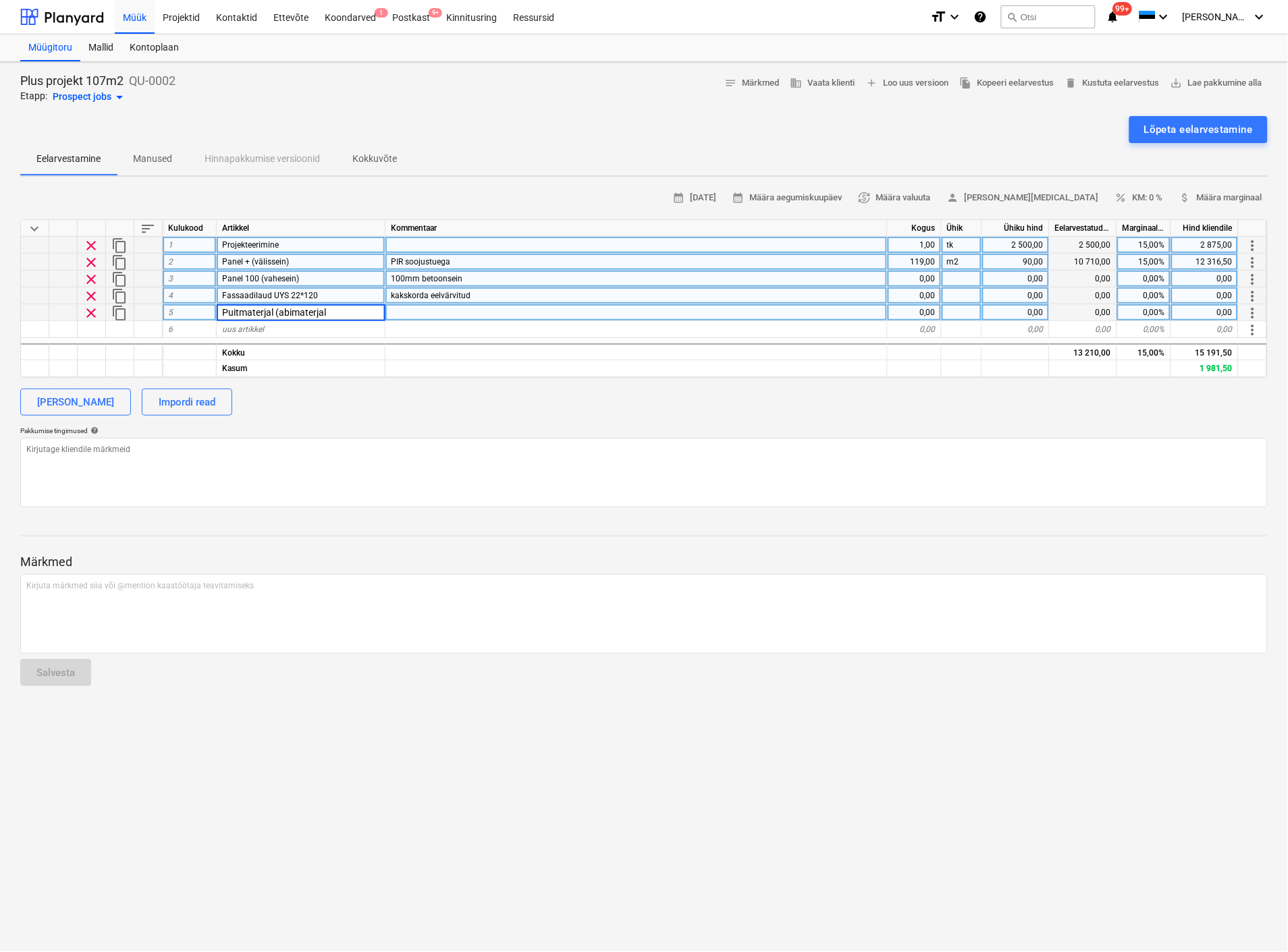
type input "Puitmaterjal (abimaterjal)"
type textarea "x"
click at [408, 309] on div at bounding box center [636, 312] width 502 height 17
click at [394, 293] on span "kakskorda eelvärvitud" at bounding box center [430, 295] width 80 height 9
click at [394, 293] on input "kakskorda eelvärvitud" at bounding box center [636, 295] width 501 height 16
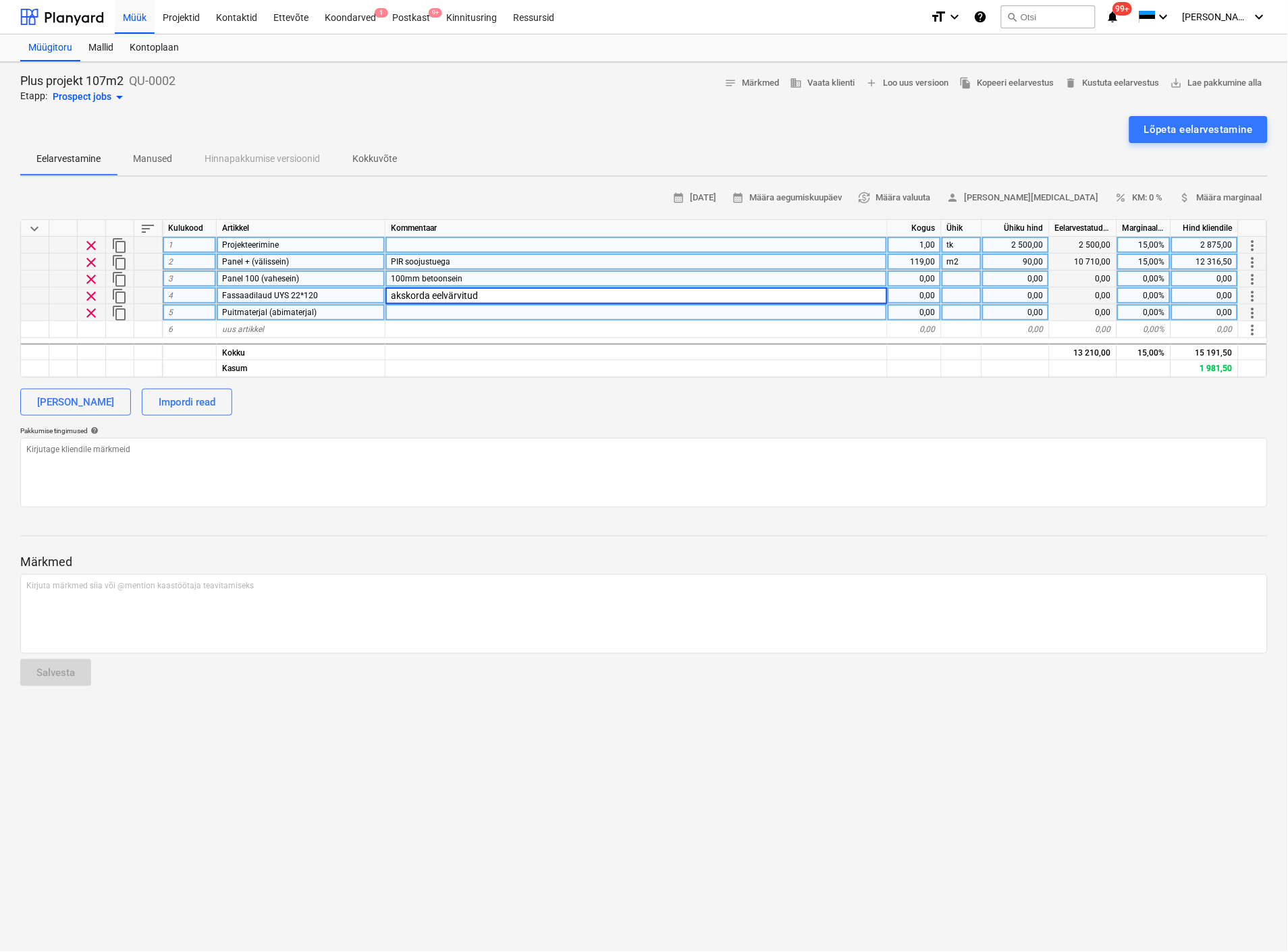
type input "Kakskorda eelvärvitud"
type textarea "x"
click at [407, 311] on div at bounding box center [636, 312] width 502 height 17
type input "Roovitus jne"
type textarea "x"
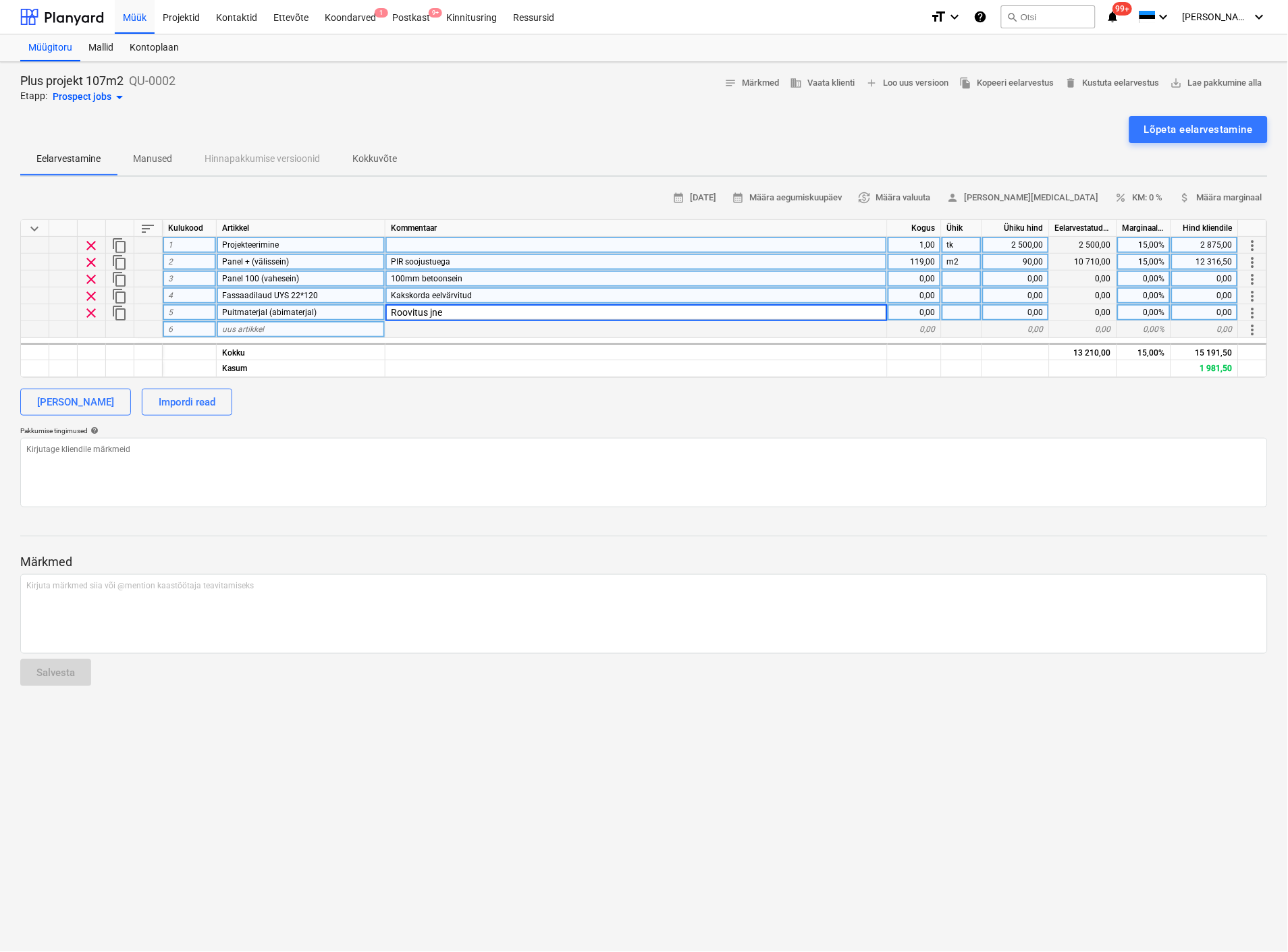
click at [301, 330] on div "uus artikkel" at bounding box center [301, 329] width 169 height 17
type input "Kinnistuvahendid"
click at [410, 325] on div at bounding box center [636, 329] width 502 height 17
type textarea "x"
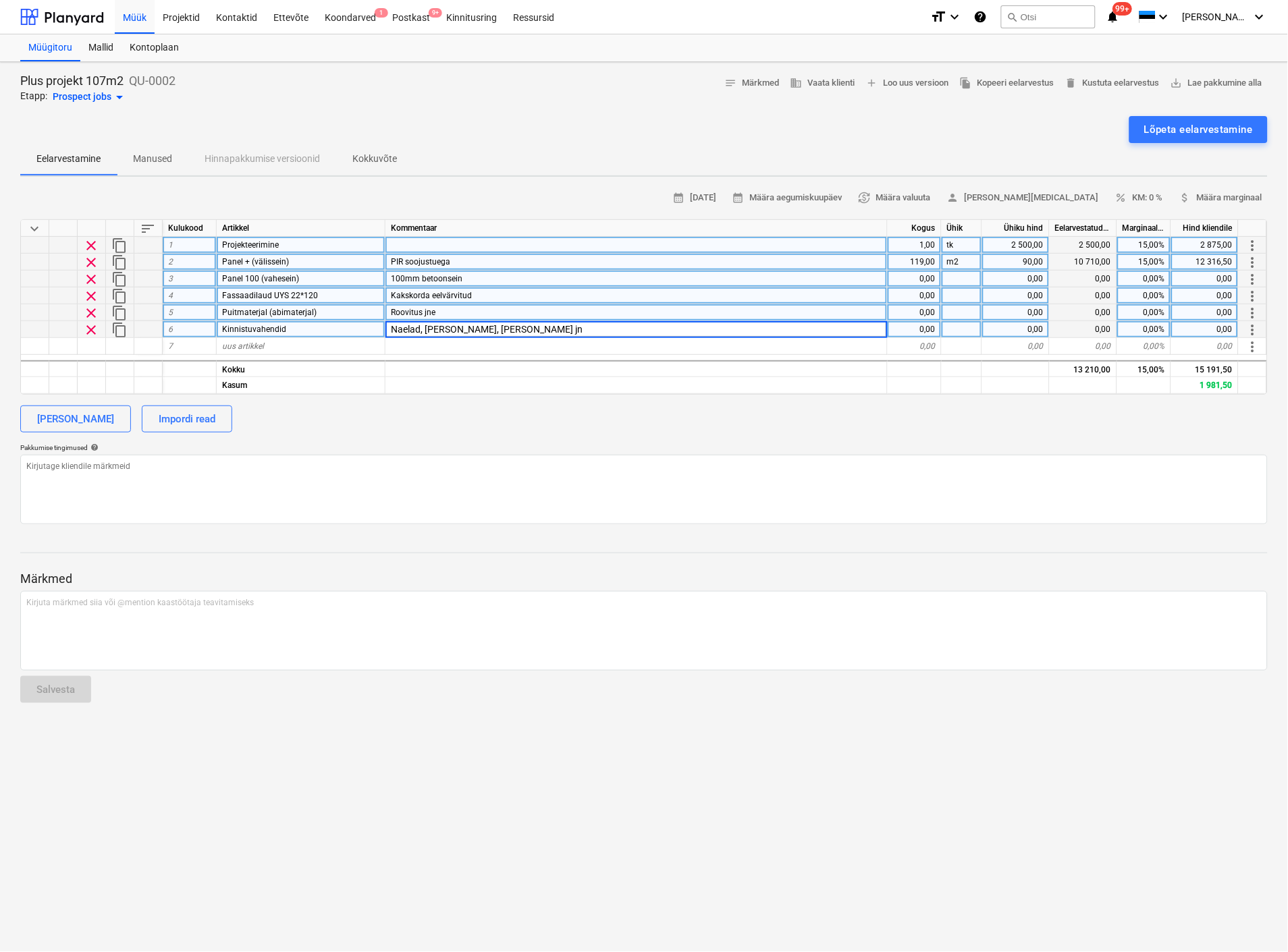
type input "Naelad, vahud, nurgad jne"
type textarea "x"
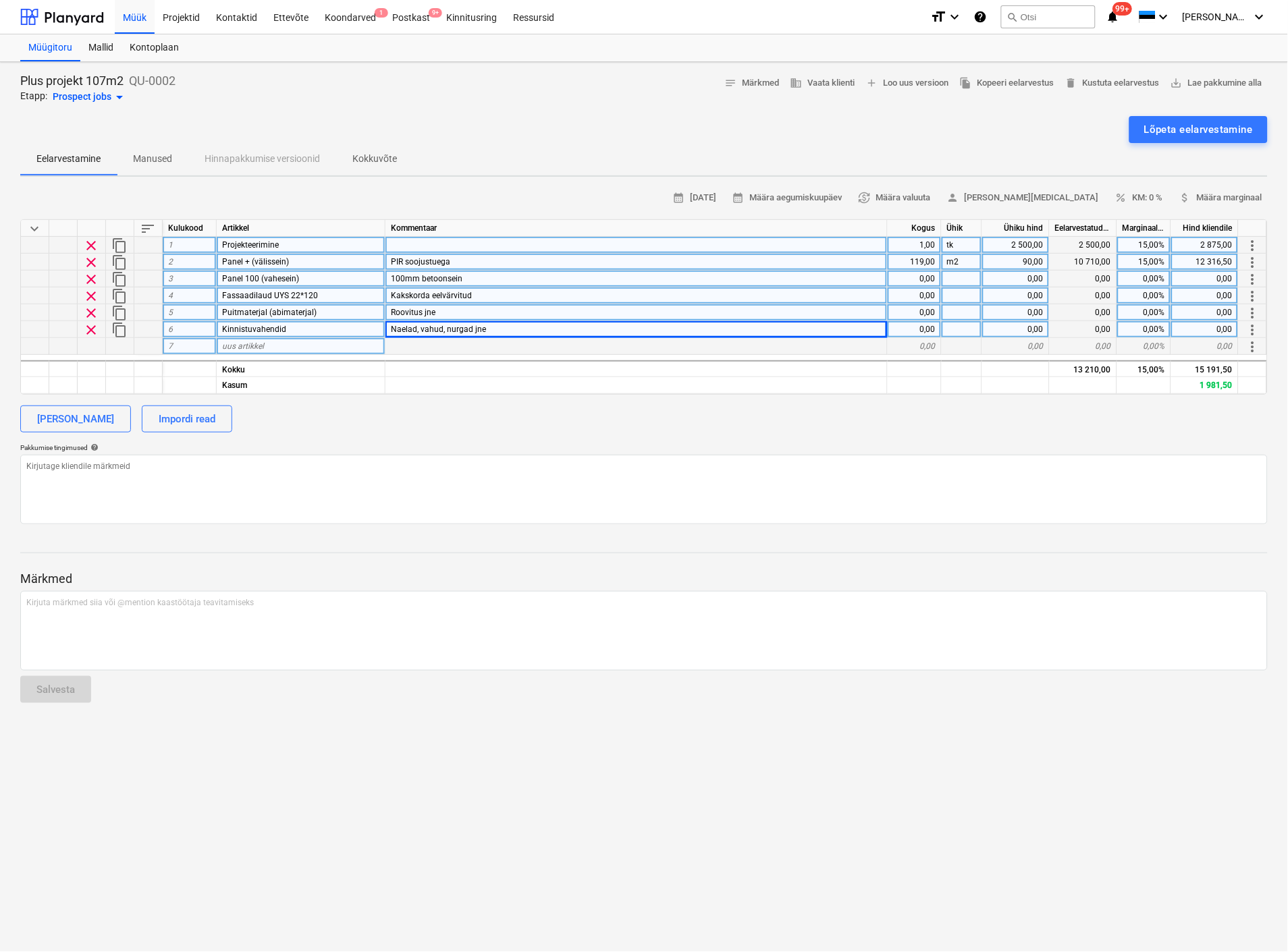
click at [285, 345] on div "uus artikkel" at bounding box center [301, 346] width 169 height 17
click at [917, 277] on div "0,00" at bounding box center [914, 279] width 54 height 17
type input "100"
type textarea "x"
click at [972, 275] on div at bounding box center [962, 279] width 40 height 17
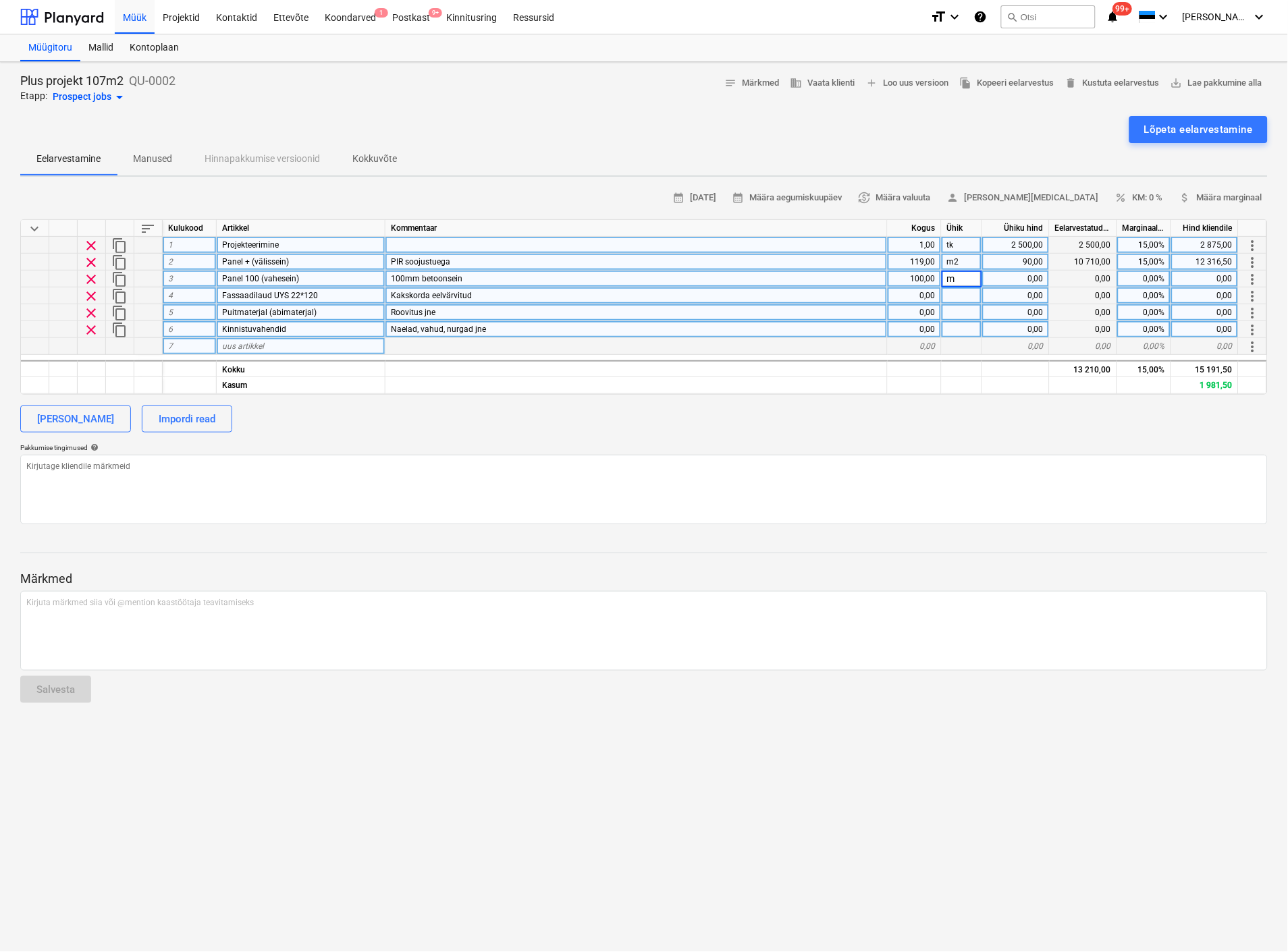
type input "m2"
type textarea "x"
click at [1037, 272] on div "0,00" at bounding box center [1015, 279] width 67 height 17
type input "50"
type textarea "x"
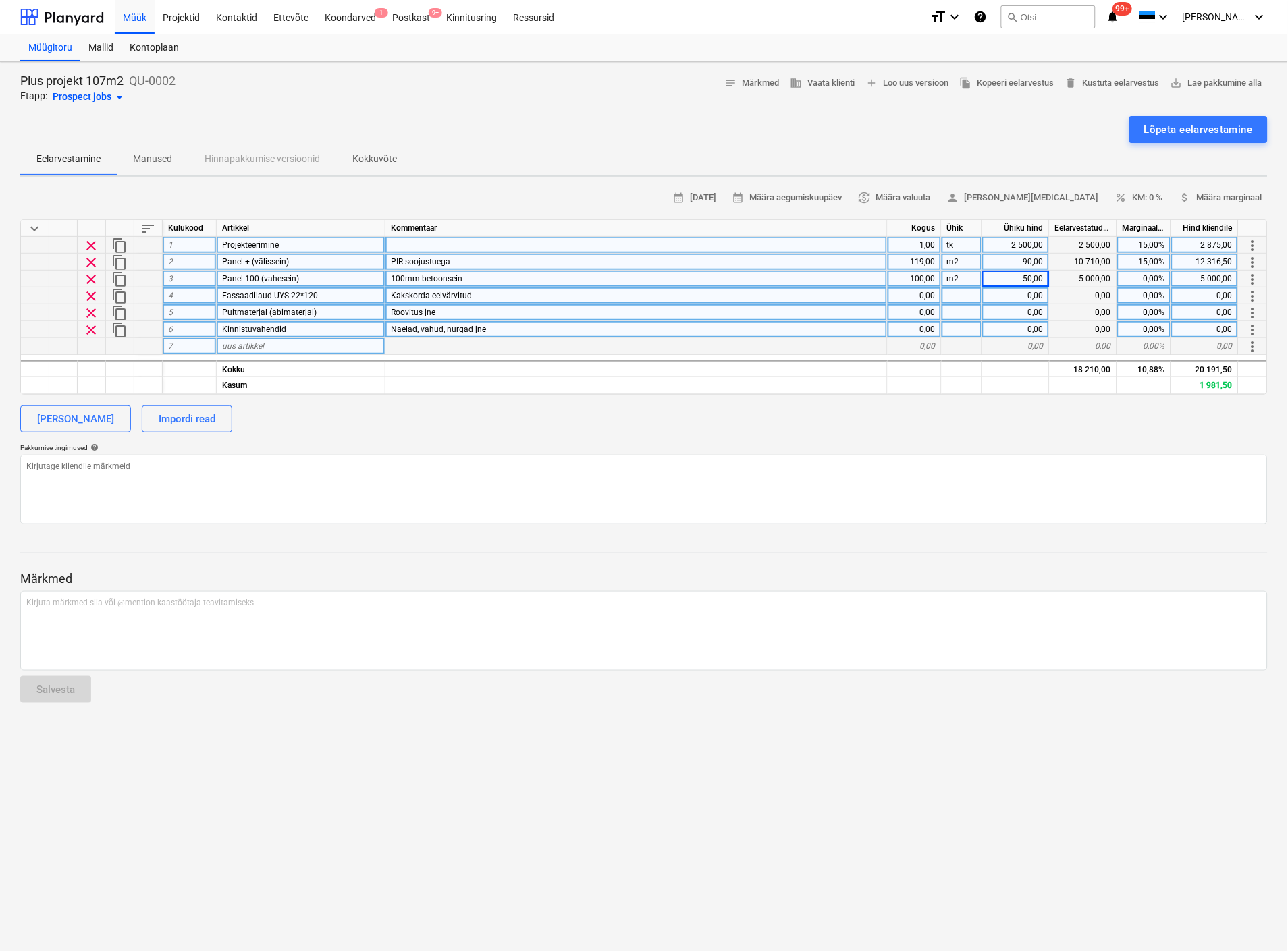
click at [982, 315] on div "0,00" at bounding box center [1015, 312] width 67 height 17
click at [260, 342] on span "uus artikkel" at bounding box center [243, 346] width 42 height 9
type input "Transport"
click at [923, 343] on div "0,00" at bounding box center [914, 346] width 54 height 17
type textarea "x"
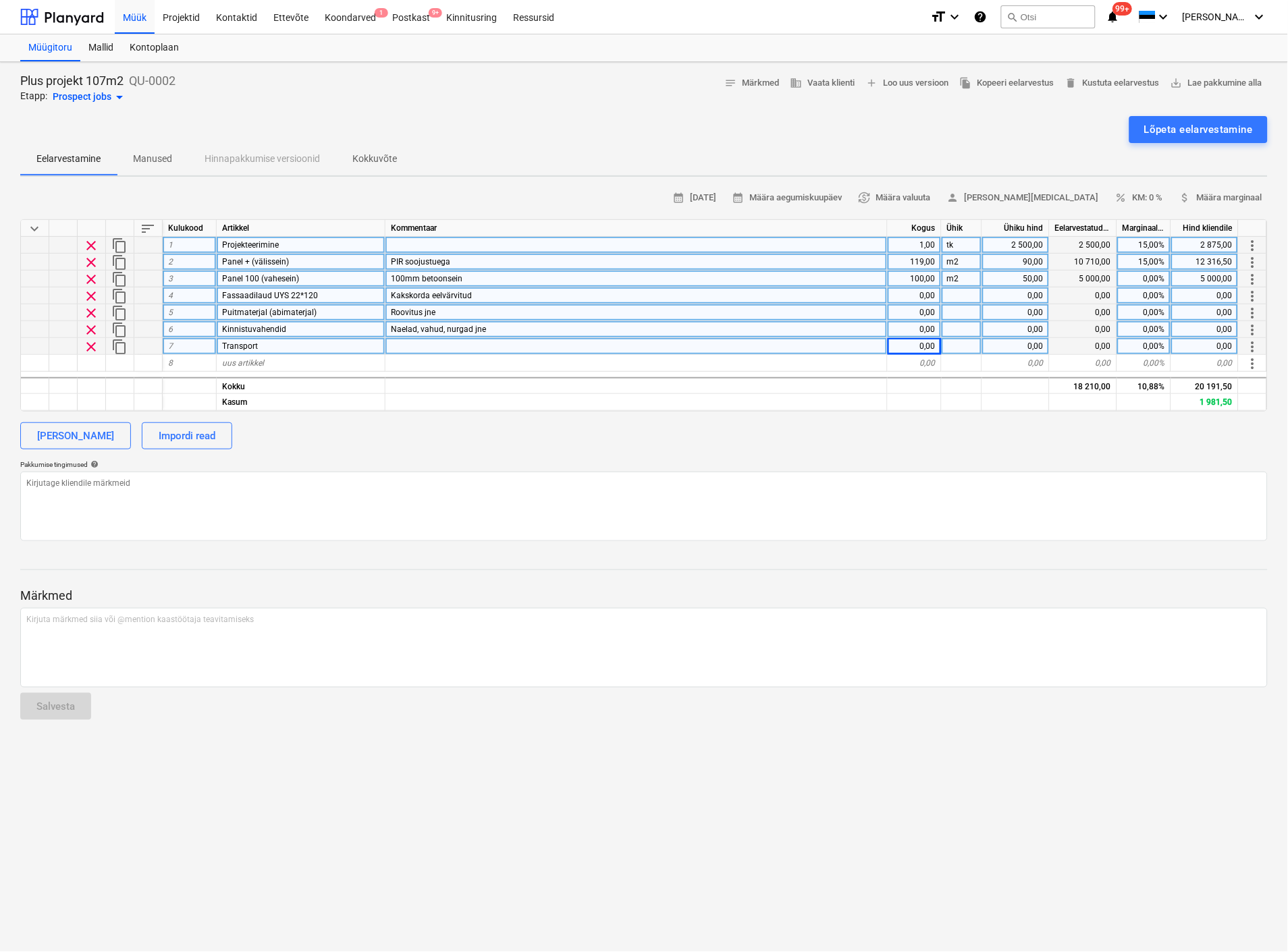
click at [425, 342] on div at bounding box center [636, 346] width 502 height 17
type input "Kuni 60 km"
type textarea "x"
click at [928, 345] on div "0,00" at bounding box center [914, 346] width 54 height 17
type input "3"
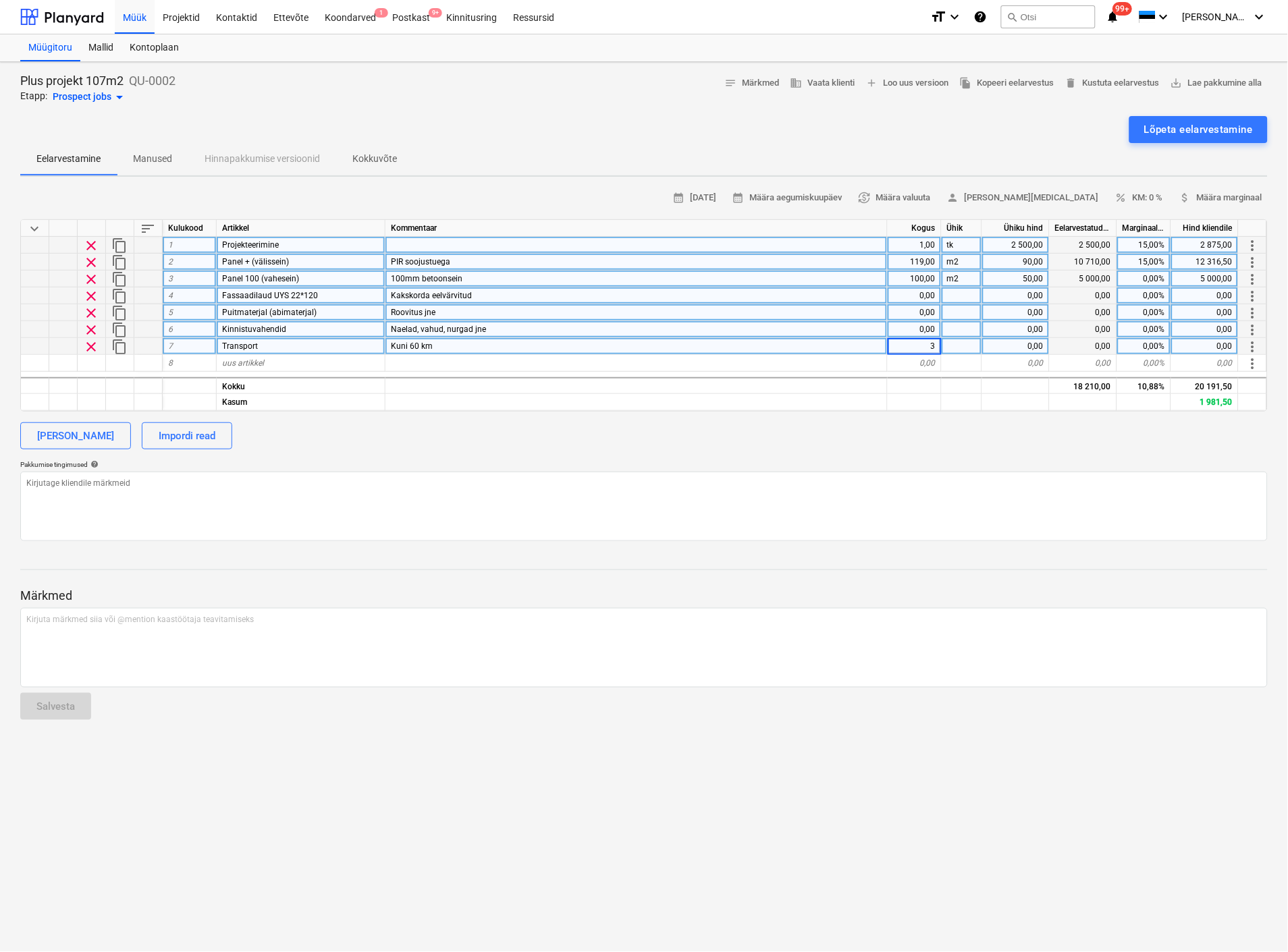
type textarea "x"
click at [955, 341] on div at bounding box center [962, 346] width 40 height 17
type input "tk"
type textarea "x"
click at [1006, 344] on div "0,00" at bounding box center [1015, 346] width 67 height 17
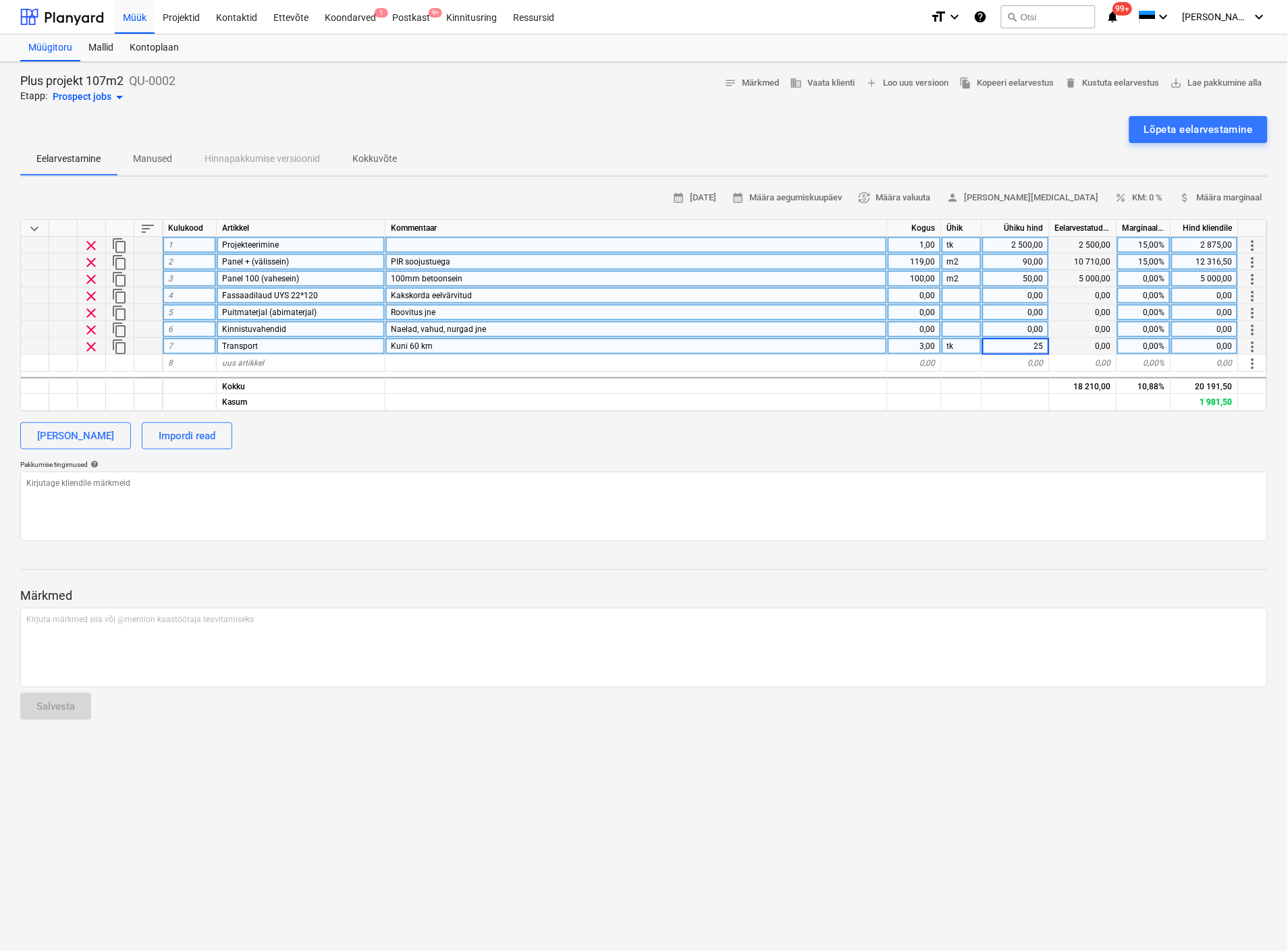
type input "250"
type textarea "x"
click at [1043, 504] on textarea at bounding box center [644, 507] width 1247 height 70
click at [923, 291] on div "0,00" at bounding box center [914, 296] width 54 height 17
type input "190"
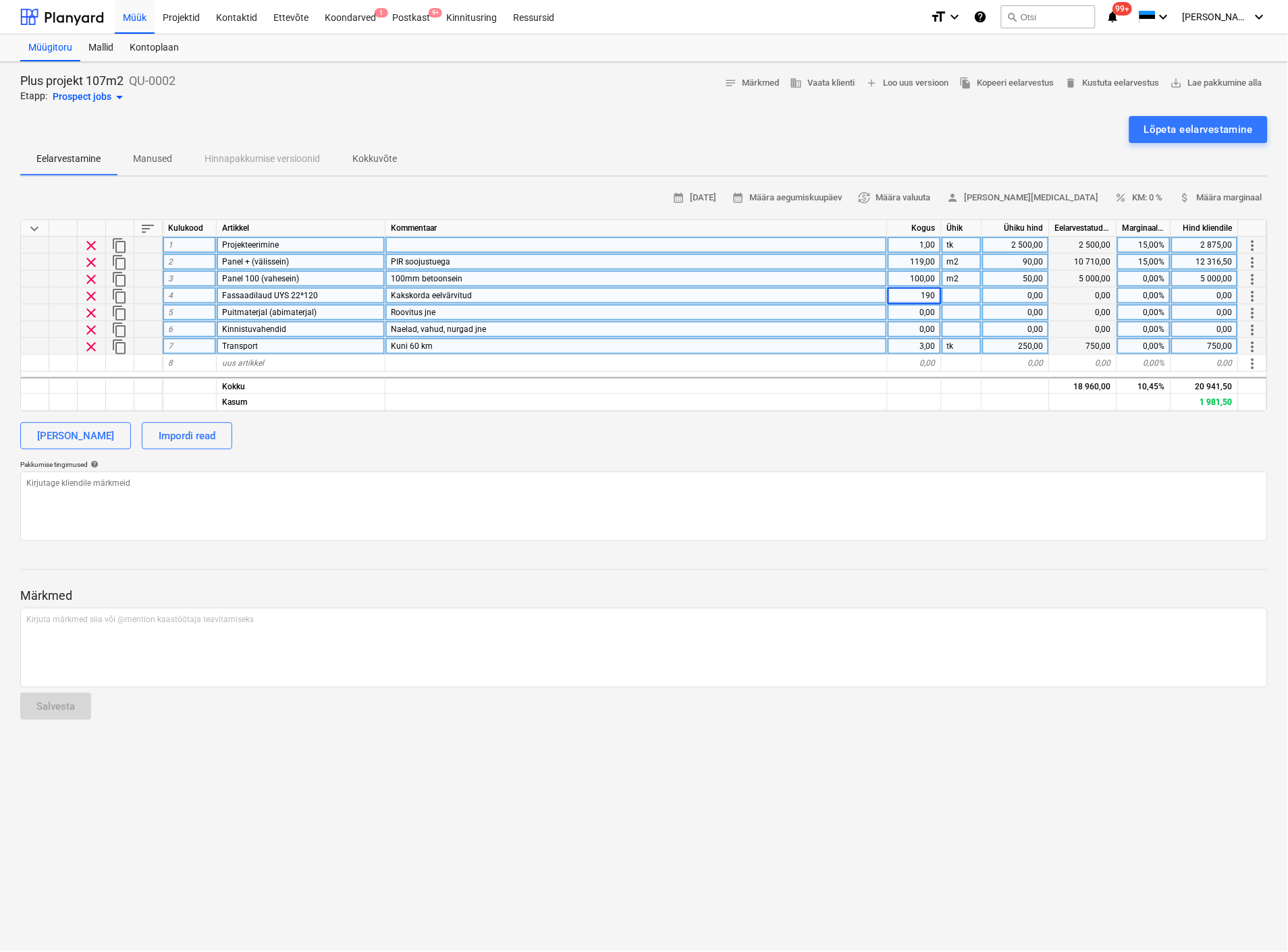
type textarea "x"
click at [955, 288] on div at bounding box center [962, 296] width 40 height 17
type input "m2"
type textarea "x"
click at [1030, 290] on div "0,00" at bounding box center [1015, 296] width 67 height 17
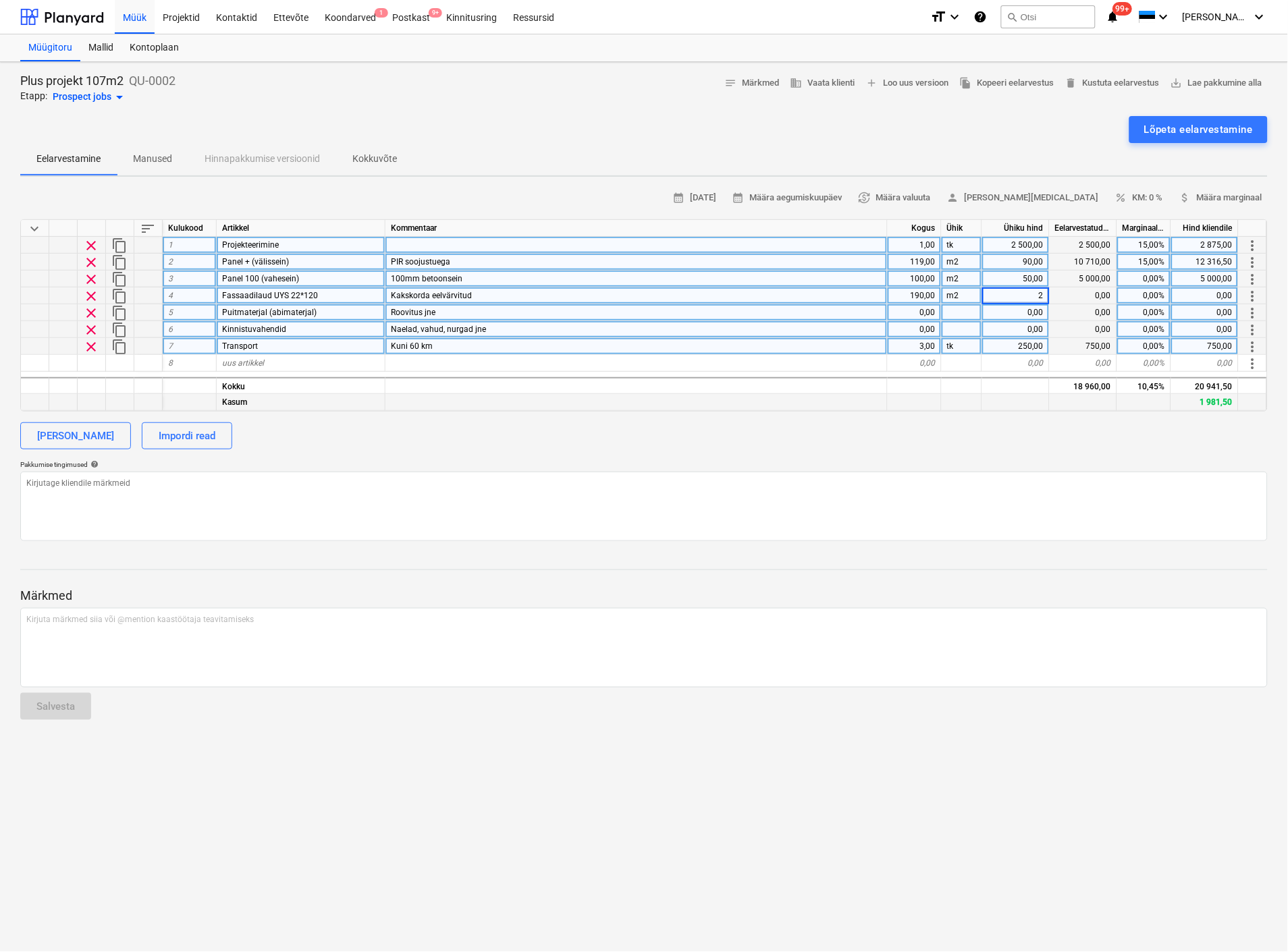
type input "22"
type textarea "x"
click at [1003, 454] on div "calendar_month [DATE] calendar_month Määra aegumiskuupäev currency_exchange Mää…" at bounding box center [644, 364] width 1247 height 353
click at [1026, 297] on div "22,00" at bounding box center [1015, 296] width 67 height 17
type input "23"
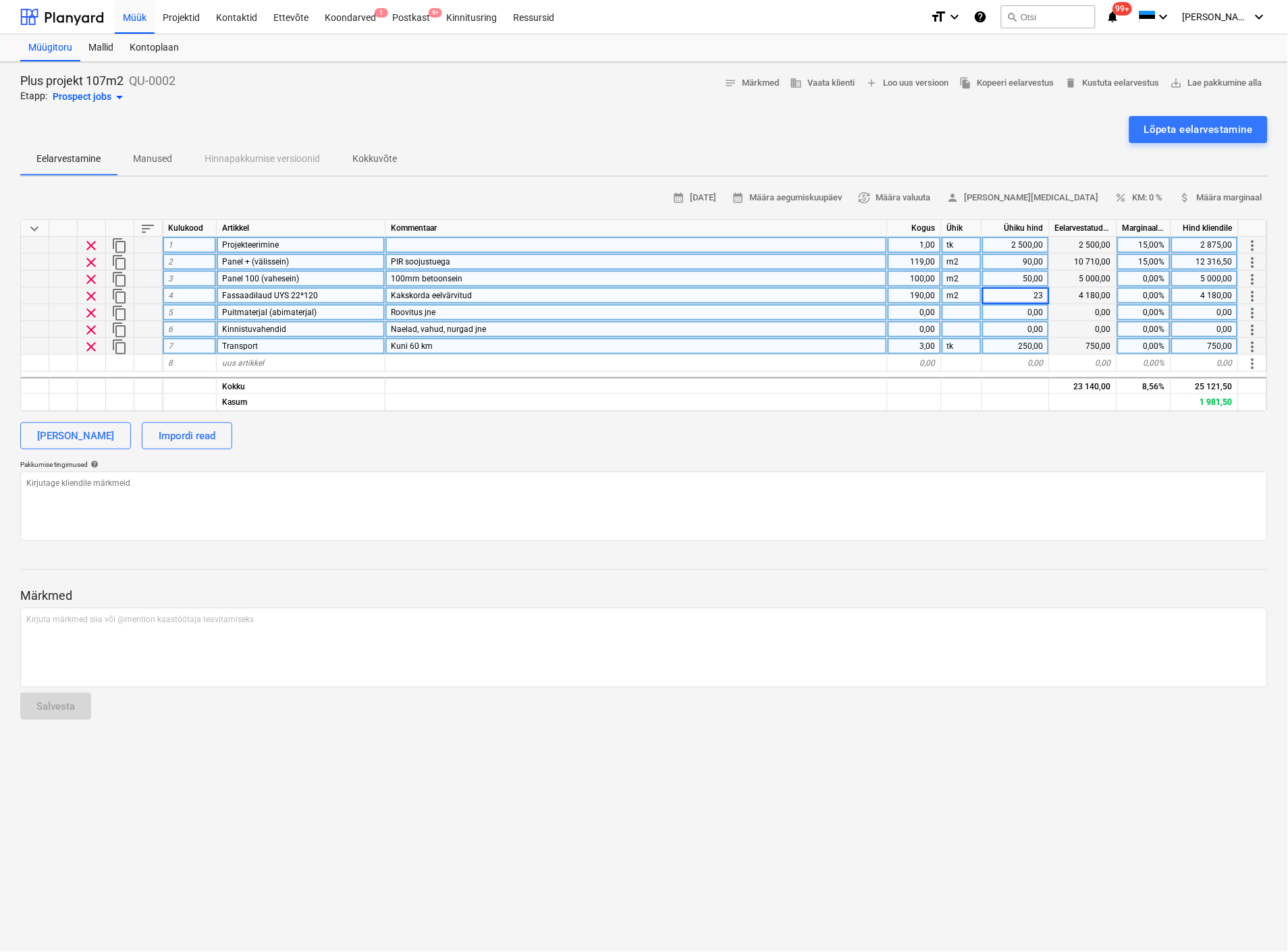
type textarea "x"
click at [1041, 432] on div "[PERSON_NAME] Impordi read" at bounding box center [644, 435] width 1247 height 27
click at [811, 394] on div at bounding box center [636, 402] width 502 height 17
click at [921, 307] on div "0,00" at bounding box center [914, 312] width 54 height 17
type input "50"
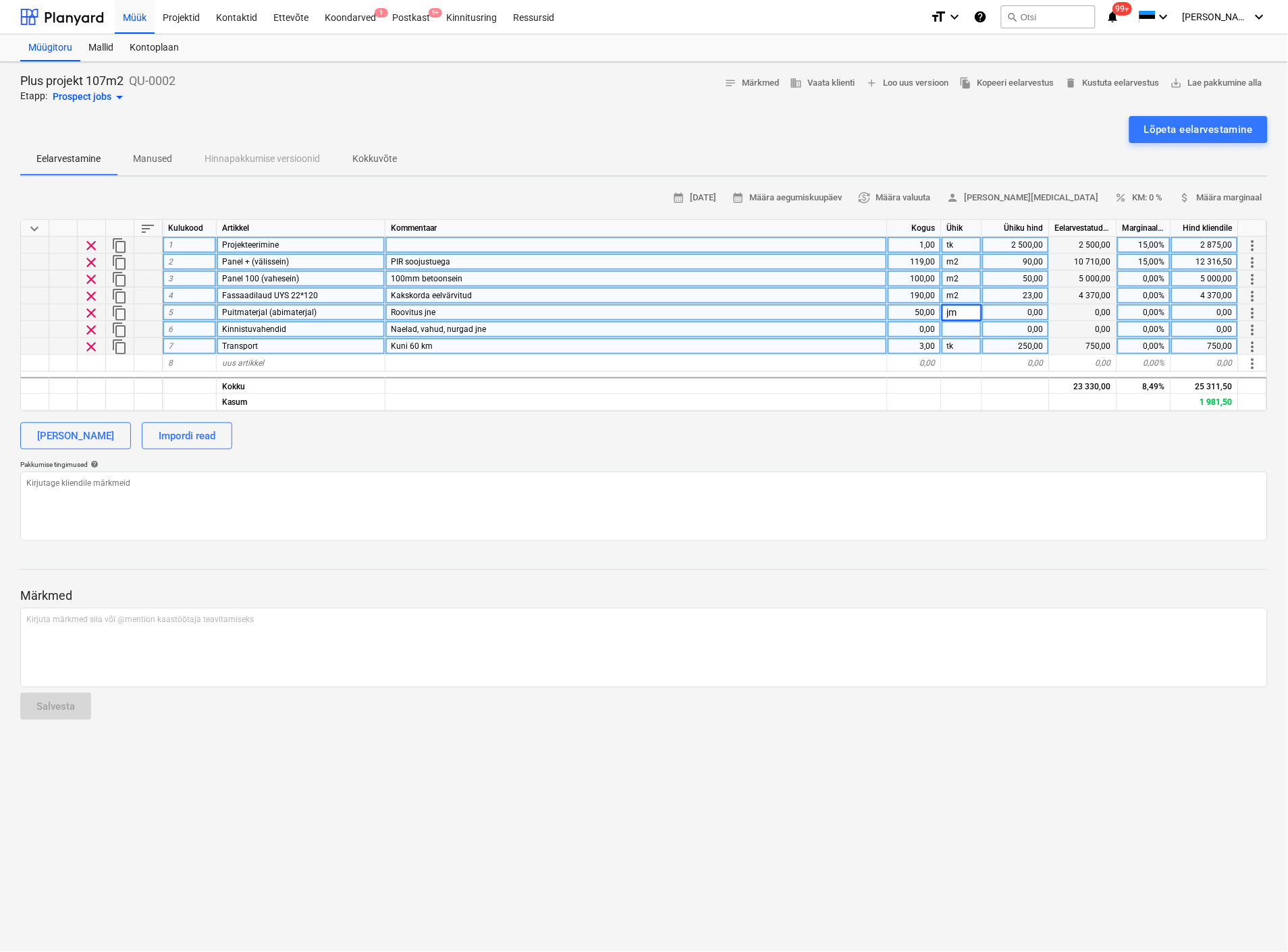
type textarea "x"
click at [1015, 309] on div "0,00" at bounding box center [1015, 312] width 67 height 17
type input "1,4"
type textarea "x"
click at [981, 483] on textarea at bounding box center [644, 507] width 1247 height 70
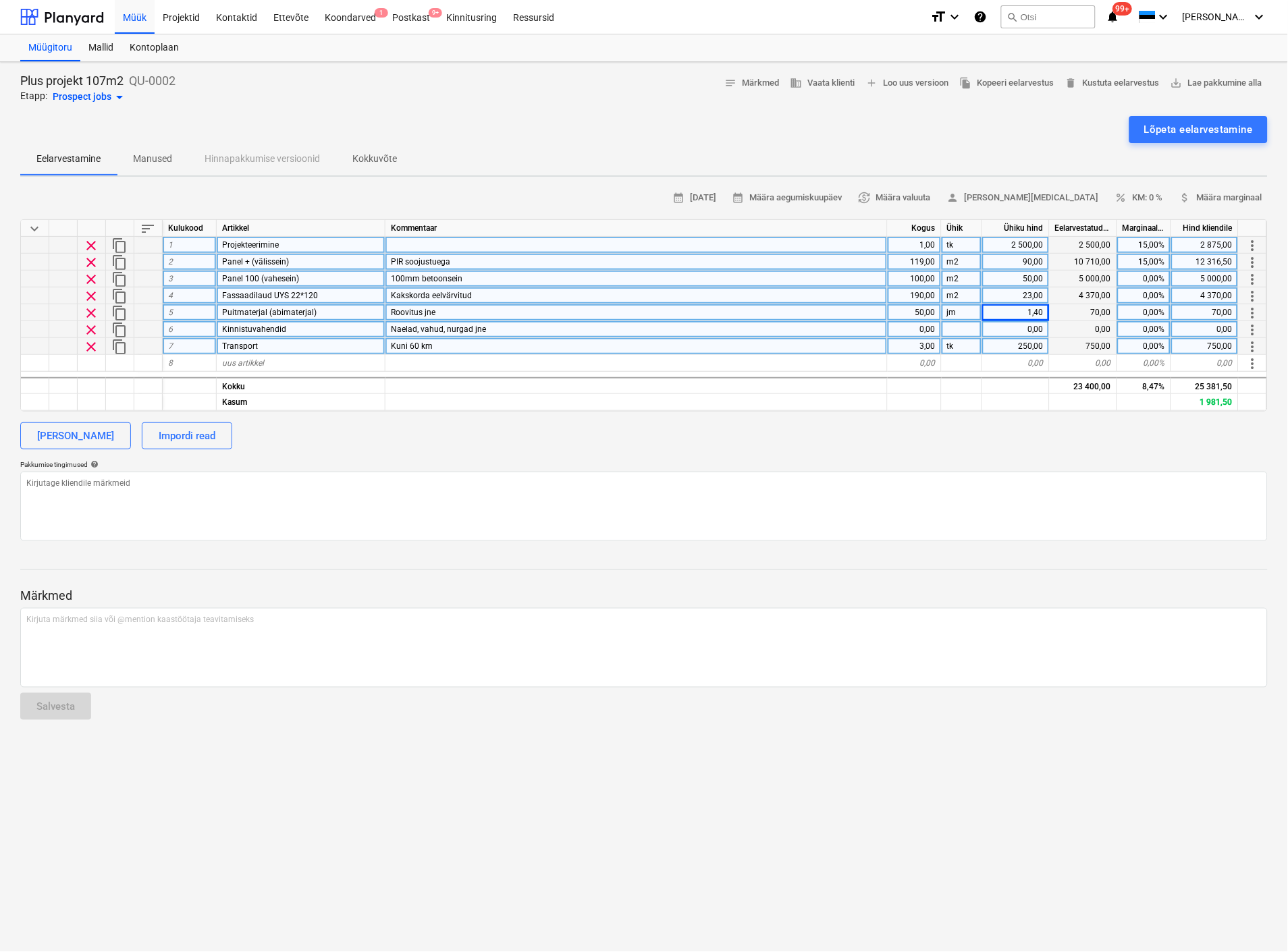
click at [918, 313] on div "50,00" at bounding box center [914, 312] width 54 height 17
type input "500"
type textarea "x"
click at [881, 493] on textarea at bounding box center [644, 507] width 1247 height 70
click at [914, 327] on div "0,00" at bounding box center [914, 329] width 54 height 17
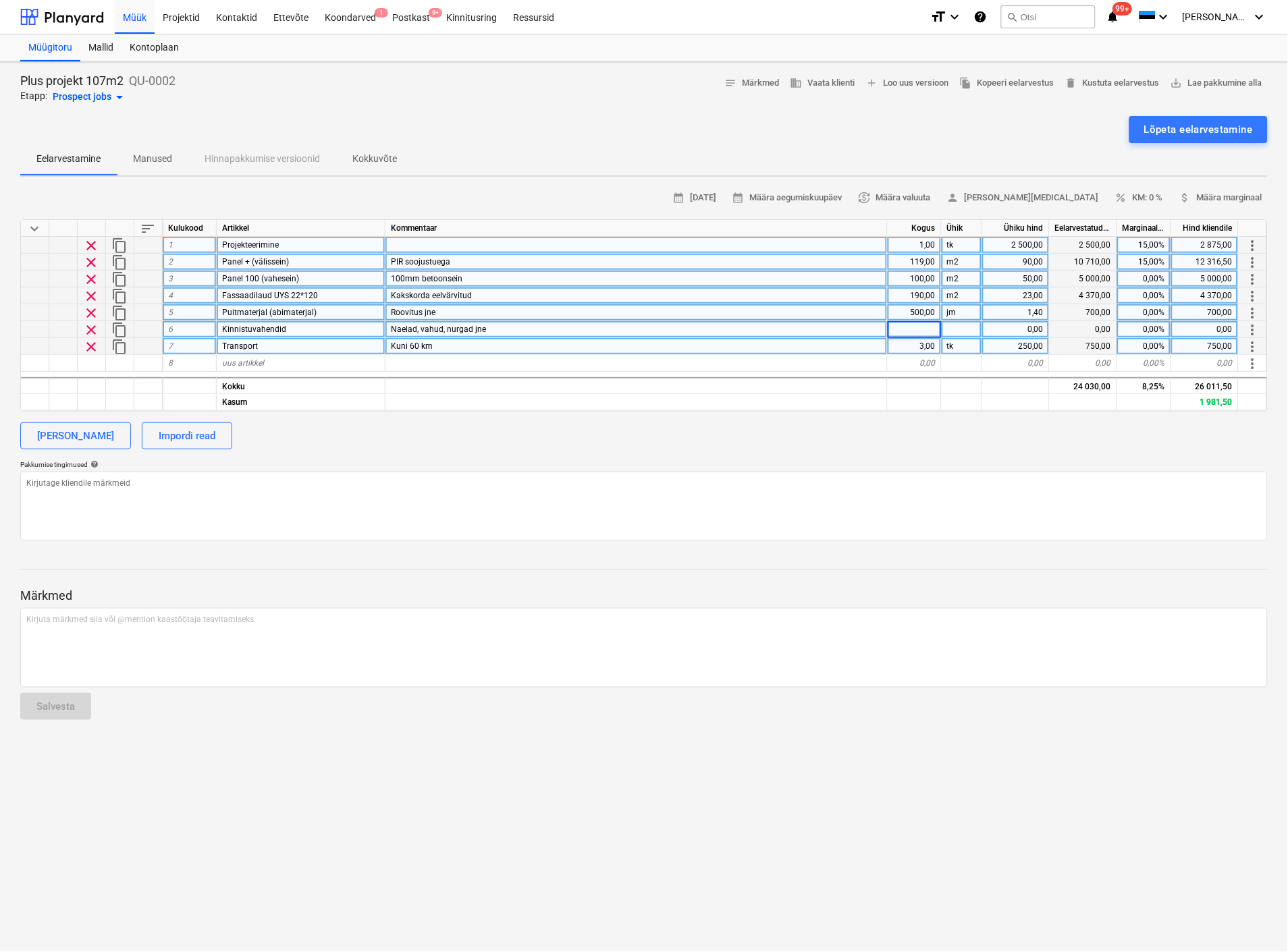
type input "1"
type textarea "x"
click at [955, 325] on div at bounding box center [962, 329] width 40 height 17
type input "kmpl"
type textarea "x"
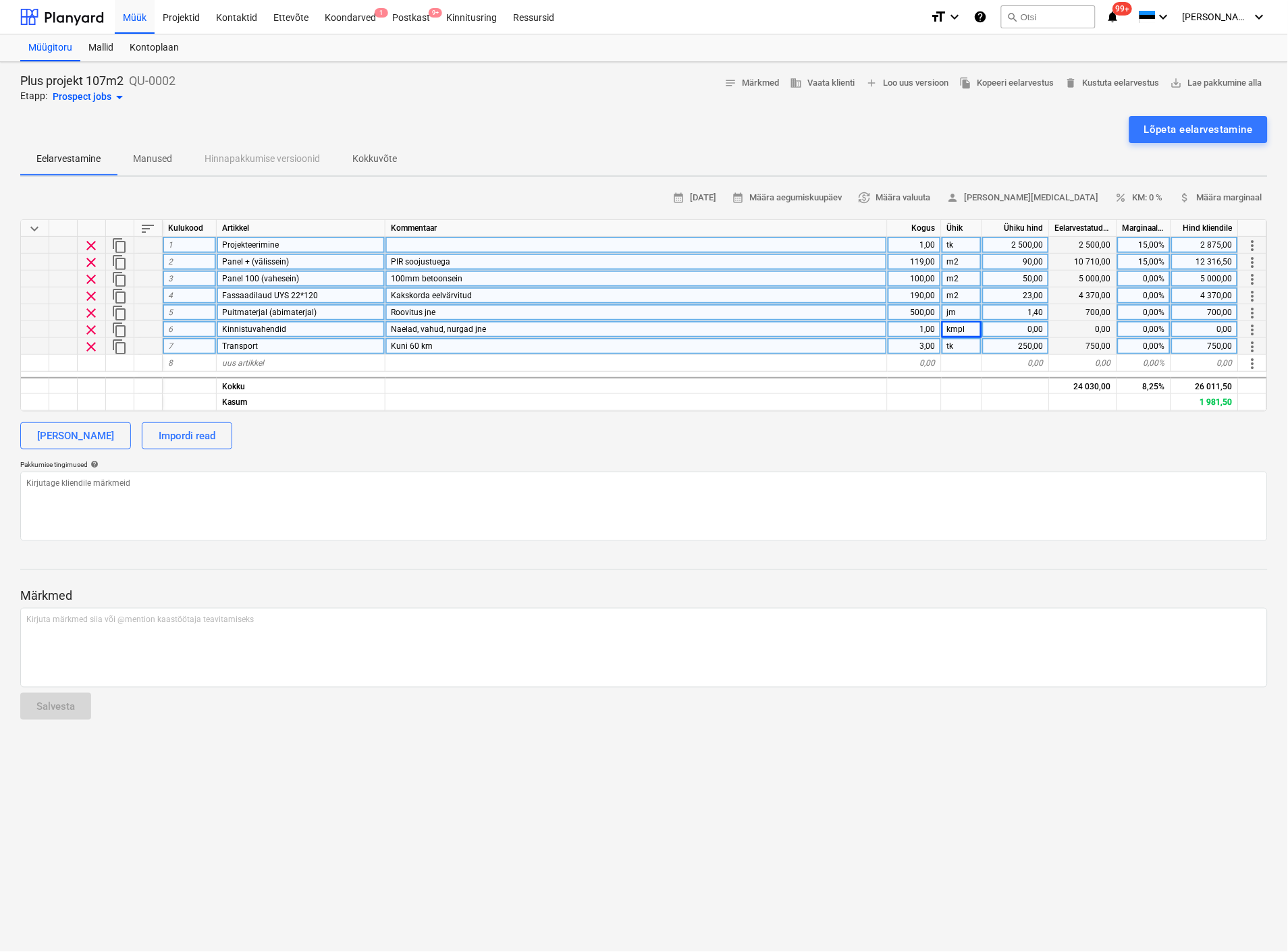
click at [997, 332] on div "0,00" at bounding box center [1015, 329] width 67 height 17
type input "750"
type textarea "x"
click at [960, 443] on div "[PERSON_NAME] Impordi read" at bounding box center [644, 435] width 1247 height 27
click at [248, 358] on span "uus artikkel" at bounding box center [243, 363] width 42 height 9
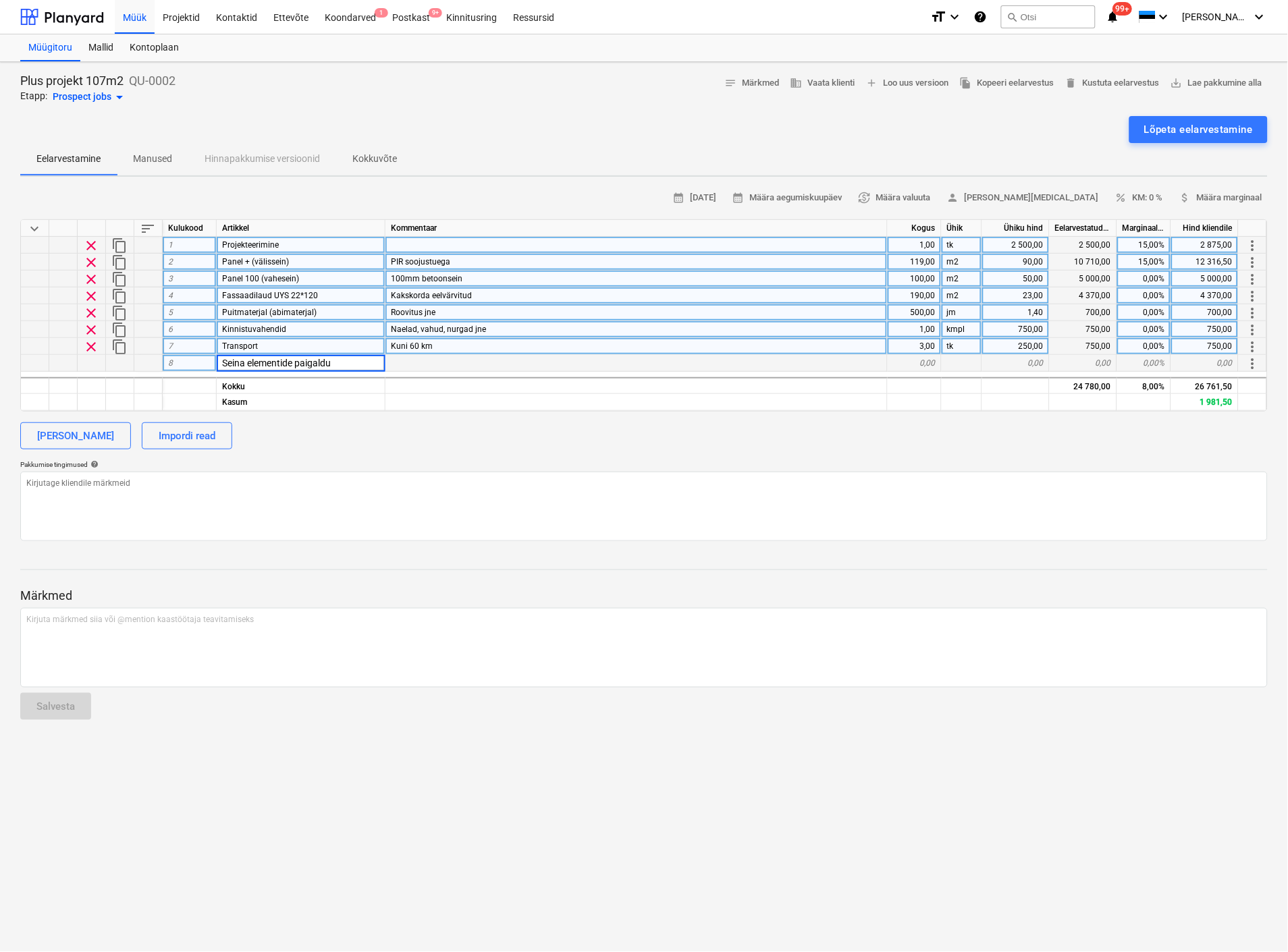
type input "Seina elementide paigaldus"
type textarea "x"
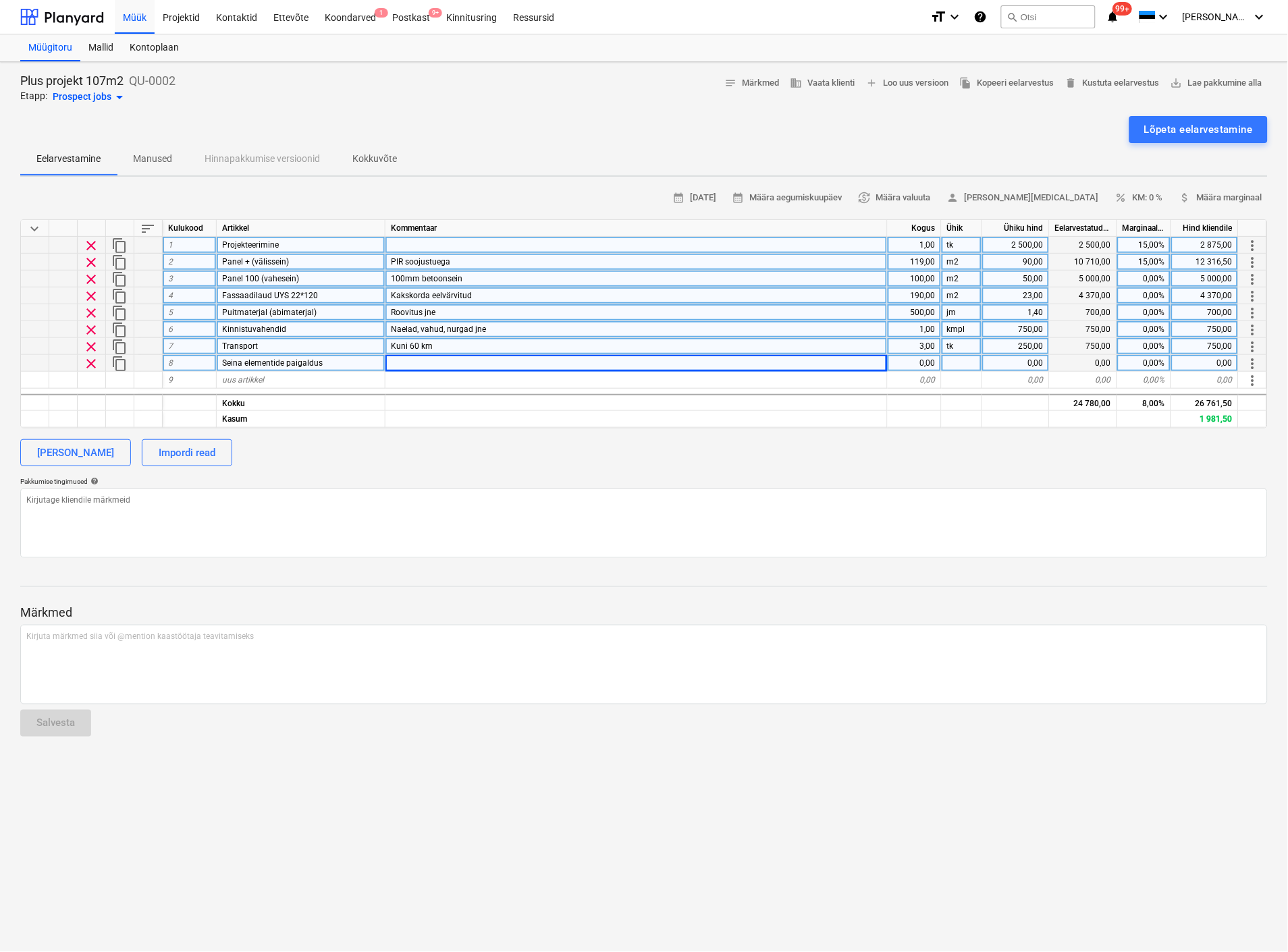
click at [921, 360] on div "0,00" at bounding box center [914, 363] width 54 height 17
type input "1"
type textarea "x"
type input "kmpl"
type textarea "x"
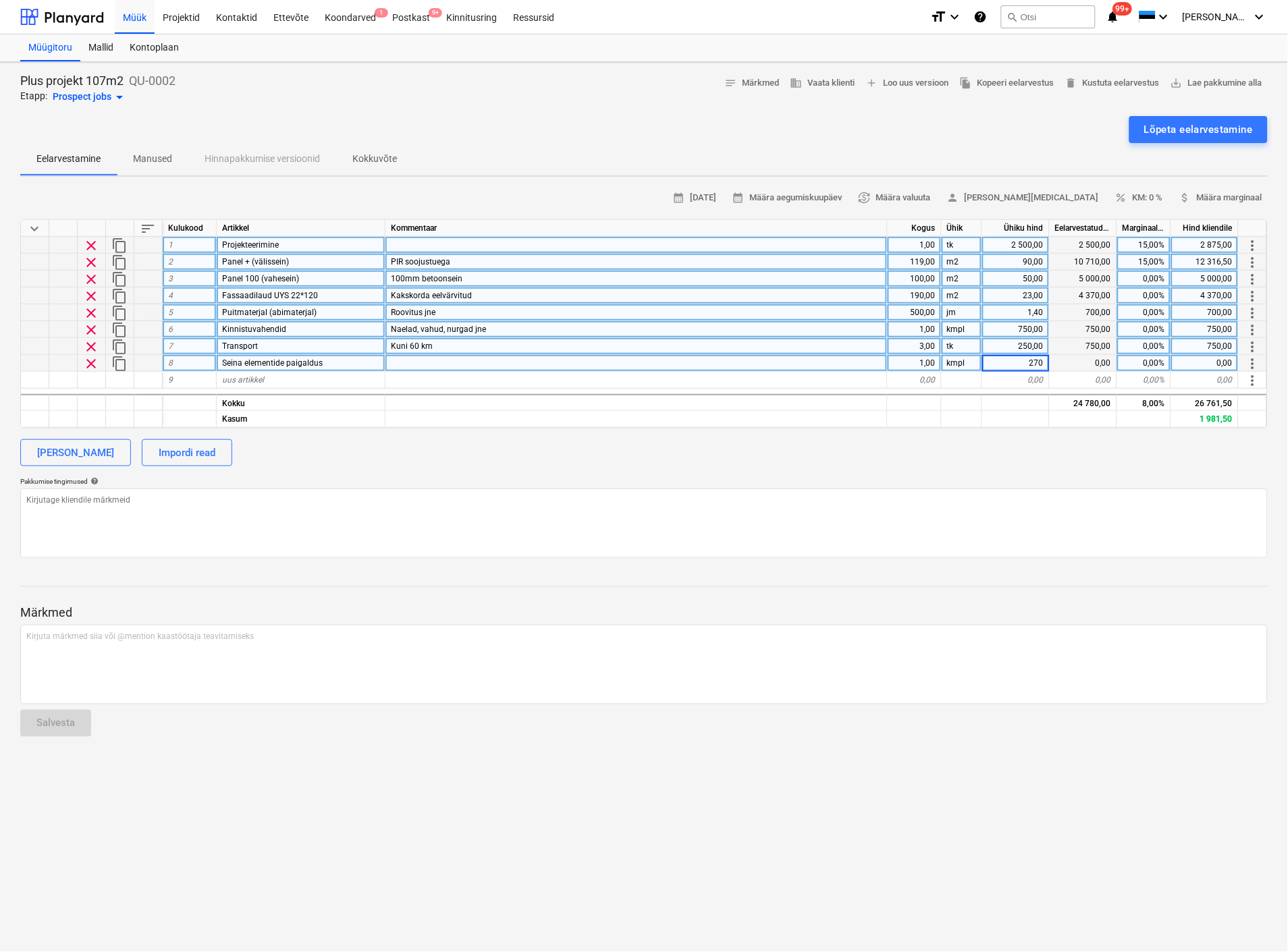
type input "2700"
type textarea "x"
click at [272, 374] on div "uus artikkel" at bounding box center [301, 380] width 169 height 17
click at [245, 365] on span "Seina elementide paigaldus" at bounding box center [272, 363] width 101 height 9
click at [245, 365] on input "Seina elementide paigaldus" at bounding box center [300, 363] width 168 height 16
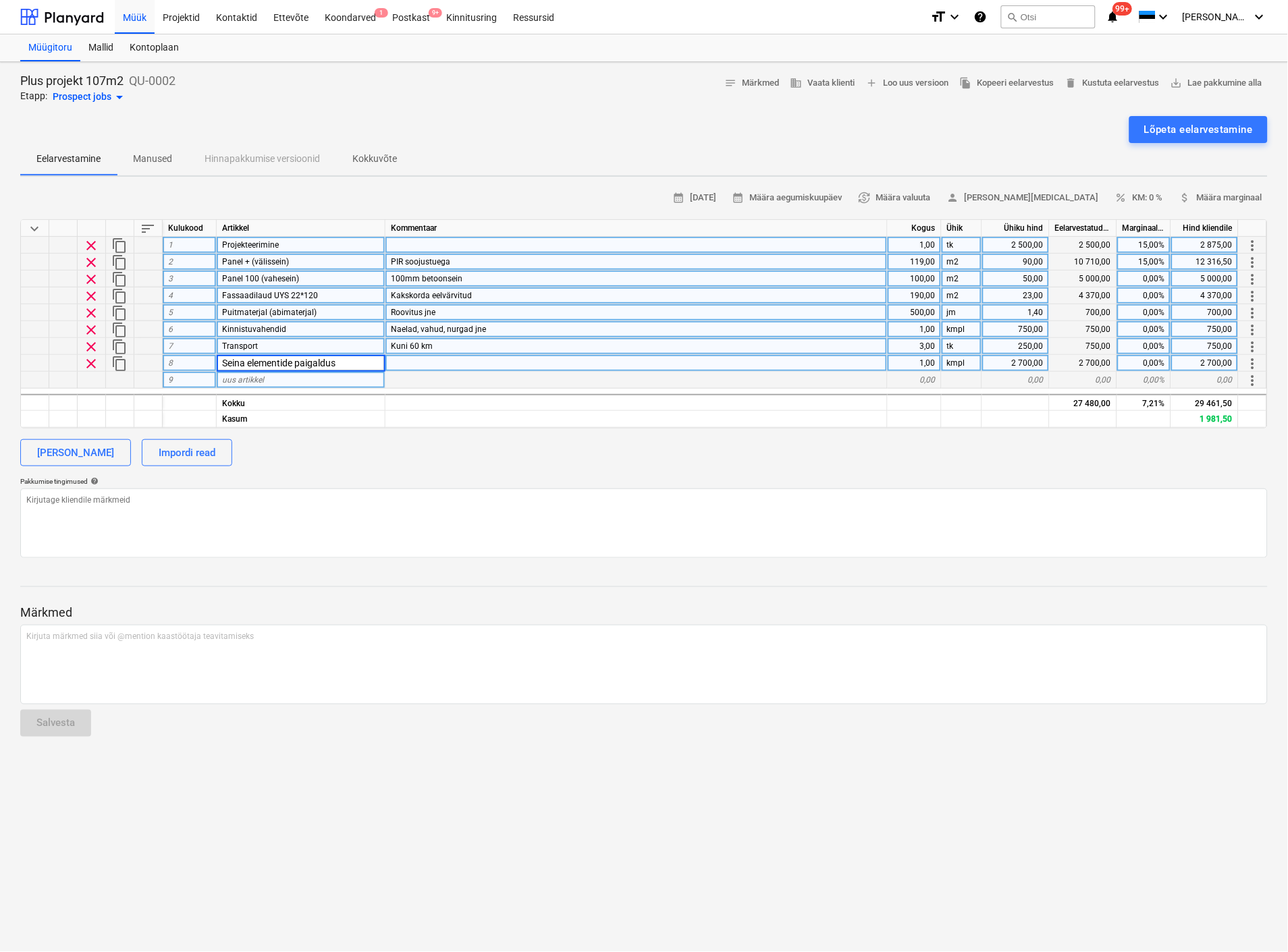
click at [245, 365] on input "Seina elementide paigaldus" at bounding box center [300, 363] width 168 height 16
type input "Seinaelementide paigaldus"
type textarea "x"
type input "Fermide paigaldus"
type textarea "x"
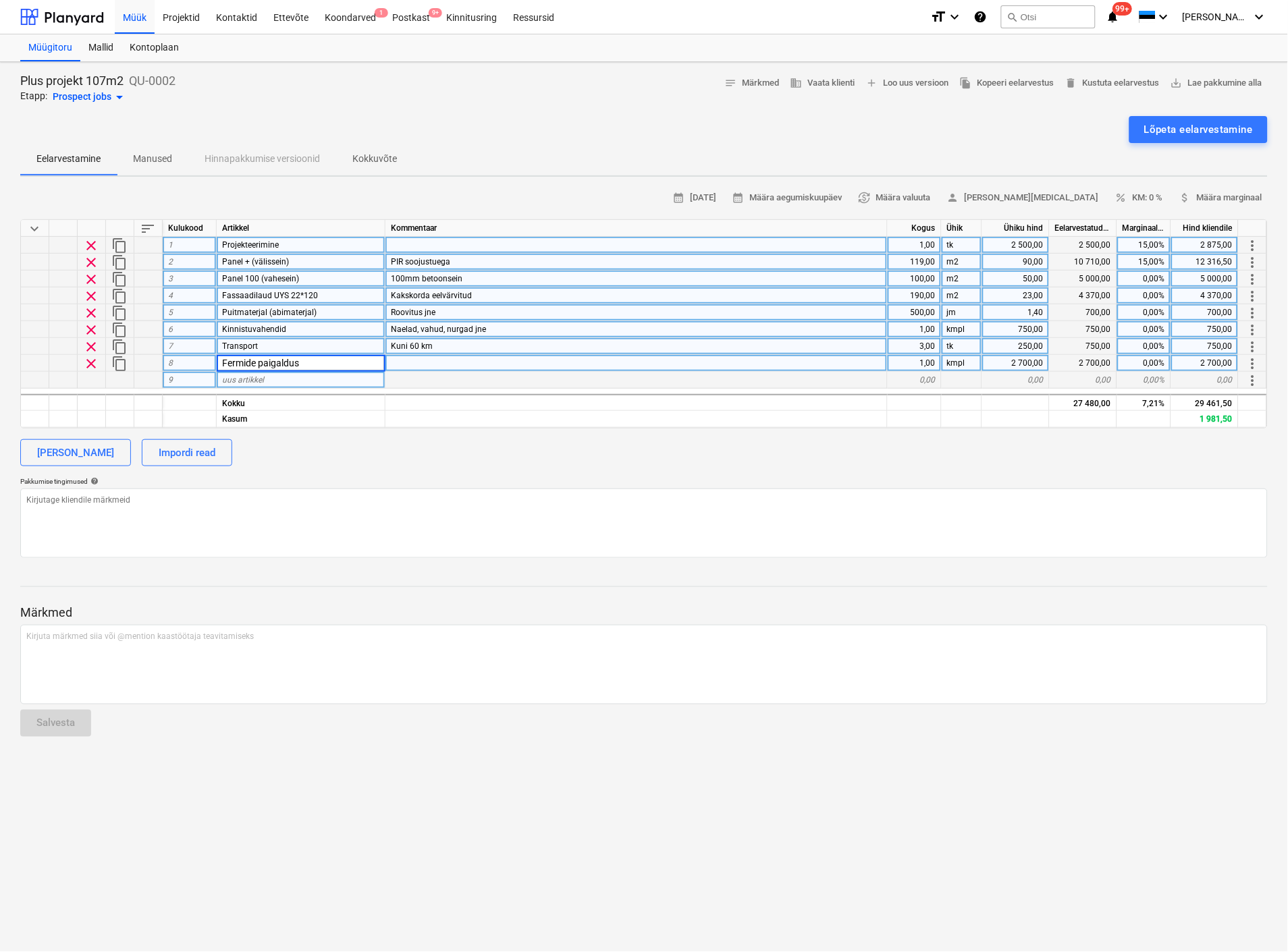
click at [296, 477] on div "Pakkumise tingimused help" at bounding box center [644, 481] width 1247 height 9
click at [311, 366] on input "Fermide paigaldus" at bounding box center [300, 363] width 168 height 16
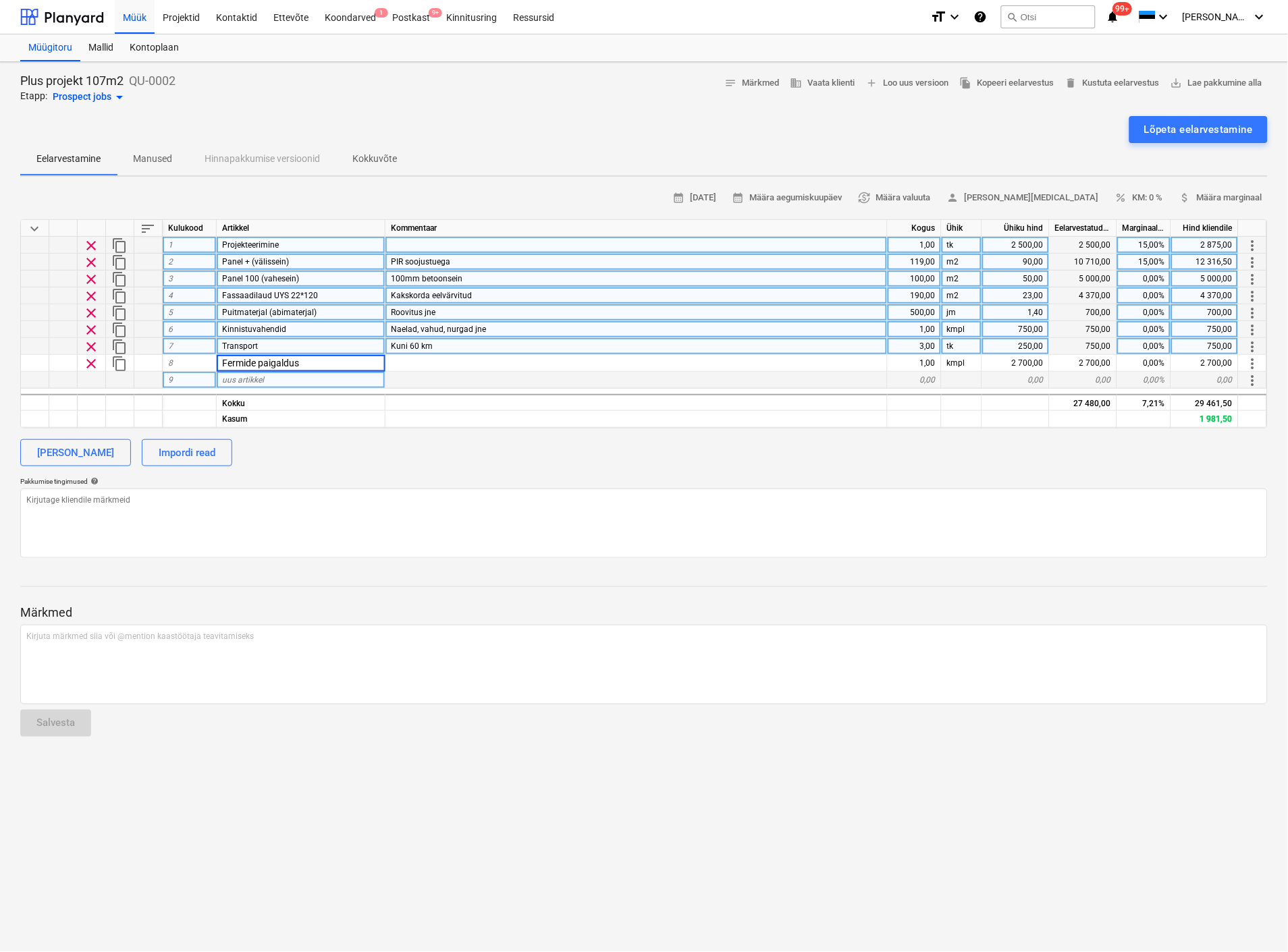
drag, startPoint x: 311, startPoint y: 357, endPoint x: 245, endPoint y: 373, distance: 67.9
click at [245, 373] on div "keyboard_arrow_down sort Kulukood Artikkel Kommentaar Kogus Ühik Ühiku hind Eel…" at bounding box center [644, 324] width 1247 height 209
type input "F"
type input "Seinaelementide paigaldus"
type textarea "x"
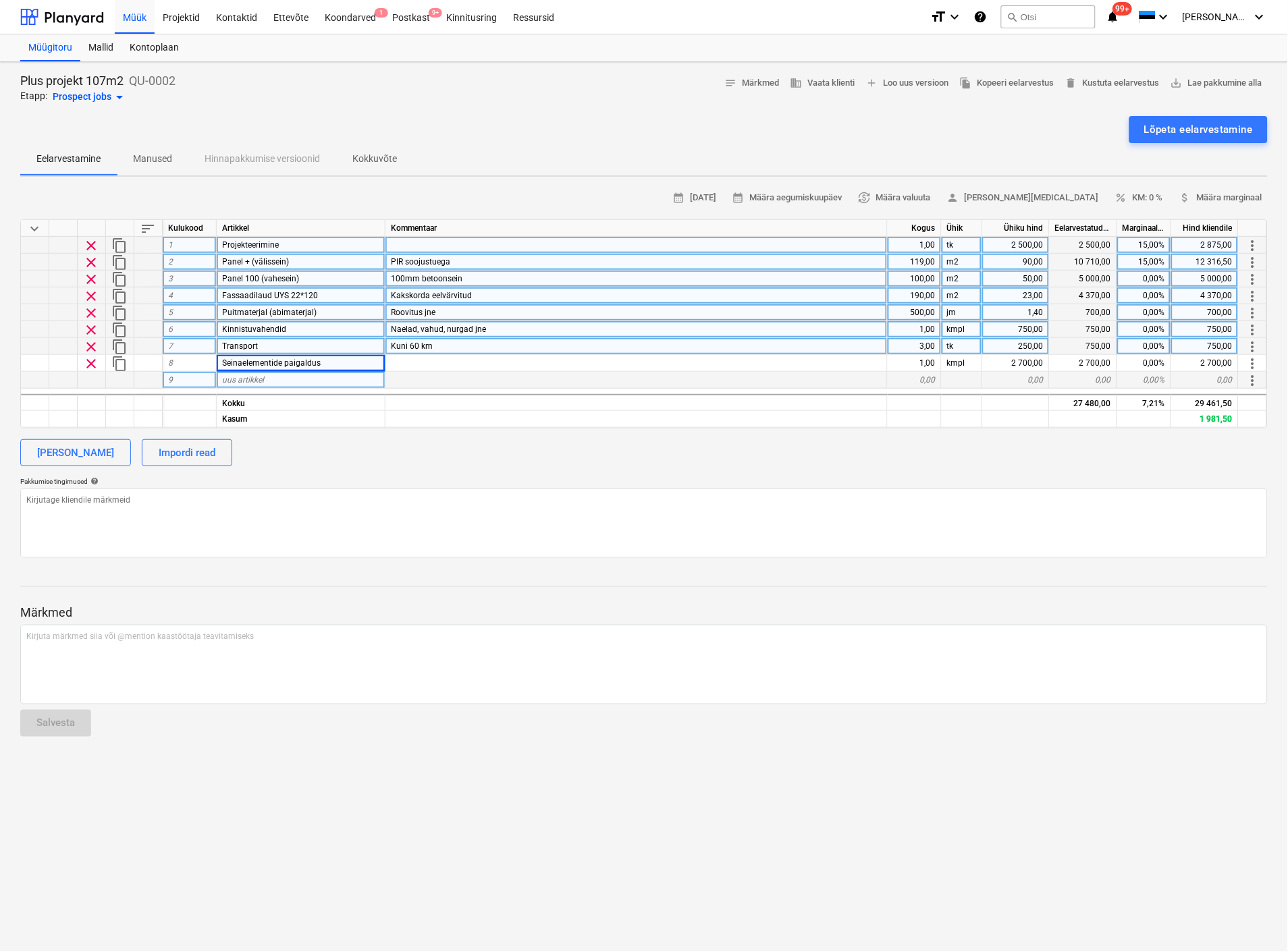
click at [278, 377] on div "uus artikkel" at bounding box center [301, 380] width 169 height 17
type input "Fermide paigaldus"
click at [525, 483] on div "Pakkumise tingimused help" at bounding box center [644, 481] width 1247 height 9
type textarea "x"
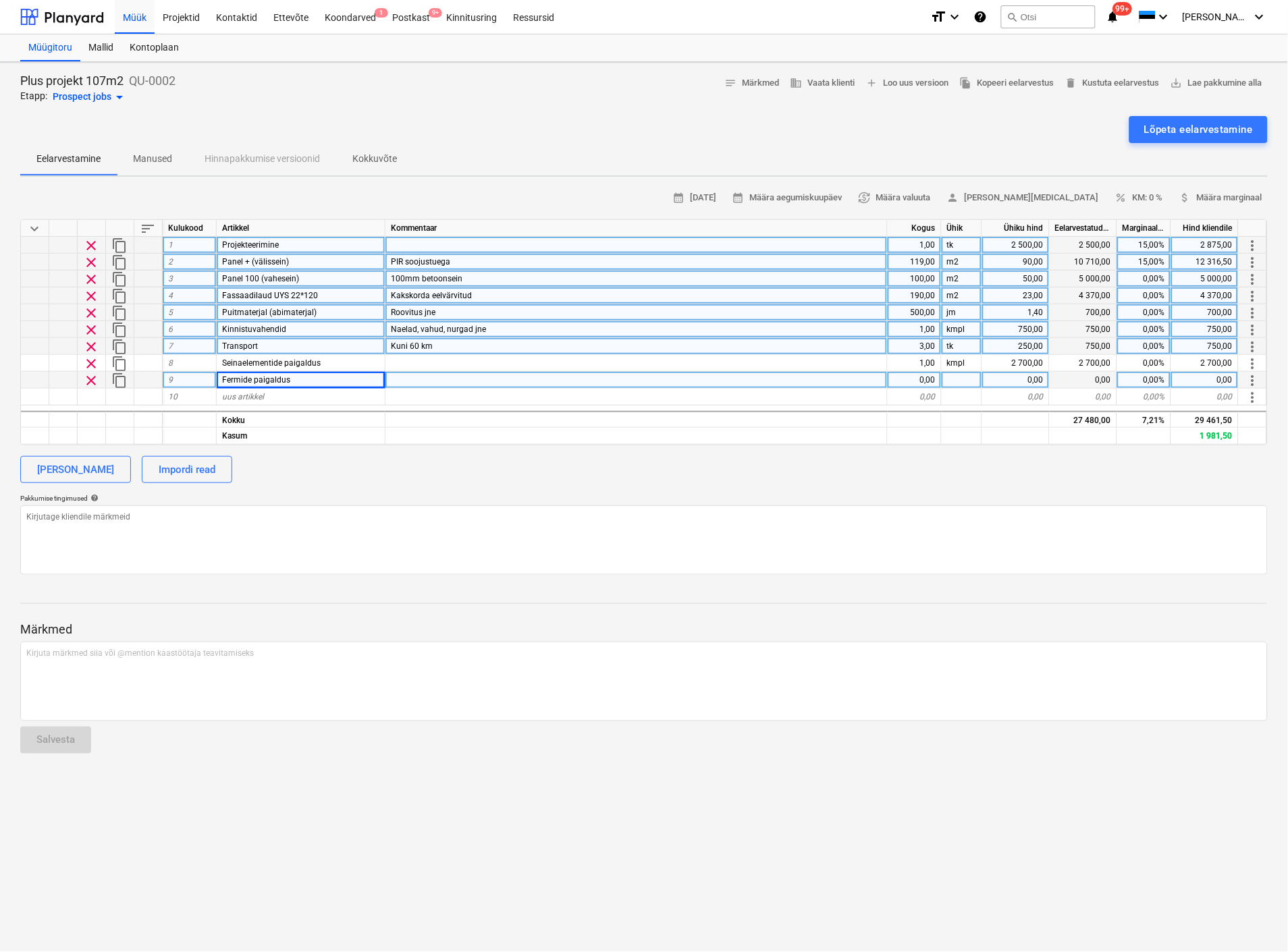
click at [919, 376] on div "0,00" at bounding box center [914, 380] width 54 height 17
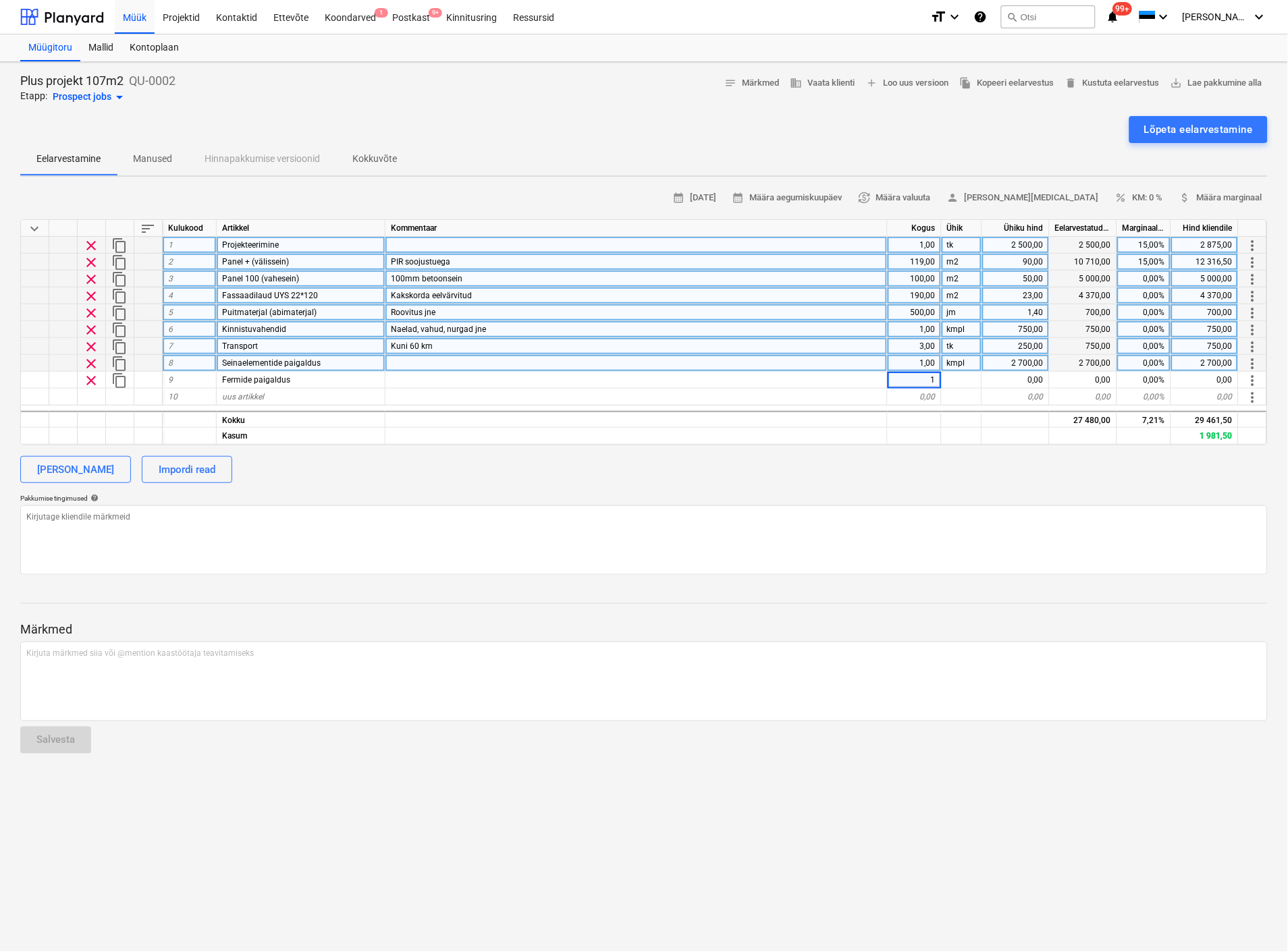
click at [958, 370] on div "keyboard_arrow_down sort Kulukood Artikkel Kommentaar Kogus Ühik Ühiku hind Eel…" at bounding box center [644, 333] width 1247 height 226
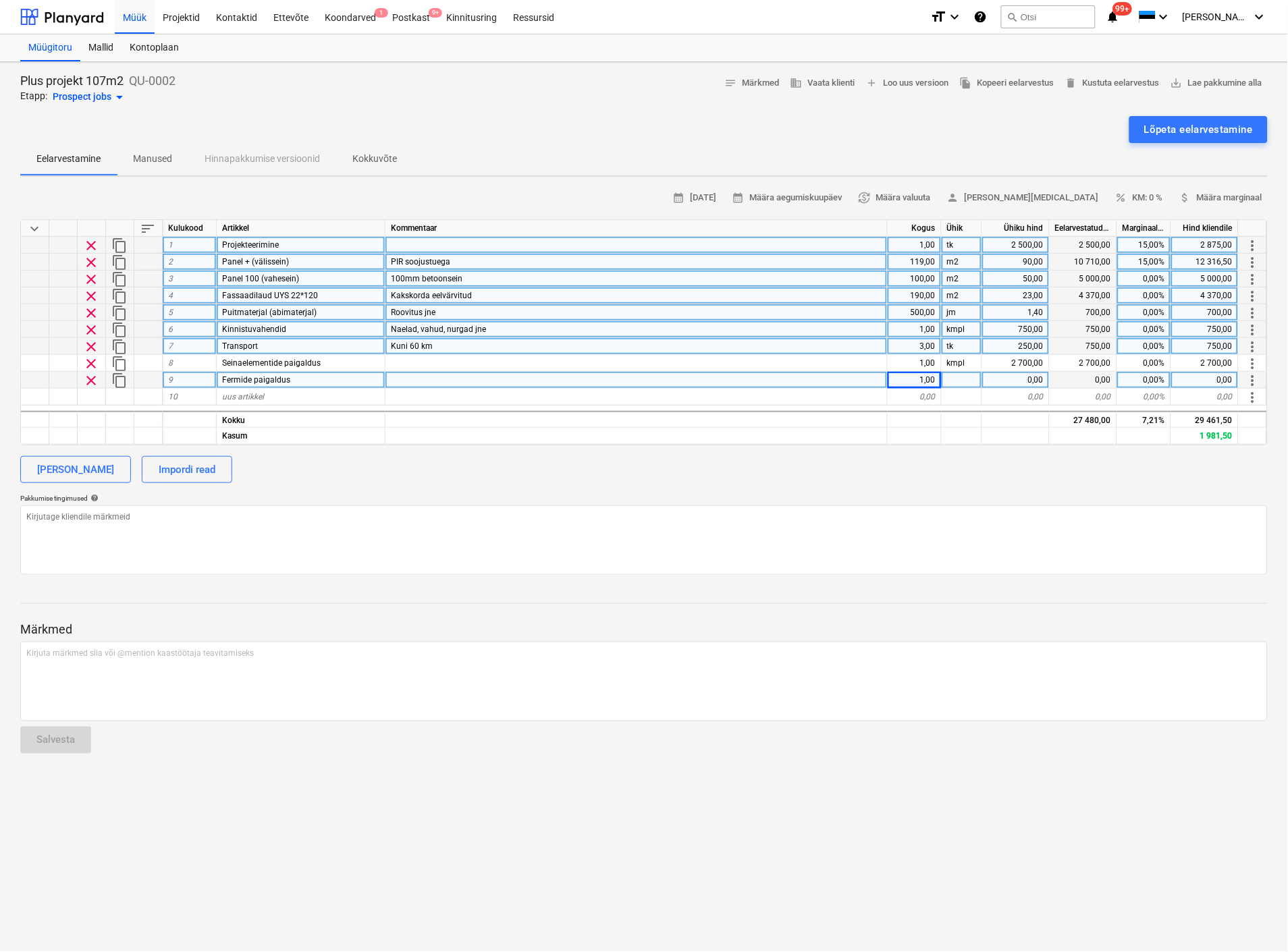
click at [965, 375] on div at bounding box center [962, 380] width 40 height 17
click at [917, 514] on textarea at bounding box center [644, 540] width 1247 height 70
click at [1150, 196] on span "percent KM: 0 %" at bounding box center [1139, 198] width 48 height 15
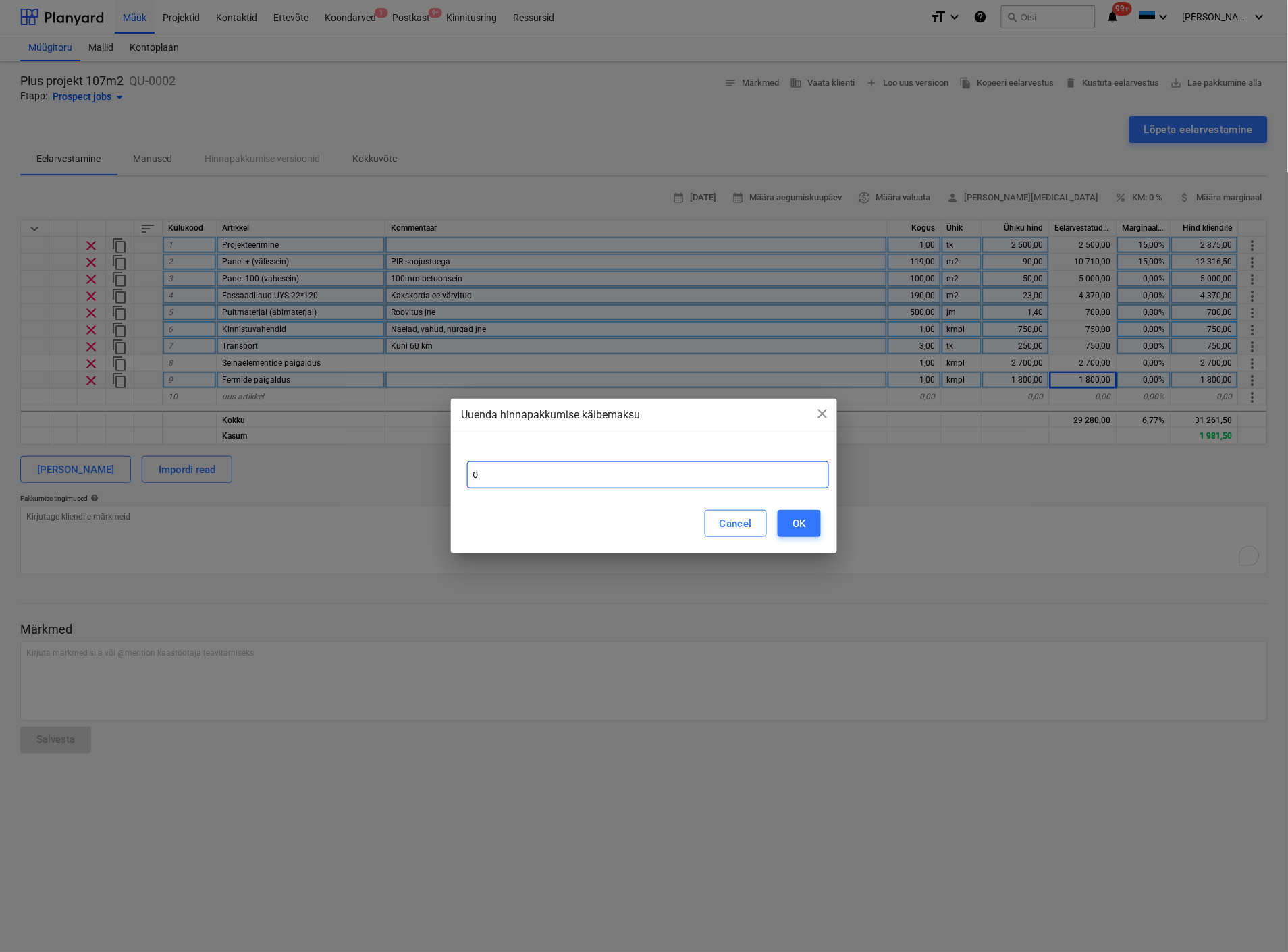
click at [547, 479] on input "0" at bounding box center [648, 475] width 362 height 27
click at [792, 524] on div "OK" at bounding box center [798, 524] width 13 height 18
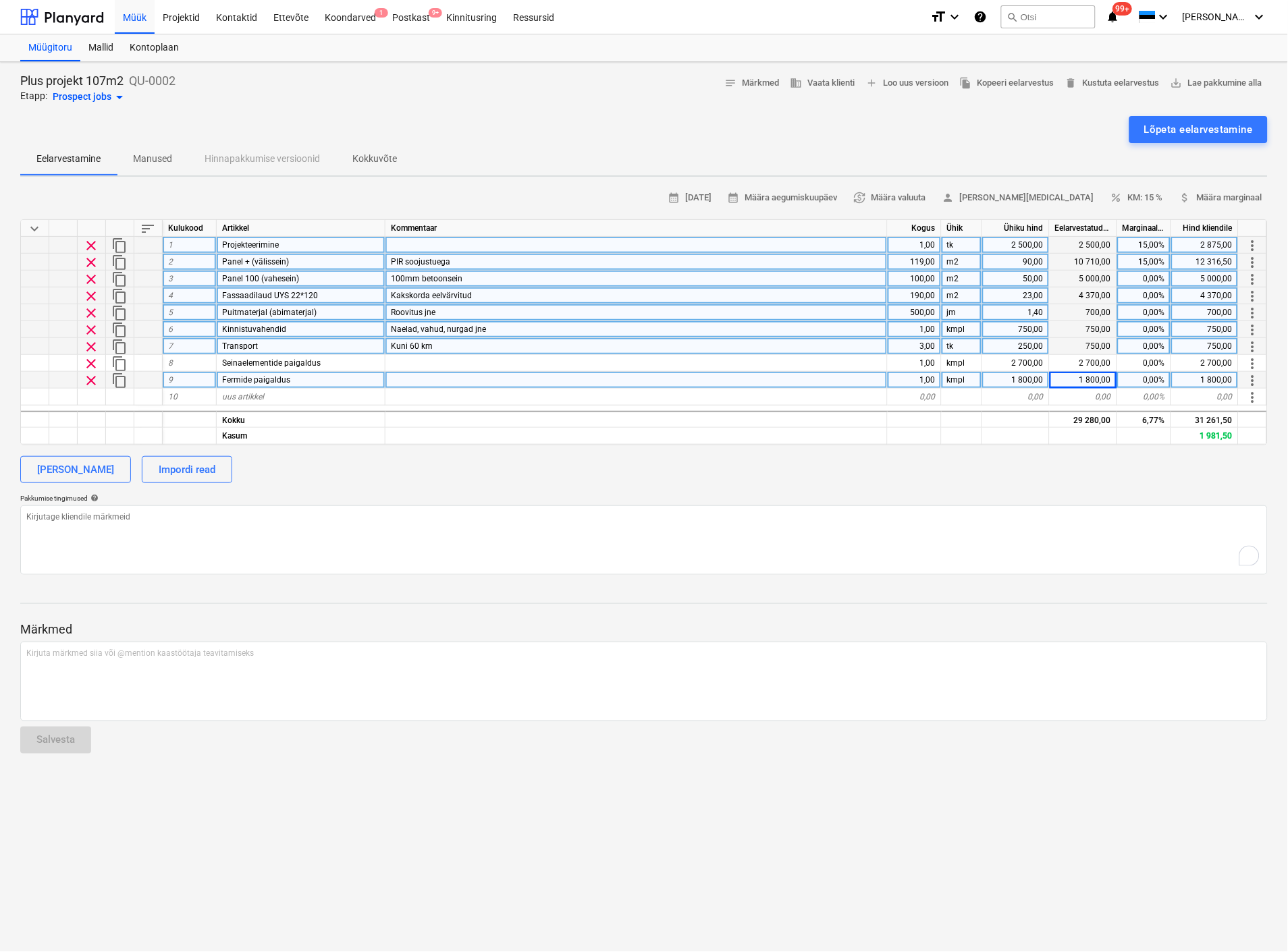
click at [1149, 273] on div "0,00%" at bounding box center [1144, 279] width 54 height 17
click at [1155, 299] on div "0,00%" at bounding box center [1144, 296] width 54 height 17
click at [1150, 312] on div "0,00%" at bounding box center [1144, 312] width 54 height 17
click at [1150, 327] on div "0,00%" at bounding box center [1144, 329] width 54 height 17
click at [1154, 341] on div "0,00%" at bounding box center [1144, 346] width 54 height 17
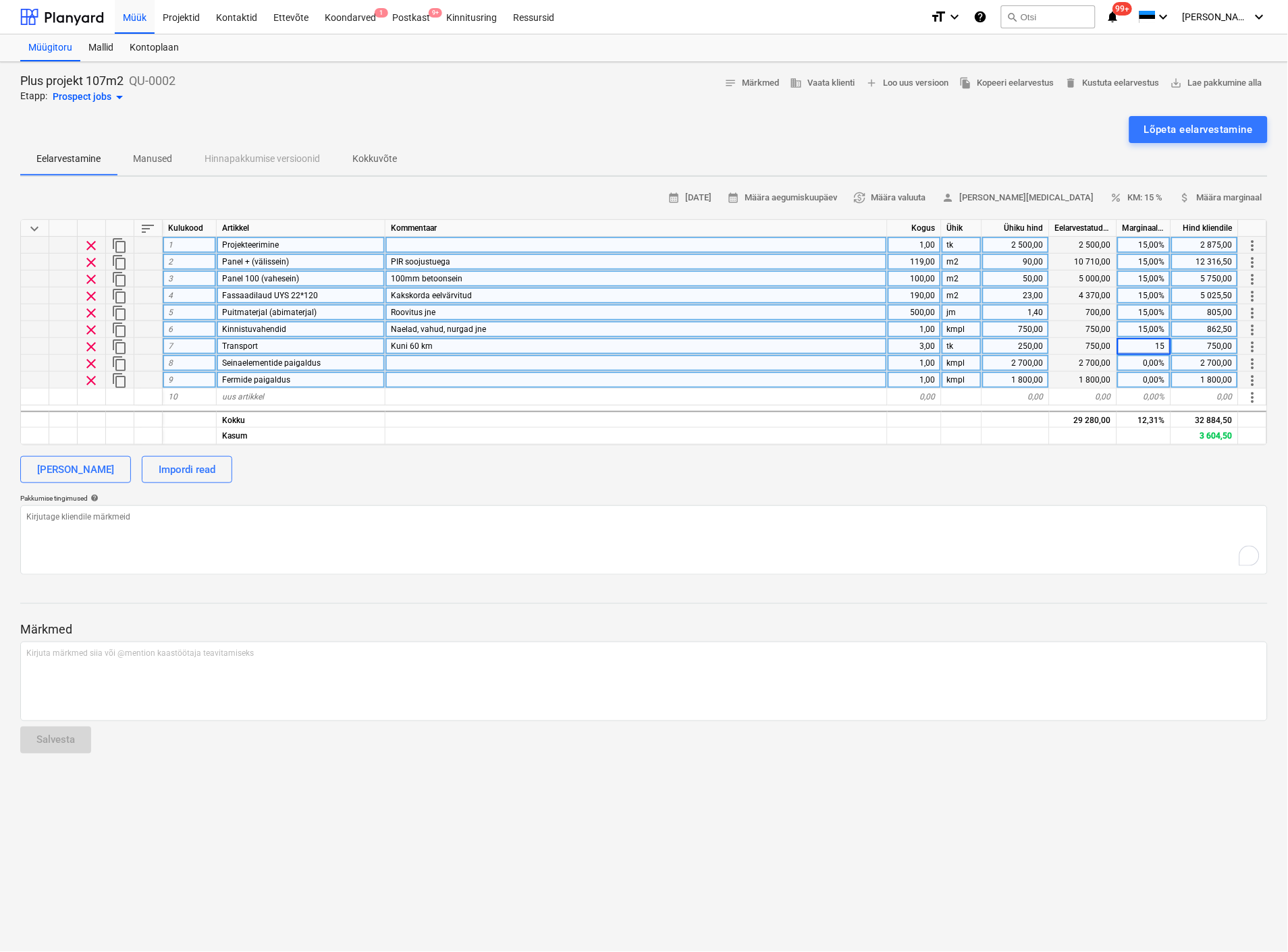
click at [1148, 357] on div "0,00%" at bounding box center [1144, 363] width 54 height 17
click at [1144, 379] on div "0,00%" at bounding box center [1144, 380] width 54 height 17
click at [1097, 518] on textarea "To enrich screen reader interactions, please activate Accessibility in Grammarl…" at bounding box center [644, 540] width 1247 height 70
click at [239, 393] on span "uus artikkel" at bounding box center [243, 397] width 42 height 9
click at [801, 459] on div "[PERSON_NAME] Impordi read" at bounding box center [644, 469] width 1247 height 27
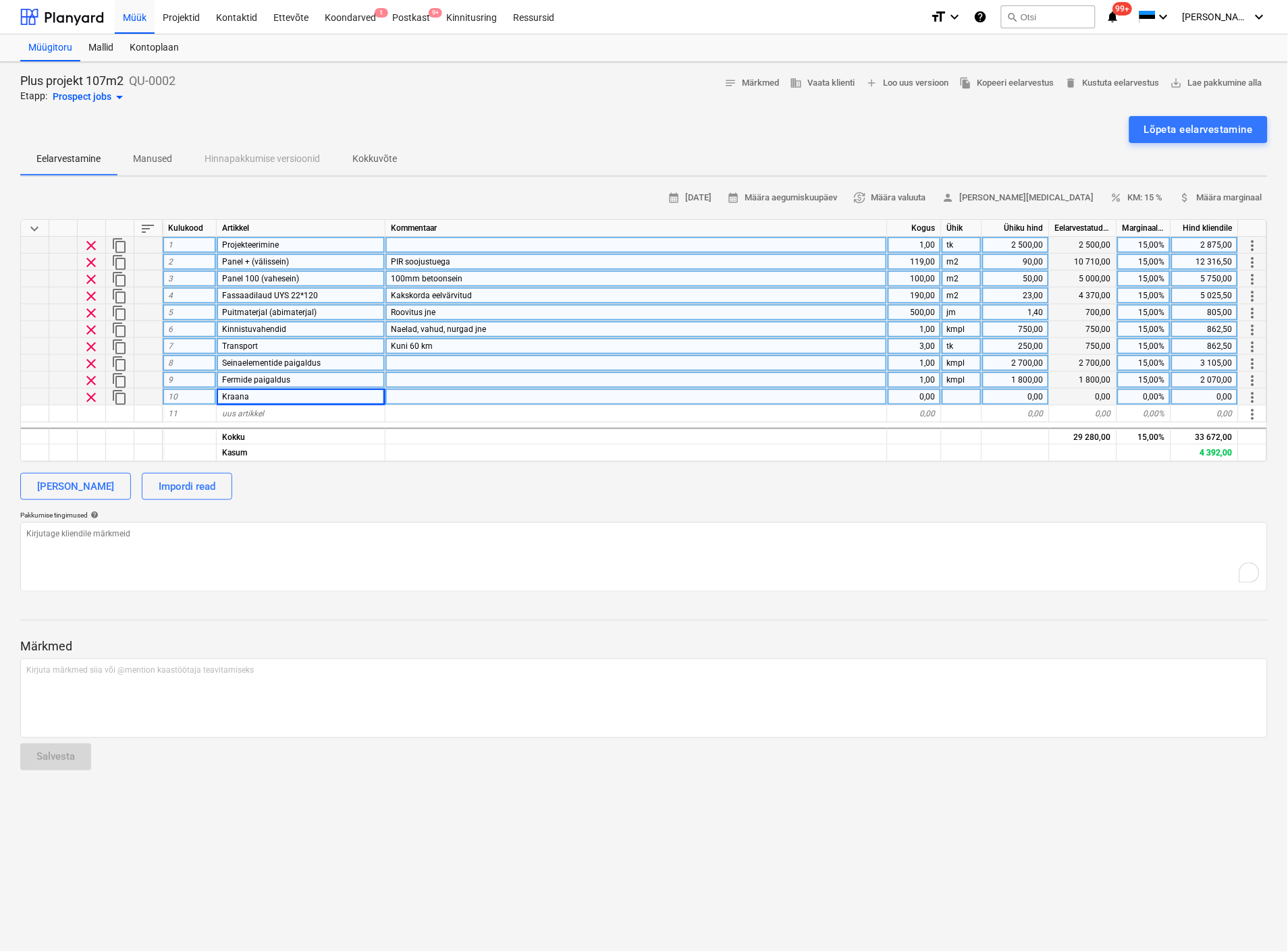
click at [920, 395] on div "0,00" at bounding box center [914, 398] width 54 height 17
click at [835, 563] on textarea "To enrich screen reader interactions, please activate Accessibility in Grammarl…" at bounding box center [644, 557] width 1247 height 70
click at [917, 397] on div "10,00" at bounding box center [914, 398] width 54 height 17
click at [917, 397] on input "10" at bounding box center [914, 397] width 53 height 16
click at [852, 510] on div "Pakkumise tingimused help" at bounding box center [644, 514] width 1247 height 9
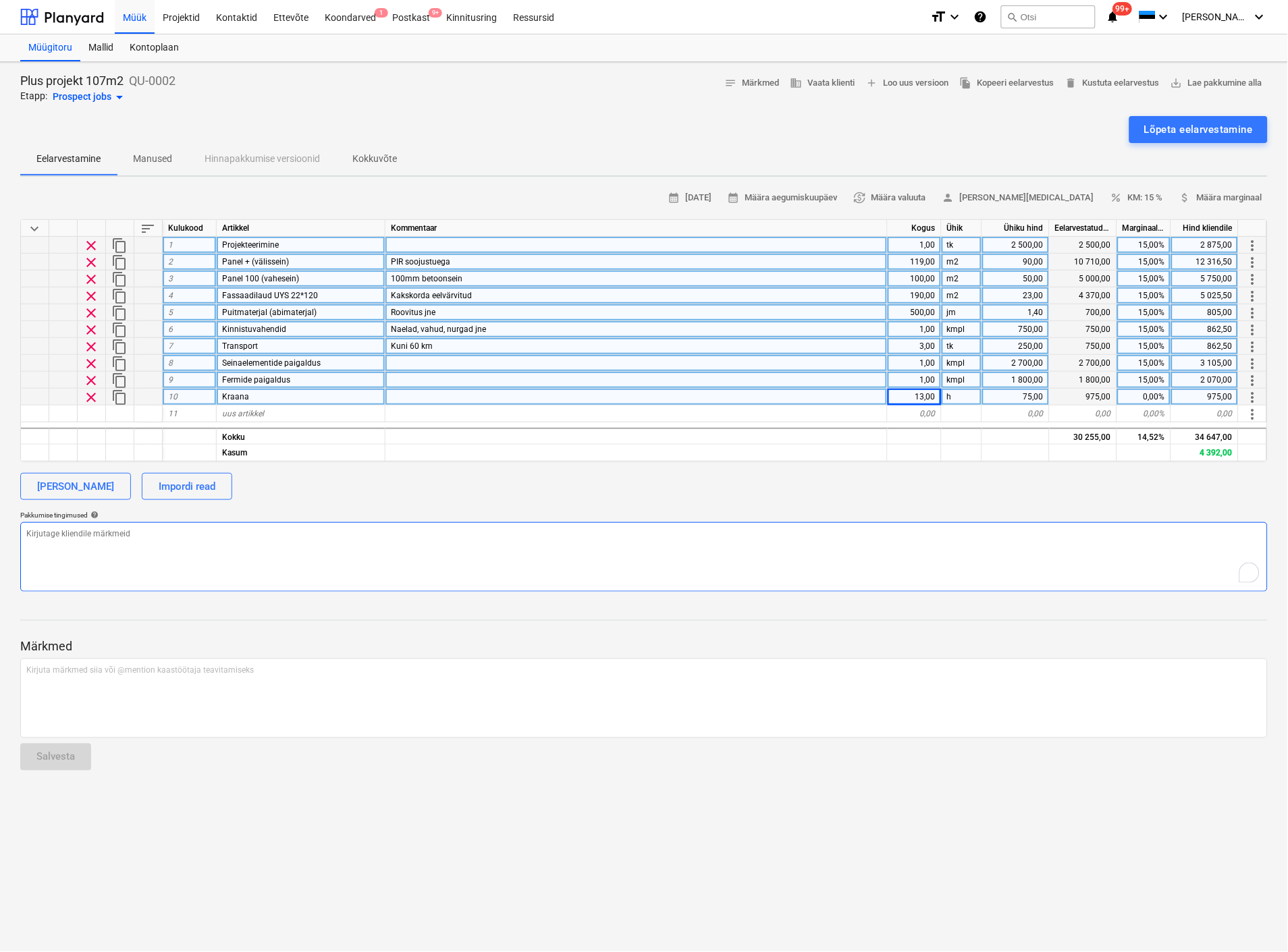
click at [842, 540] on textarea "To enrich screen reader interactions, please activate Accessibility in Grammarl…" at bounding box center [644, 557] width 1247 height 70
click at [1150, 393] on div "0,00%" at bounding box center [1144, 398] width 54 height 17
click at [1081, 540] on textarea "To enrich screen reader interactions, please activate Accessibility in Grammarl…" at bounding box center [644, 557] width 1247 height 70
click at [1076, 542] on textarea "To enrich screen reader interactions, please activate Accessibility in Grammarl…" at bounding box center [644, 557] width 1247 height 70
click at [234, 409] on span "uus artikkel" at bounding box center [243, 414] width 42 height 9
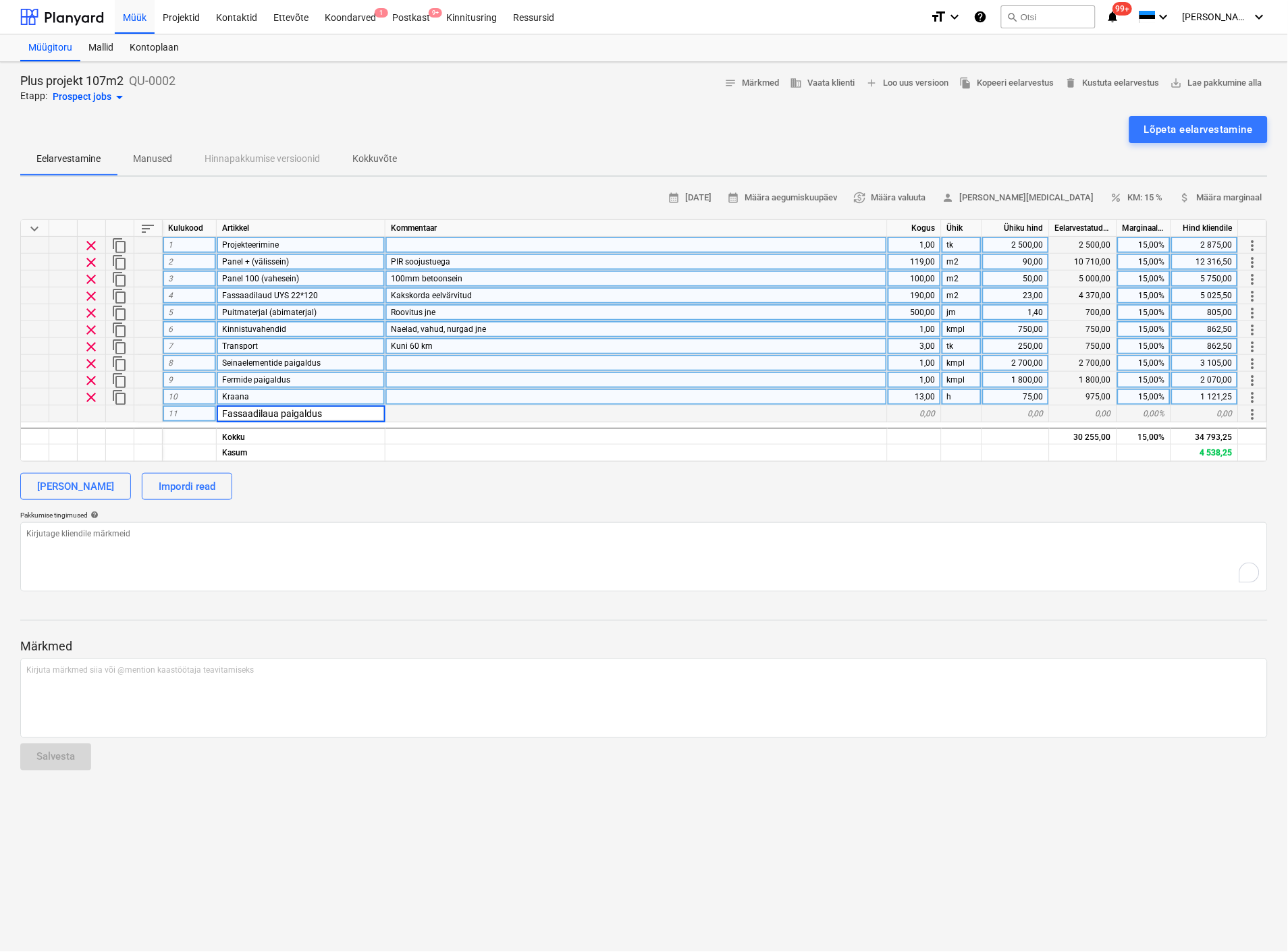
click at [415, 394] on div at bounding box center [636, 398] width 502 height 17
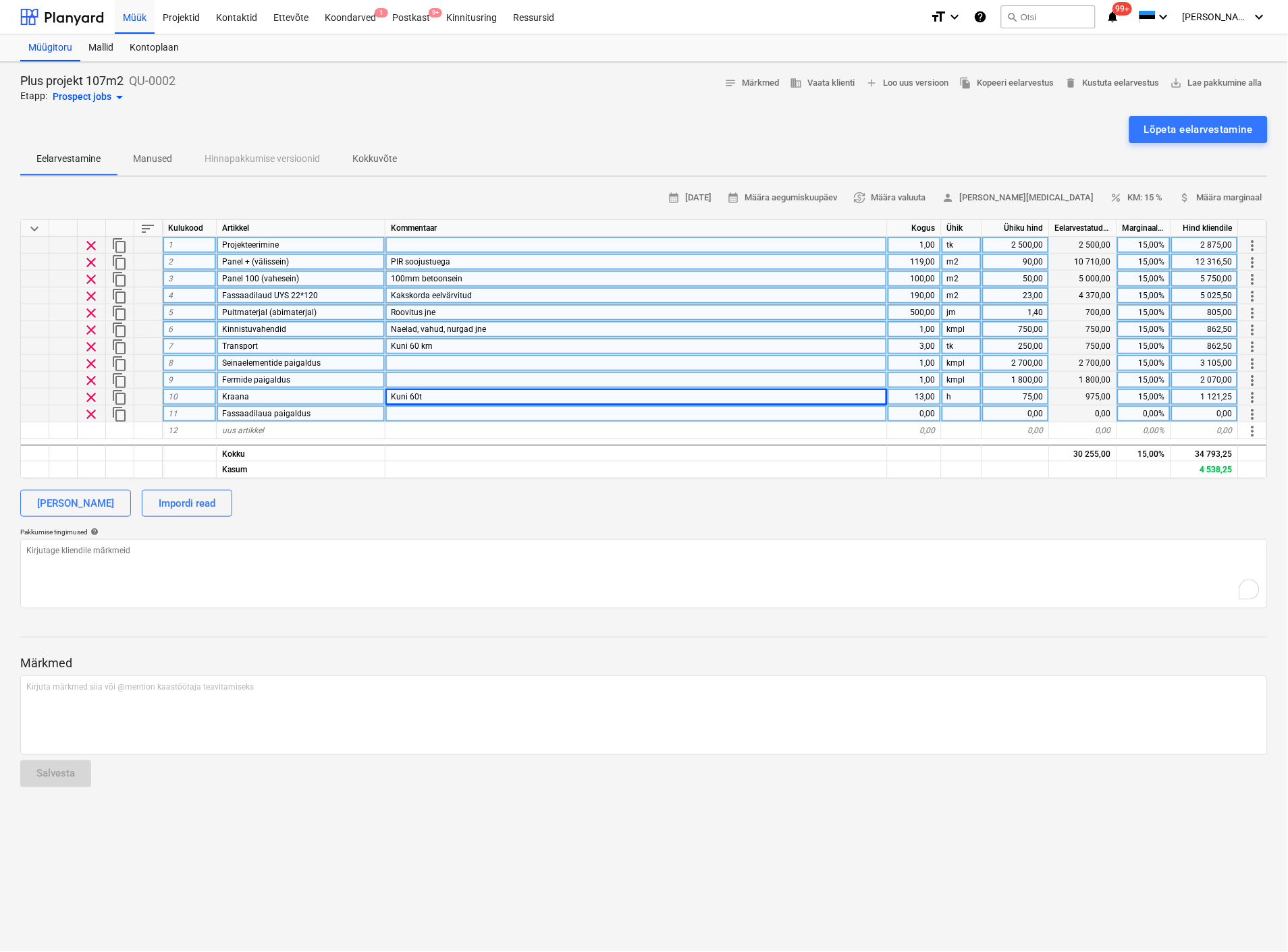
click at [421, 413] on div at bounding box center [636, 414] width 502 height 17
click at [918, 415] on div "0,00" at bounding box center [914, 414] width 54 height 17
click at [948, 415] on div at bounding box center [962, 414] width 40 height 17
click at [928, 412] on div "1,00" at bounding box center [914, 414] width 54 height 17
click at [1023, 408] on div "0,00" at bounding box center [1015, 414] width 67 height 17
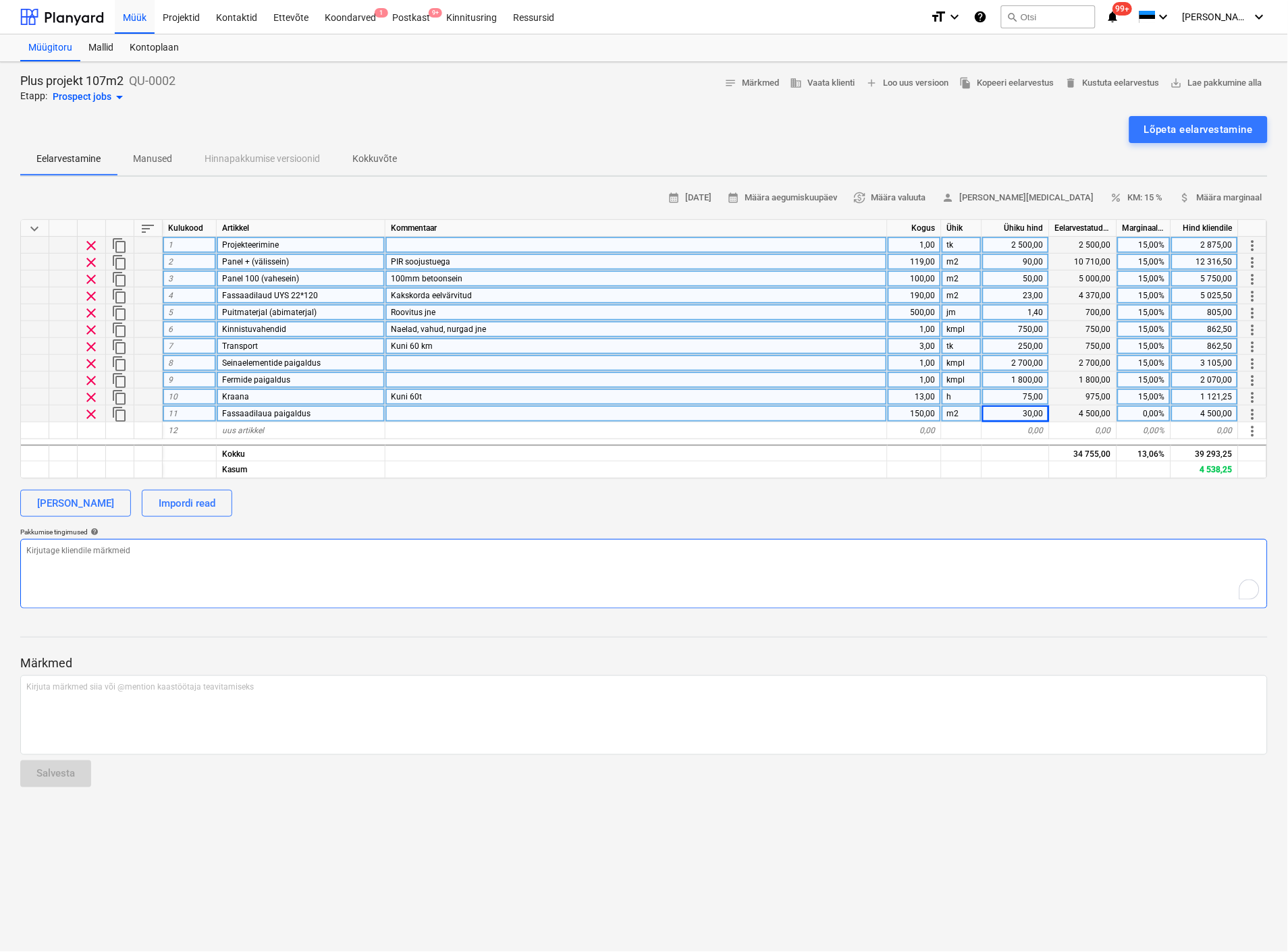
click at [994, 572] on textarea "To enrich screen reader interactions, please activate Accessibility in Grammarl…" at bounding box center [644, 574] width 1247 height 70
click at [1150, 410] on div "0,00%" at bounding box center [1144, 414] width 54 height 17
click at [1058, 500] on div "[PERSON_NAME] Impordi read" at bounding box center [644, 503] width 1247 height 27
click at [234, 428] on span "uus artikkel" at bounding box center [243, 430] width 42 height 9
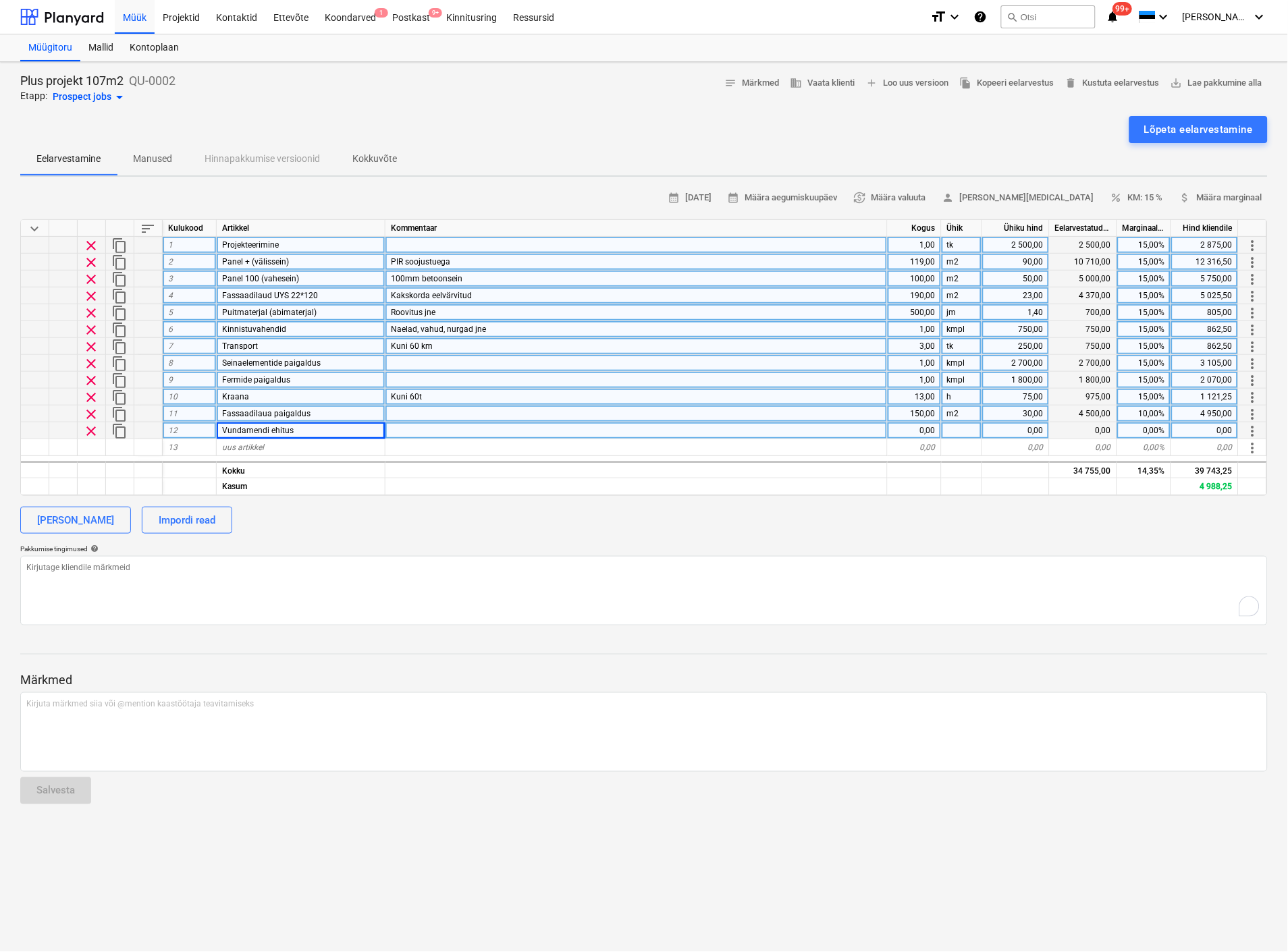
click at [922, 428] on div "0,00" at bounding box center [914, 431] width 54 height 17
click at [900, 553] on p "Pakkumise tingimused help" at bounding box center [644, 550] width 1247 height 12
click at [1144, 261] on div "15,00%" at bounding box center [1144, 262] width 54 height 17
click at [1148, 277] on div "15,00%" at bounding box center [1144, 279] width 54 height 17
click at [941, 664] on div at bounding box center [644, 667] width 1247 height 11
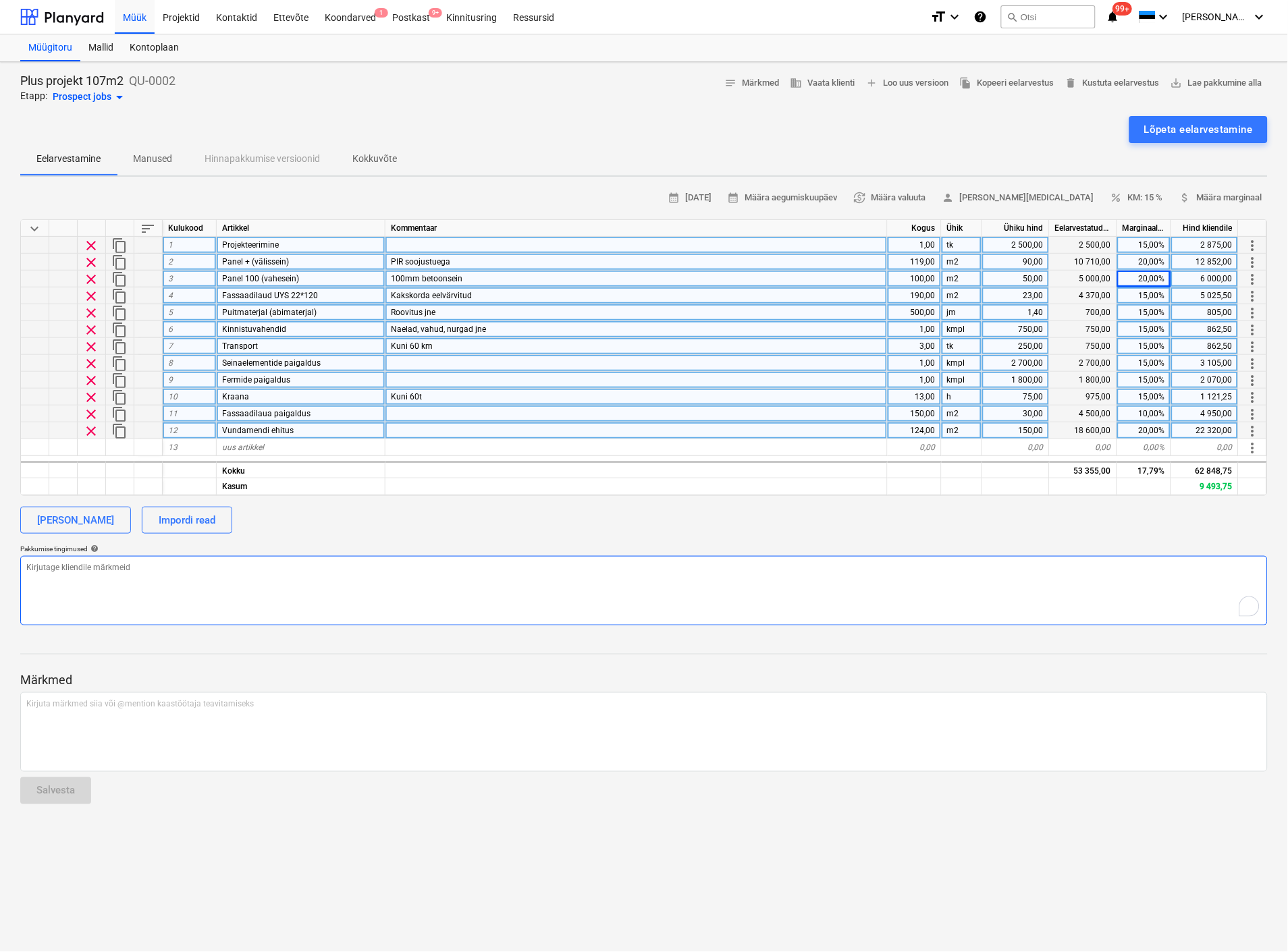
click at [1003, 572] on textarea "To enrich screen reader interactions, please activate Accessibility in Grammarl…" at bounding box center [644, 591] width 1247 height 70
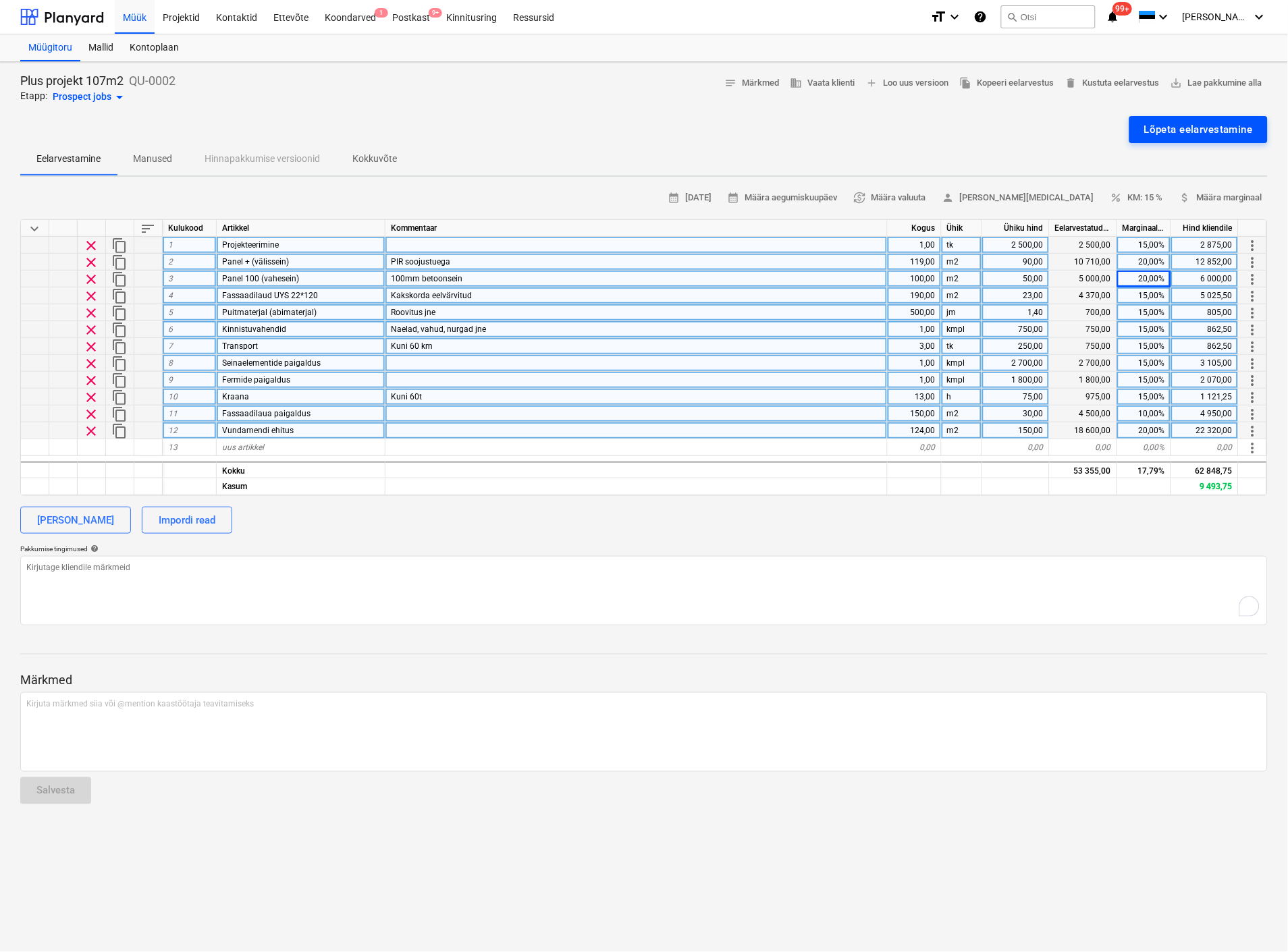
click at [1198, 127] on div "Lõpeta eelarvestamine" at bounding box center [1198, 129] width 108 height 18
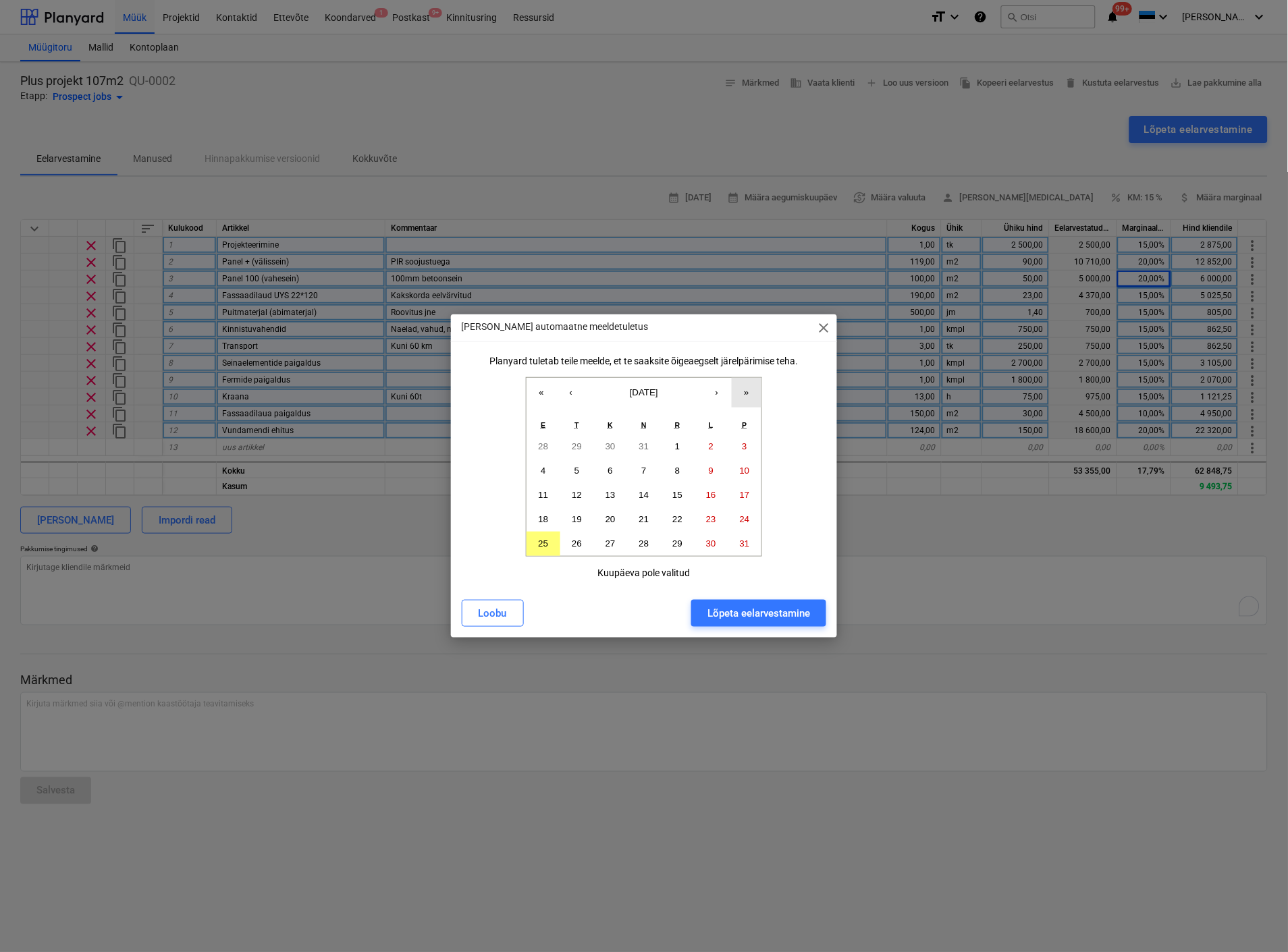
click at [749, 392] on button "»" at bounding box center [746, 393] width 29 height 29
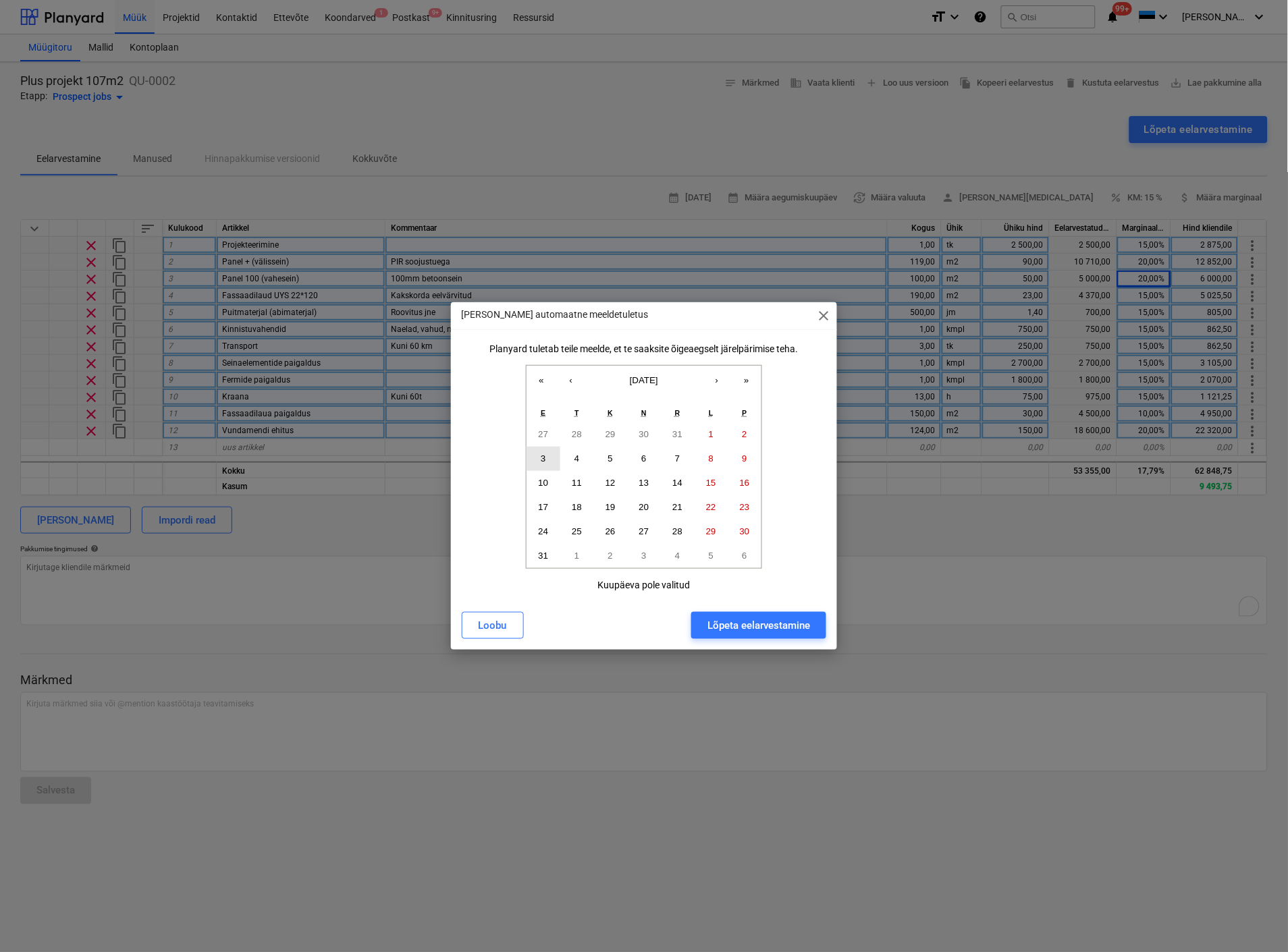
click at [542, 453] on abbr "3" at bounding box center [543, 458] width 5 height 10
click at [731, 630] on div "Lõpeta eelarvestamine" at bounding box center [758, 625] width 103 height 18
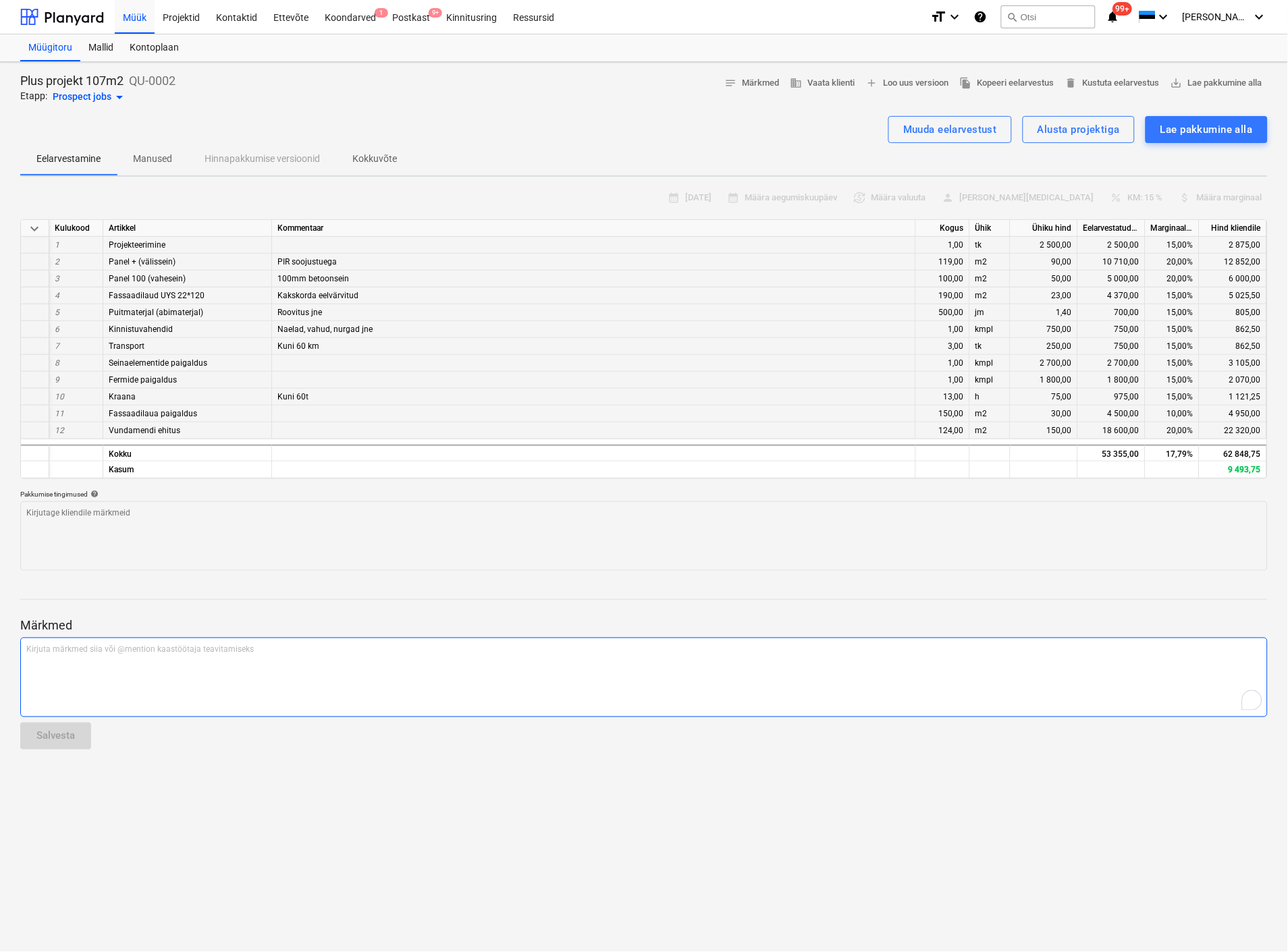
click at [95, 662] on div "Kirjuta märkmed siia või @mention kaastöötaja teavitamiseks ﻿" at bounding box center [644, 677] width 1247 height 80
click at [965, 127] on div "Muuda eelarvestust" at bounding box center [949, 129] width 94 height 18
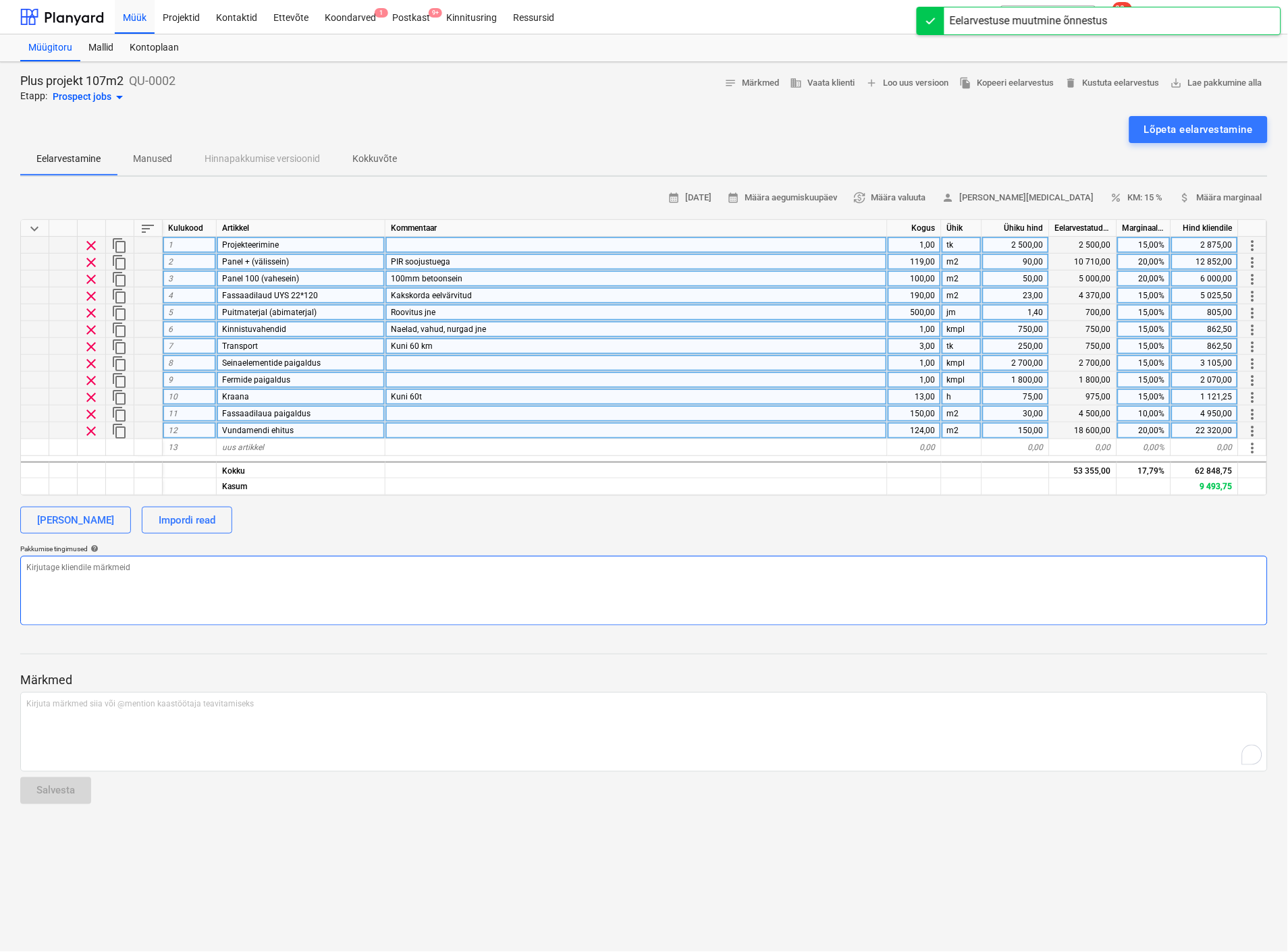
click at [117, 577] on textarea "To enrich screen reader interactions, please activate Accessibility in Grammarl…" at bounding box center [644, 591] width 1247 height 70
click at [48, 578] on textarea "To enrich screen reader interactions, please activate Accessibility in Grammarl…" at bounding box center [644, 591] width 1247 height 70
paste textarea "Lugupeetud Tahan Tarvo Tavas, Täname huvi eest meie lahenduse vastu. Esitame Te…"
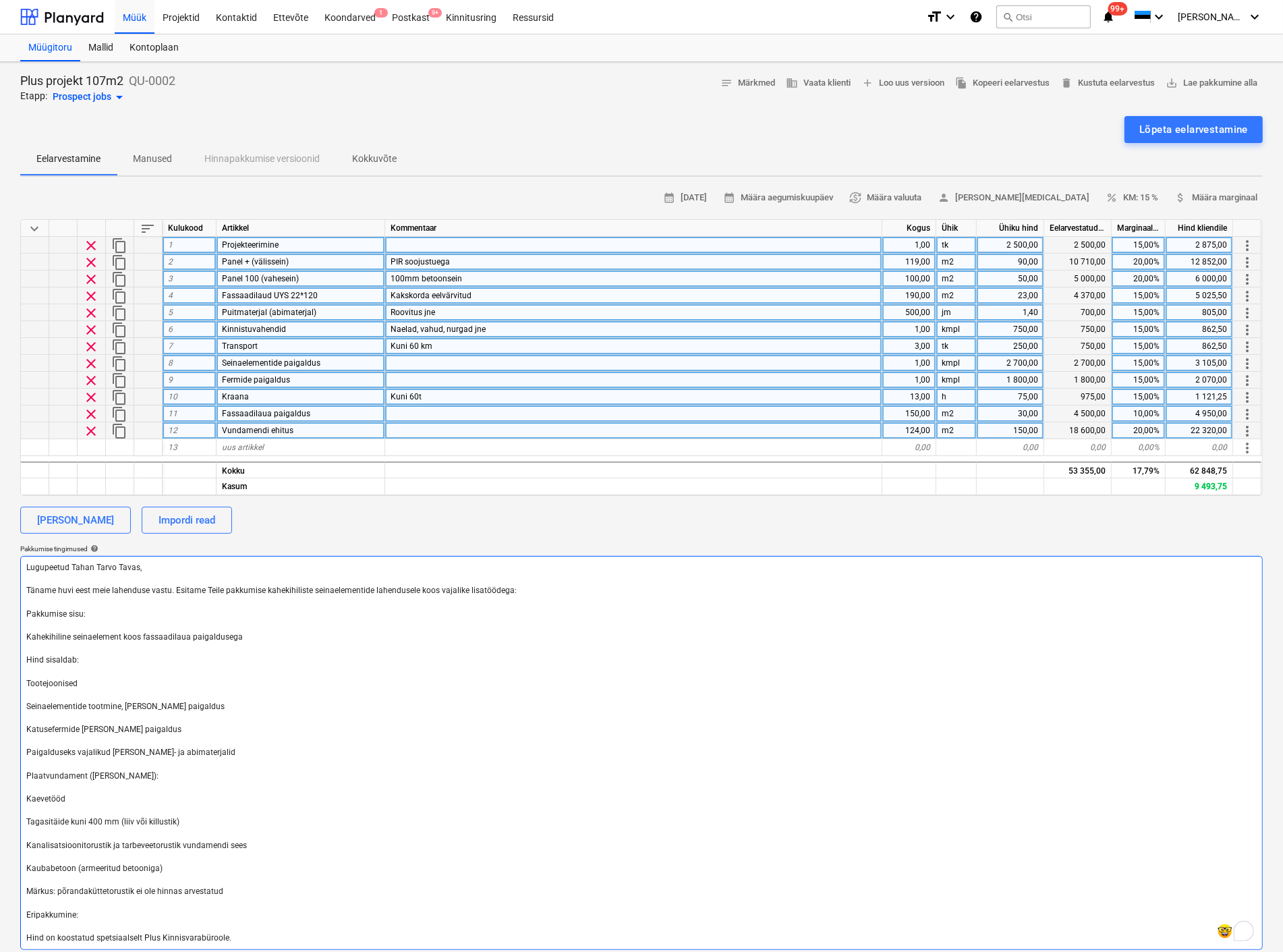
paste textarea "Lugupeetud Tahan Tarvo Tavas, Täname huvi eest meie lahenduse vastu. Esitame Te…"
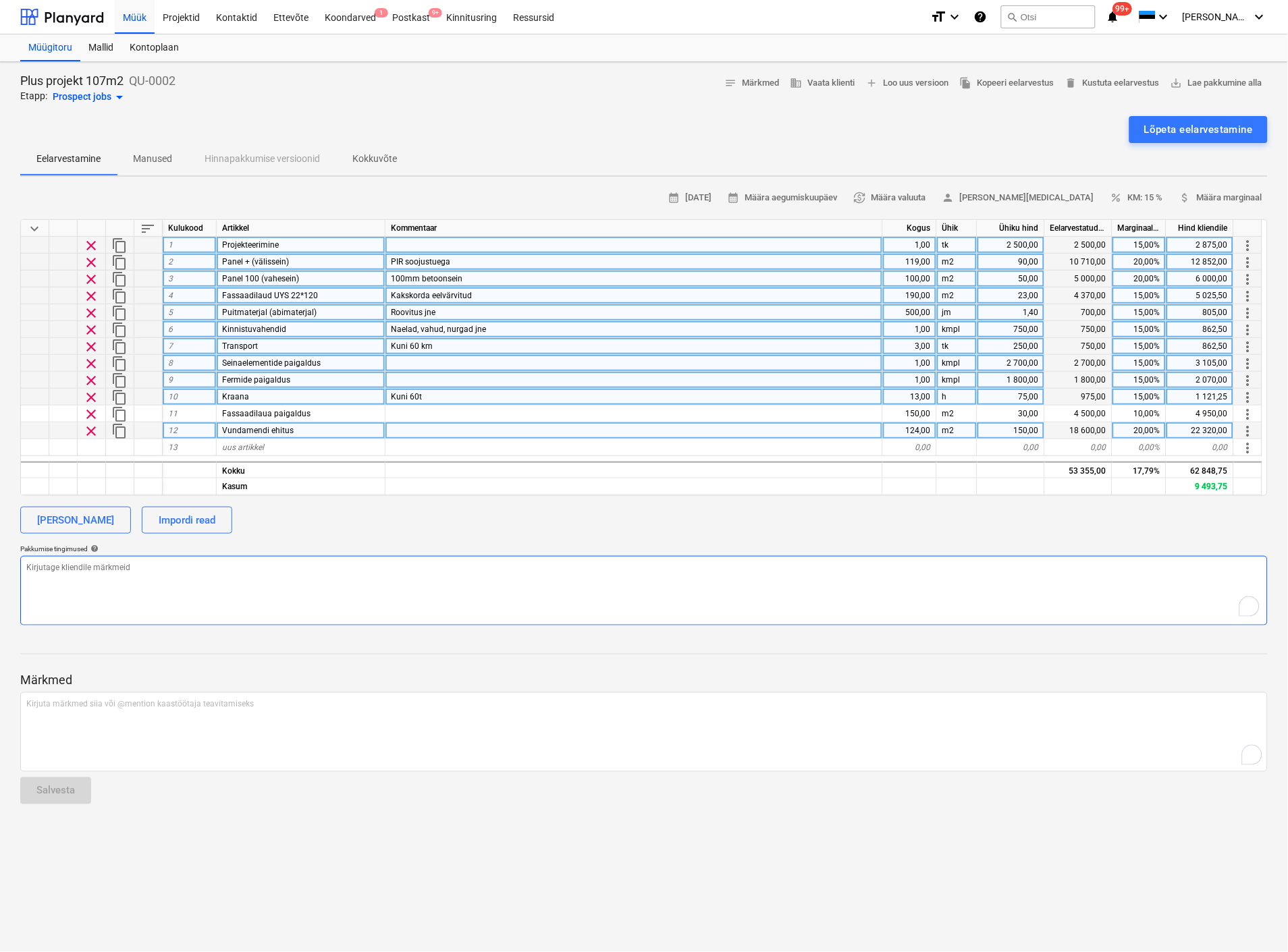
paste textarea "Lugupeetud Tahan Tarvo Tavas, Täname huvi eest meie lahenduse vastu. Esitame Te…"
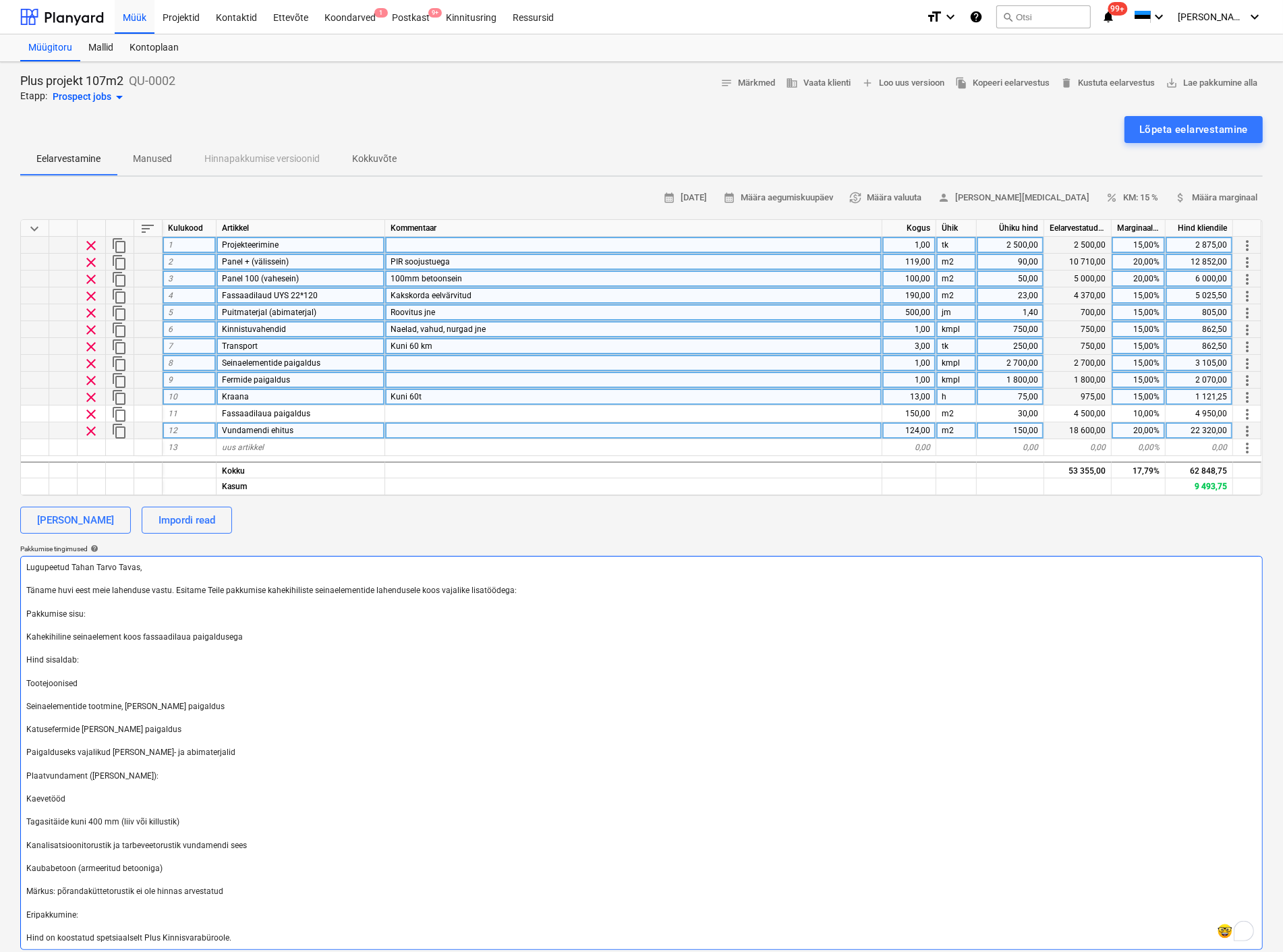
drag, startPoint x: 143, startPoint y: 565, endPoint x: 80, endPoint y: 563, distance: 63.0
click at [80, 563] on textarea "Lugupeetud Tahan Tarvo Tavas, Täname huvi eest meie lahenduse vastu. Esitame Te…" at bounding box center [641, 752] width 1243 height 394
click at [145, 616] on textarea "Lugupeetud Tahan Tarvo Tavas, Täname huvi eest meie lahenduse vastu. Esitame Te…" at bounding box center [641, 752] width 1243 height 394
drag, startPoint x: 91, startPoint y: 567, endPoint x: 72, endPoint y: 568, distance: 19.0
click at [72, 568] on textarea "Lugupeetud Tahan Tarvo Tavas, Täname huvi eest meie lahenduse vastu. Esitame Te…" at bounding box center [641, 752] width 1243 height 394
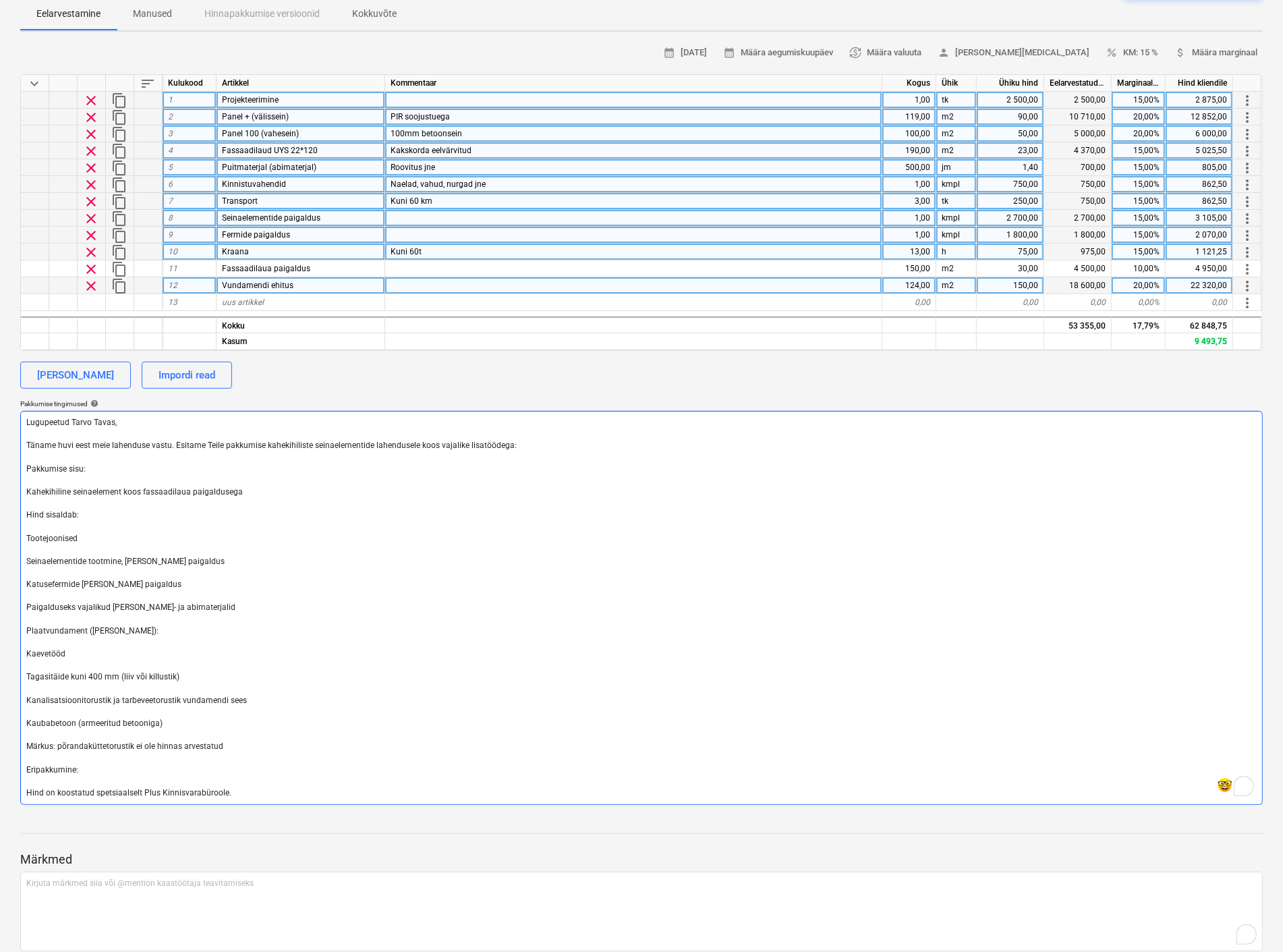
scroll to position [150, 0]
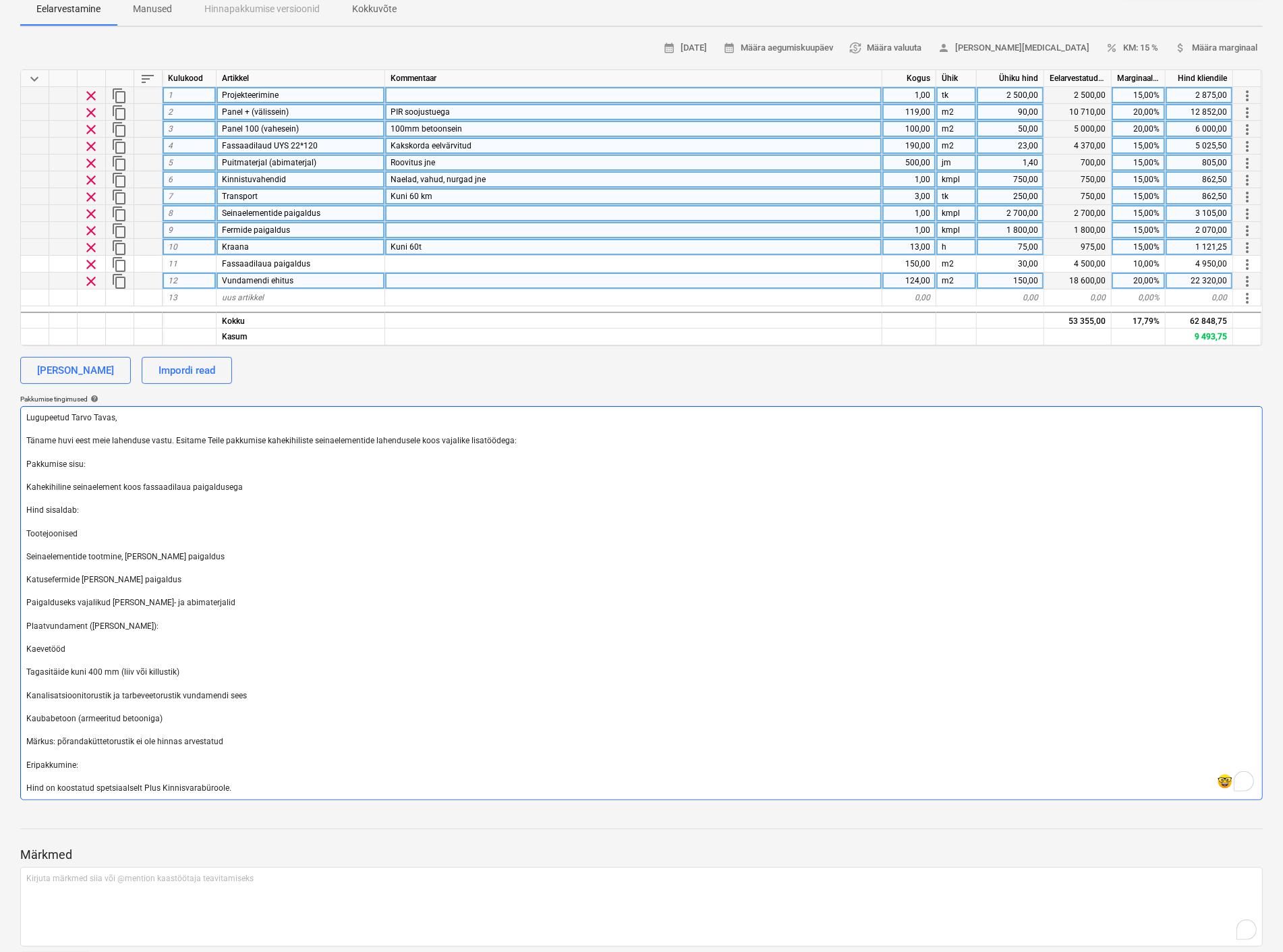
drag, startPoint x: 82, startPoint y: 461, endPoint x: 22, endPoint y: 464, distance: 60.1
click at [22, 464] on textarea "Lugupeetud Tarvo Tavas, Täname huvi eest meie lahenduse vastu. Esitame Teile pa…" at bounding box center [641, 602] width 1243 height 394
click at [198, 602] on textarea "Lugupeetud Tarvo Tavas, Täname huvi eest meie lahenduse vastu. Esitame Teile pa…" at bounding box center [641, 602] width 1243 height 394
click at [25, 483] on textarea "Lugupeetud Tarvo Tavas, Täname huvi eest meie lahenduse vastu. Esitame Teile pa…" at bounding box center [641, 602] width 1243 height 394
click at [26, 508] on textarea "Lugupeetud Tarvo Tavas, Täname huvi eest meie lahenduse vastu. Esitame Teile pa…" at bounding box center [641, 602] width 1243 height 394
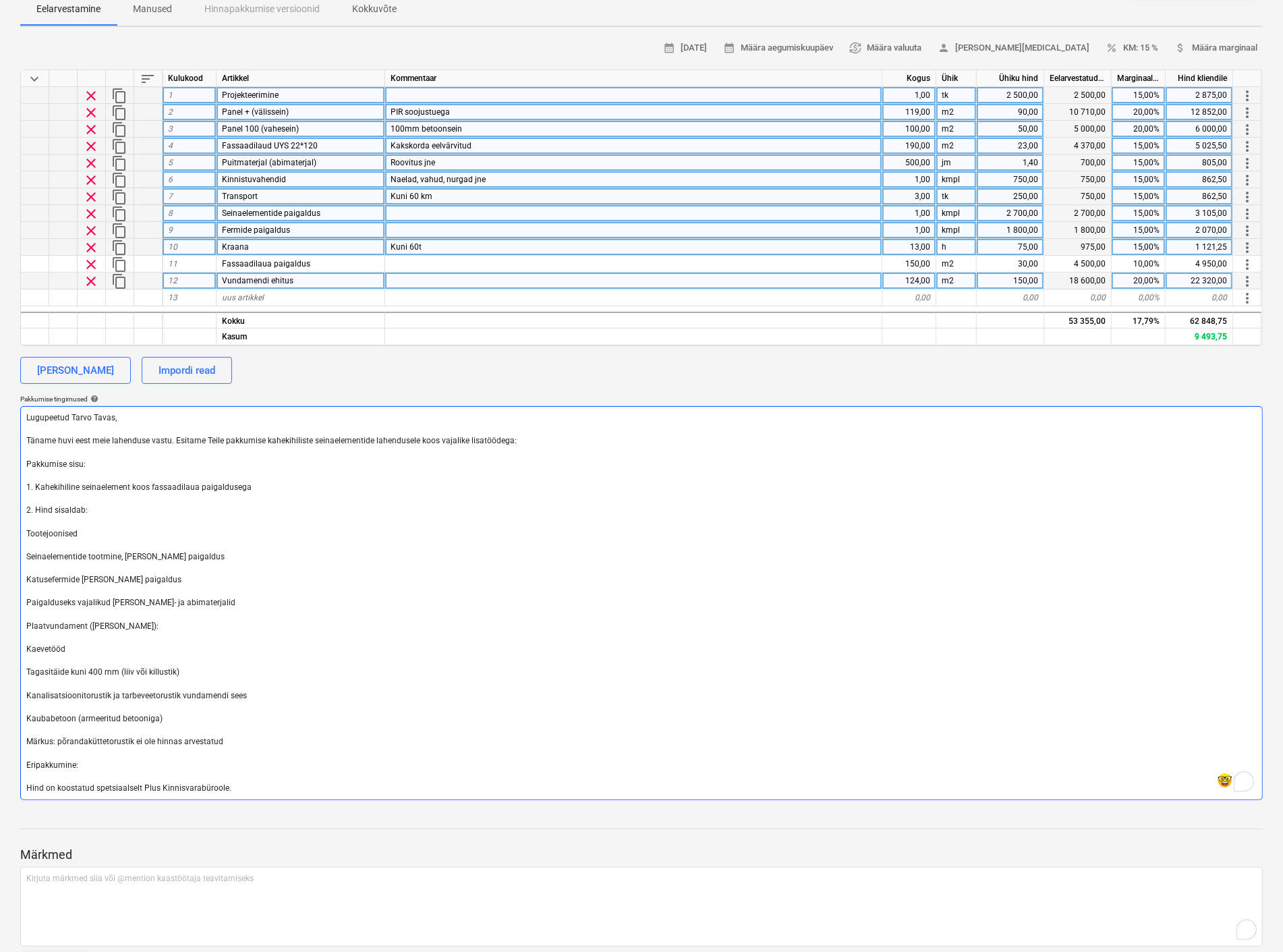
click at [26, 531] on textarea "Lugupeetud Tarvo Tavas, Täname huvi eest meie lahenduse vastu. Esitame Teile pa…" at bounding box center [641, 602] width 1243 height 394
drag, startPoint x: 27, startPoint y: 555, endPoint x: 34, endPoint y: 568, distance: 14.8
click at [26, 556] on textarea "Lugupeetud Tarvo Tavas, Täname huvi eest meie lahenduse vastu. Esitame Teile pa…" at bounding box center [641, 602] width 1243 height 394
click at [23, 577] on textarea "Lugupeetud Tarvo Tavas, Täname huvi eest meie lahenduse vastu. Esitame Teile pa…" at bounding box center [641, 602] width 1243 height 394
click at [24, 597] on textarea "Lugupeetud Tarvo Tavas, Täname huvi eest meie lahenduse vastu. Esitame Teile pa…" at bounding box center [641, 602] width 1243 height 394
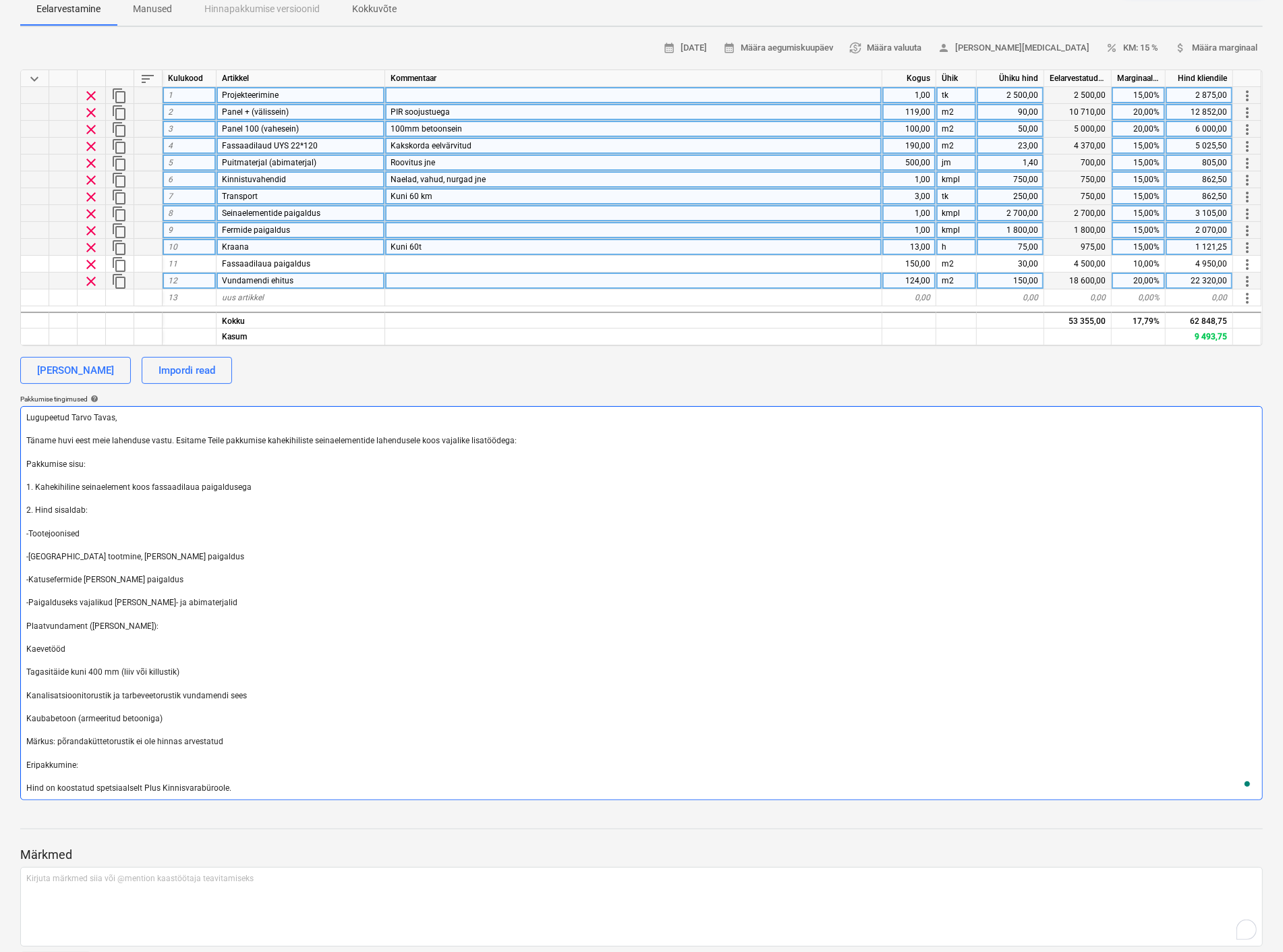
click at [28, 622] on textarea "Lugupeetud Tarvo Tavas, Täname huvi eest meie lahenduse vastu. Esitame Teile pa…" at bounding box center [641, 602] width 1243 height 394
click at [22, 649] on textarea "Lugupeetud Tarvo Tavas, Täname huvi eest meie lahenduse vastu. Esitame Teile pa…" at bounding box center [641, 602] width 1243 height 394
click at [30, 622] on textarea "Lugupeetud Tarvo Tavas, Täname huvi eest meie lahenduse vastu. Esitame Teile pa…" at bounding box center [641, 602] width 1243 height 394
click at [25, 645] on textarea "Lugupeetud Tarvo Tavas, Täname huvi eest meie lahenduse vastu. Esitame Teile pa…" at bounding box center [641, 602] width 1243 height 394
click at [27, 669] on textarea "Lugupeetud Tarvo Tavas, Täname huvi eest meie lahenduse vastu. Esitame Teile pa…" at bounding box center [641, 602] width 1243 height 394
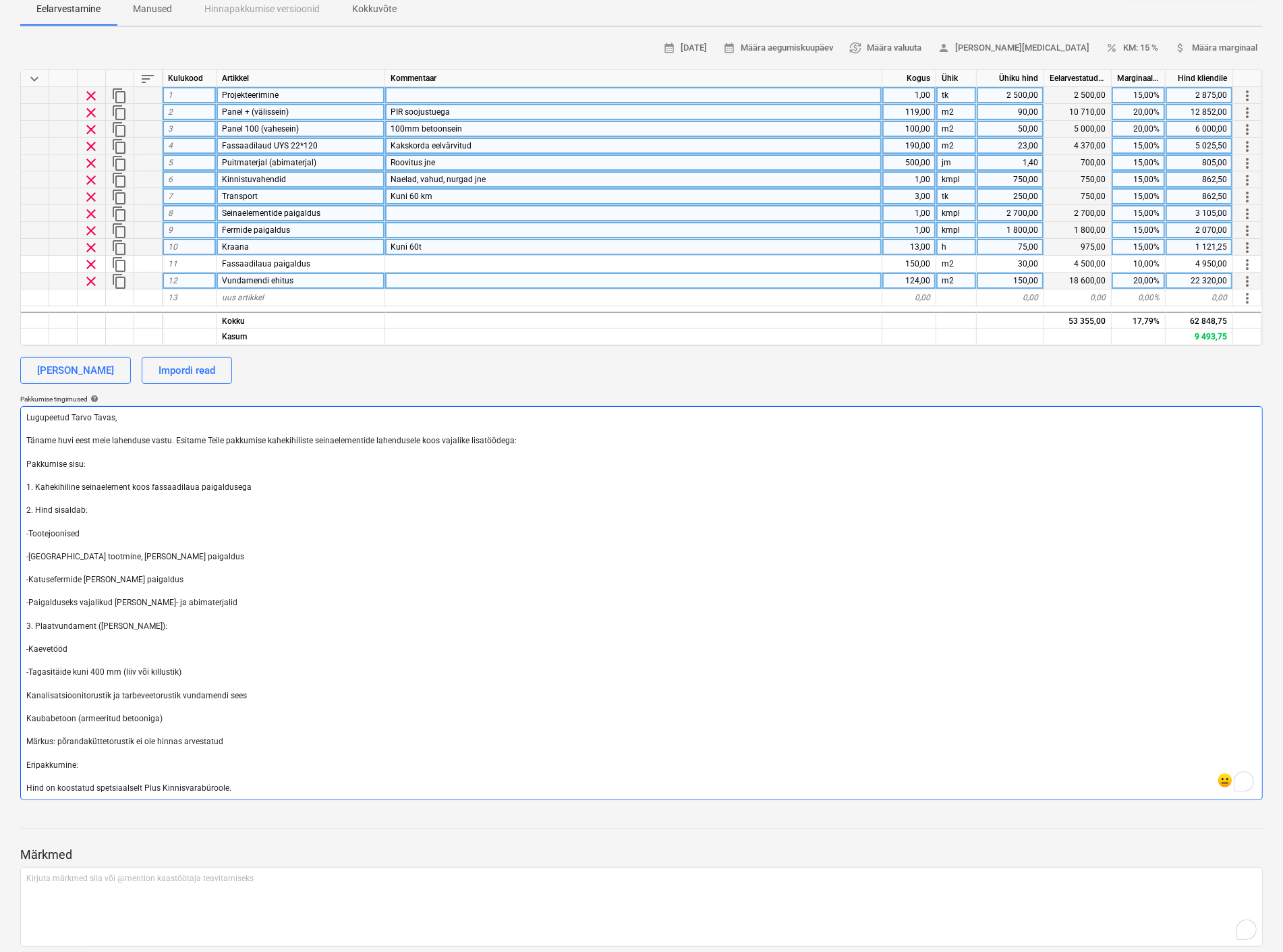
drag, startPoint x: 25, startPoint y: 690, endPoint x: 39, endPoint y: 726, distance: 38.6
click at [25, 691] on textarea "Lugupeetud Tarvo Tavas, Täname huvi eest meie lahenduse vastu. Esitame Teile pa…" at bounding box center [641, 602] width 1243 height 394
click at [26, 716] on textarea "Lugupeetud Tarvo Tavas, Täname huvi eest meie lahenduse vastu. Esitame Teile pa…" at bounding box center [641, 602] width 1243 height 394
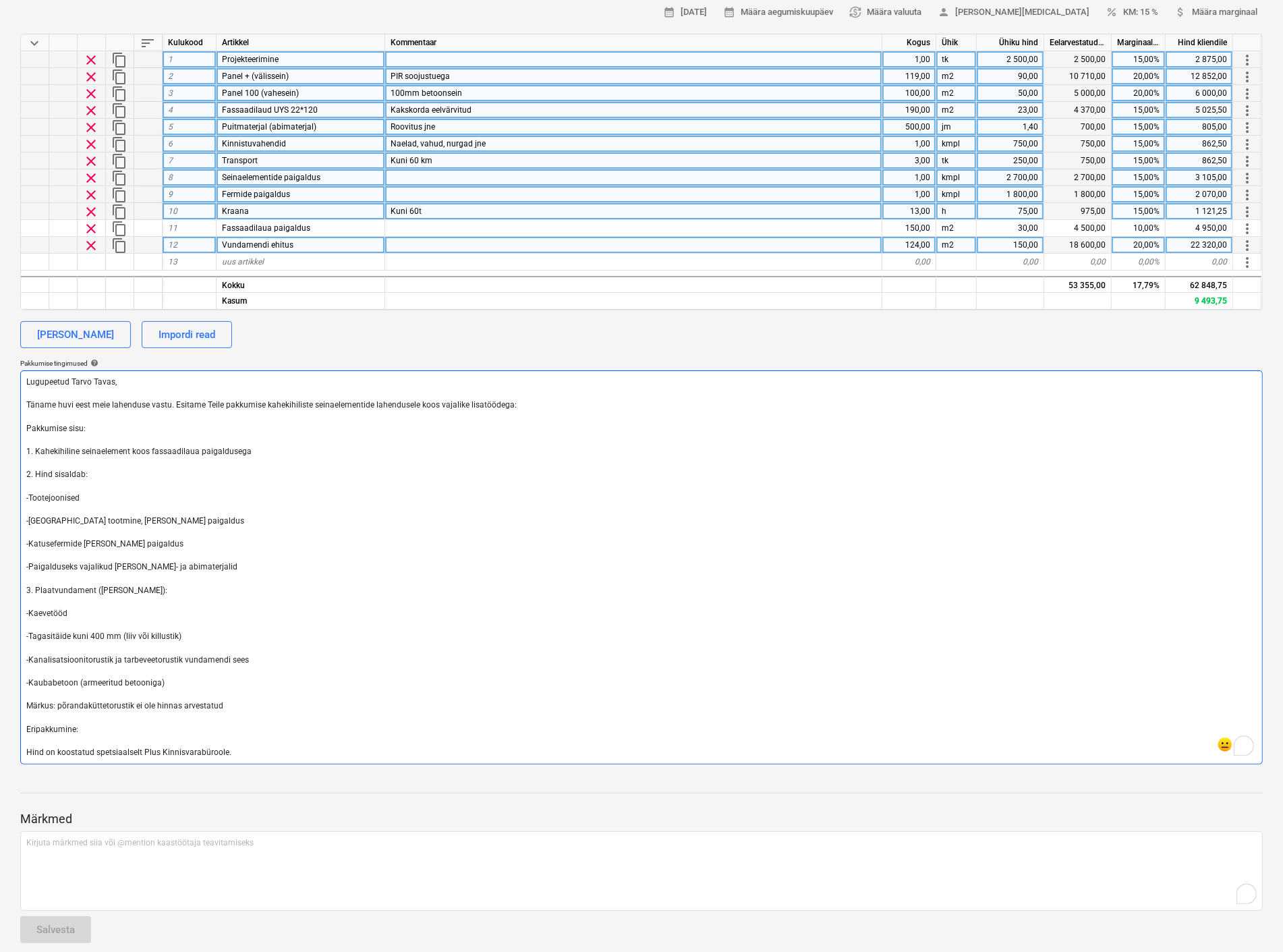
scroll to position [197, 0]
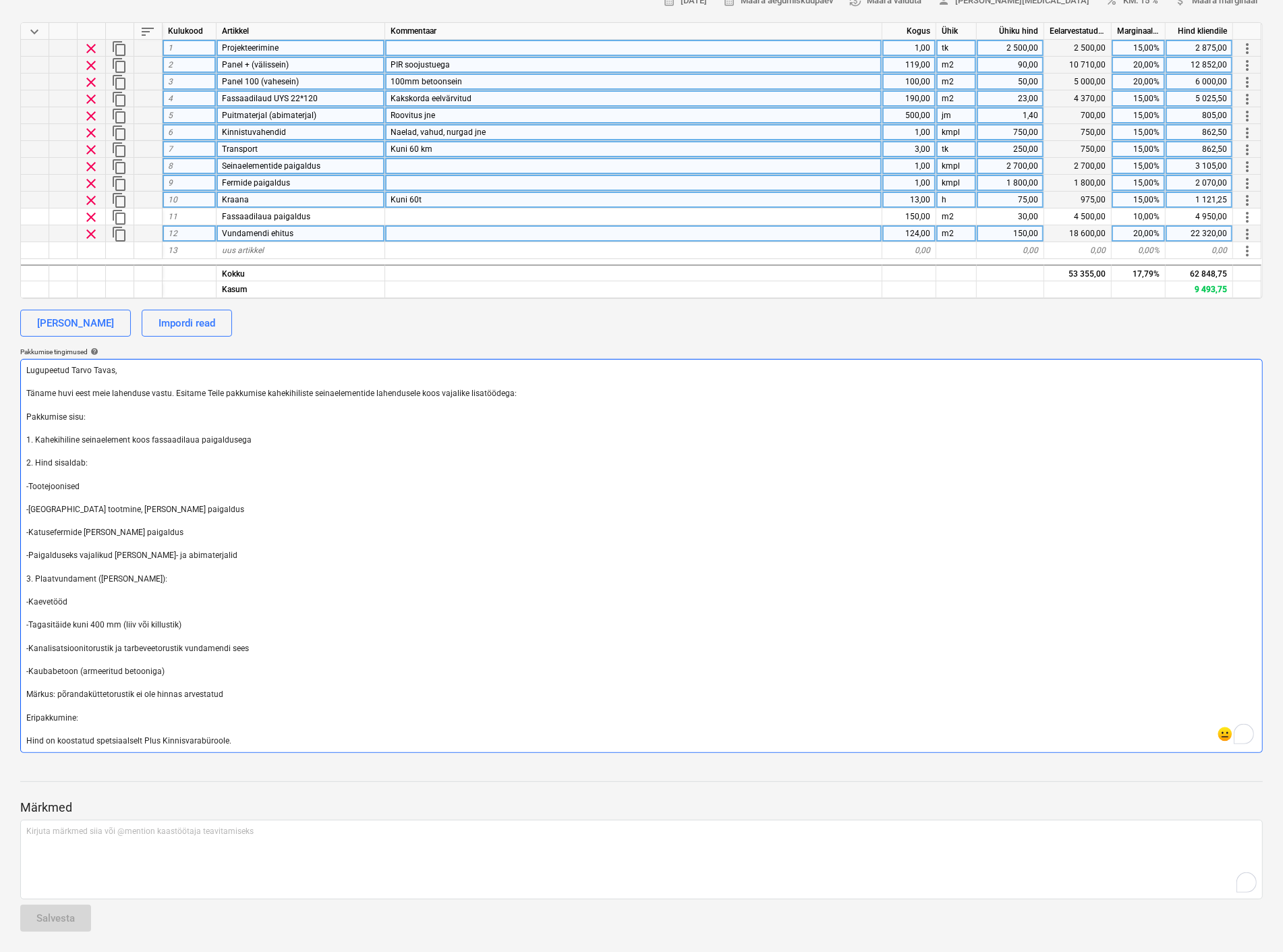
click at [259, 711] on textarea "Lugupeetud Tarvo Tavas, Täname huvi eest meie lahenduse vastu. Esitame Teile pa…" at bounding box center [641, 555] width 1243 height 394
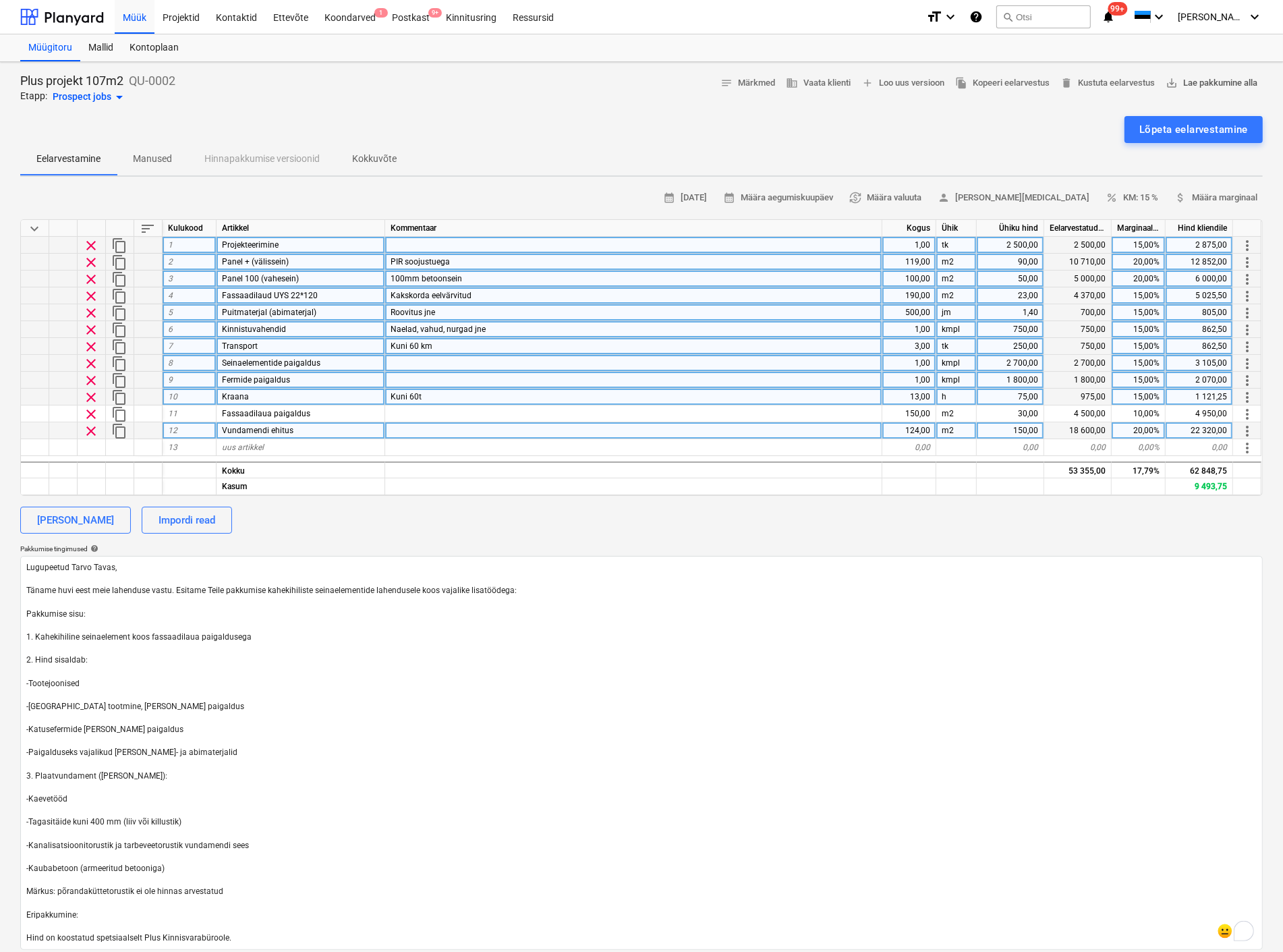
click at [1203, 77] on span "save_alt Lae pakkumine alla" at bounding box center [1212, 84] width 92 height 15
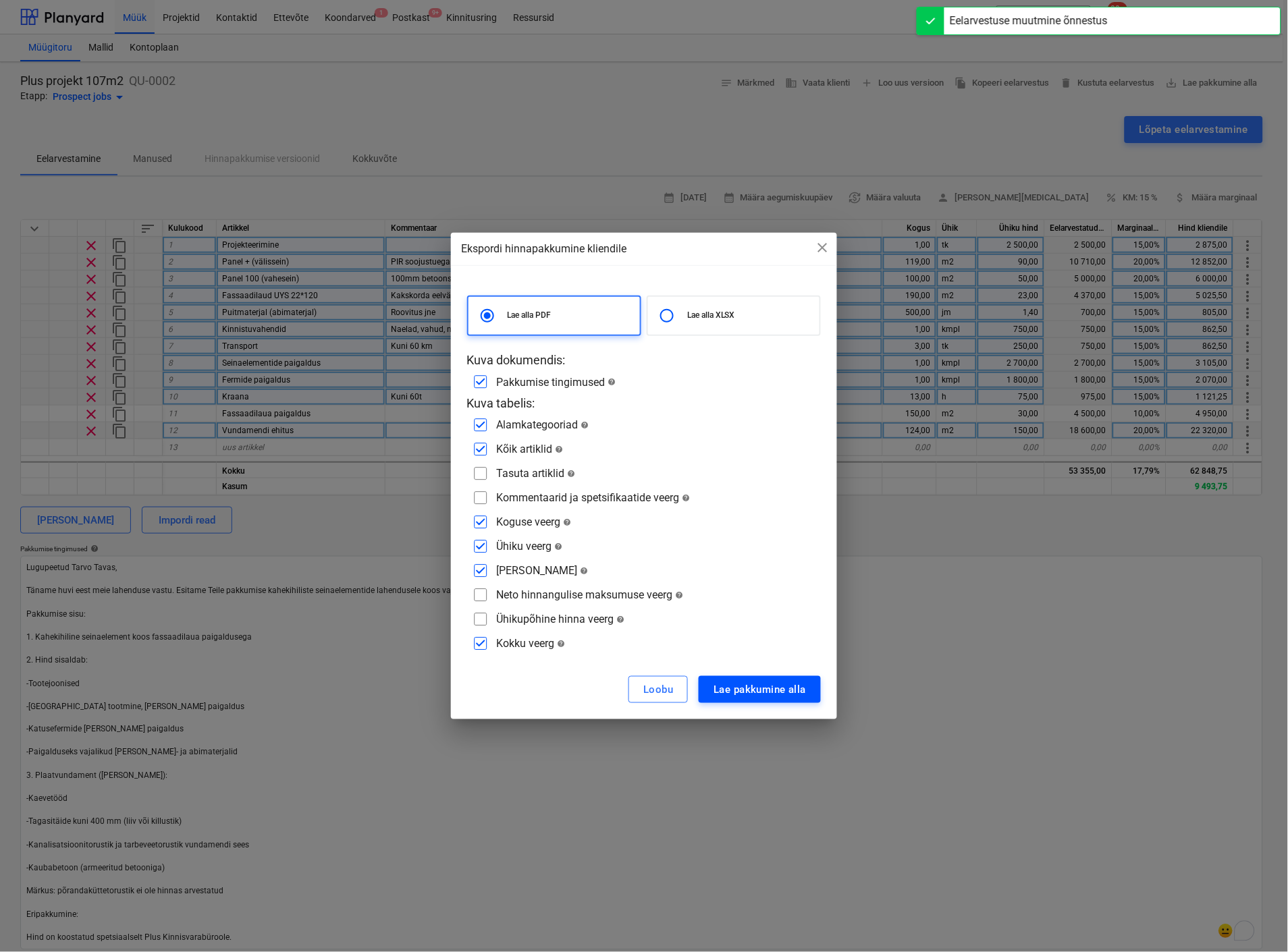
click at [768, 688] on div "Lae pakkumine alla" at bounding box center [760, 689] width 93 height 18
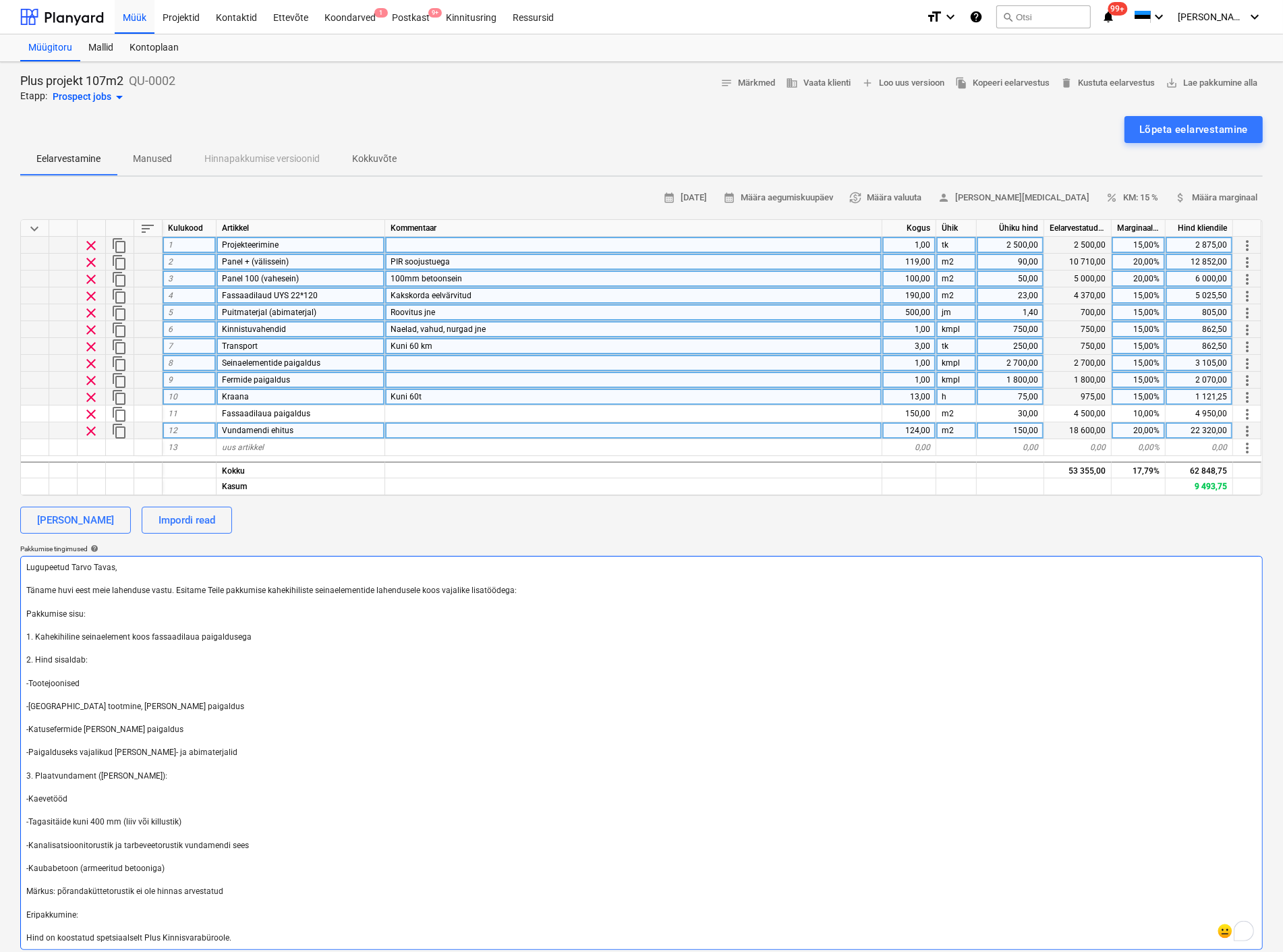
scroll to position [150, 0]
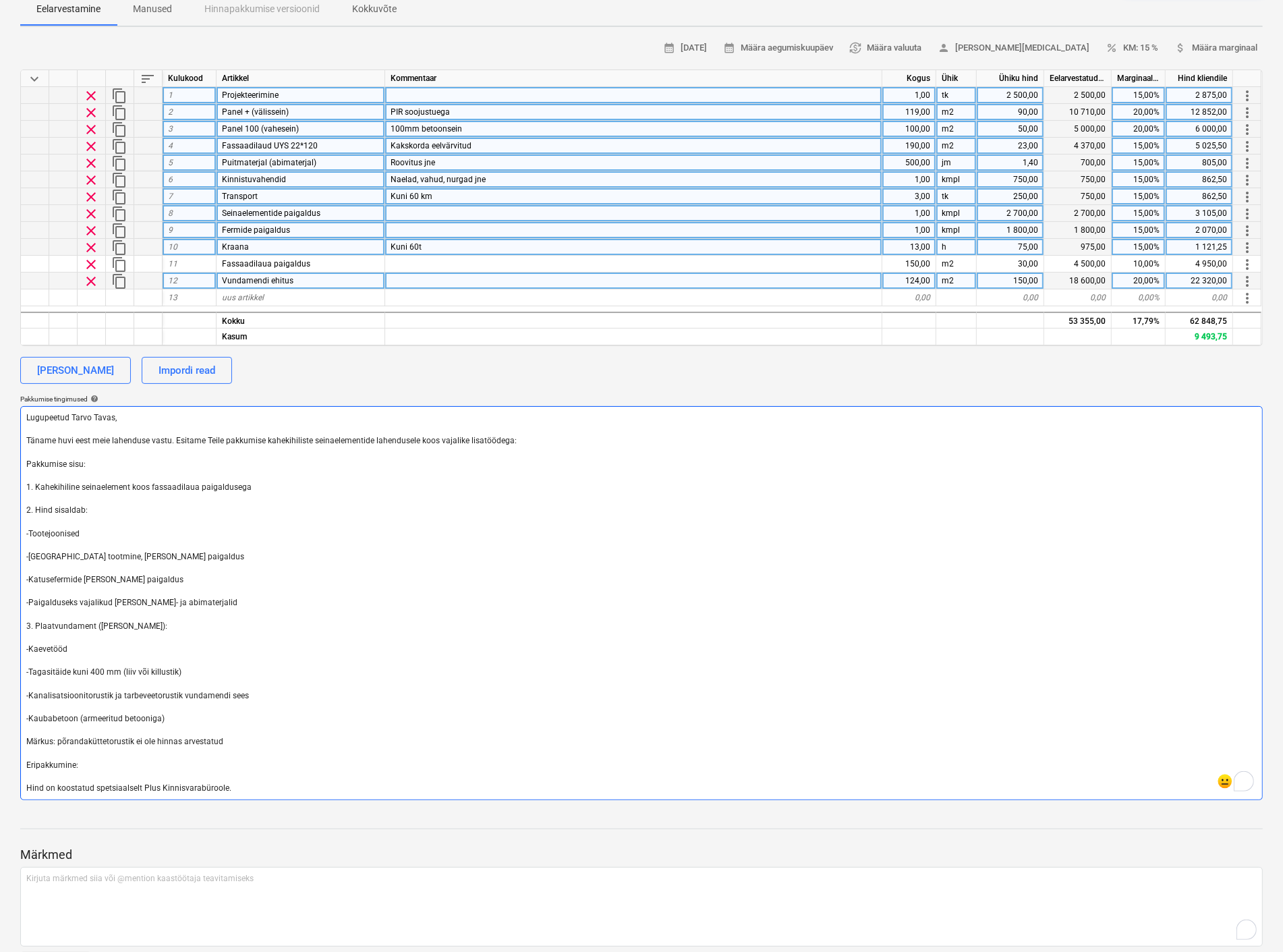
click at [513, 661] on textarea "Lugupeetud Tarvo Tavas, Täname huvi eest meie lahenduse vastu. Esitame Teile pa…" at bounding box center [641, 602] width 1243 height 394
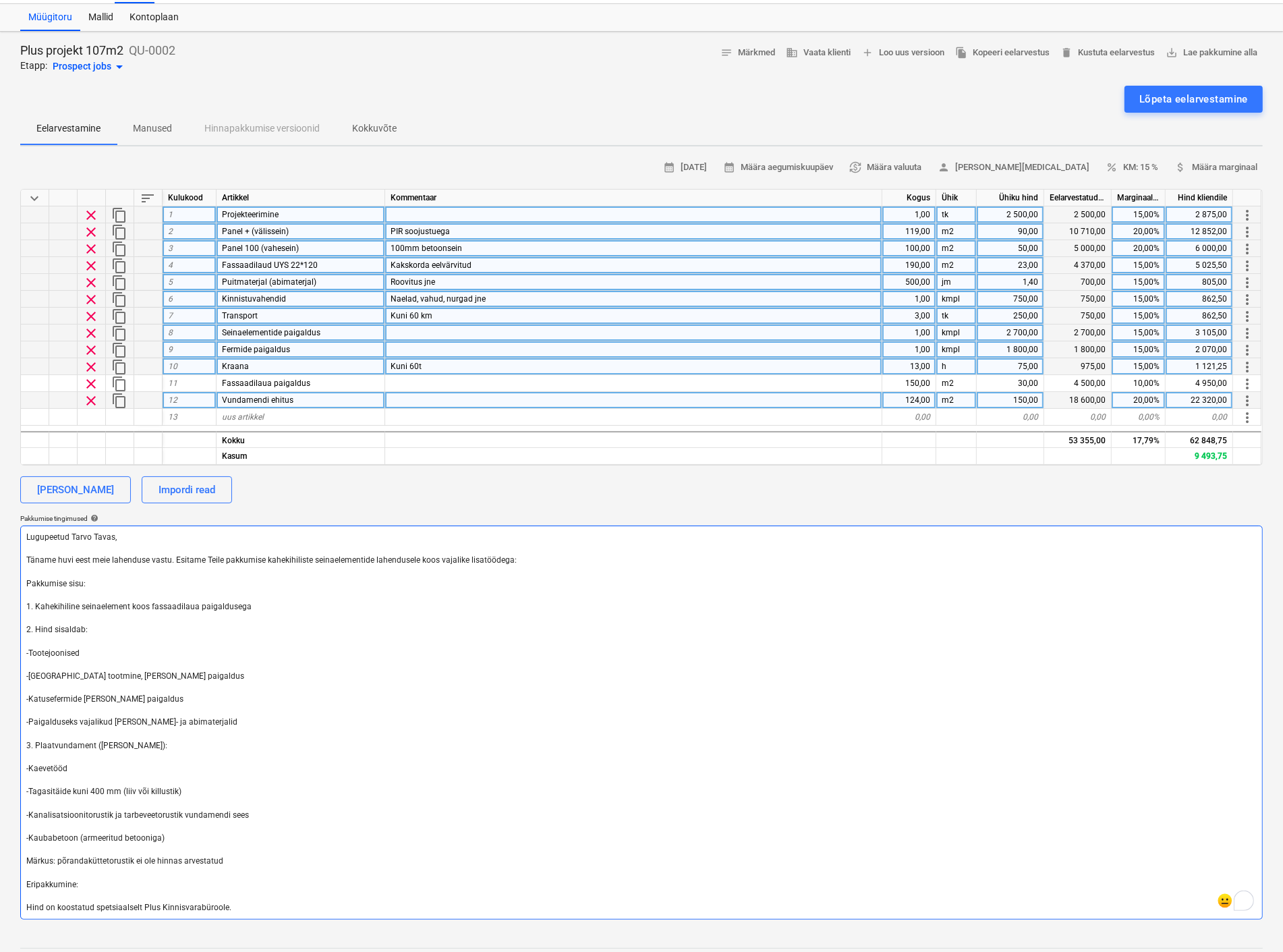
scroll to position [0, 0]
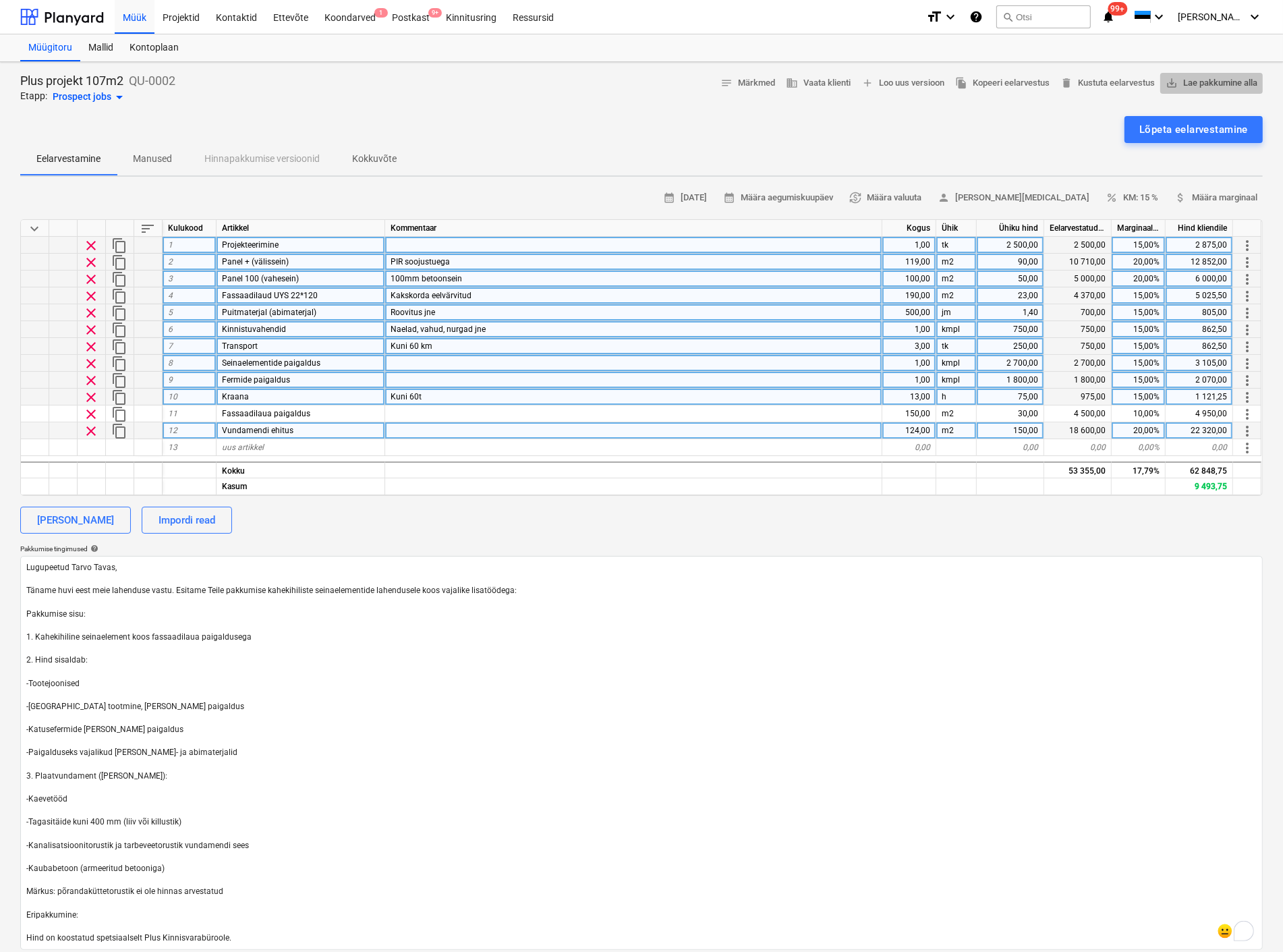
click at [1228, 78] on span "save_alt Lae pakkumine alla" at bounding box center [1212, 84] width 92 height 15
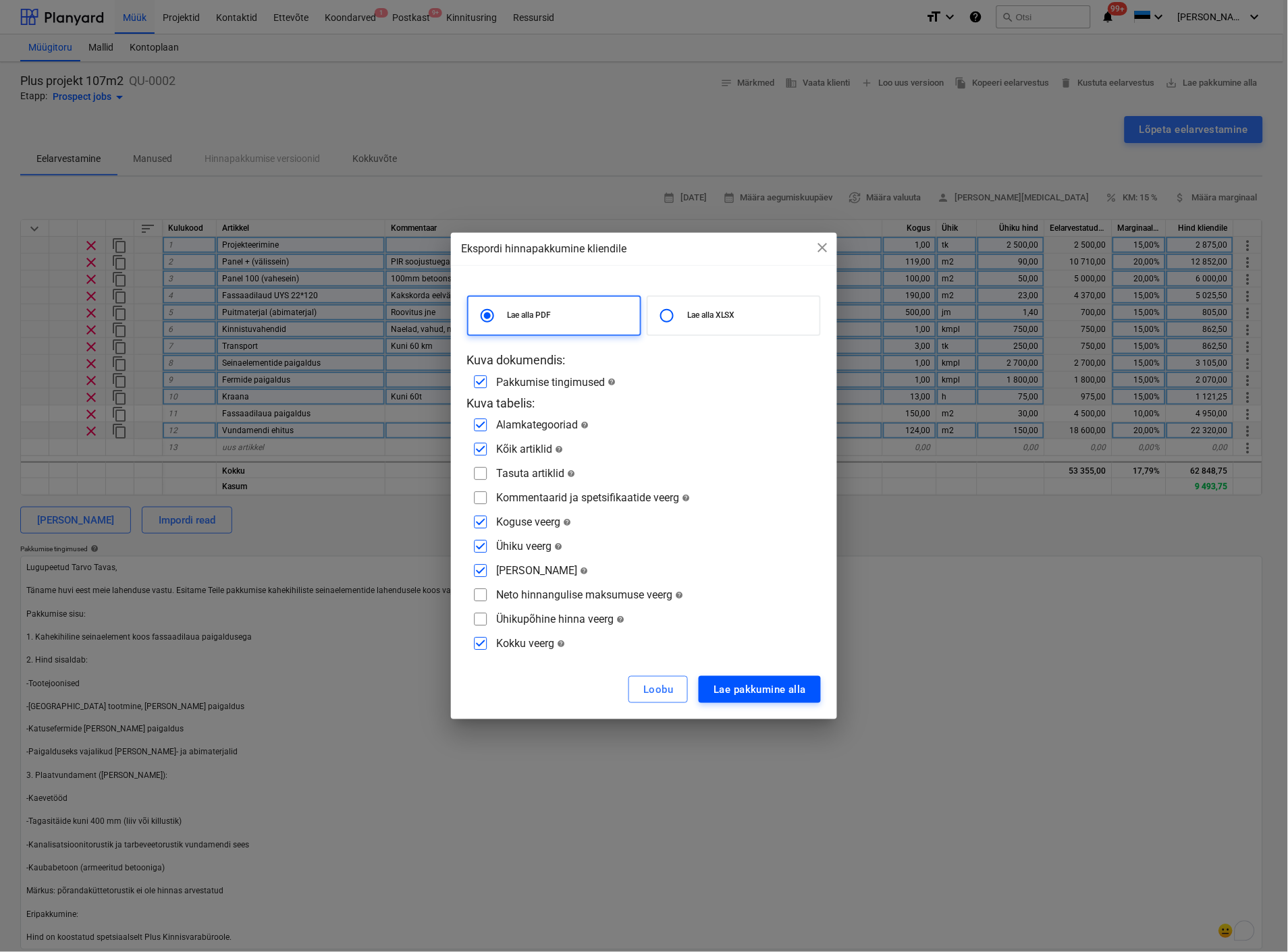
click at [774, 688] on div "Lae pakkumine alla" at bounding box center [760, 689] width 93 height 18
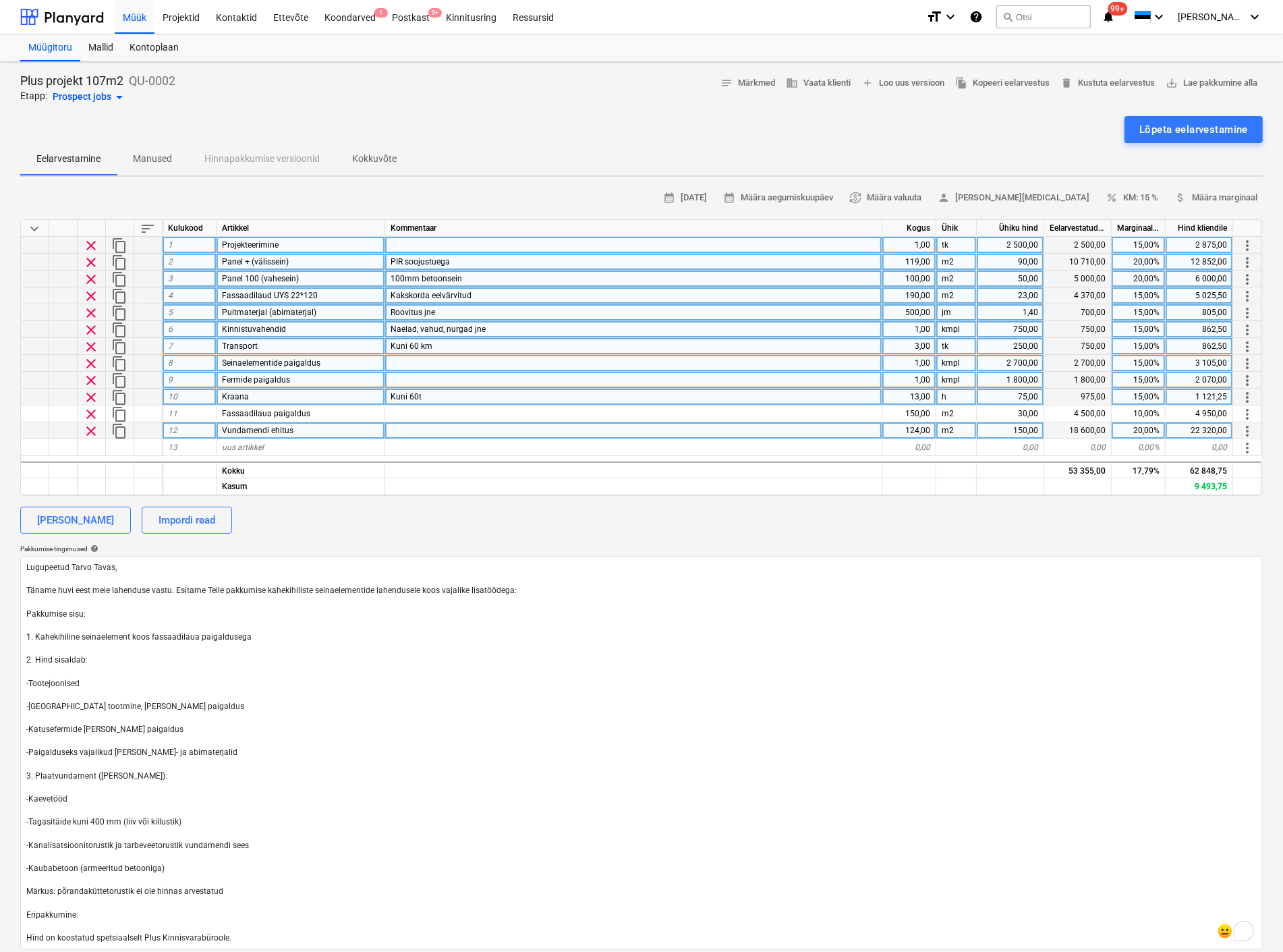
click at [851, 16] on div "Müük Projektid Kontaktid Ettevõte Koondarved 1 Postkast 9+ Kinnitusring Ressurs…" at bounding box center [515, 17] width 801 height 34
